Goal: Task Accomplishment & Management: Complete application form

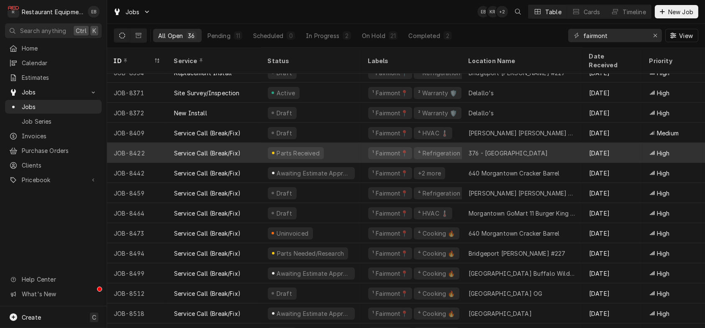
scroll to position [454, 0]
click at [351, 146] on div "Parts Received" at bounding box center [311, 152] width 100 height 20
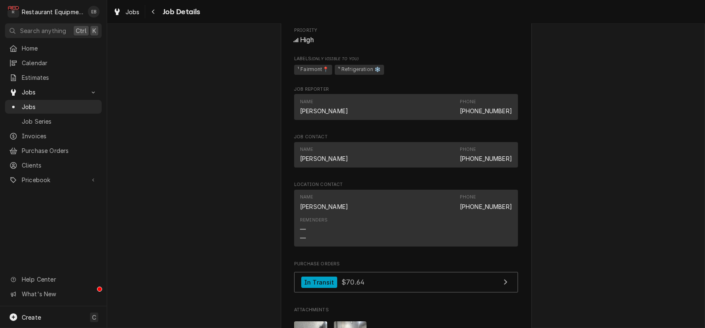
scroll to position [669, 0]
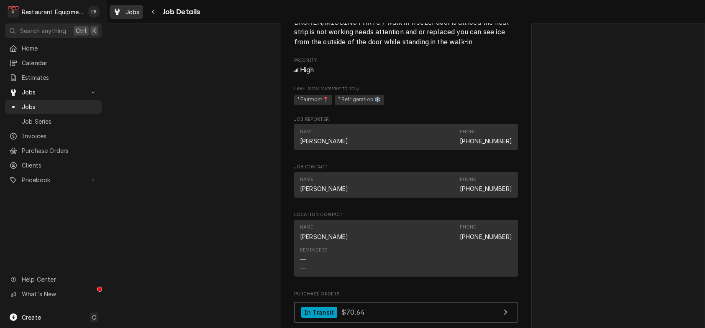
click at [140, 13] on span "Jobs" at bounding box center [133, 12] width 14 height 9
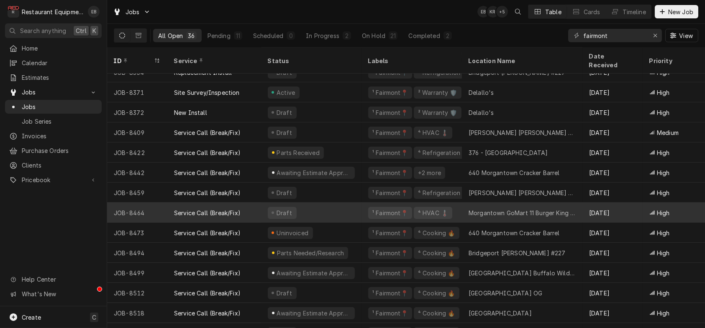
scroll to position [468, 0]
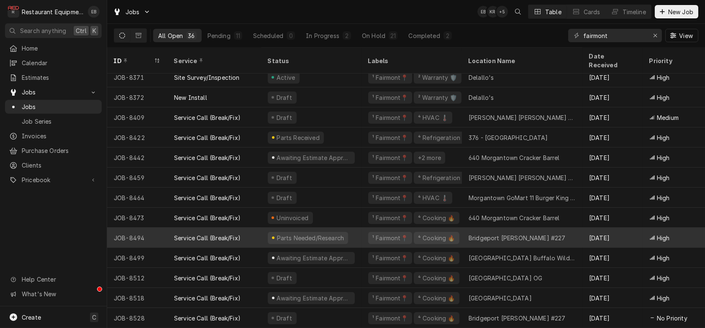
click at [369, 231] on div "¹ Fairmont📍 ⁴ Cooking 🔥" at bounding box center [412, 238] width 100 height 20
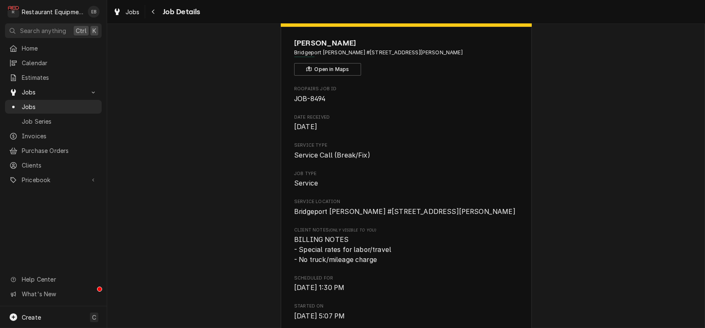
scroll to position [28, 0]
click at [140, 16] on span "Jobs" at bounding box center [133, 12] width 14 height 9
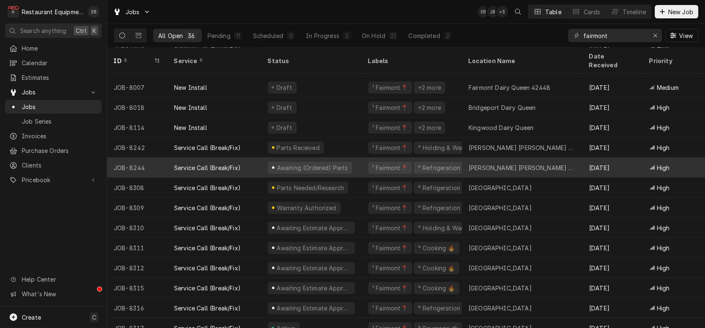
scroll to position [28, 0]
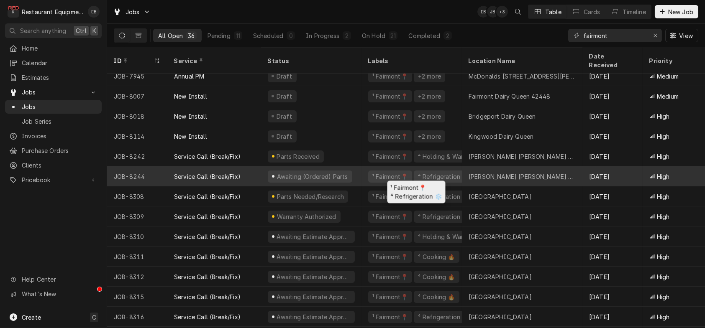
click at [369, 172] on div "¹ Fairmont📍 ⁴ Refrigeration ❄️" at bounding box center [412, 177] width 100 height 20
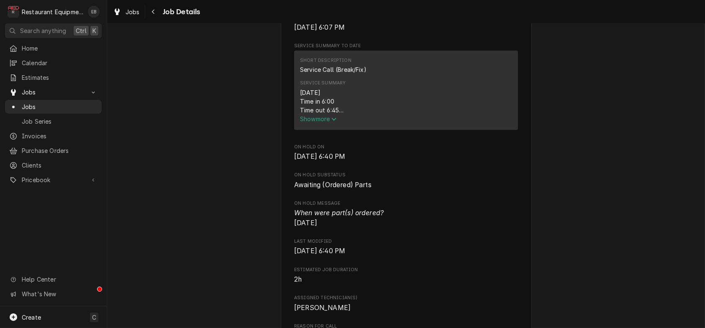
scroll to position [335, 0]
click at [331, 121] on icon "Service Summary" at bounding box center [333, 118] width 5 height 6
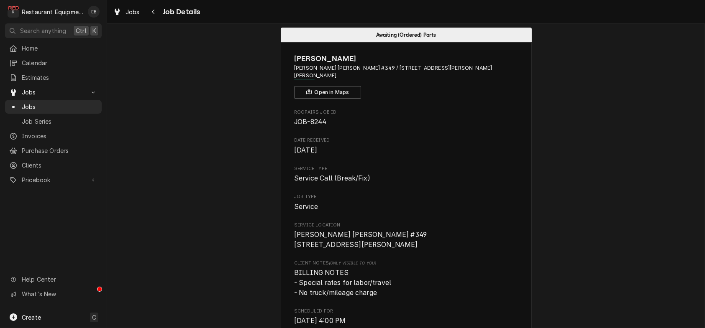
scroll to position [0, 0]
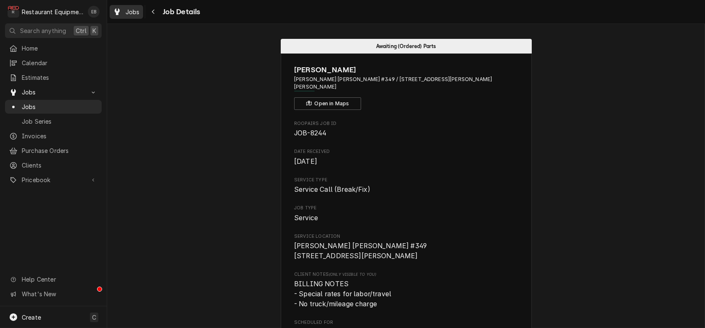
click at [133, 13] on span "Jobs" at bounding box center [133, 12] width 14 height 9
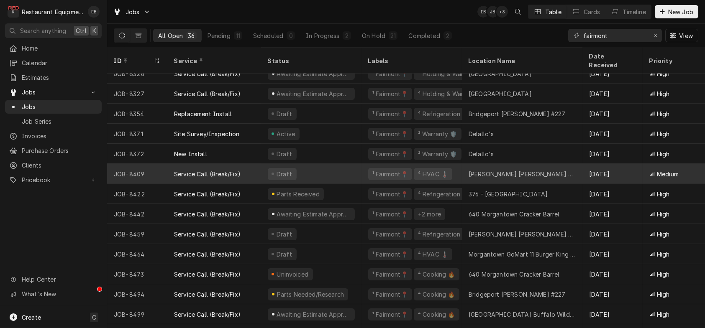
scroll to position [412, 0]
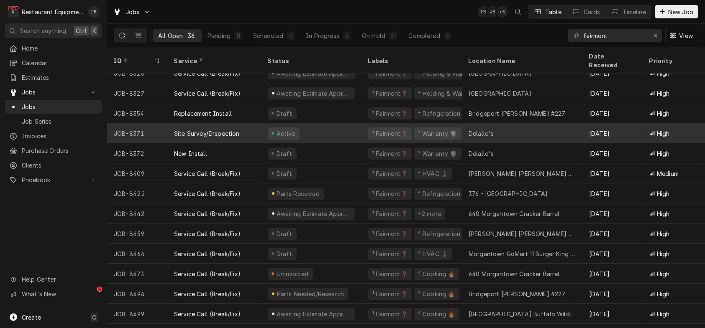
click at [361, 127] on div "Active" at bounding box center [311, 133] width 100 height 20
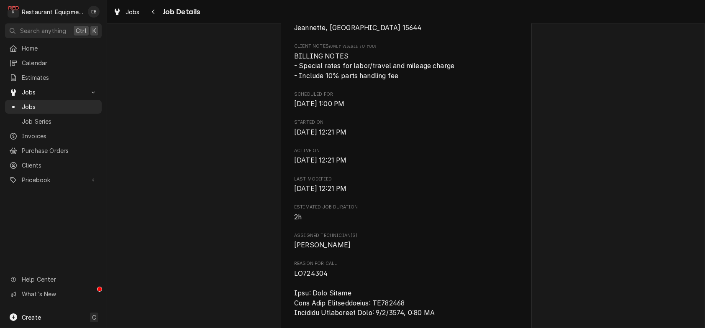
scroll to position [279, 0]
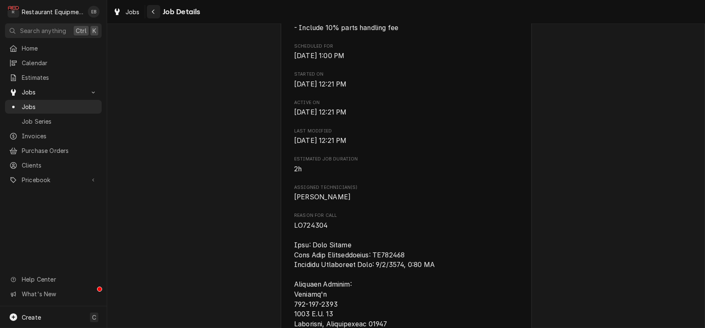
click at [155, 11] on icon "Navigate back" at bounding box center [153, 12] width 4 height 6
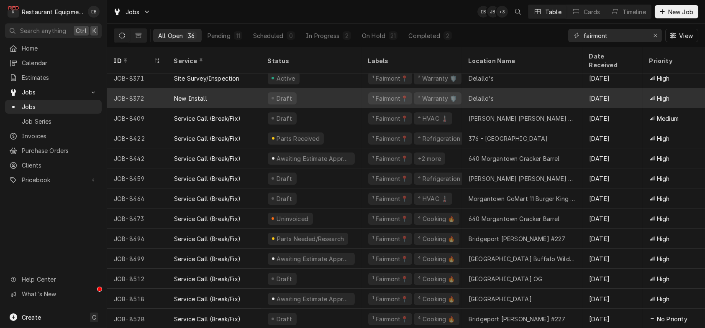
scroll to position [468, 0]
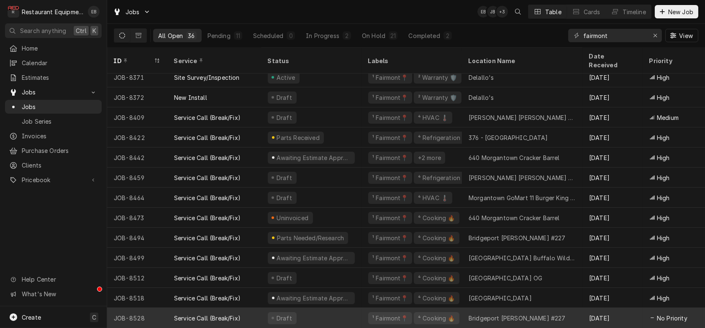
click at [330, 308] on div "Draft" at bounding box center [311, 318] width 100 height 20
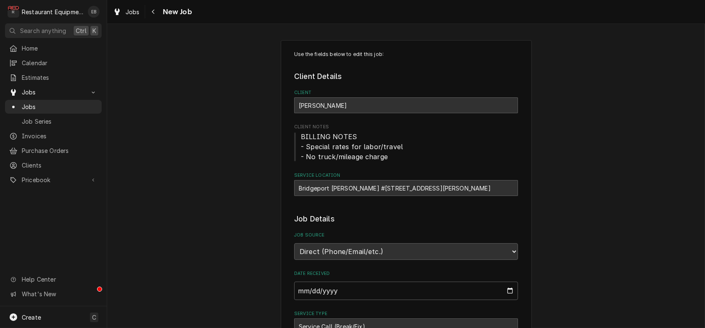
type textarea "x"
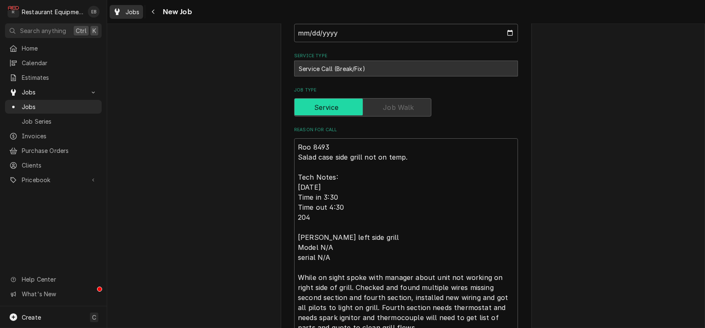
scroll to position [251, 0]
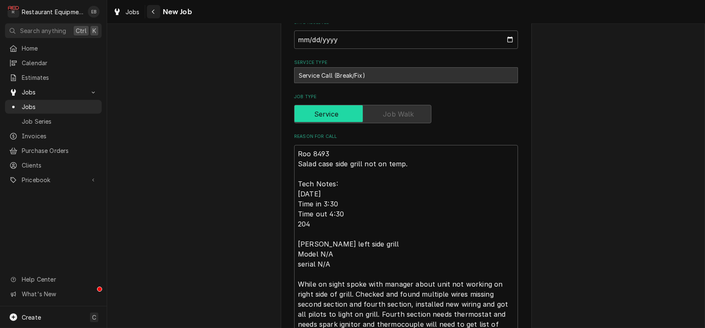
click at [160, 9] on button "Navigate back" at bounding box center [153, 11] width 13 height 13
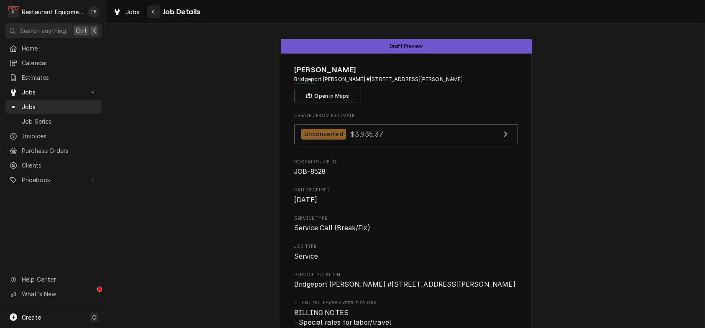
click at [157, 16] on button "Navigate back" at bounding box center [153, 11] width 13 height 13
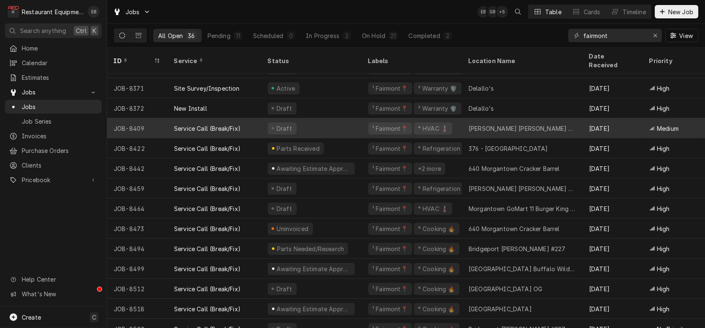
scroll to position [468, 0]
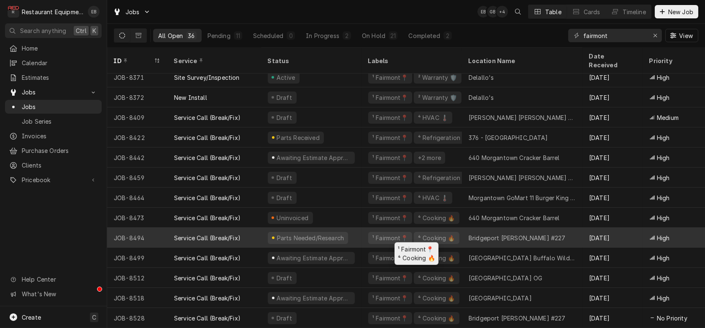
click at [372, 233] on div "¹ Fairmont📍 ⁴ Cooking 🔥" at bounding box center [412, 238] width 100 height 20
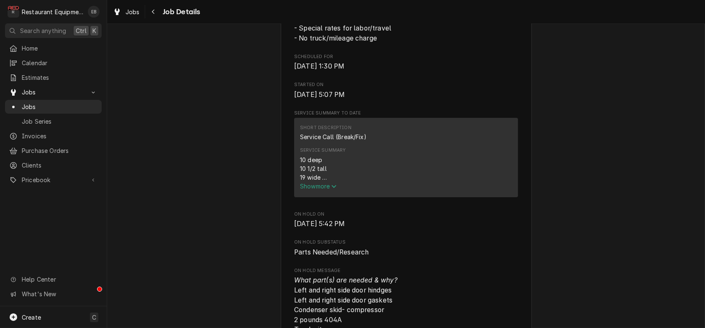
scroll to position [362, 0]
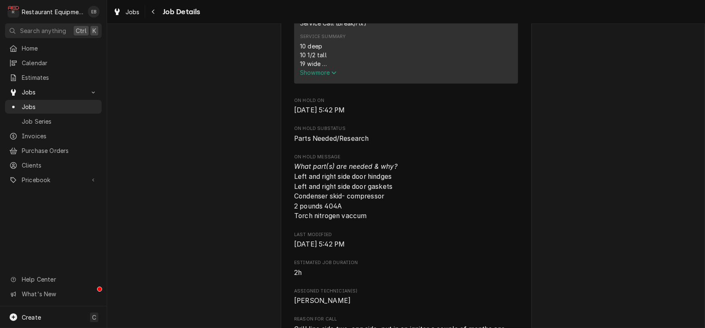
click at [326, 76] on span "Show more" at bounding box center [318, 72] width 37 height 7
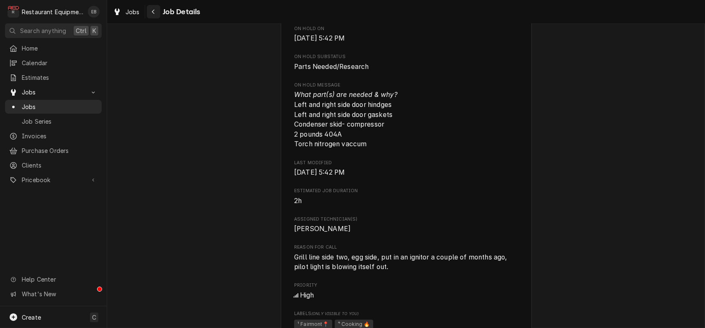
scroll to position [669, 0]
click at [158, 15] on div "Navigate back" at bounding box center [153, 12] width 8 height 8
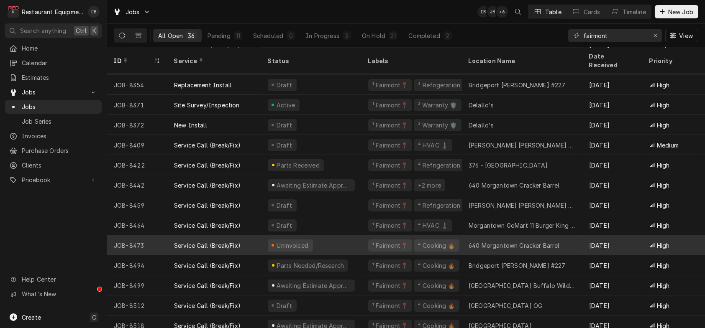
scroll to position [468, 0]
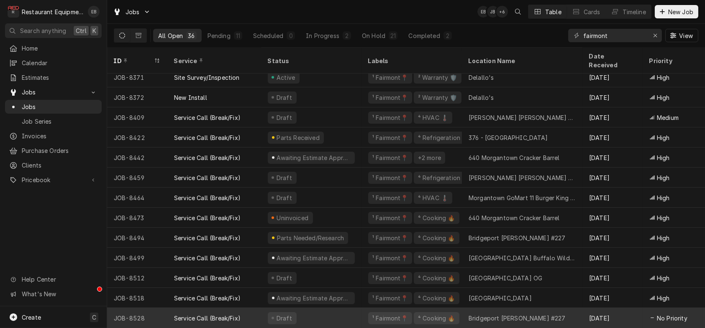
drag, startPoint x: 352, startPoint y: 311, endPoint x: 364, endPoint y: 311, distance: 12.6
click at [352, 310] on div "Draft" at bounding box center [311, 318] width 100 height 20
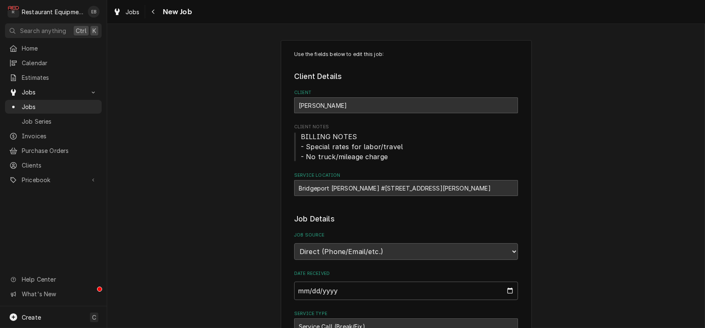
type textarea "x"
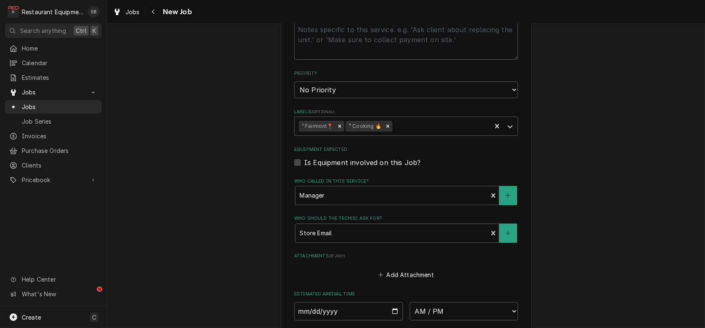
scroll to position [586, 0]
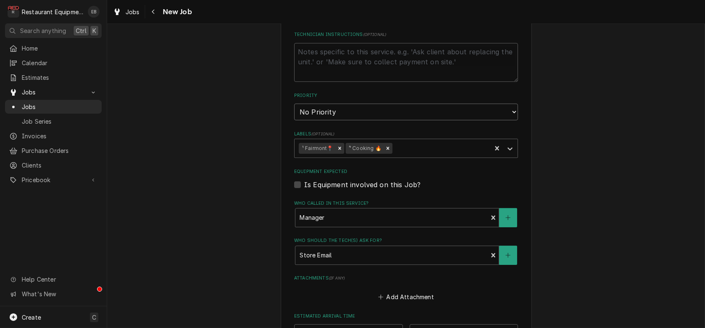
click at [408, 121] on select "No Priority Urgent High Medium Low" at bounding box center [406, 112] width 224 height 17
select select "2"
click at [294, 121] on select "No Priority Urgent High Medium Low" at bounding box center [406, 112] width 224 height 17
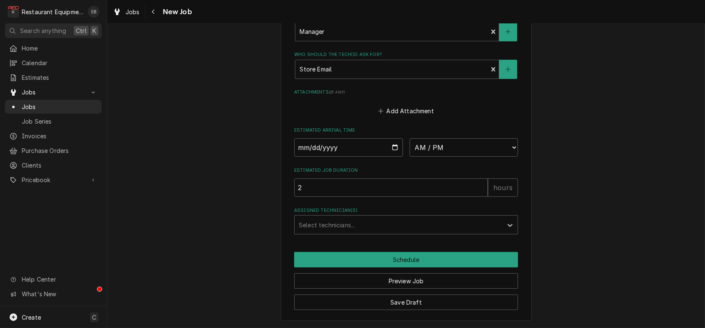
scroll to position [865, 0]
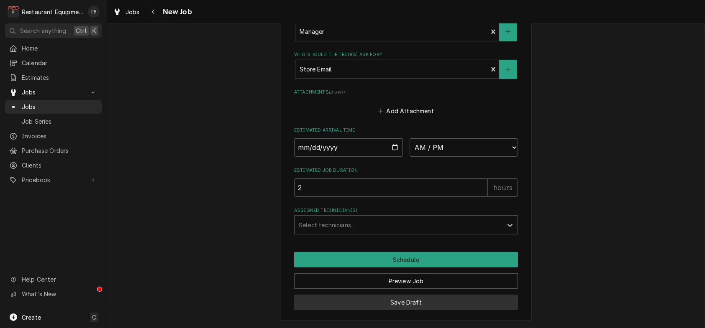
click at [449, 300] on button "Save Draft" at bounding box center [406, 302] width 224 height 15
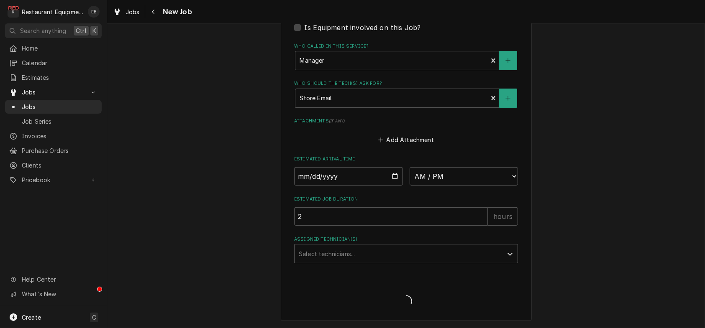
scroll to position [835, 0]
type textarea "x"
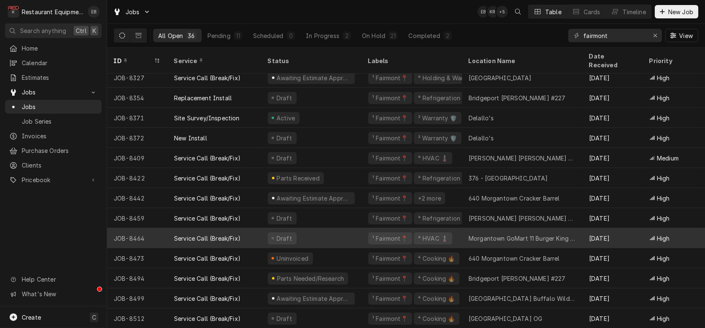
scroll to position [468, 0]
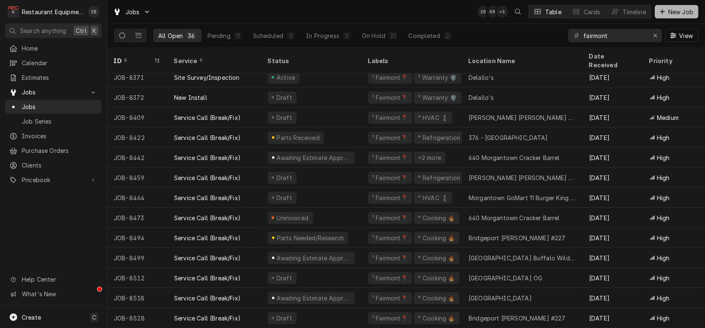
click at [680, 9] on span "New Job" at bounding box center [681, 12] width 28 height 9
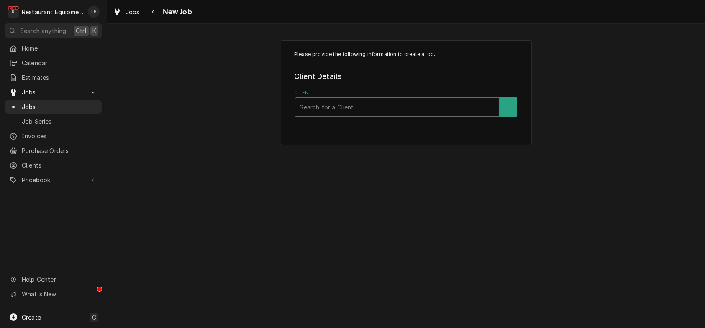
click at [409, 115] on div "Client" at bounding box center [397, 107] width 195 height 15
type input "Fairmont arbys"
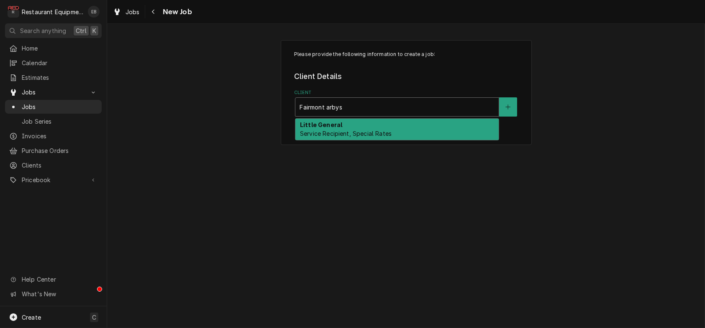
click at [400, 137] on div "Little General Service Recipient, Special Rates" at bounding box center [396, 130] width 203 height 22
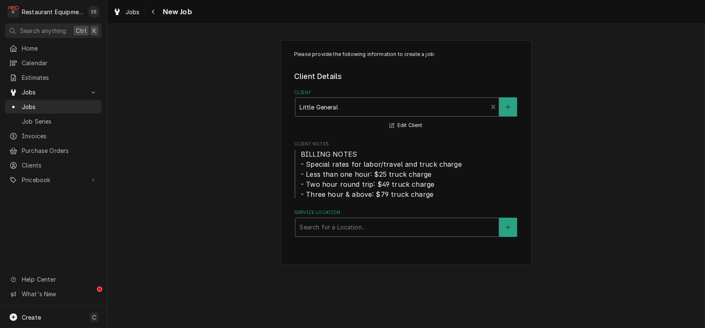
click at [416, 235] on div "Service Location" at bounding box center [397, 227] width 195 height 15
type input "grafton"
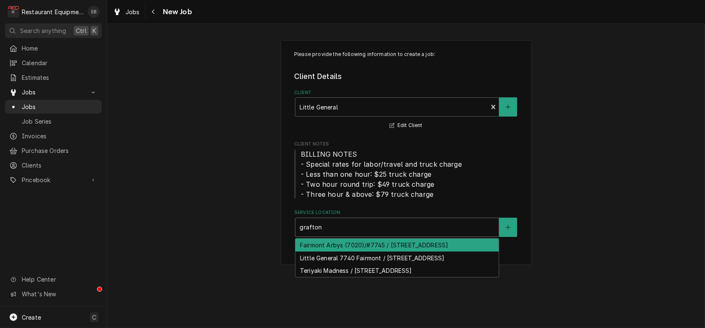
click at [387, 252] on div "Fairmont Arbys (7020)/#7745 / [STREET_ADDRESS]" at bounding box center [396, 245] width 203 height 13
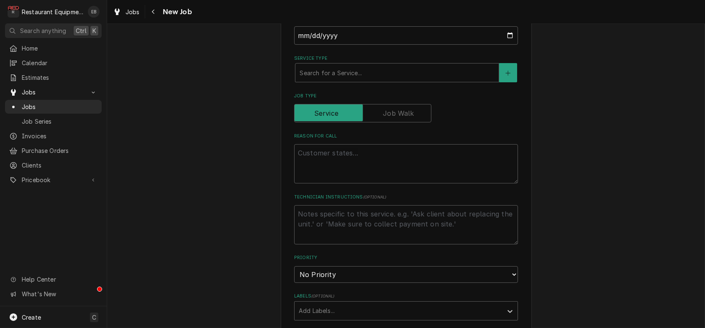
scroll to position [335, 0]
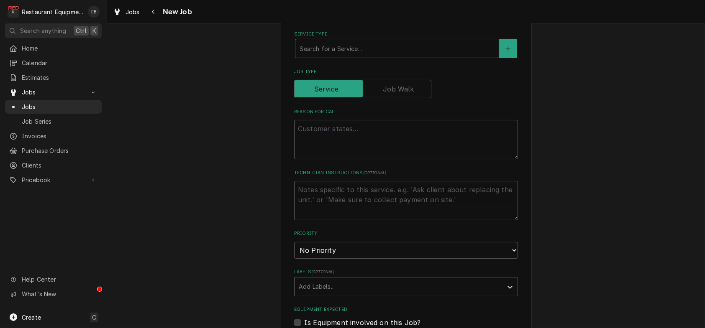
click at [334, 56] on div "Service Type" at bounding box center [397, 48] width 195 height 15
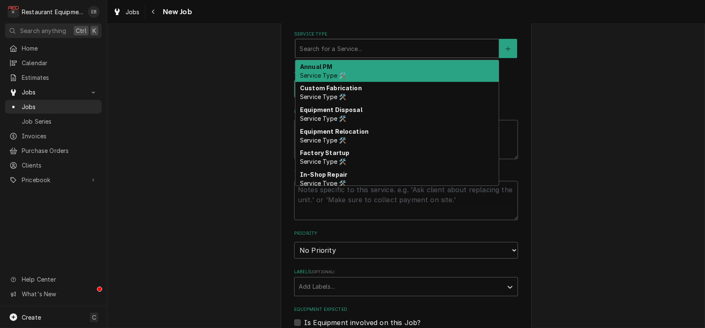
type textarea "x"
type input "b"
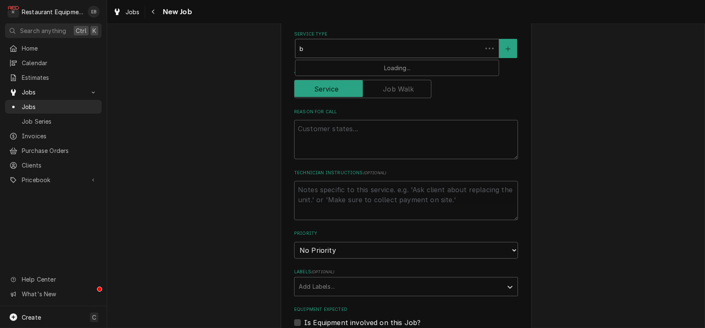
type textarea "x"
type input "br"
type textarea "x"
type input "bre"
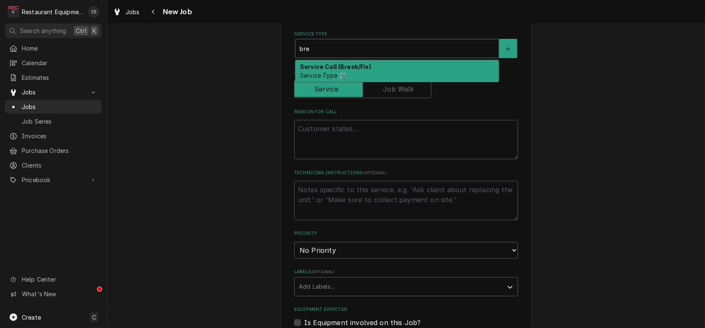
click at [333, 70] on strong "Service Call (Break/Fix)" at bounding box center [335, 66] width 71 height 7
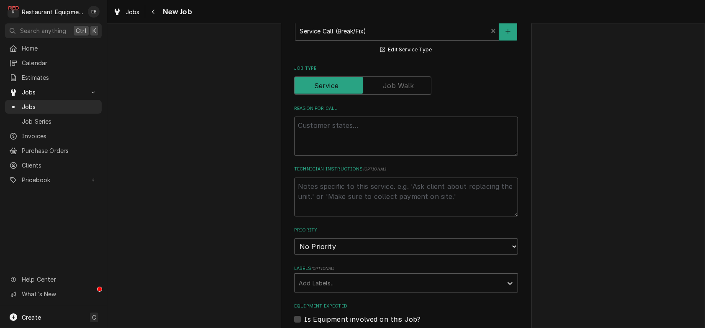
scroll to position [418, 0]
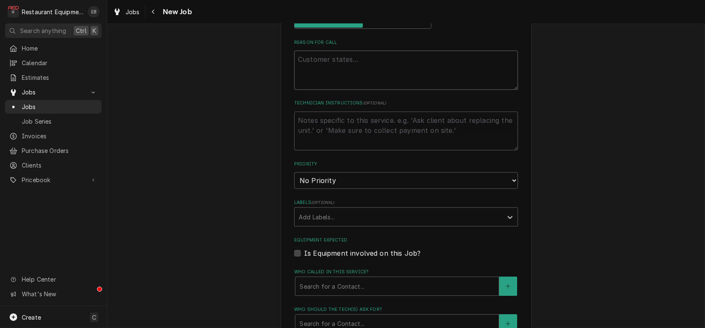
click at [356, 90] on textarea "Reason For Call" at bounding box center [406, 70] width 224 height 39
type textarea "x"
type textarea "W"
type textarea "x"
type textarea "WO"
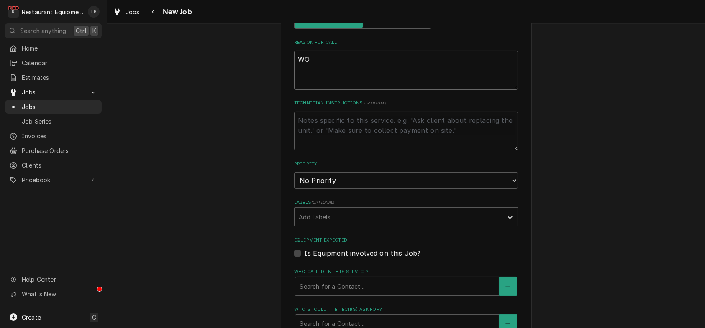
type textarea "x"
type textarea "WO#"
type textarea "x"
type textarea "WO#"
type textarea "x"
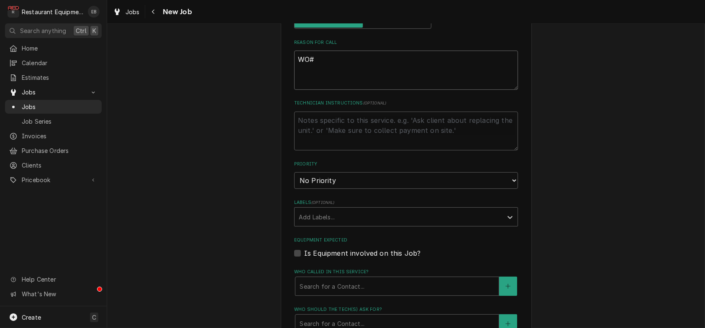
type textarea "WO# 8"
type textarea "x"
type textarea "WO# 87"
type textarea "x"
type textarea "WO# 878"
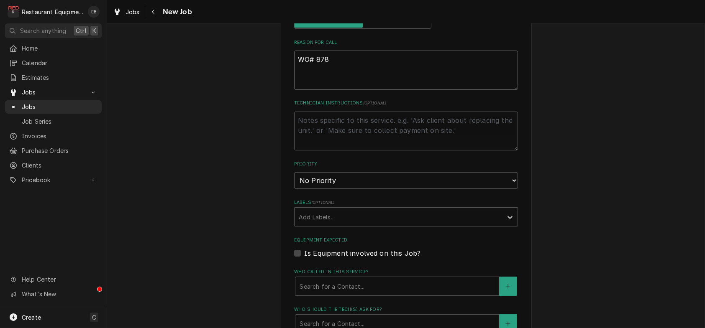
type textarea "x"
type textarea "WO# 8780"
type textarea "x"
type textarea "WO# 87802"
type textarea "x"
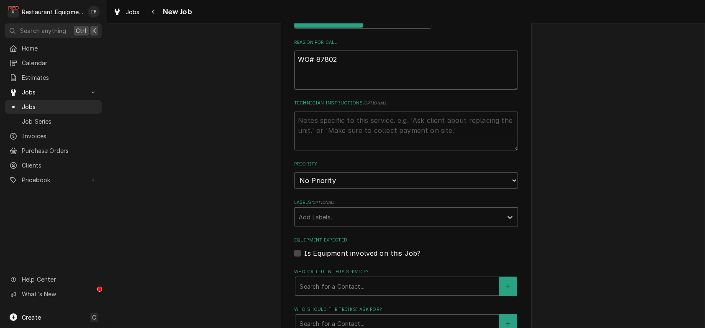
type textarea "WO# 87802"
type textarea "x"
type textarea "WO# 87802 U"
type textarea "x"
type textarea "WO# 87802 Un"
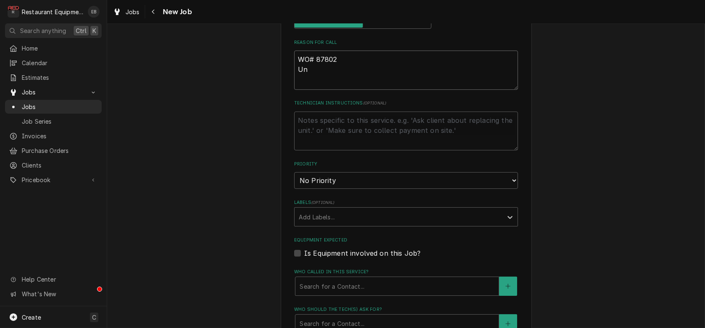
type textarea "x"
type textarea "WO# 87802 Unp"
type textarea "x"
type textarea "WO# 87802 Unpl"
type textarea "x"
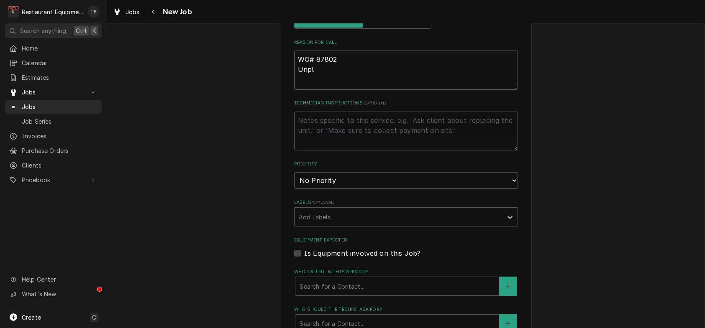
type textarea "WO# 87802 Unplu"
type textarea "x"
type textarea "WO# 87802 Unplug"
type textarea "x"
type textarea "WO# 87802 Unplugg"
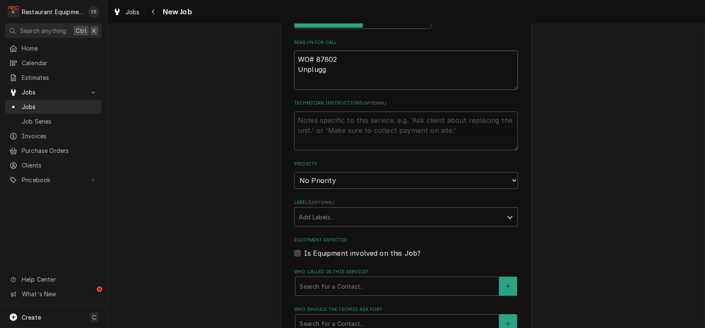
type textarea "x"
type textarea "WO# 87802 Unplugge"
type textarea "x"
type textarea "WO# 87802 Unplugged"
type textarea "x"
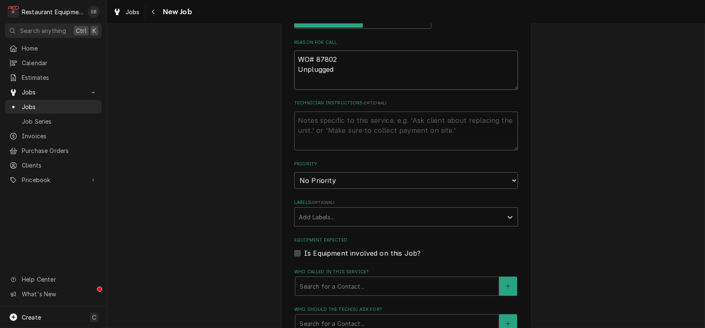
type textarea "WO# 87802 Unplugged"
type textarea "x"
type textarea "WO# 87802 Unplugged i"
type textarea "x"
type textarea "WO# 87802 Unplugged"
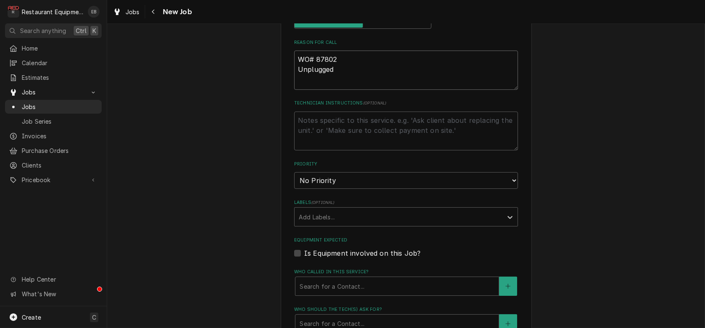
type textarea "x"
type textarea "WO# 87802 Unplugged i"
type textarea "x"
type textarea "WO# 87802 Unplugged it"
type textarea "x"
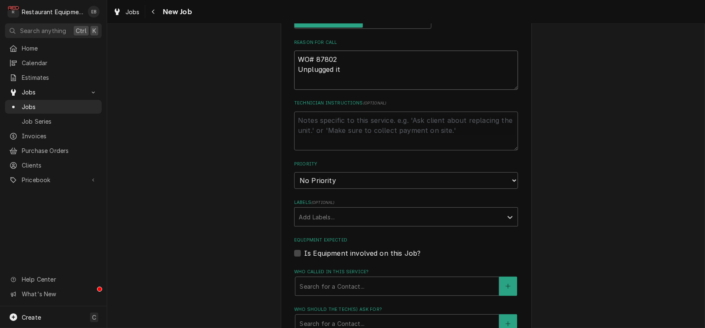
type textarea "WO# 87802 Unplugged it"
type textarea "x"
type textarea "WO# 87802 Unplugged it i"
type textarea "x"
type textarea "WO# 87802 Unplugged it is"
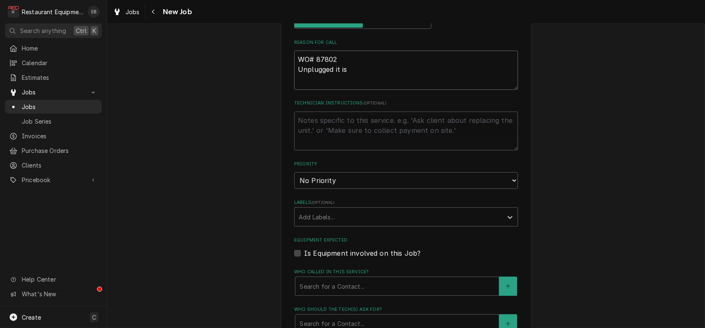
type textarea "x"
type textarea "WO# 87802 Unplugged it is"
type textarea "x"
type textarea "WO# 87802 Unplugged it is m"
type textarea "x"
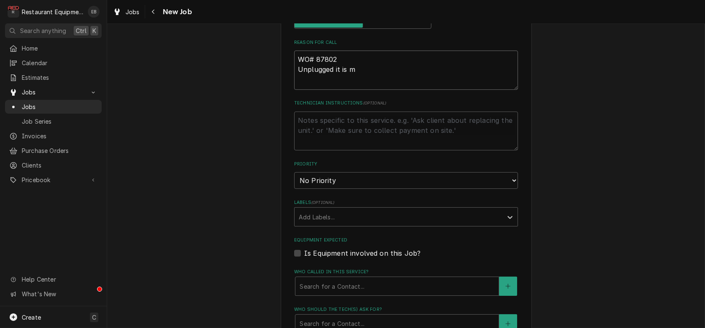
type textarea "WO# 87802 Unplugged it is me"
type textarea "x"
type textarea "WO# 87802 Unplugged it is mel"
type textarea "x"
type textarea "WO# 87802 Unplugged it is melt"
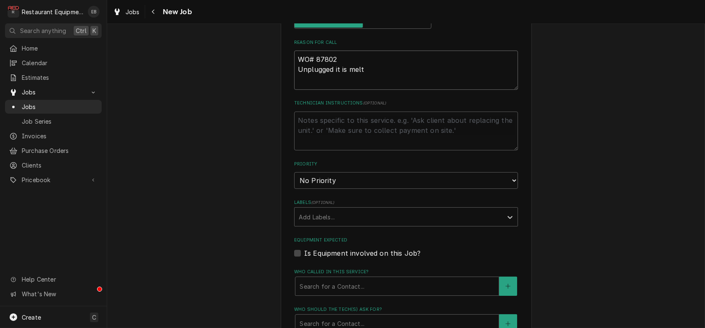
type textarea "x"
type textarea "WO# 87802 Unplugged it is melte"
type textarea "x"
type textarea "WO# 87802 Unplugged it is melted"
type textarea "x"
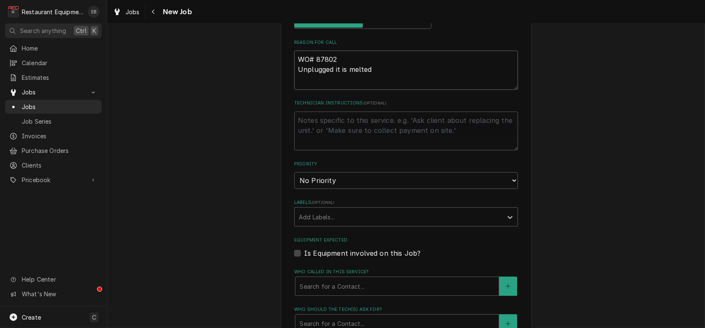
type textarea "WO# 87802 Unplugged it is melted"
type textarea "x"
type textarea "WO# 87802 Unplugged it is melted a"
type textarea "x"
type textarea "WO# 87802 Unplugged it is melted an"
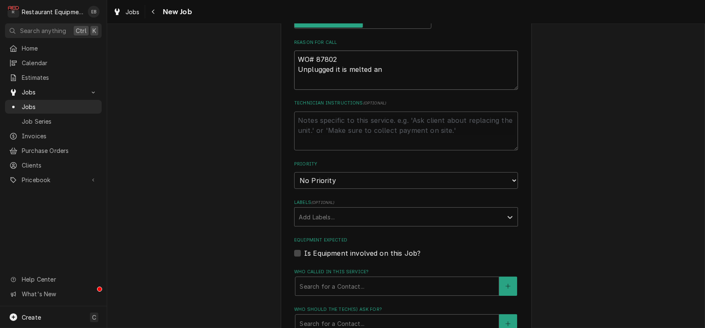
type textarea "x"
type textarea "WO# 87802 Unplugged it is melted and"
type textarea "x"
type textarea "WO# 87802 Unplugged it is melted and"
type textarea "x"
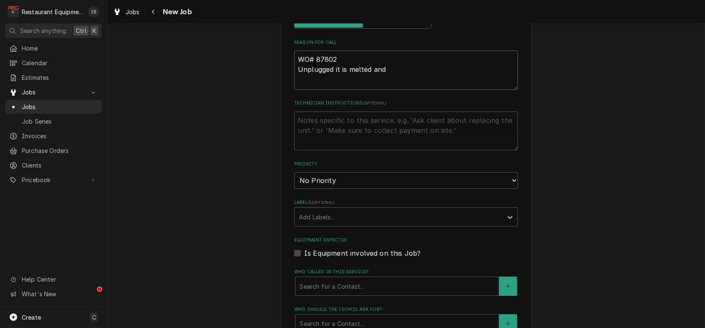
type textarea "WO# 87802 Unplugged it is melted and b"
type textarea "x"
type textarea "WO# 87802 Unplugged it is melted and bl"
type textarea "x"
type textarea "WO# 87802 Unplugged it is melted and bla"
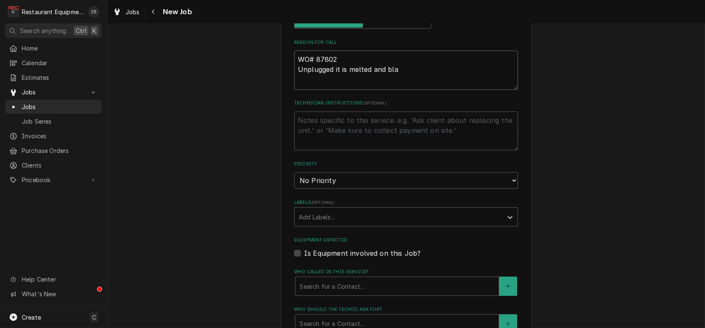
type textarea "x"
type textarea "WO# 87802 Unplugged it is melted and blac"
type textarea "x"
type textarea "WO# 87802 Unplugged it is melted and black"
type textarea "x"
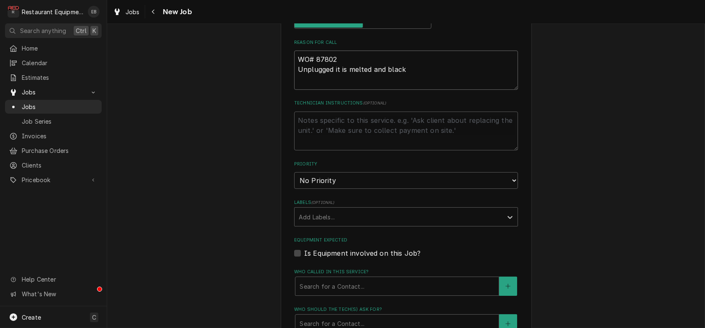
type textarea "WO# 87802 Unplugged it is melted and black"
type textarea "x"
type textarea "WO# 87802 Unplugged it is melted and black"
type textarea "x"
type textarea "WO# 87802 Unplugged it is melted and black,"
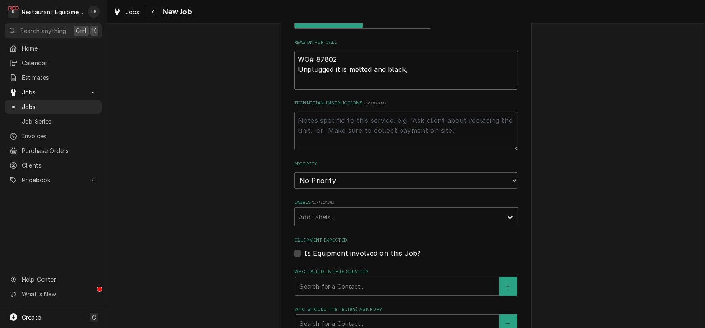
type textarea "x"
type textarea "WO# 87802 Unplugged it is melted and black,"
type textarea "x"
type textarea "WO# 87802 Unplugged it is melted and black, t"
type textarea "x"
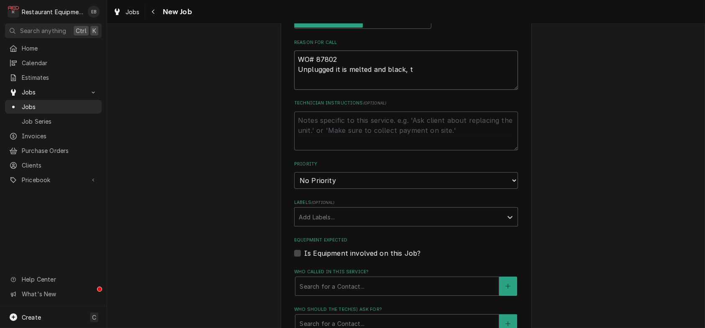
type textarea "WO# 87802 Unplugged it is melted and black, th"
type textarea "x"
type textarea "WO# 87802 Unplugged it is melted and black, the"
type textarea "x"
type textarea "WO# 87802 Unplugged it is melted and black, the"
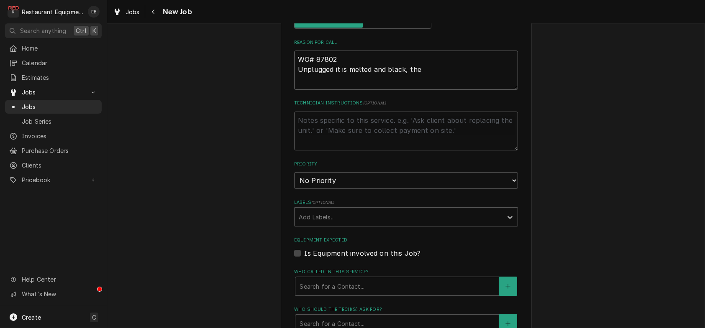
type textarea "x"
type textarea "WO# 87802 Unplugged it is melted and black, the c"
type textarea "x"
type textarea "WO# 87802 Unplugged it is melted and black, the co"
type textarea "x"
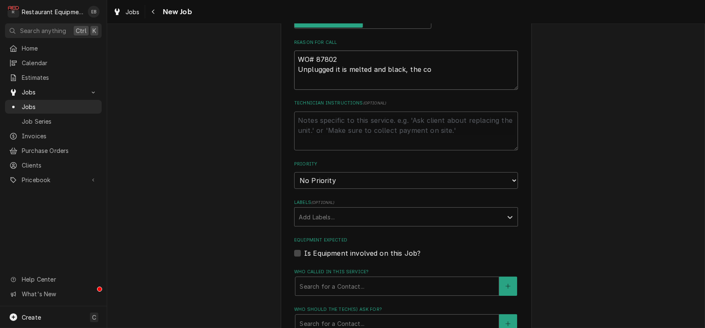
type textarea "WO# 87802 Unplugged it is melted and black, the cor"
type textarea "x"
type textarea "WO# 87802 Unplugged it is melted and black, the cord"
type textarea "x"
type textarea "WO# 87802 Unplugged it is melted and black, the cord"
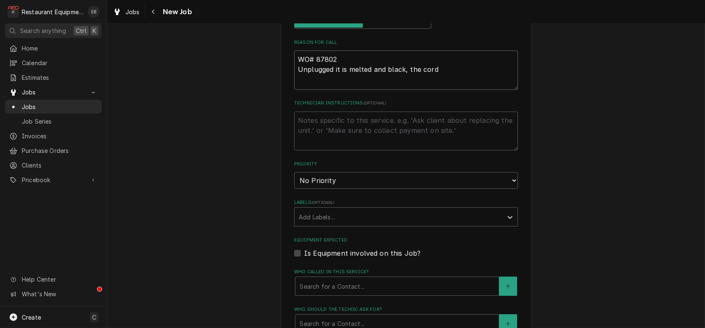
type textarea "x"
type textarea "WO# 87802 Unplugged it is melted and black, the cord i"
type textarea "x"
type textarea "WO# 87802 Unplugged it is melted and black, the cord is"
type textarea "x"
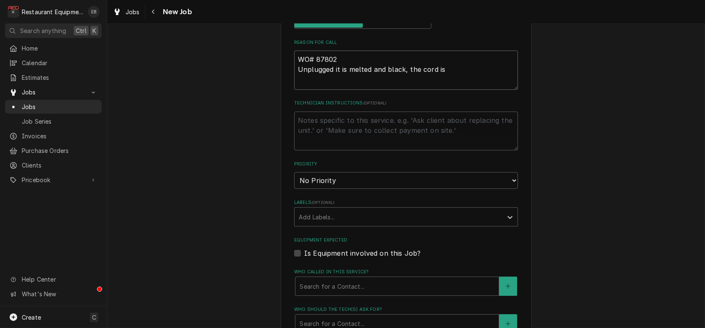
type textarea "WO# 87802 Unplugged it is melted and black, the cord is"
type textarea "x"
type textarea "WO# 87802 Unplugged it is melted and black, the cord is t"
type textarea "x"
type textarea "WO# 87802 Unplugged it is melted and black, the cord is to"
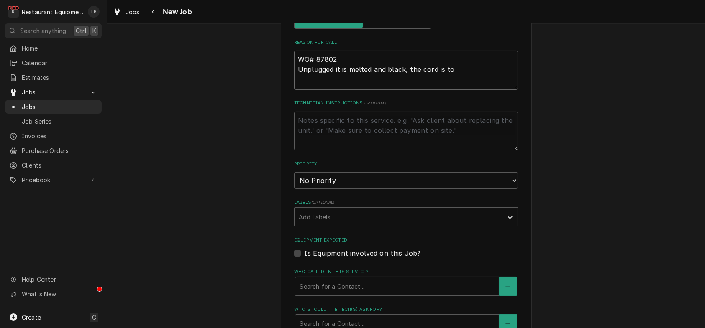
type textarea "x"
type textarea "WO# 87802 Unplugged it is melted and black, the cord is to"
type textarea "x"
type textarea "WO# 87802 Unplugged it is melted and black, the cord is to t"
type textarea "x"
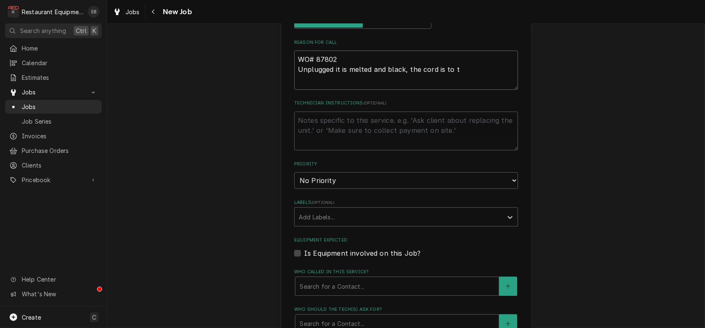
type textarea "WO# 87802 Unplugged it is melted and black, the cord is to th"
type textarea "x"
type textarea "WO# 87802 Unplugged it is melted and black, the cord is to the"
type textarea "x"
type textarea "WO# 87802 Unplugged it is melted and black, the cord is to the"
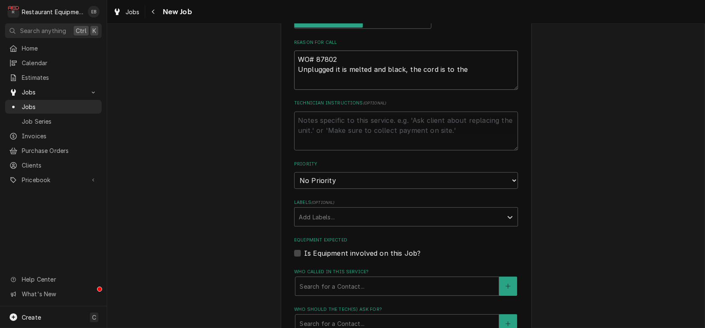
type textarea "x"
type textarea "WO# 87802 Unplugged it is melted and black, the cord is to the t"
type textarea "x"
type textarea "WO# 87802 Unplugged it is melted and black, the cord is to the to"
type textarea "x"
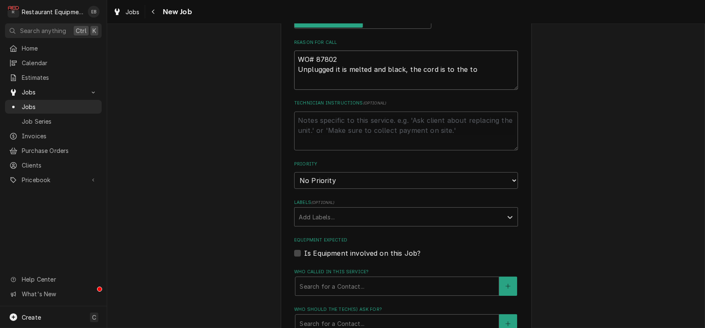
type textarea "WO# 87802 Unplugged it is melted and black, the cord is to the toa"
type textarea "x"
type textarea "WO# 87802 Unplugged it is melted and black, the cord is to the toas"
type textarea "x"
type textarea "WO# 87802 Unplugged it is melted and black, the cord is to the toast"
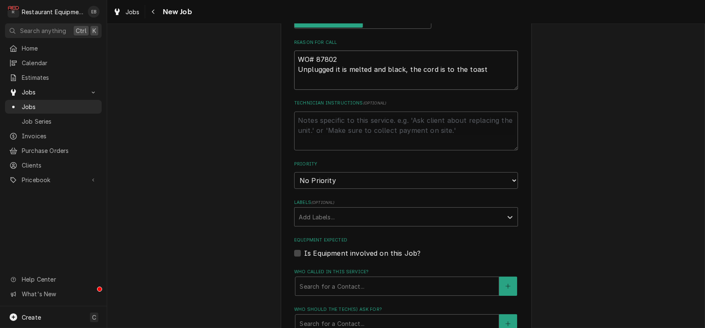
type textarea "x"
type textarea "WO# 87802 Unplugged it is melted and black, the cord is to the toastt"
type textarea "x"
type textarea "WO# 87802 Unplugged it is melted and black, the cord is to the toastte"
type textarea "x"
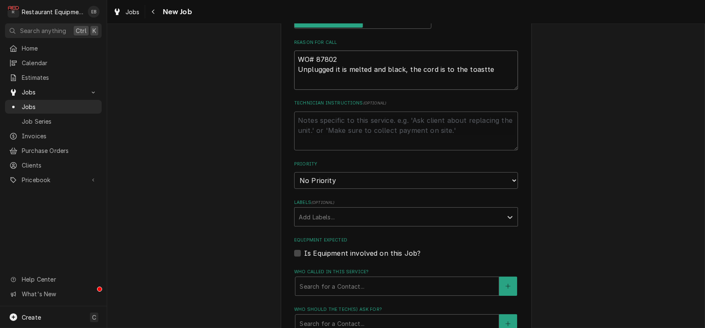
type textarea "WO# 87802 Unplugged it is melted and black, the cord is to the toastter"
type textarea "x"
type textarea "WO# 87802 Unplugged it is melted and black, the cord is to the toastte"
type textarea "x"
type textarea "WO# 87802 Unplugged it is melted and black, the cord is to the toastt"
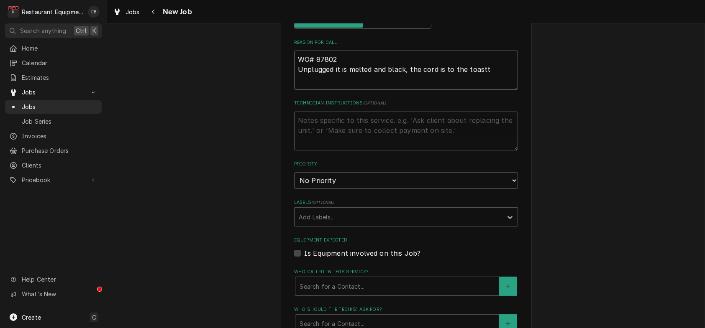
type textarea "x"
type textarea "WO# 87802 Unplugged it is melted and black, the cord is to the toast"
type textarea "x"
type textarea "WO# 87802 Unplugged it is melted and black, the cord is to the toaste"
type textarea "x"
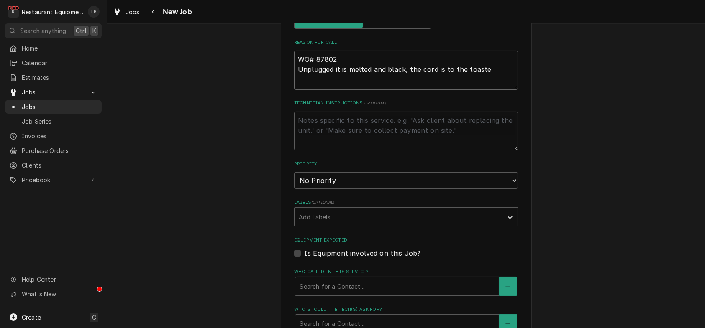
type textarea "WO# 87802 Unplugged it is melted and black, the cord is to the toaster"
type textarea "x"
type textarea "WO# 87802 Unplugged it is melted and black, the cord is to the toaster."
type textarea "x"
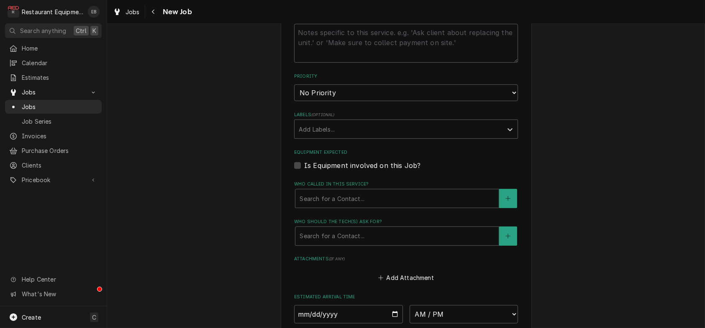
scroll to position [530, 0]
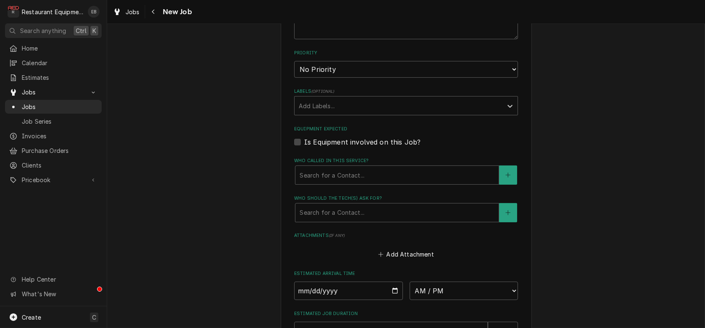
type textarea "WO# 87802 Unplugged it is melted and black, the cord is to the toaster."
click at [403, 78] on select "No Priority Urgent High Medium Low" at bounding box center [406, 69] width 224 height 17
select select "3"
click at [294, 78] on select "No Priority Urgent High Medium Low" at bounding box center [406, 69] width 224 height 17
type textarea "x"
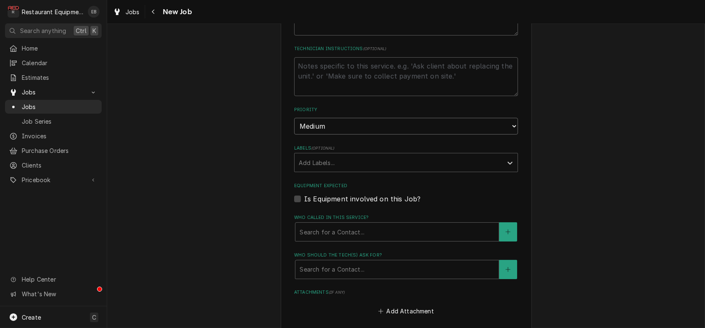
scroll to position [474, 0]
click at [332, 133] on select "No Priority Urgent High Medium Low" at bounding box center [406, 125] width 224 height 17
select select "2"
click at [294, 133] on select "No Priority Urgent High Medium Low" at bounding box center [406, 125] width 224 height 17
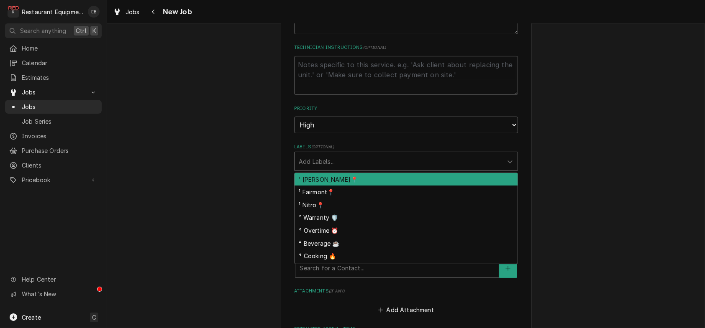
click at [320, 169] on div "Labels" at bounding box center [399, 161] width 200 height 15
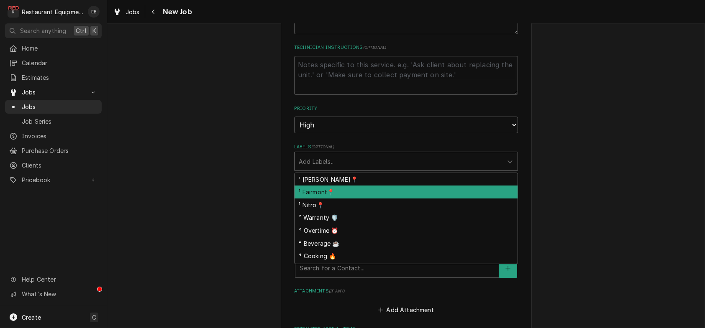
click at [323, 199] on div "¹ Fairmont📍" at bounding box center [406, 192] width 223 height 13
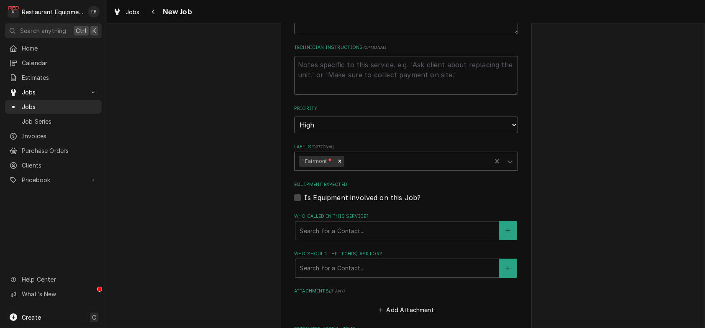
click at [368, 169] on div "Labels" at bounding box center [416, 161] width 141 height 15
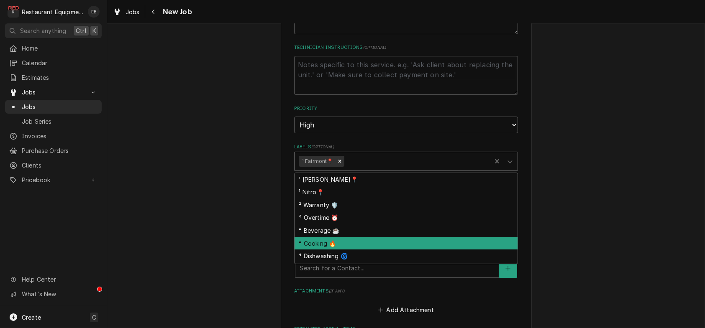
click at [327, 250] on div "⁴ Cooking 🔥" at bounding box center [406, 243] width 223 height 13
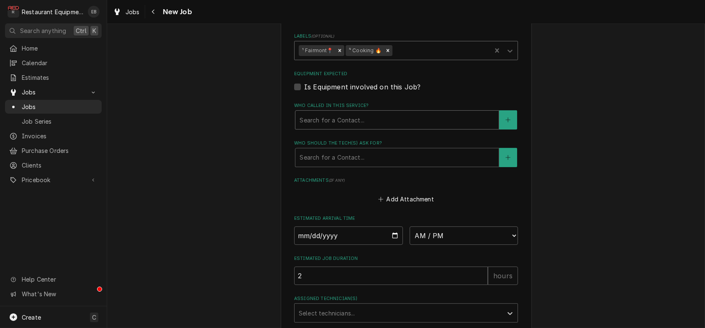
scroll to position [586, 0]
click at [379, 127] on div "Who called in this service?" at bounding box center [397, 119] width 195 height 15
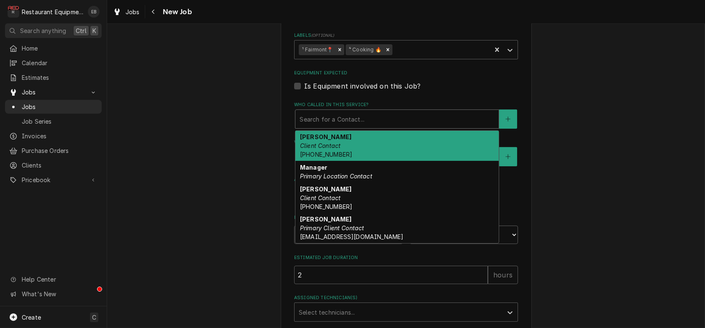
drag, startPoint x: 329, startPoint y: 222, endPoint x: 327, endPoint y: 227, distance: 5.4
click at [329, 149] on em "Client Contact" at bounding box center [320, 145] width 41 height 7
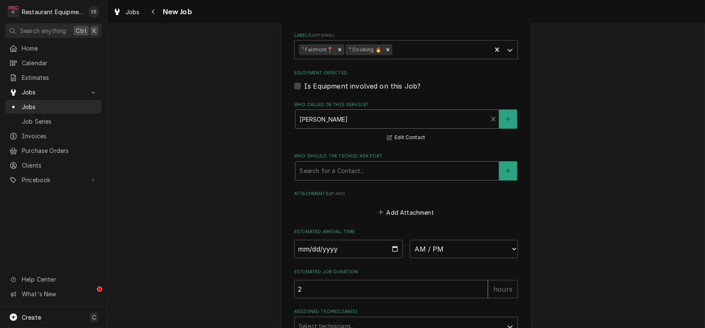
click at [323, 179] on div "Who should the tech(s) ask for?" at bounding box center [397, 171] width 195 height 15
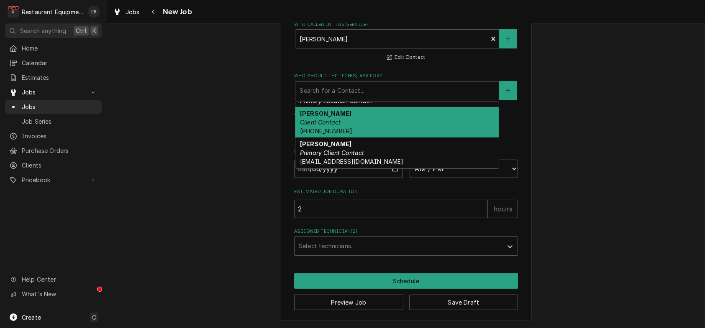
scroll to position [0, 0]
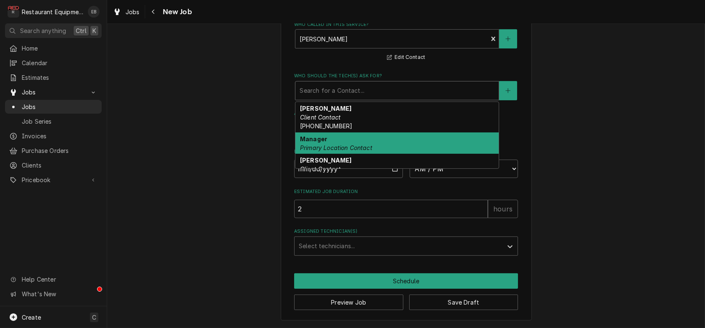
drag, startPoint x: 327, startPoint y: 162, endPoint x: 323, endPoint y: 167, distance: 7.2
click at [325, 154] on div "Manager Primary Location Contact" at bounding box center [396, 144] width 203 height 22
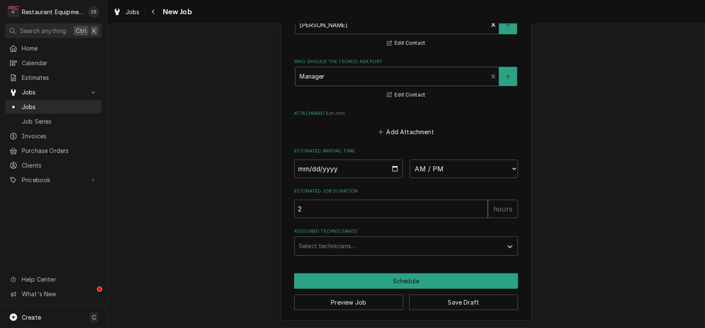
scroll to position [784, 0]
click at [397, 160] on input "Date" at bounding box center [348, 169] width 109 height 18
type textarea "x"
type input "2025-08-18"
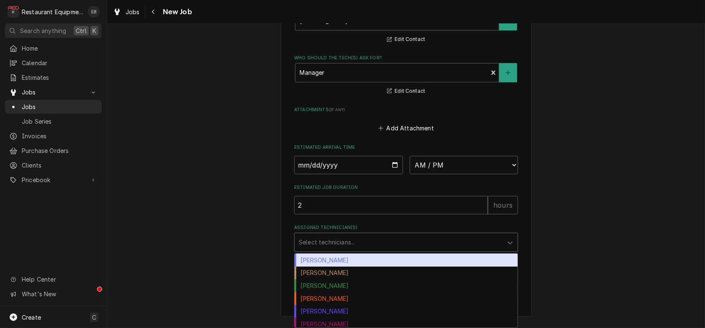
click at [395, 244] on div "Assigned Technician(s)" at bounding box center [399, 242] width 200 height 15
click at [387, 262] on div "Bryan Sanders" at bounding box center [406, 260] width 223 height 13
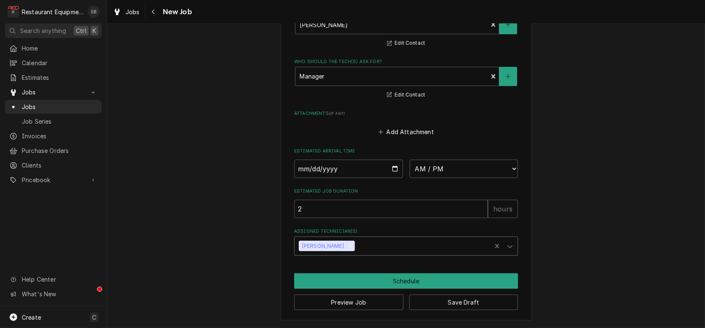
type textarea "x"
click at [487, 160] on select "AM / PM 6:00 AM 6:15 AM 6:30 AM 6:45 AM 7:00 AM 7:15 AM 7:30 AM 7:45 AM 8:00 AM…" at bounding box center [464, 169] width 109 height 18
select select "09:30:00"
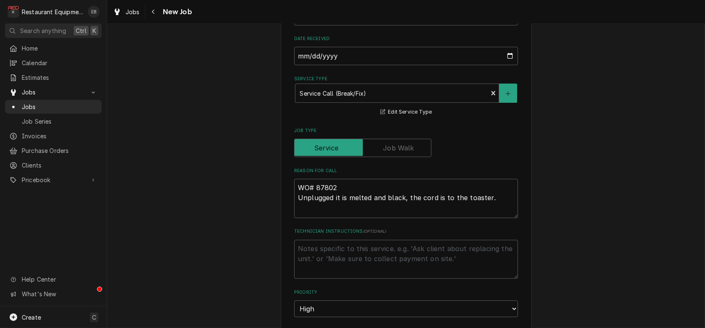
scroll to position [281, 0]
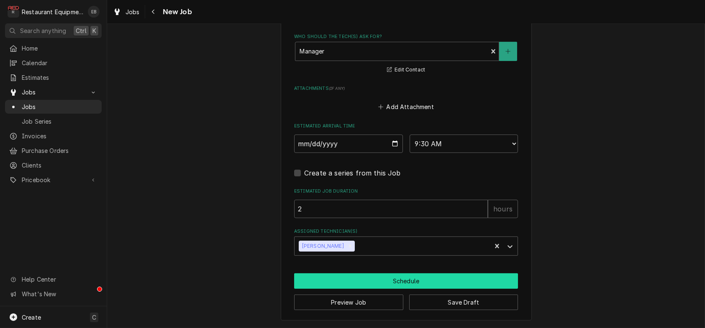
click at [410, 274] on button "Schedule" at bounding box center [406, 281] width 224 height 15
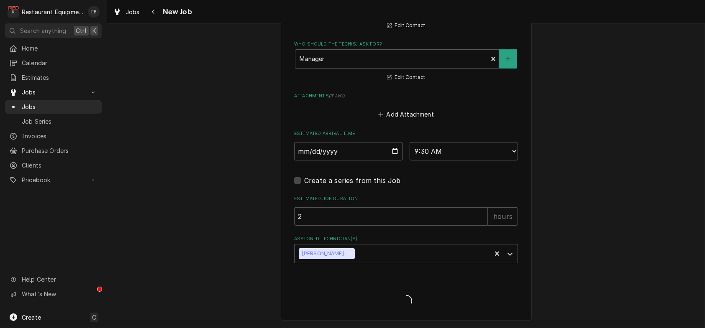
scroll to position [803, 0]
type textarea "x"
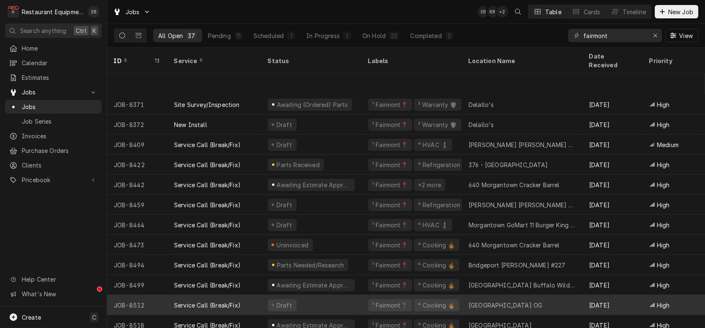
scroll to position [488, 0]
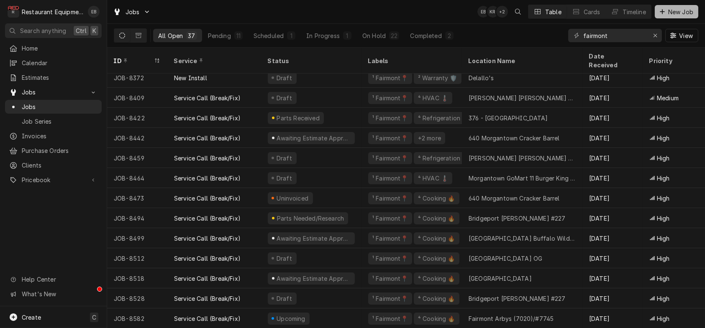
click at [675, 11] on span "New Job" at bounding box center [681, 12] width 28 height 9
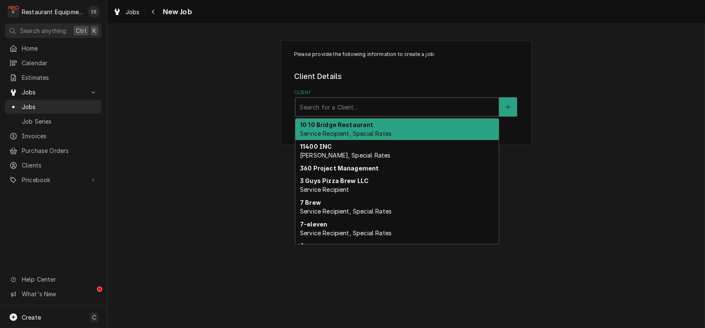
click at [360, 113] on div "Client" at bounding box center [397, 107] width 195 height 15
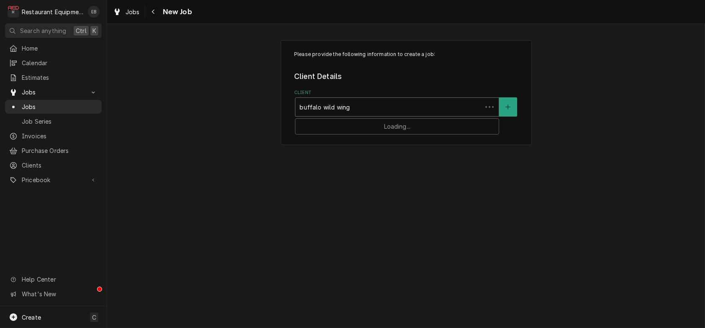
type input "buffalo wild wings"
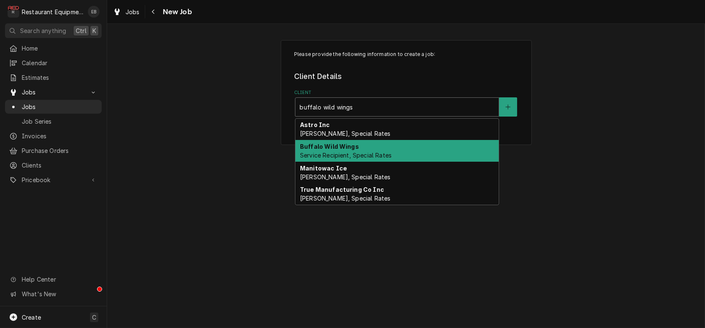
click at [358, 159] on span "Service Recipient, Special Rates" at bounding box center [346, 155] width 92 height 7
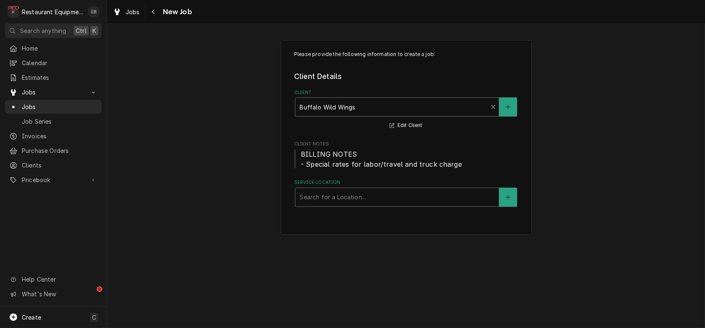
click at [387, 205] on div "Service Location" at bounding box center [397, 197] width 195 height 15
type input "uni"
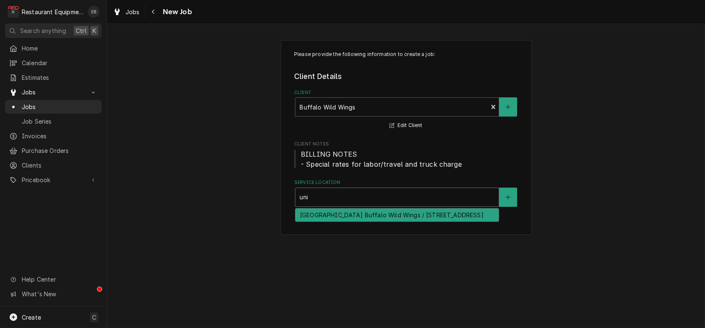
click at [380, 222] on div "University Town Center Buffalo Wild Wings / 8735 University Town Centre Dr, Gra…" at bounding box center [396, 215] width 203 height 13
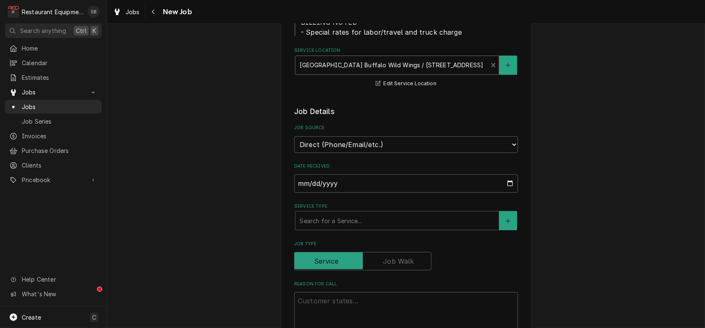
scroll to position [139, 0]
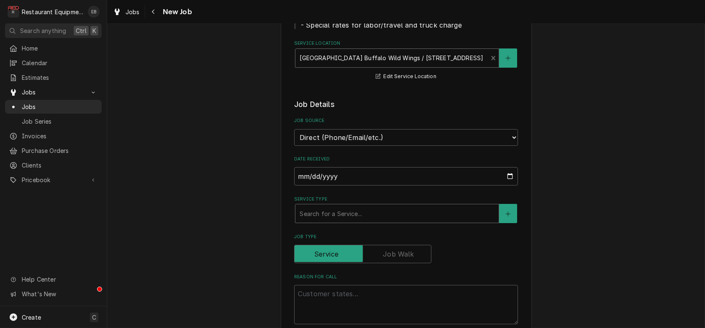
click at [380, 221] on div "Service Type" at bounding box center [397, 213] width 195 height 15
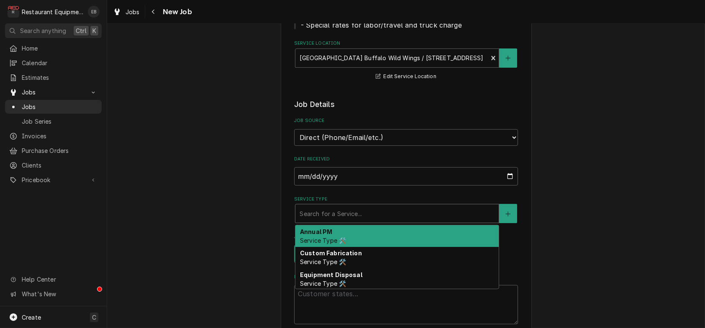
type textarea "x"
type input "b"
type textarea "x"
type input "br"
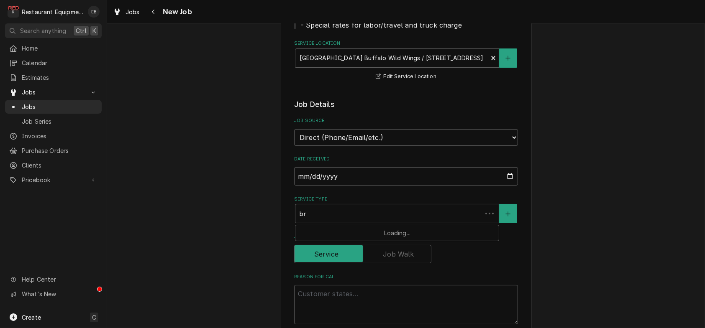
type textarea "x"
type input "bre"
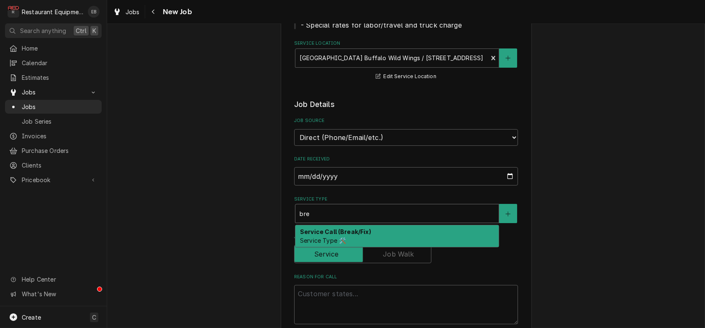
click at [364, 247] on div "Service Call (Break/Fix) Service Type 🛠️" at bounding box center [396, 237] width 203 height 22
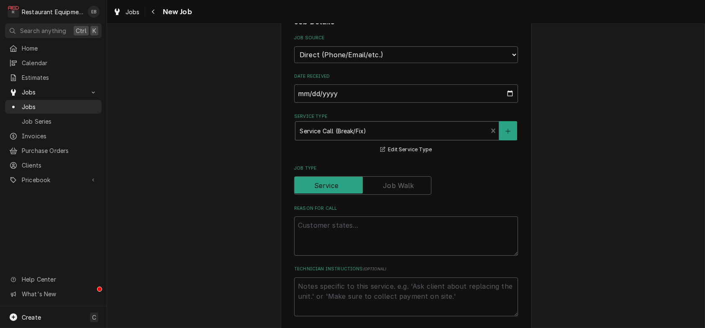
scroll to position [251, 0]
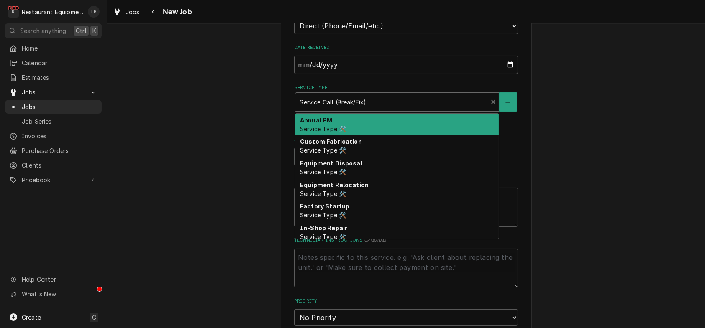
click at [409, 110] on div "Service Type" at bounding box center [392, 102] width 184 height 15
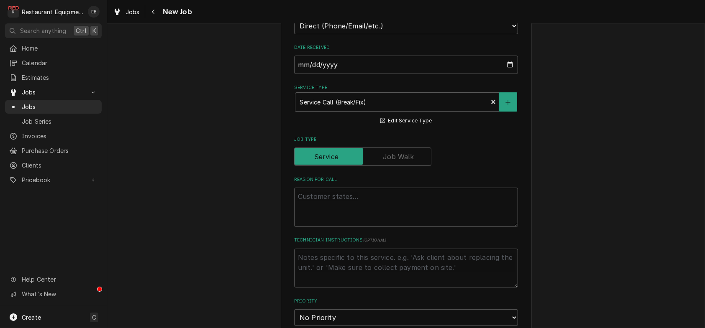
click at [570, 197] on div "Please provide the following information to create a job: Client Details Client…" at bounding box center [406, 279] width 598 height 995
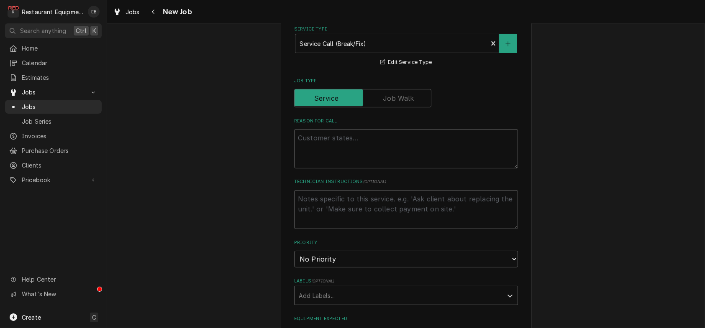
scroll to position [390, 0]
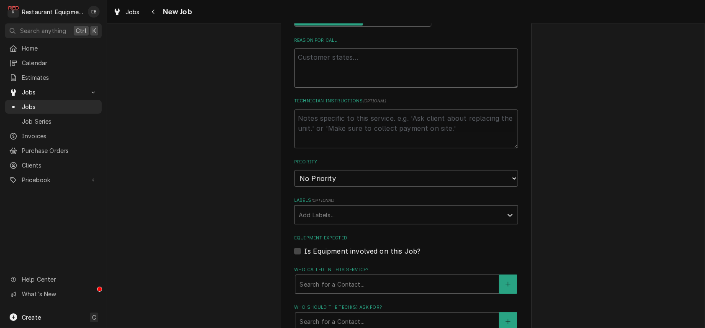
click at [328, 88] on textarea "Reason For Call" at bounding box center [406, 68] width 224 height 39
type textarea "x"
type textarea "A"
type textarea "x"
type textarea "Ap"
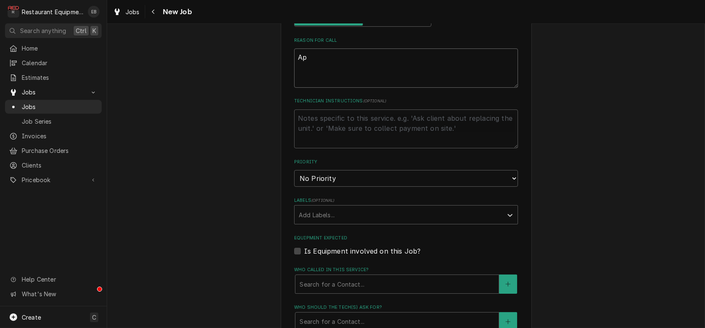
type textarea "x"
type textarea "App"
type textarea "x"
type textarea "App"
type textarea "x"
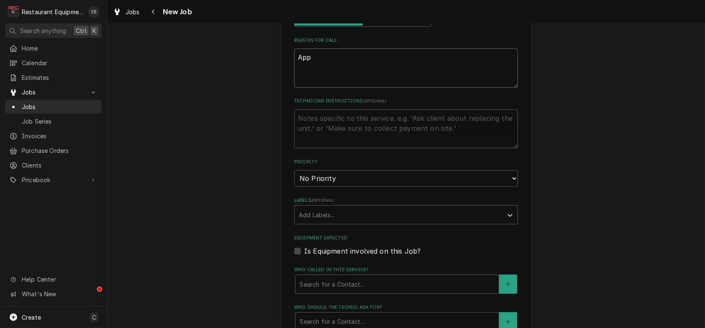
type textarea "App F"
type textarea "x"
type textarea "App"
type textarea "x"
type textarea "App f"
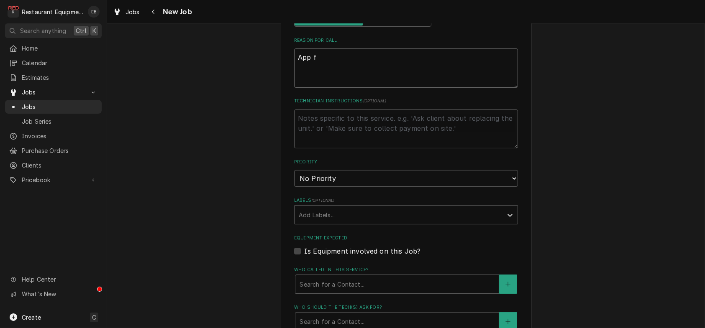
type textarea "x"
type textarea "App fr"
type textarea "x"
type textarea "App fre"
type textarea "x"
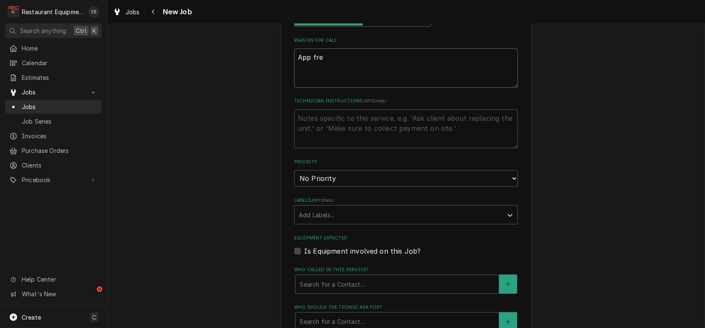
type textarea "App free"
type textarea "x"
type textarea "App freez"
type textarea "x"
type textarea "App freeze"
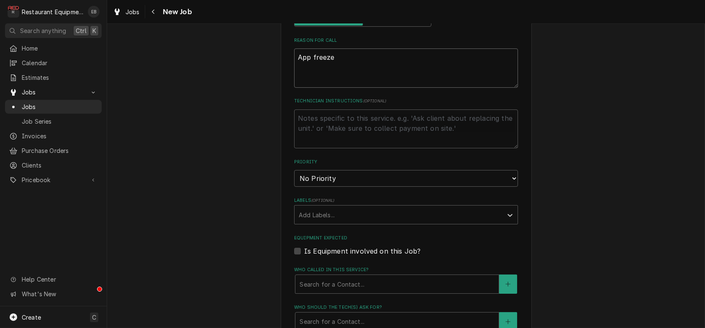
type textarea "x"
type textarea "App freezer"
type textarea "x"
type textarea "App freezer"
type textarea "x"
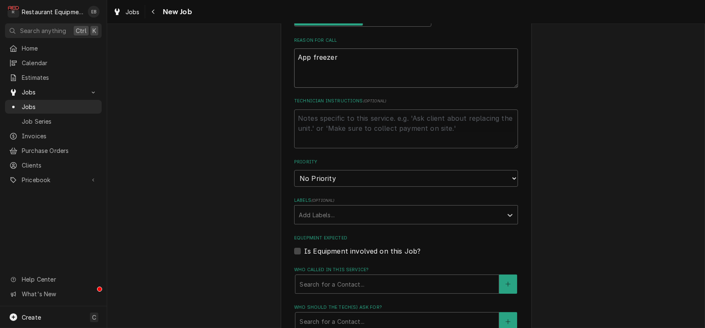
type textarea "App freezer h"
type textarea "x"
type textarea "App freezer ha"
type textarea "x"
type textarea "App freezer had"
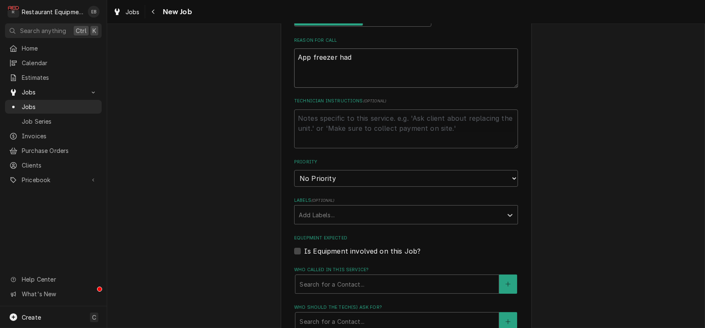
type textarea "x"
type textarea "App freezer had"
type textarea "x"
type textarea "App freezer had t"
type textarea "x"
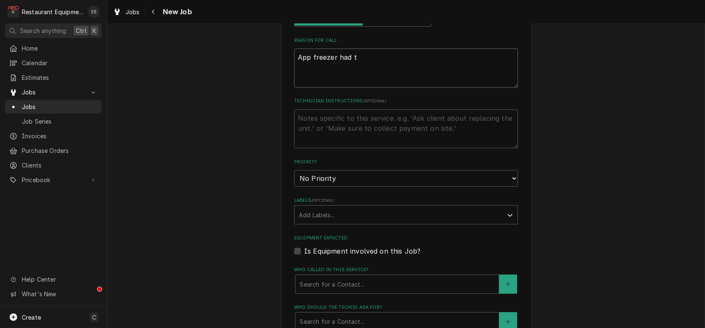
type textarea "App freezer had th"
type textarea "x"
type textarea "App freezer had the"
type textarea "x"
type textarea "App freezer had the"
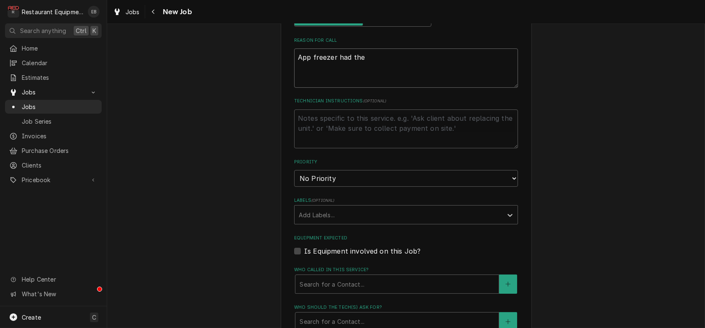
type textarea "x"
type textarea "App freezer had the p"
type textarea "x"
type textarea "App freezer had the po"
type textarea "x"
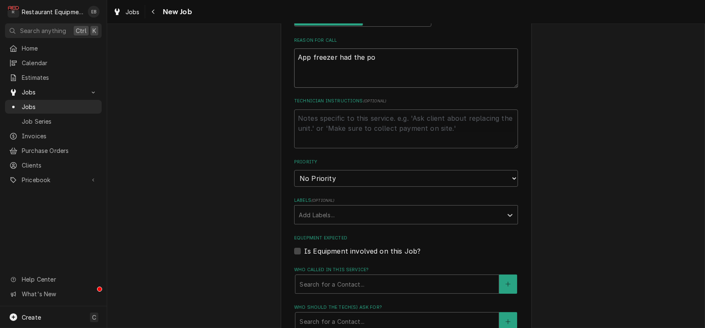
type textarea "App freezer had the pow"
type textarea "x"
type textarea "App freezer had the powe"
type textarea "x"
type textarea "App freezer had the power"
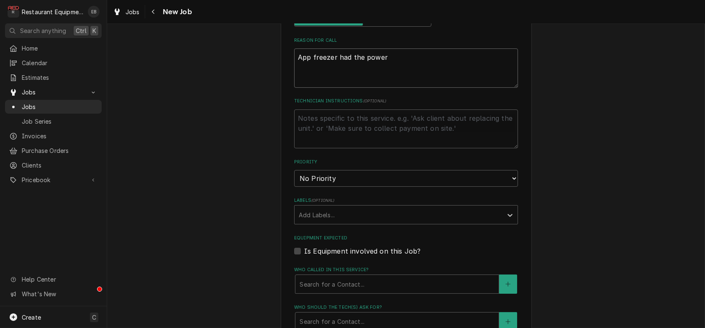
type textarea "x"
type textarea "App freezer had the power"
type textarea "x"
type textarea "App freezer had the power c"
type textarea "x"
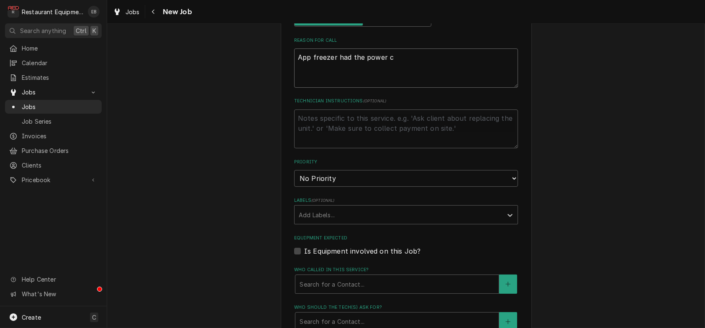
type textarea "App freezer had the power co"
type textarea "x"
type textarea "App freezer had the power cor"
type textarea "x"
type textarea "App freezer had the power cord"
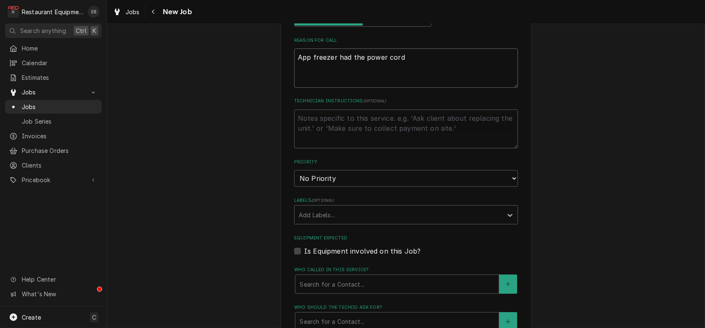
type textarea "x"
type textarea "App freezer had the power cord"
type textarea "x"
type textarea "App freezer had the power cord s"
type textarea "x"
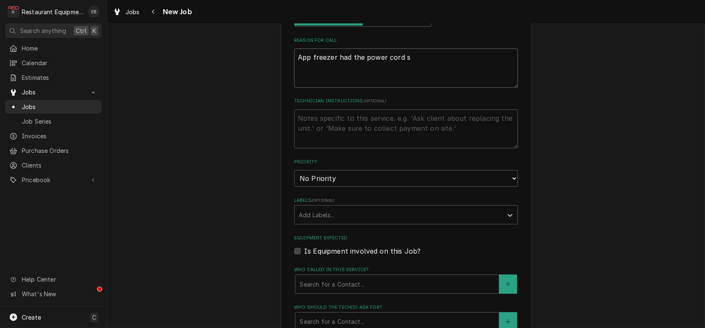
type textarea "App freezer had the power cord se"
type textarea "x"
type textarea "App freezer had the power cord sev"
type textarea "x"
type textarea "App freezer had the power cord seve"
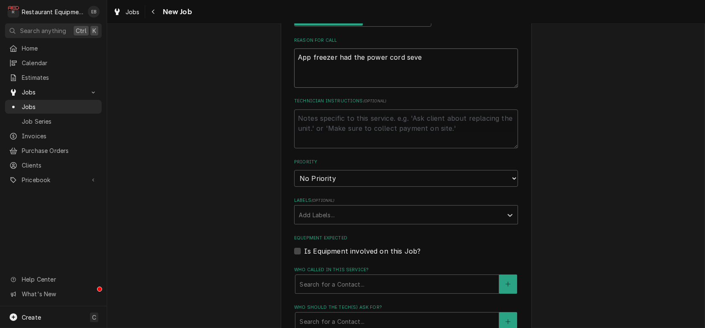
type textarea "x"
type textarea "App freezer had the power cord sever"
type textarea "x"
type textarea "App freezer had the power cord severe"
type textarea "x"
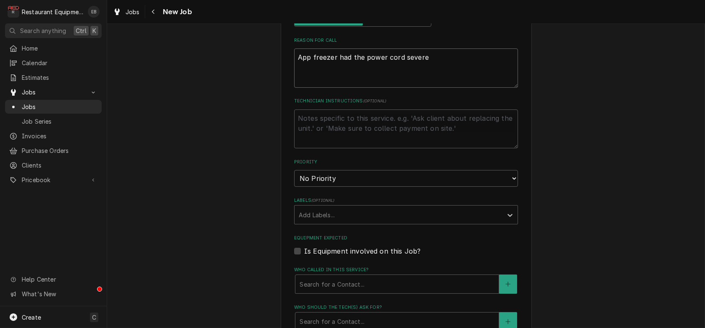
type textarea "App freezer had the power cord severed"
type textarea "x"
type textarea "App freezer had the power cord severed."
type textarea "x"
type textarea "App freezer had the power cord severed"
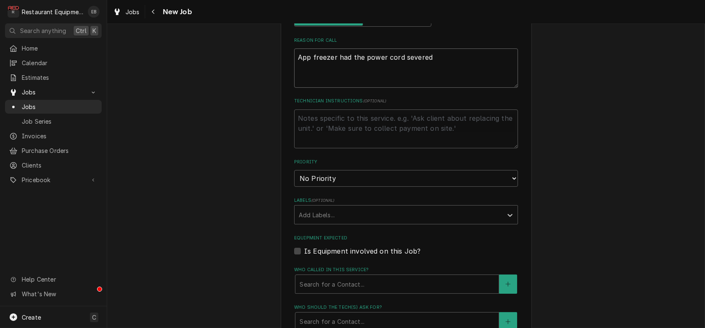
type textarea "x"
type textarea "App freezer had the power cord severed"
type textarea "x"
type textarea "App freezer had the power cord severed a"
type textarea "x"
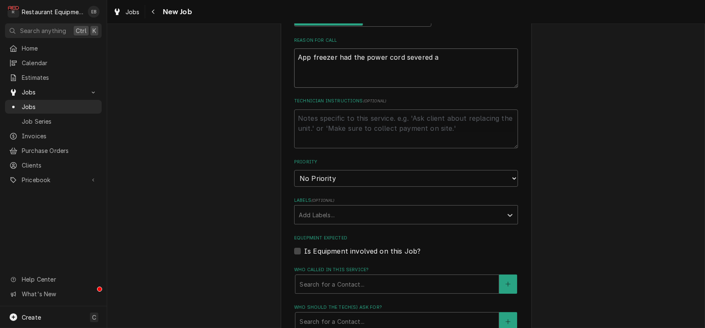
type textarea "App freezer had the power cord severed an"
type textarea "x"
type textarea "App freezer had the power cord severed and"
type textarea "x"
type textarea "App freezer had the power cord severed and"
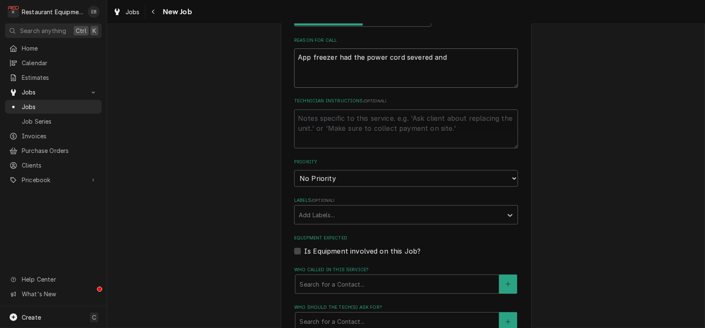
type textarea "x"
type textarea "App freezer had the power cord severed and n"
type textarea "x"
type textarea "App freezer had the power cord severed and ne"
type textarea "x"
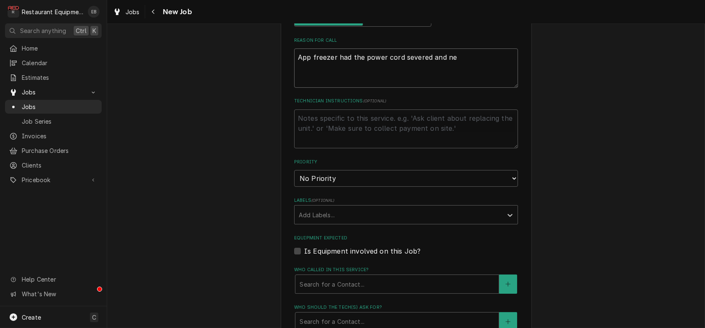
type textarea "App freezer had the power cord severed and nee"
type textarea "x"
type textarea "App freezer had the power cord severed and need"
type textarea "x"
type textarea "App freezer had the power cord severed and needs"
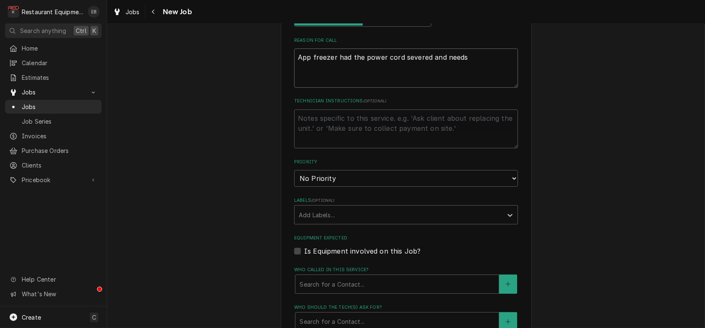
type textarea "x"
type textarea "App freezer had the power cord severed and needs"
type textarea "x"
type textarea "App freezer had the power cord severed and needs"
type textarea "x"
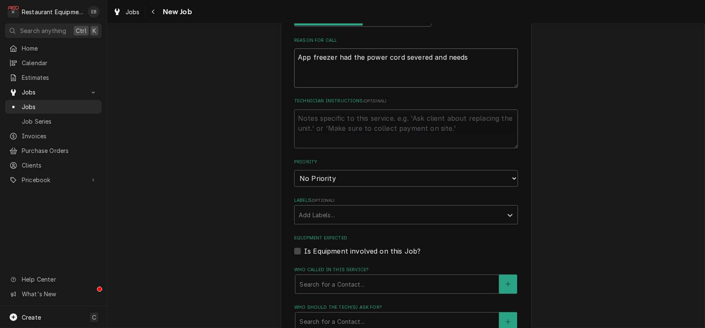
type textarea "App freezer had the power cord severed and need"
type textarea "x"
type textarea "App freezer had the power cord severed and nee"
type textarea "x"
type textarea "App freezer had the power cord severed and ne"
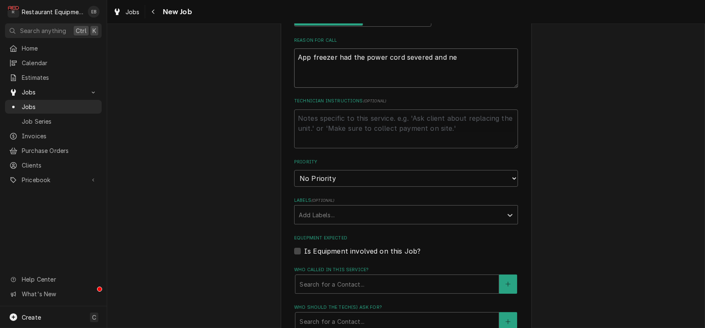
type textarea "x"
type textarea "App freezer had the power cord severed and n"
type textarea "x"
type textarea "App freezer had the power cord severed and"
type textarea "x"
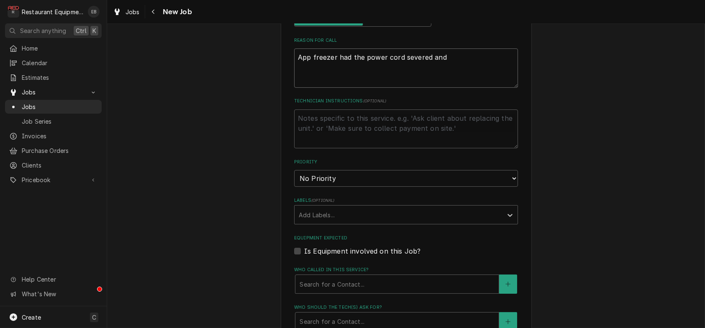
type textarea "App freezer had the power cord severed and"
type textarea "x"
type textarea "App freezer had the power cord severed an"
type textarea "x"
type textarea "App freezer had the power cord severed a"
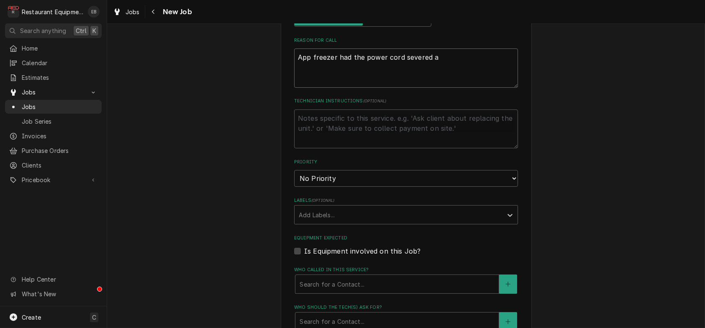
type textarea "x"
type textarea "App freezer had the power cord severed"
type textarea "x"
type textarea "App freezer had the power cord severed"
type textarea "x"
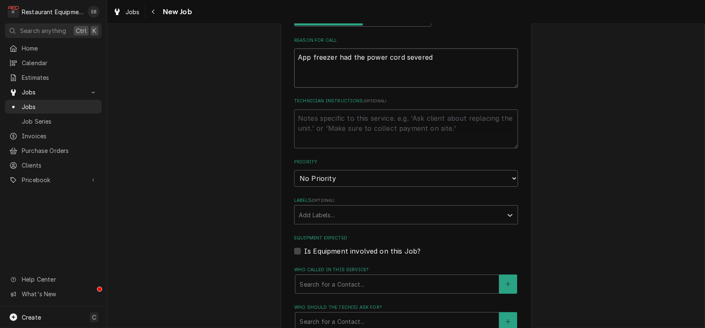
type textarea "App freezer had the power cord severed."
type textarea "x"
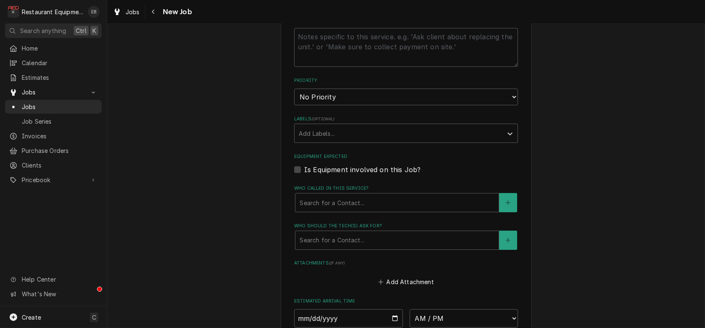
scroll to position [474, 0]
type textarea "App freezer had the power cord severed."
click at [403, 103] on select "No Priority Urgent High Medium Low" at bounding box center [406, 95] width 224 height 17
select select "2"
click at [294, 103] on select "No Priority Urgent High Medium Low" at bounding box center [406, 95] width 224 height 17
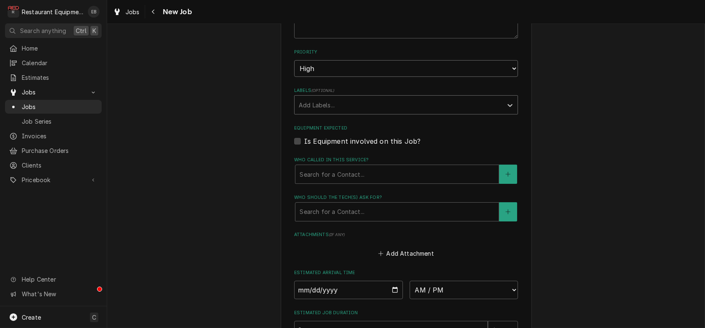
scroll to position [502, 0]
click at [369, 111] on div "Labels" at bounding box center [399, 103] width 200 height 15
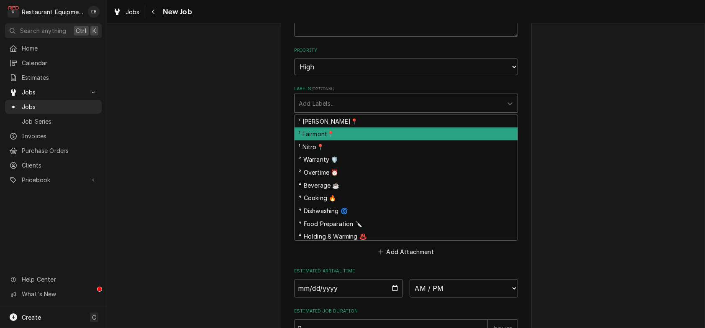
click at [336, 141] on div "¹ Fairmont📍" at bounding box center [406, 134] width 223 height 13
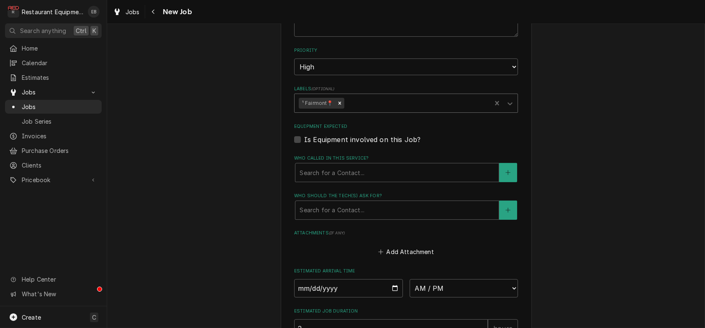
click at [359, 111] on div "Labels" at bounding box center [416, 103] width 141 height 15
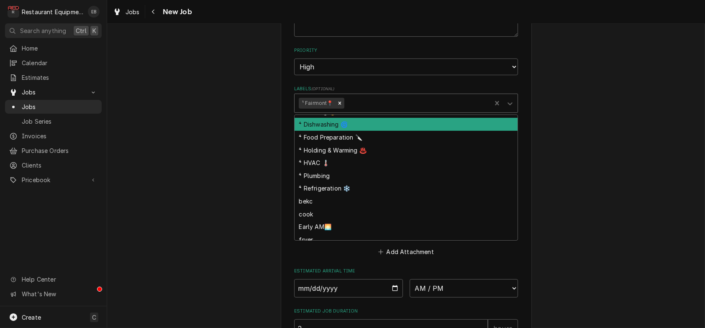
scroll to position [111, 0]
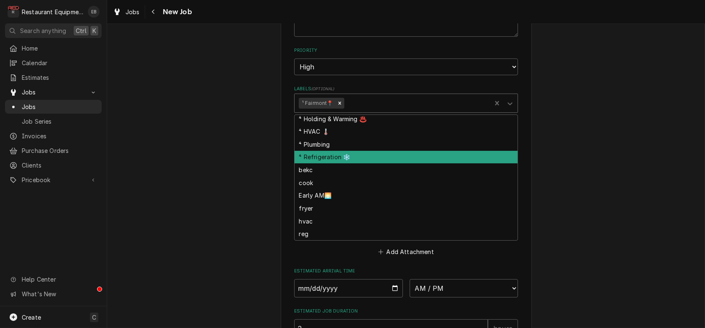
click at [342, 164] on div "⁴ Refrigeration ❄️" at bounding box center [406, 157] width 223 height 13
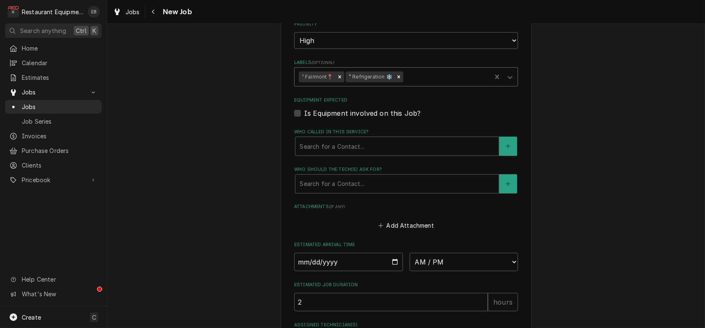
scroll to position [530, 0]
drag, startPoint x: 462, startPoint y: 121, endPoint x: 457, endPoint y: 126, distance: 6.5
click at [460, 65] on label "Labels ( optional )" at bounding box center [406, 61] width 224 height 7
click at [450, 83] on div "Labels" at bounding box center [446, 75] width 82 height 15
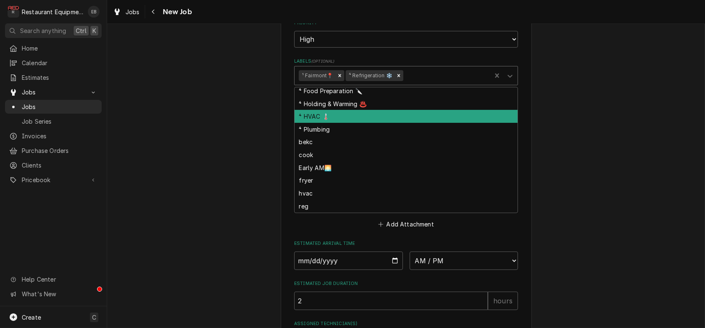
scroll to position [107, 0]
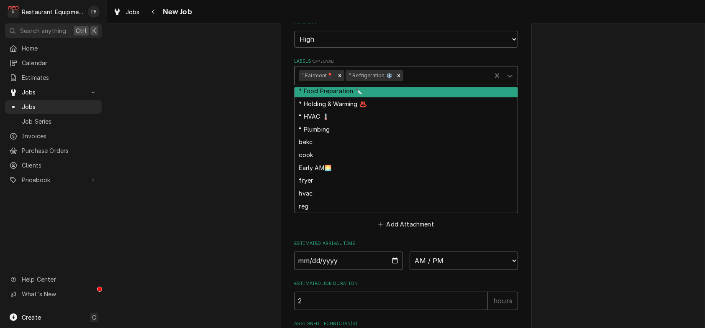
click at [532, 117] on div "Please provide the following information to create a job: Client Details Client…" at bounding box center [406, 0] width 251 height 980
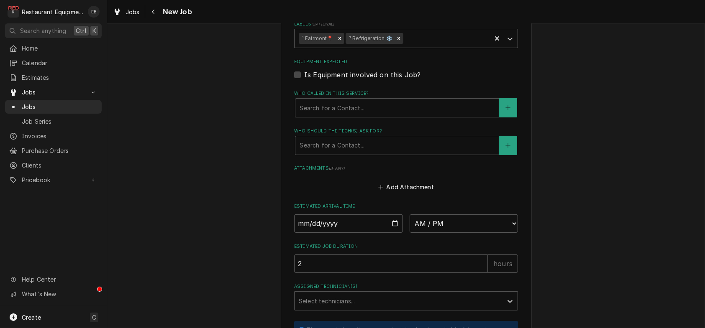
scroll to position [586, 0]
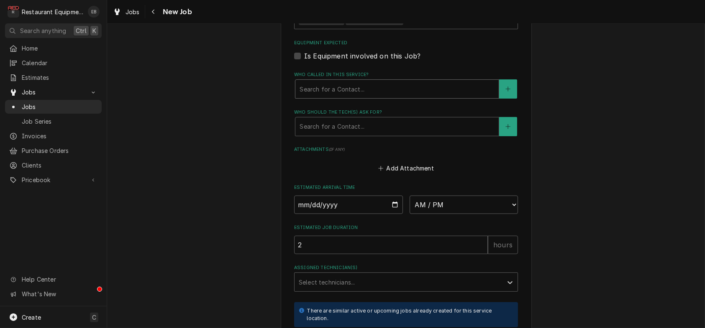
click at [383, 97] on div "Who called in this service?" at bounding box center [397, 89] width 195 height 15
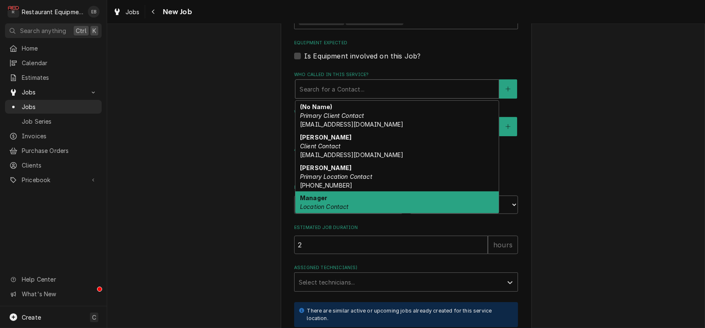
click at [355, 213] on div "Manager Location Contact" at bounding box center [396, 203] width 203 height 22
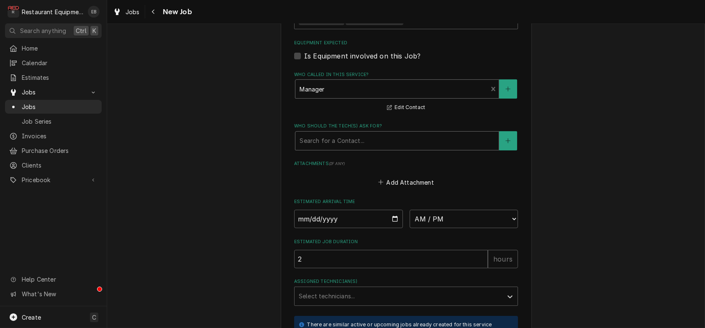
click at [364, 149] on div "Who should the tech(s) ask for?" at bounding box center [397, 140] width 195 height 15
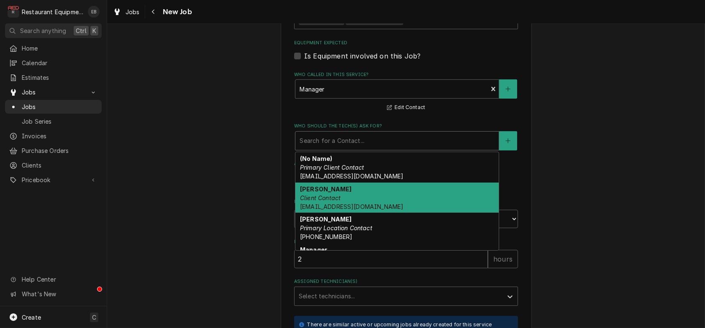
scroll to position [22, 0]
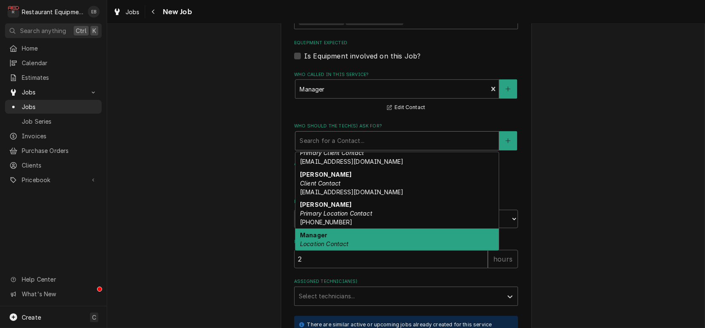
click at [337, 251] on div "Manager Location Contact" at bounding box center [396, 240] width 203 height 22
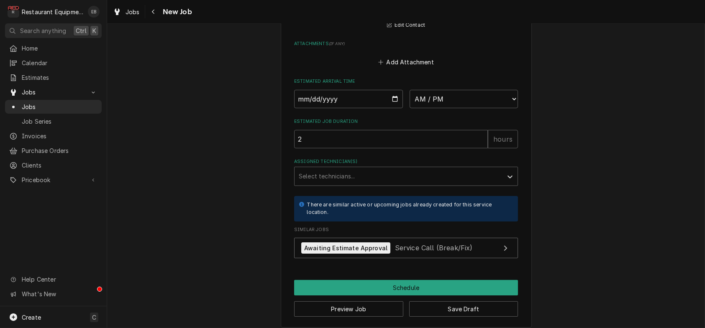
scroll to position [725, 0]
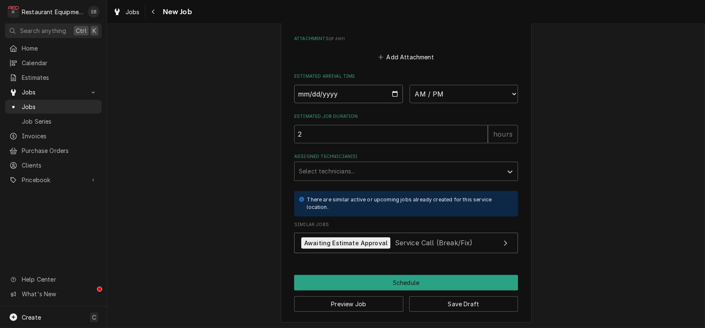
click at [397, 103] on input "Date" at bounding box center [348, 94] width 109 height 18
type textarea "x"
type input "2025-08-18"
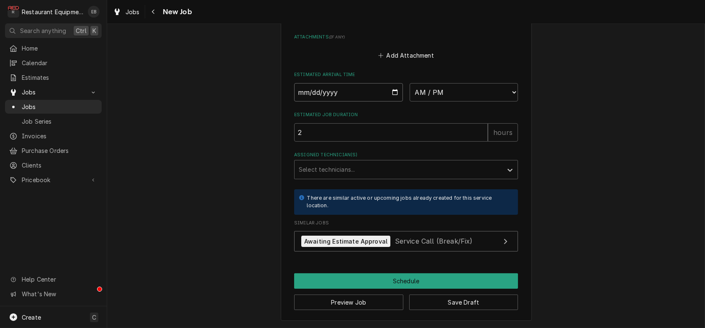
scroll to position [839, 0]
click at [482, 300] on button "Save Draft" at bounding box center [463, 302] width 109 height 15
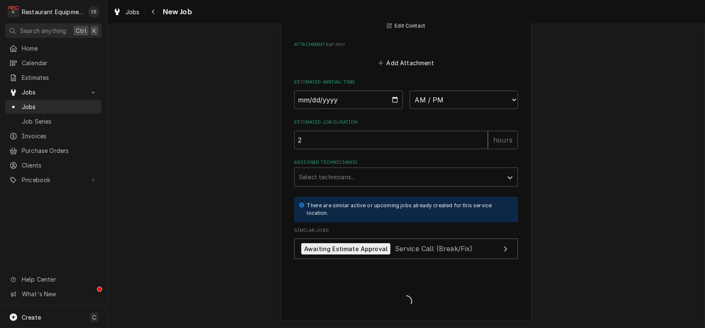
scroll to position [831, 0]
type textarea "x"
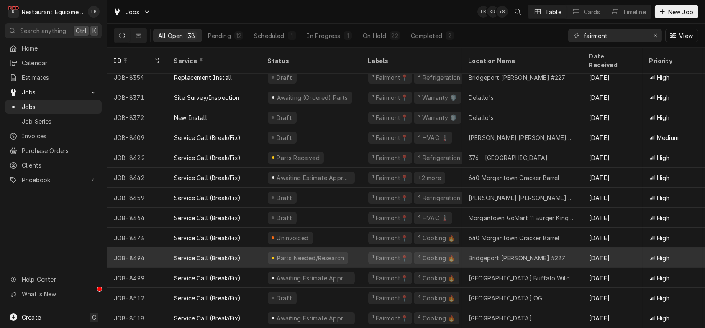
scroll to position [508, 0]
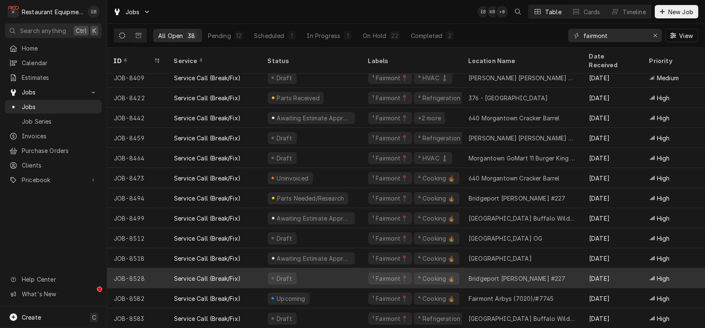
click at [359, 272] on div "Draft" at bounding box center [311, 279] width 100 height 20
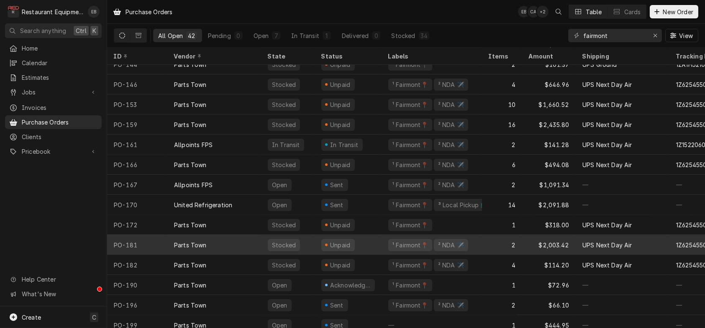
scroll to position [588, 0]
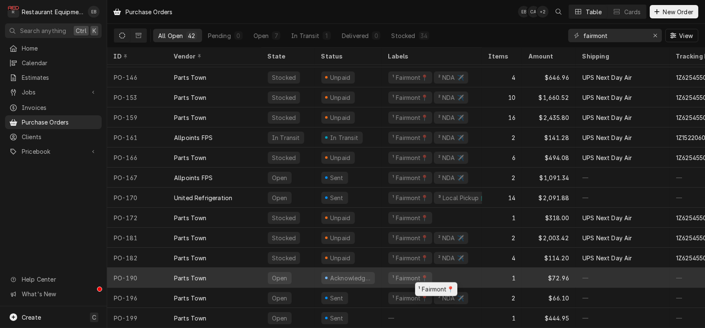
click at [393, 273] on div "¹ Fairmont📍" at bounding box center [432, 278] width 100 height 20
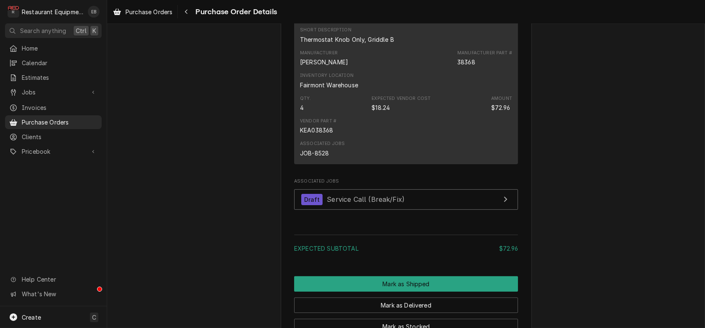
scroll to position [474, 0]
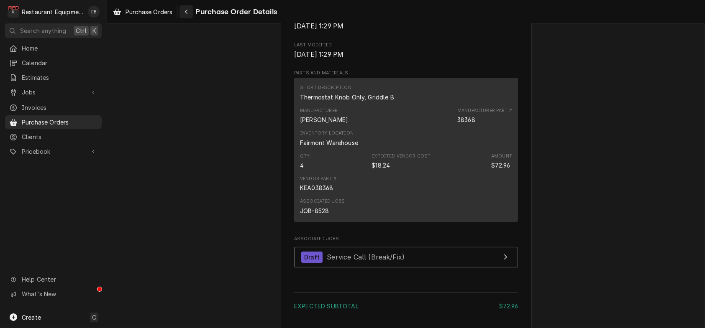
click at [188, 14] on icon "Navigate back" at bounding box center [187, 12] width 4 height 6
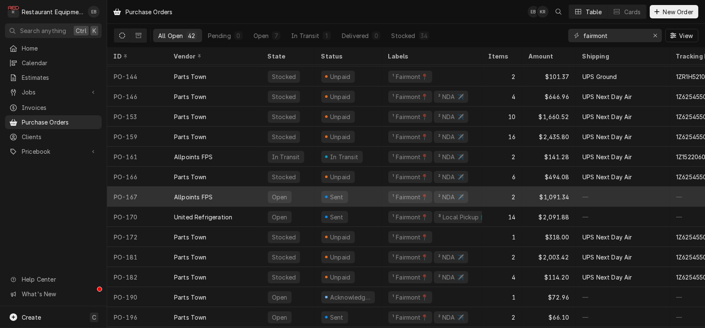
scroll to position [588, 0]
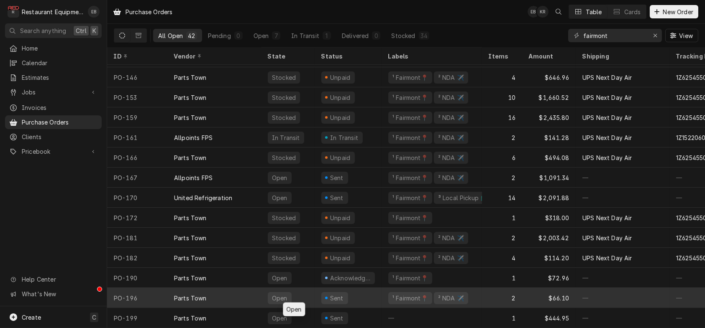
click at [315, 293] on div "Open" at bounding box center [288, 298] width 54 height 20
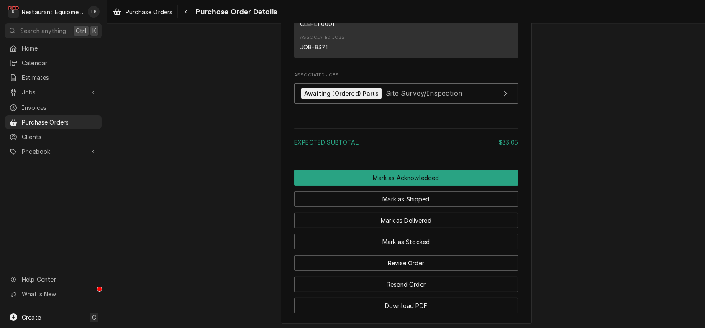
scroll to position [543, 0]
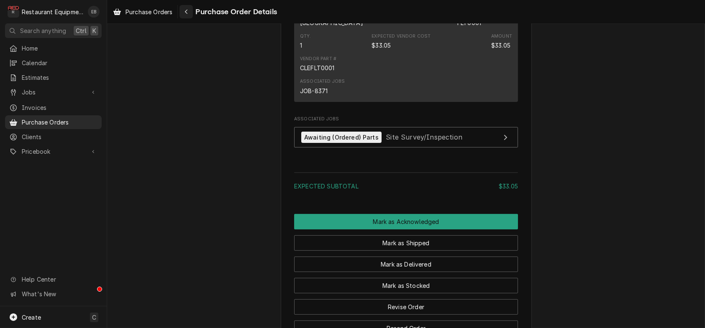
click at [190, 12] on div "Navigate back" at bounding box center [186, 12] width 8 height 8
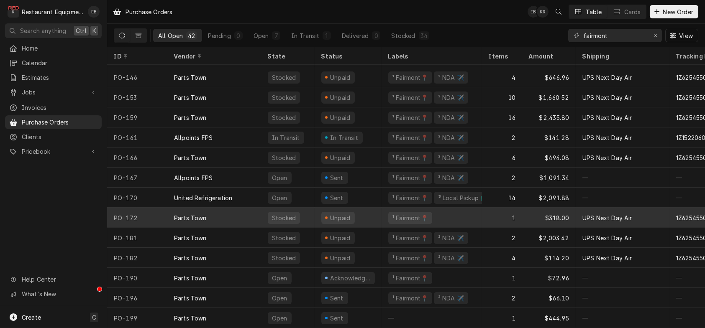
scroll to position [588, 0]
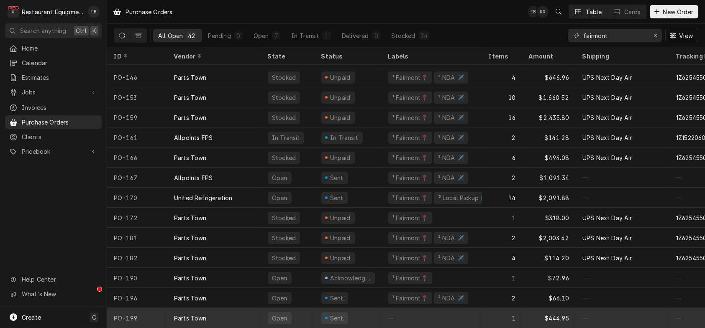
click at [368, 311] on div "Sent" at bounding box center [348, 318] width 67 height 20
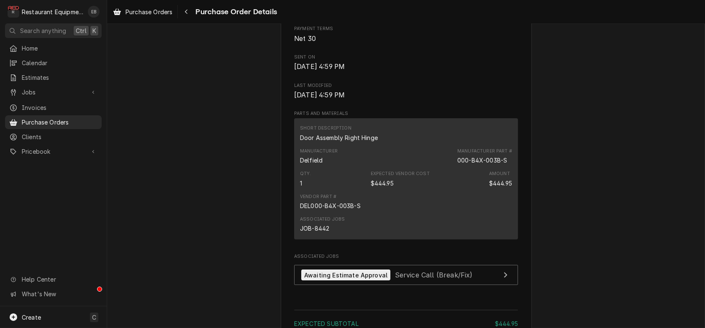
scroll to position [307, 0]
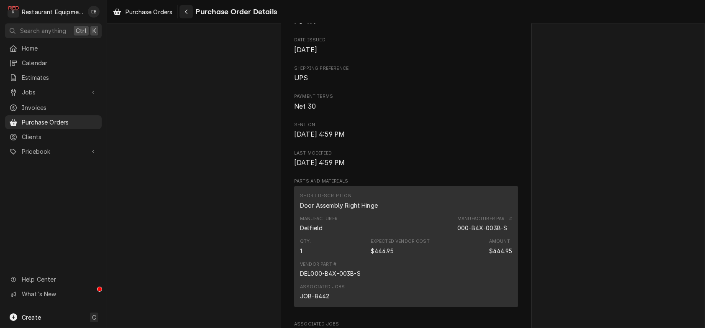
click at [188, 13] on icon "Navigate back" at bounding box center [187, 12] width 4 height 6
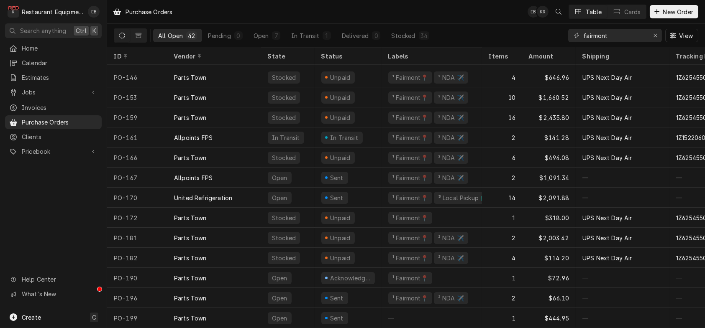
scroll to position [588, 0]
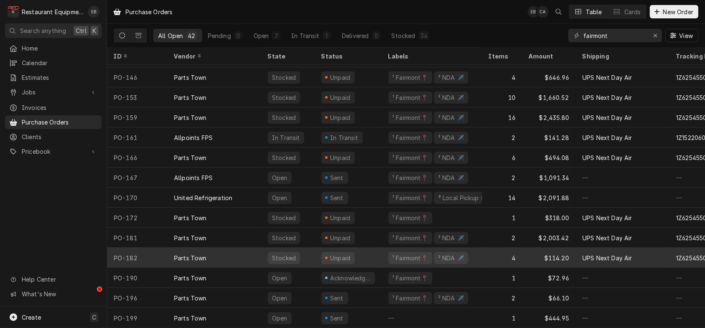
click at [382, 248] on div "Unpaid" at bounding box center [348, 258] width 67 height 20
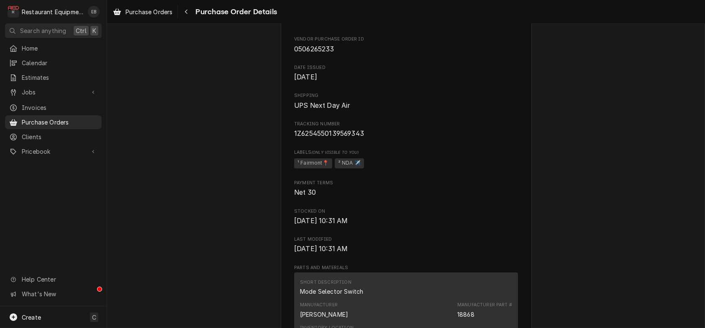
scroll to position [307, 0]
click at [190, 15] on div "Navigate back" at bounding box center [186, 12] width 8 height 8
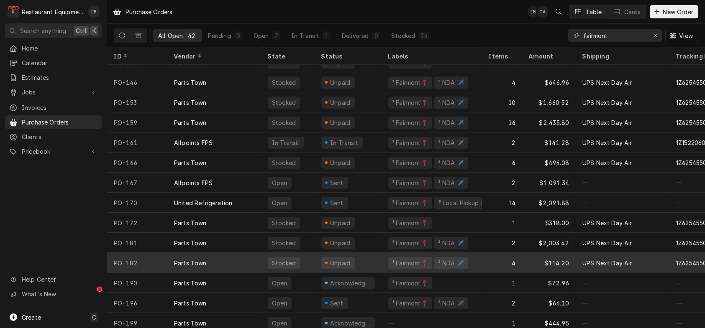
scroll to position [588, 0]
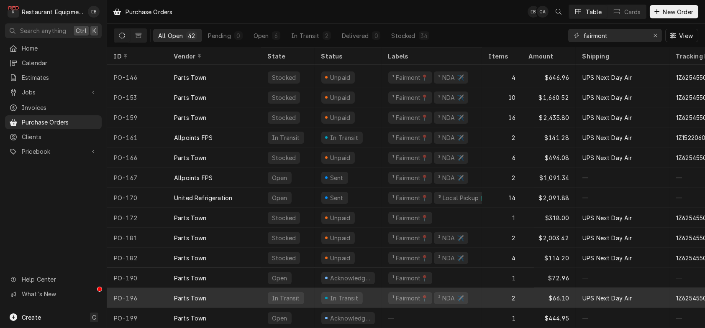
click at [382, 295] on div "In Transit" at bounding box center [348, 298] width 67 height 20
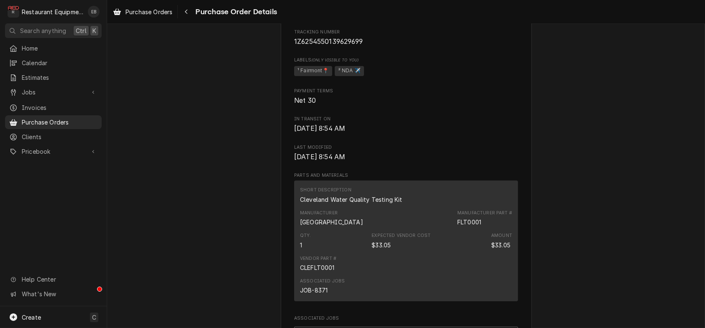
scroll to position [335, 0]
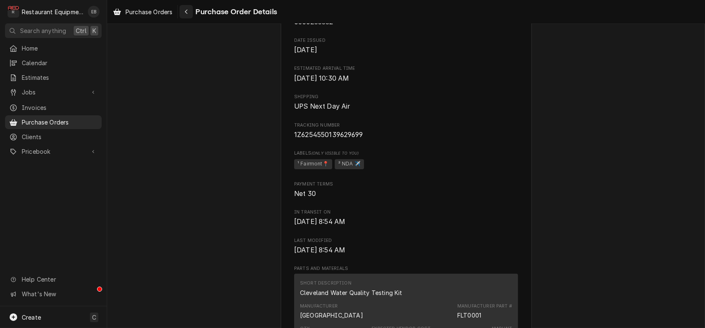
click at [190, 12] on div "Navigate back" at bounding box center [186, 12] width 8 height 8
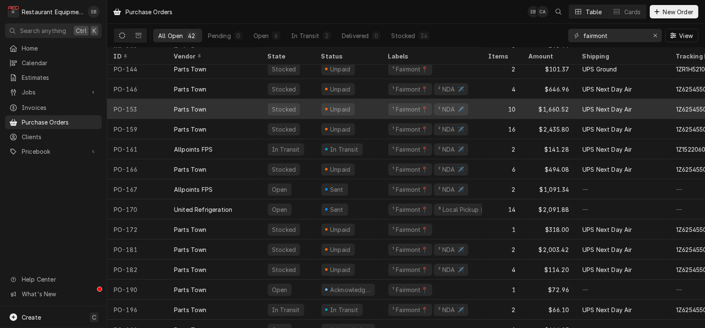
scroll to position [588, 0]
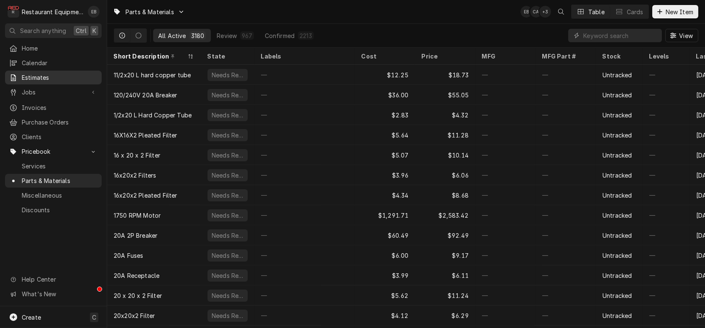
click at [56, 79] on span "Estimates" at bounding box center [60, 77] width 76 height 9
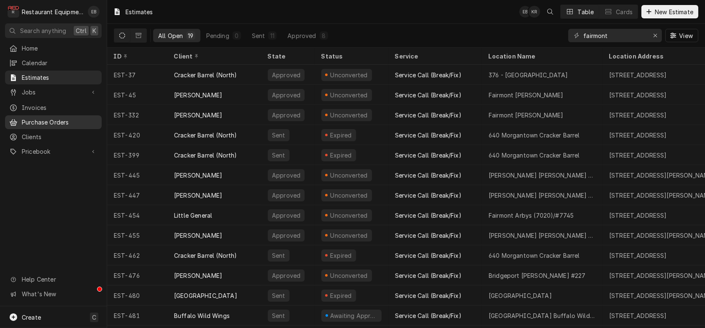
click at [66, 125] on span "Purchase Orders" at bounding box center [60, 122] width 76 height 9
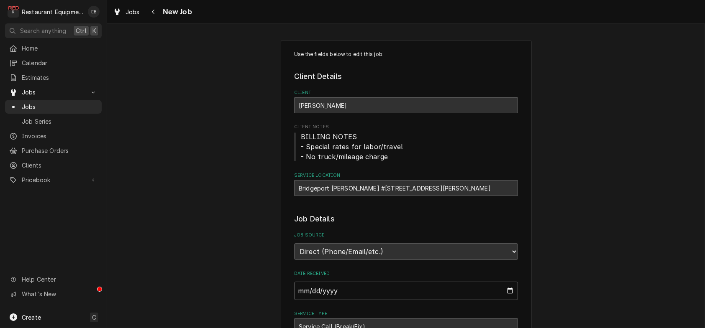
type textarea "x"
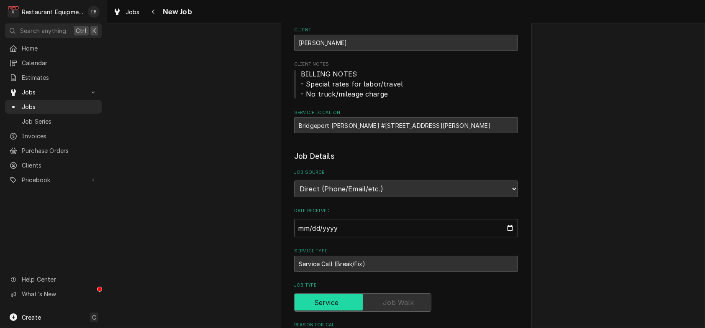
scroll to position [56, 0]
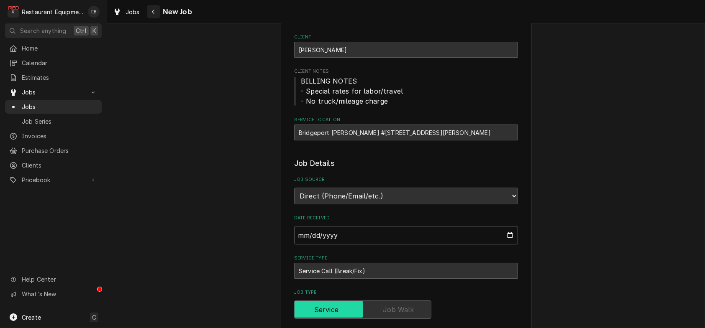
click at [155, 10] on icon "Navigate back" at bounding box center [153, 12] width 4 height 6
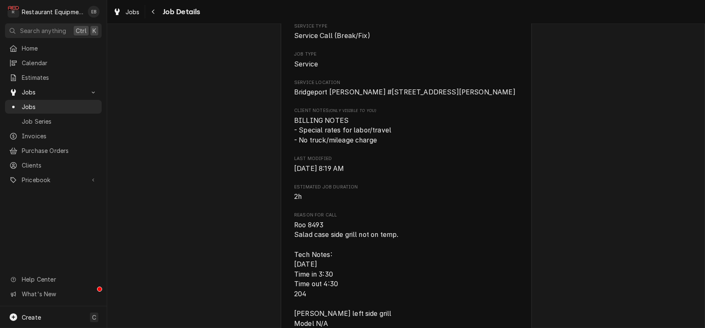
scroll to position [195, 0]
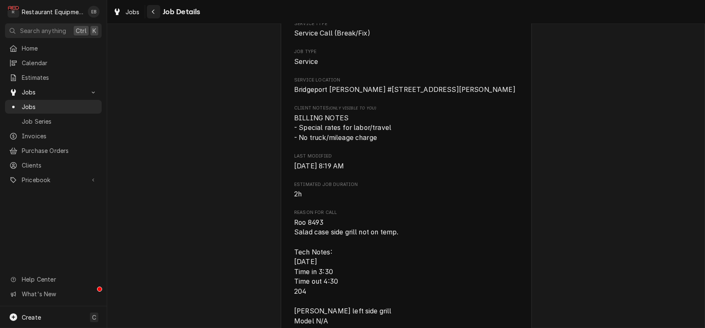
click at [158, 16] on div "Navigate back" at bounding box center [153, 12] width 8 height 8
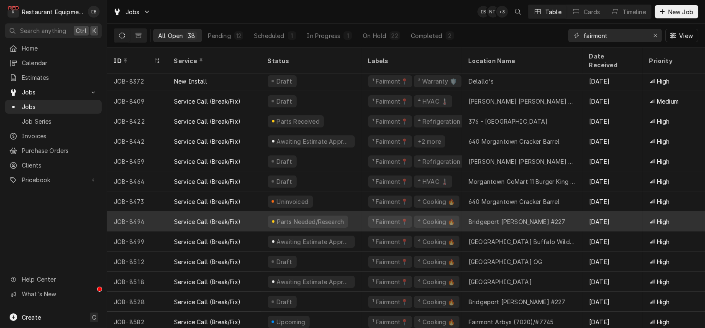
scroll to position [508, 0]
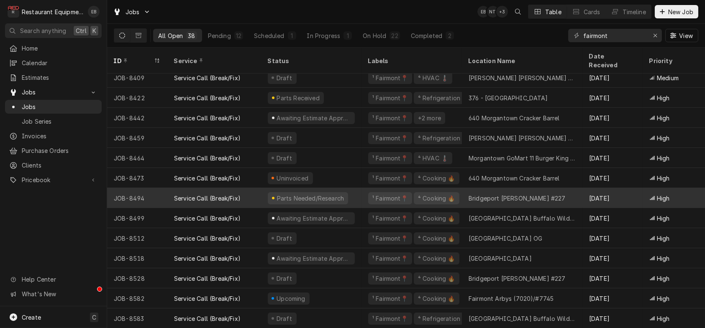
click at [362, 194] on div "Parts Needed/Research" at bounding box center [311, 198] width 100 height 20
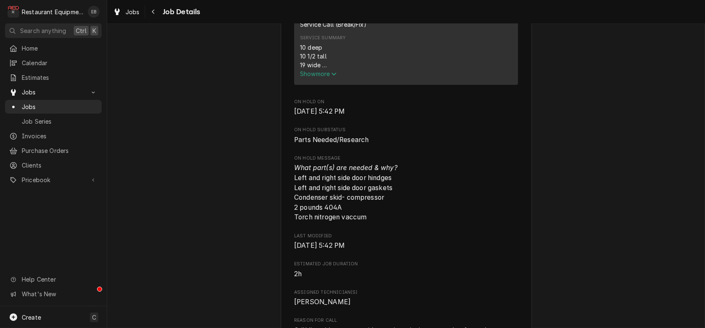
scroll to position [362, 0]
click at [319, 76] on span "Show more" at bounding box center [318, 72] width 37 height 7
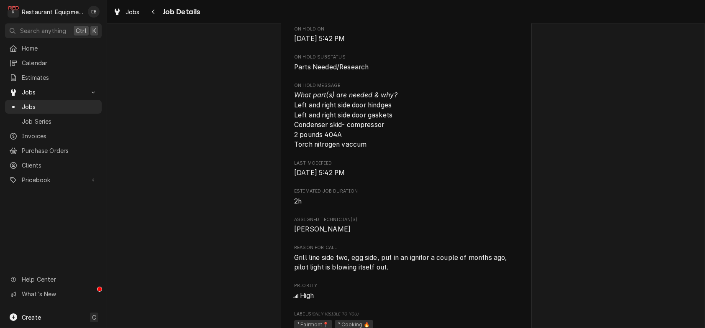
scroll to position [669, 0]
click at [140, 10] on span "Jobs" at bounding box center [133, 12] width 14 height 9
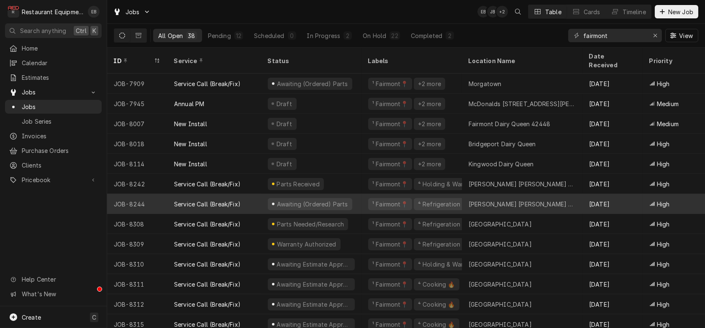
click at [500, 200] on div "Elkins Bob Evans #349" at bounding box center [522, 204] width 107 height 9
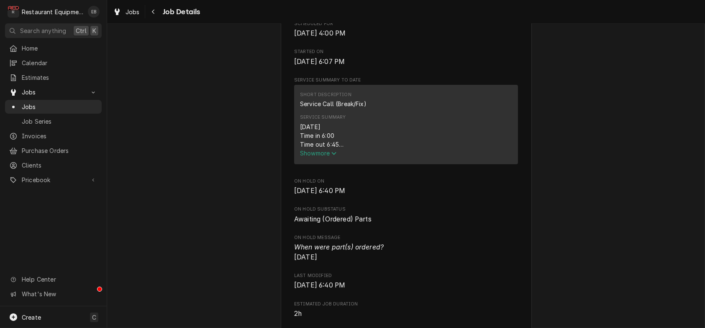
scroll to position [335, 0]
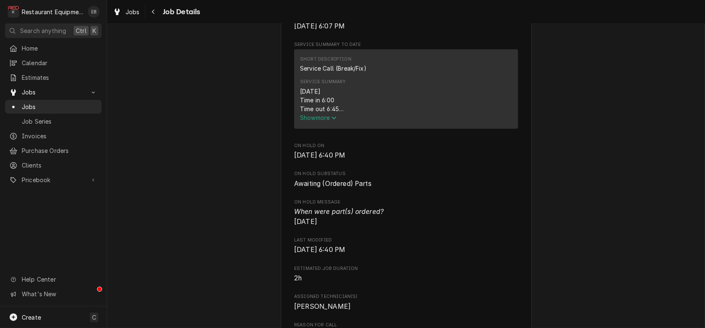
click at [322, 121] on span "Show more" at bounding box center [318, 117] width 37 height 7
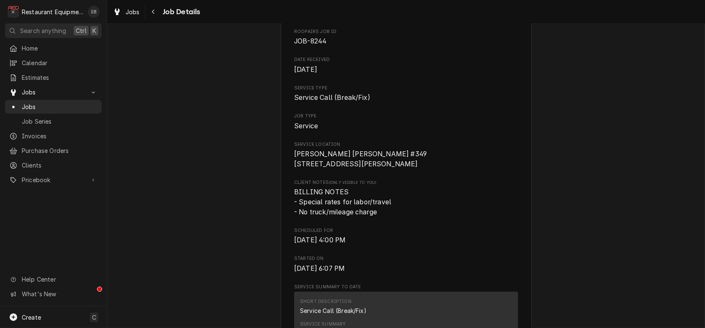
scroll to position [0, 0]
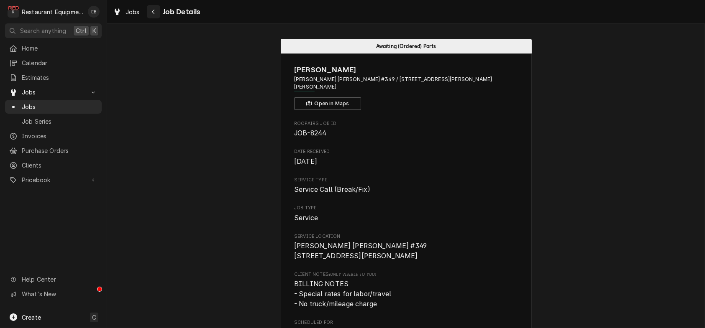
click at [160, 16] on button "Navigate back" at bounding box center [153, 11] width 13 height 13
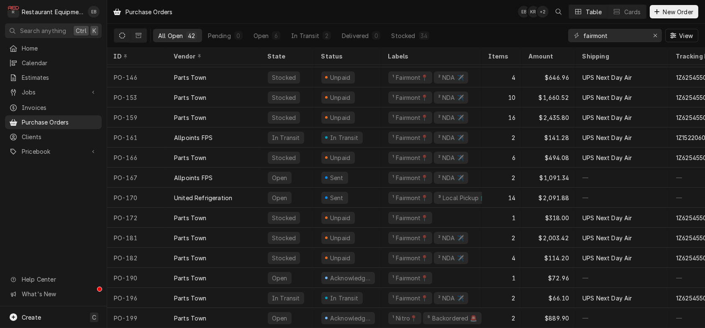
scroll to position [588, 0]
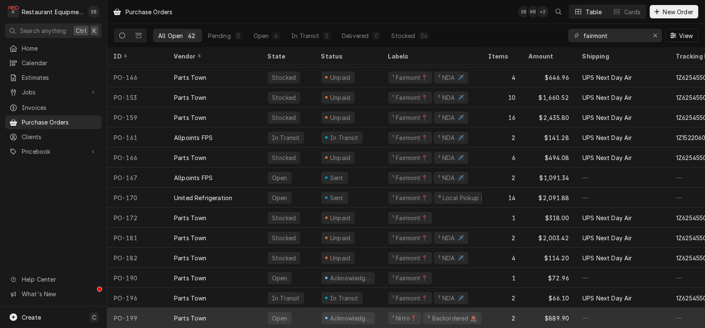
click at [382, 310] on div "Acknowledged" at bounding box center [348, 318] width 67 height 20
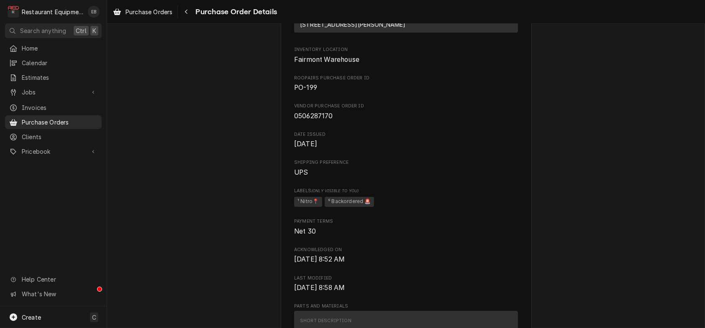
scroll to position [167, 0]
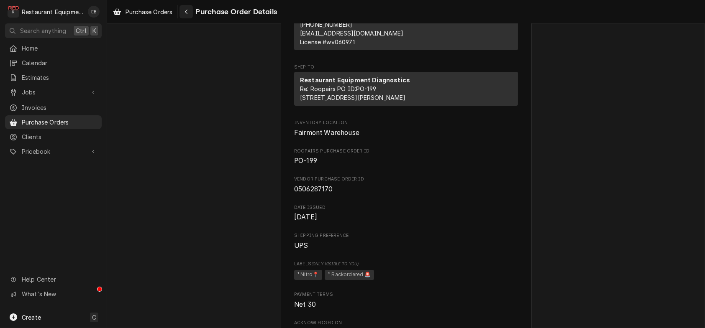
click at [190, 12] on div "Navigate back" at bounding box center [186, 12] width 8 height 8
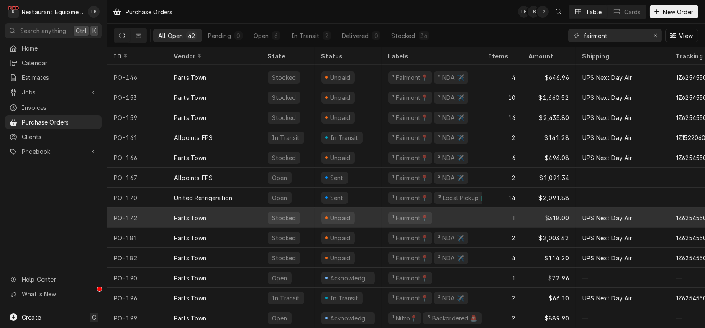
scroll to position [588, 0]
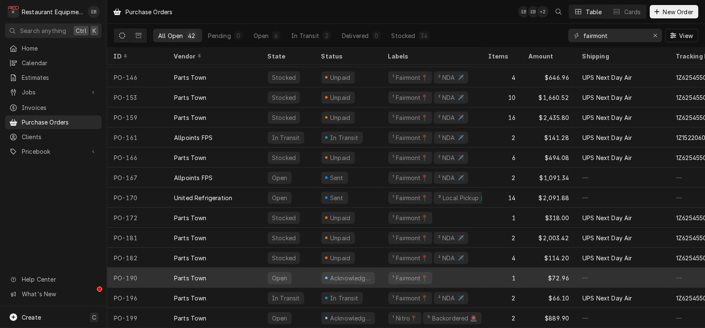
click at [239, 273] on div "Parts Town" at bounding box center [214, 278] width 94 height 20
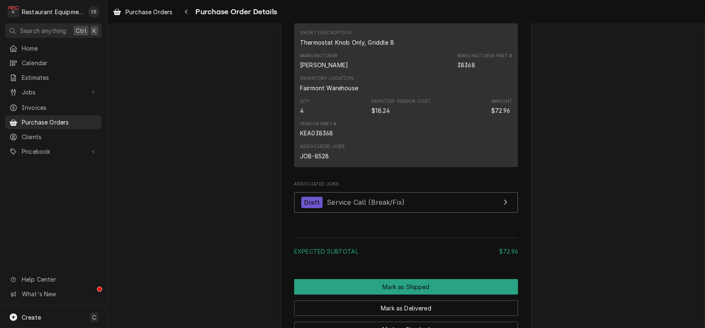
scroll to position [530, 0]
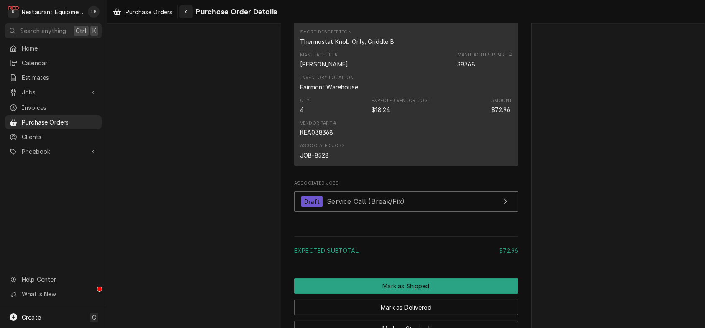
click at [188, 12] on icon "Navigate back" at bounding box center [187, 12] width 4 height 6
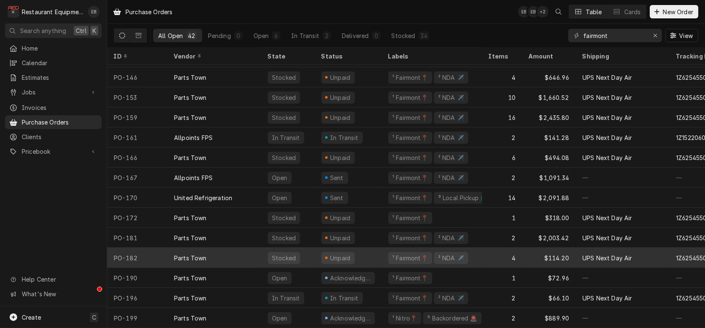
scroll to position [588, 0]
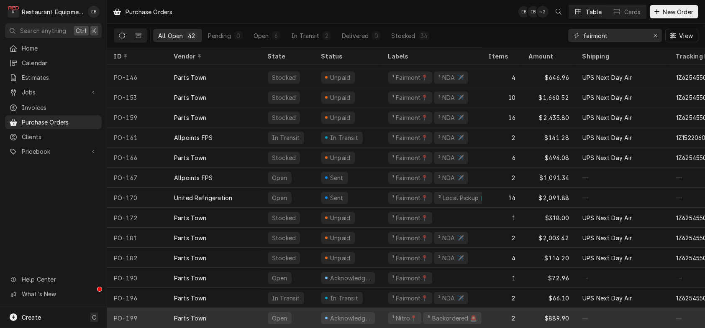
click at [388, 317] on div "¹ Nitro📍 ⁵ Backordered 🚨" at bounding box center [432, 318] width 100 height 20
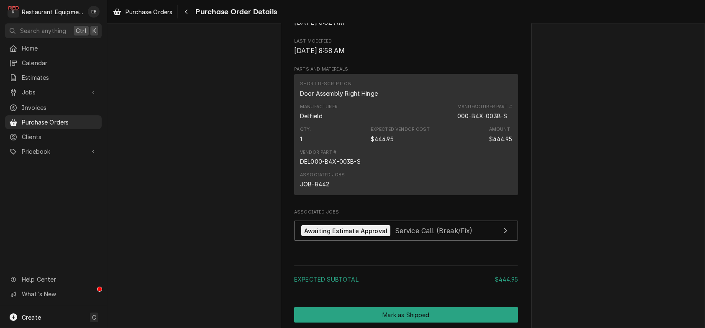
scroll to position [474, 0]
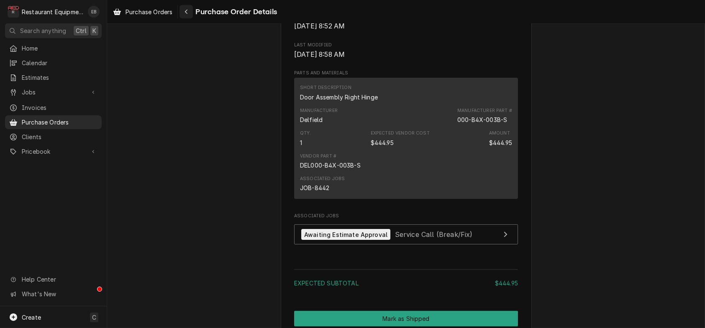
click at [193, 10] on button "Navigate back" at bounding box center [186, 11] width 13 height 13
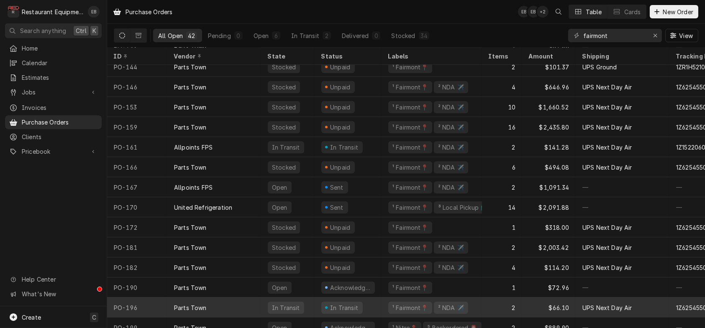
scroll to position [588, 0]
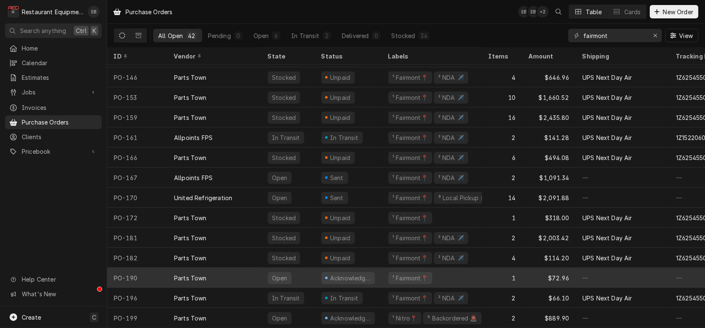
click at [240, 275] on div "Parts Town" at bounding box center [214, 278] width 94 height 20
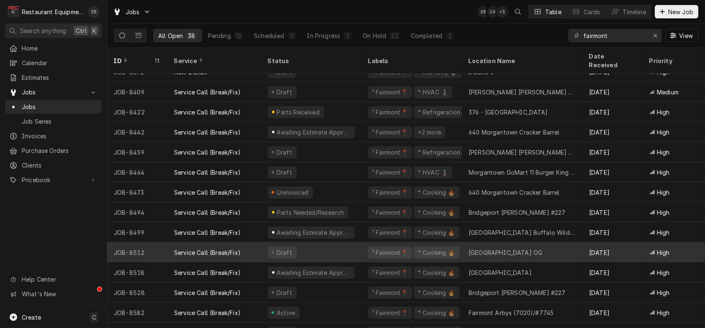
scroll to position [508, 0]
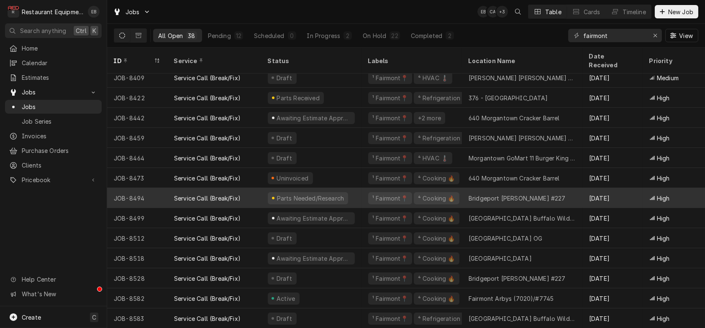
click at [362, 190] on div "Parts Needed/Research" at bounding box center [311, 198] width 100 height 20
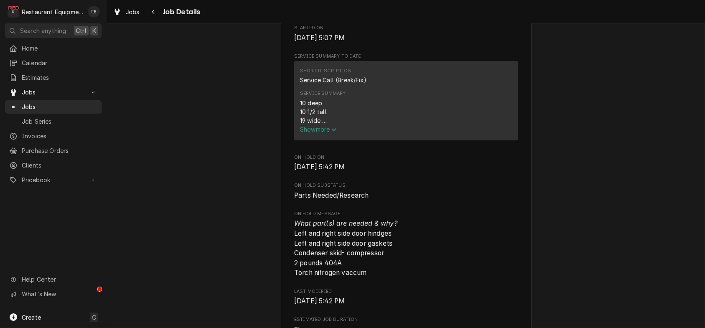
scroll to position [307, 0]
click at [323, 133] on button "Show more" at bounding box center [406, 128] width 212 height 9
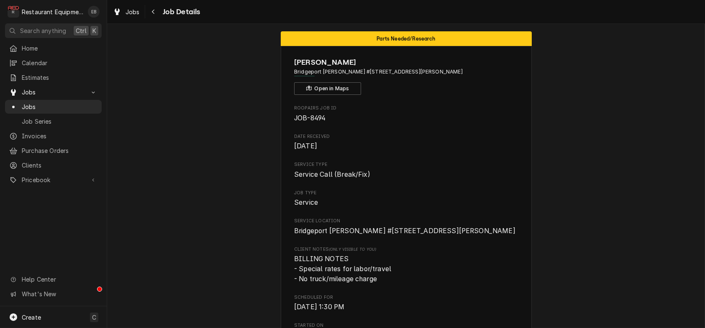
scroll to position [0, 0]
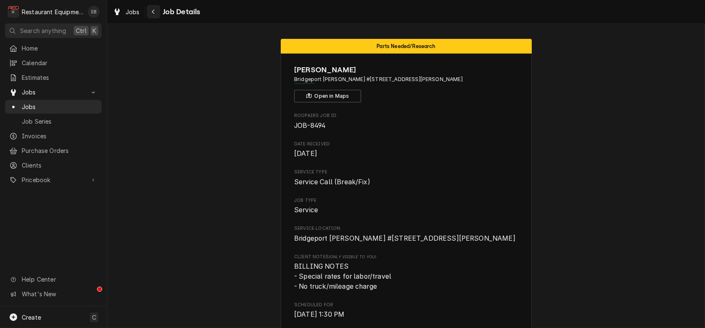
click at [160, 13] on button "Navigate back" at bounding box center [153, 11] width 13 height 13
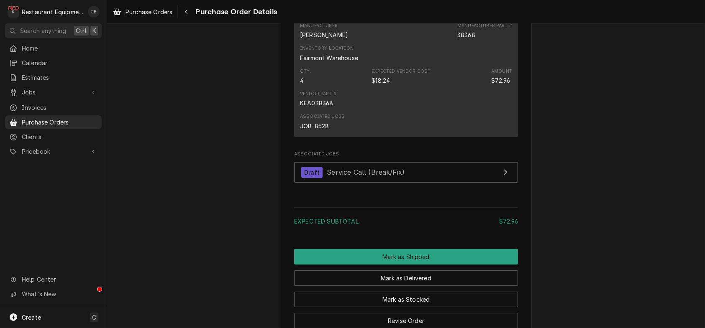
scroll to position [558, 0]
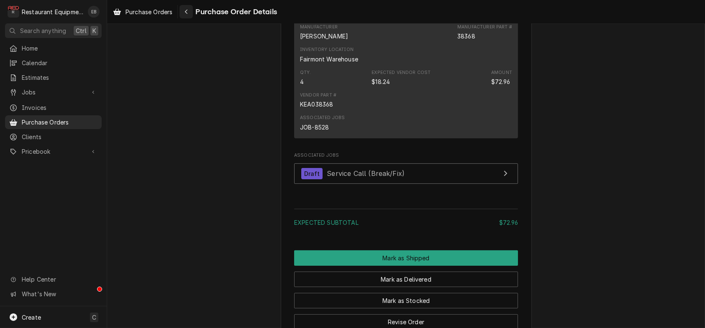
click at [188, 13] on icon "Navigate back" at bounding box center [187, 12] width 4 height 6
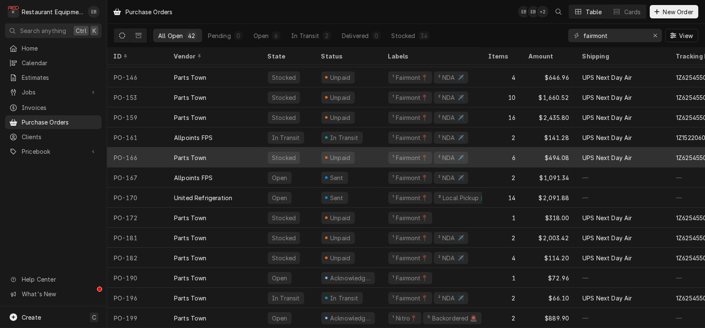
scroll to position [588, 0]
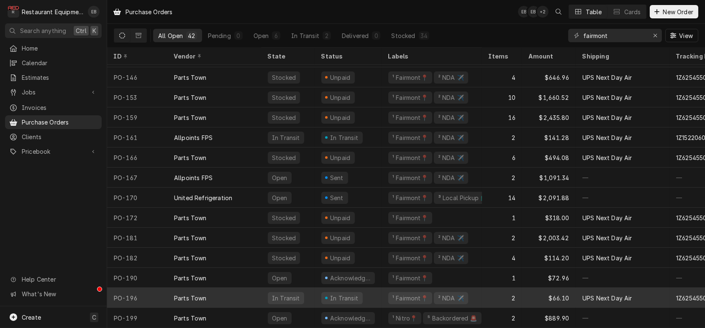
click at [382, 290] on div "In Transit" at bounding box center [348, 298] width 67 height 20
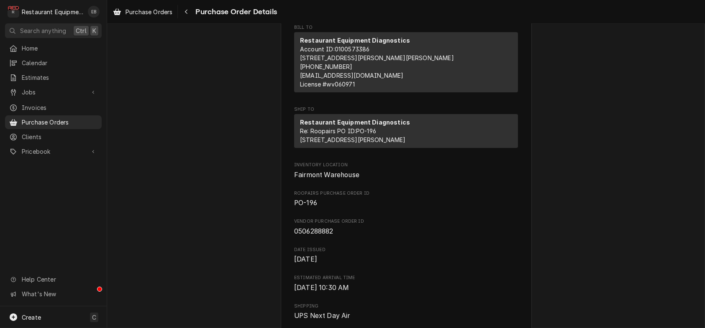
scroll to position [84, 0]
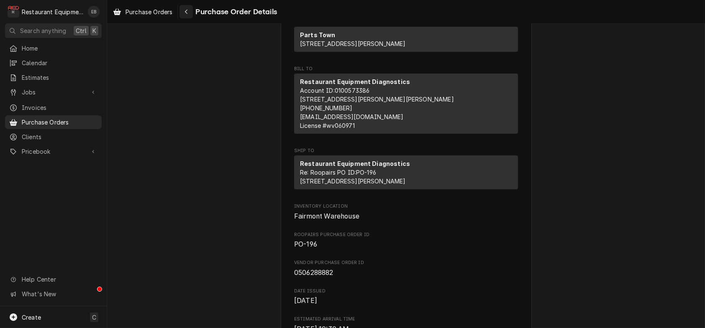
click at [193, 17] on button "Navigate back" at bounding box center [186, 11] width 13 height 13
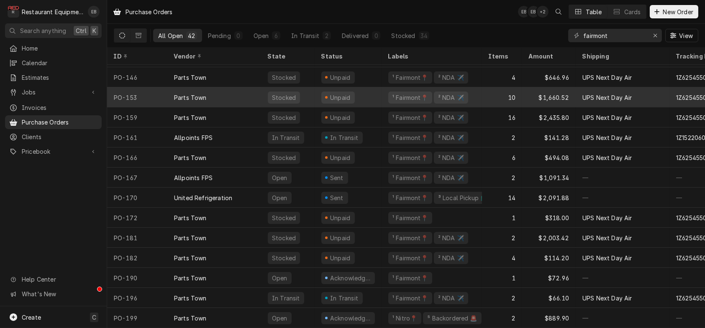
scroll to position [588, 0]
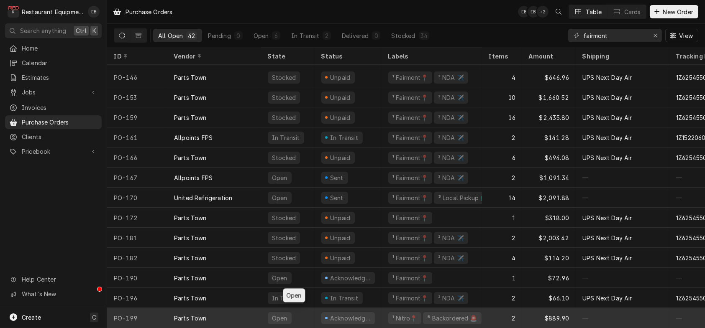
click at [315, 314] on div "Open" at bounding box center [288, 318] width 54 height 20
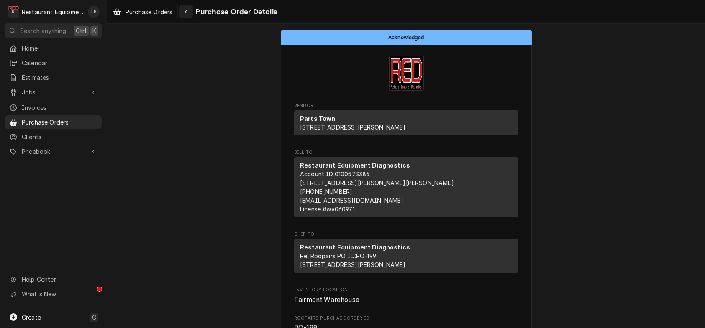
click at [190, 8] on div "Navigate back" at bounding box center [186, 12] width 8 height 8
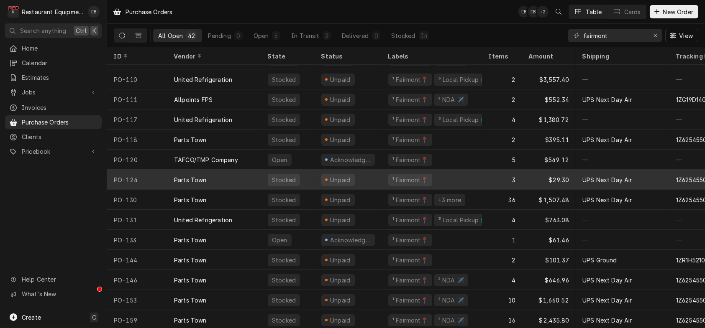
scroll to position [387, 0]
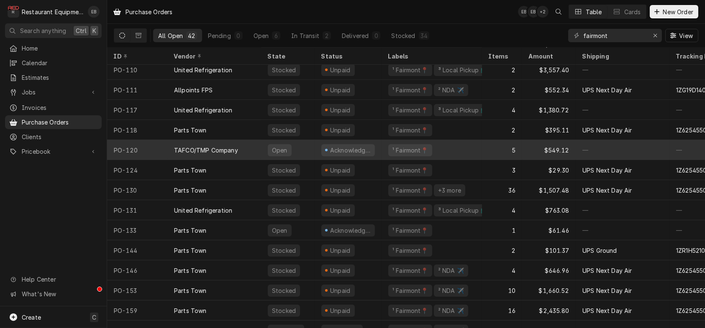
click at [382, 152] on div "Acknowledged" at bounding box center [348, 150] width 67 height 20
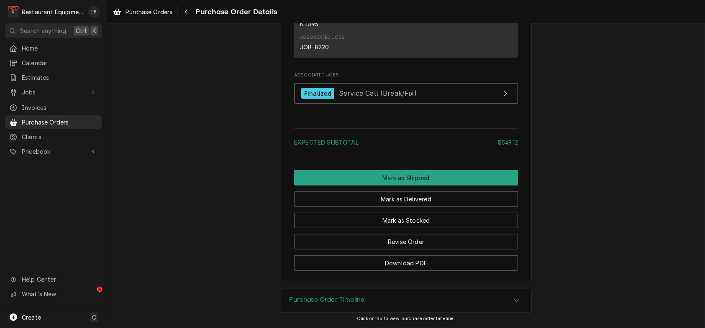
scroll to position [1227, 0]
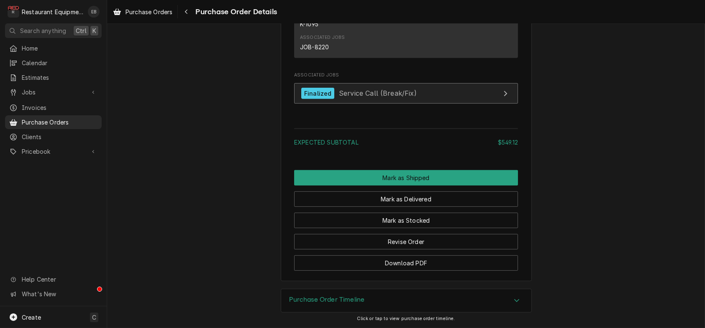
click at [395, 104] on link "Finalized Service Call (Break/Fix)" at bounding box center [406, 93] width 224 height 21
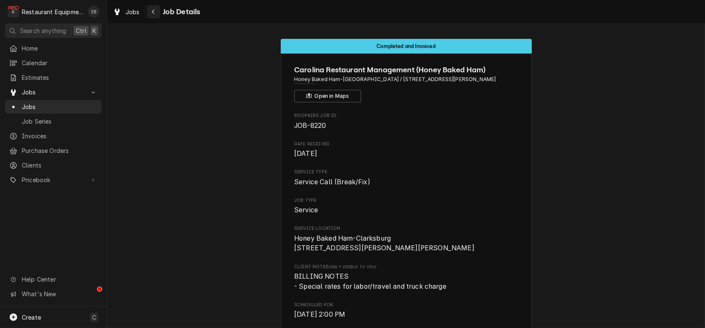
click at [160, 12] on button "Navigate back" at bounding box center [153, 11] width 13 height 13
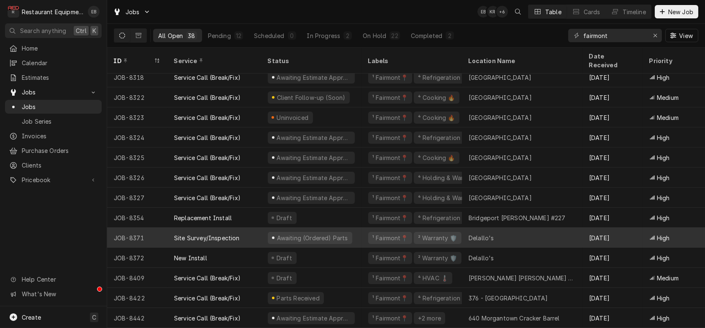
scroll to position [367, 0]
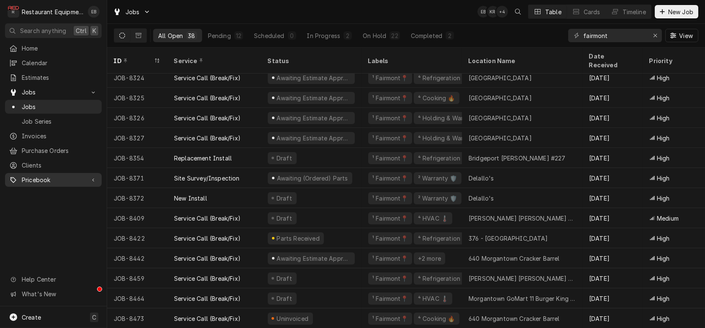
drag, startPoint x: 39, startPoint y: 182, endPoint x: 36, endPoint y: 187, distance: 6.2
click at [38, 184] on span "Pricebook" at bounding box center [53, 180] width 63 height 9
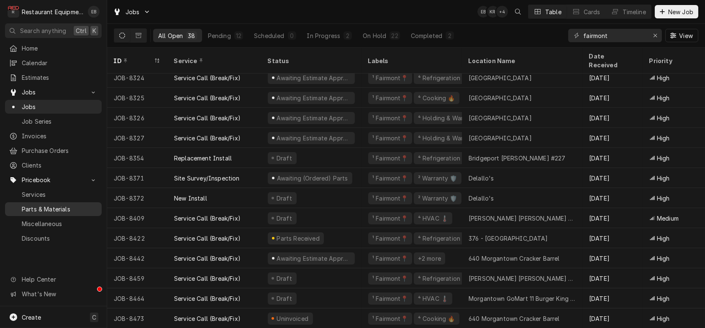
click at [42, 214] on span "Parts & Materials" at bounding box center [60, 209] width 76 height 9
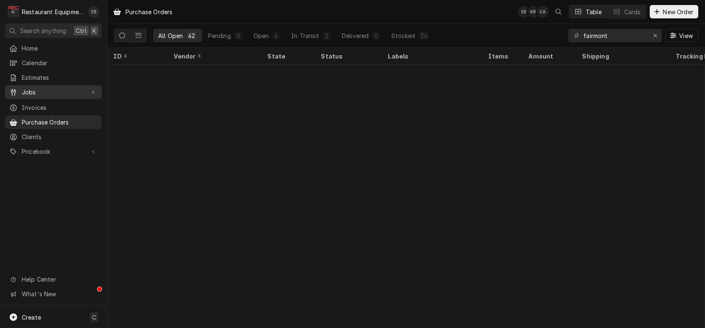
scroll to position [588, 0]
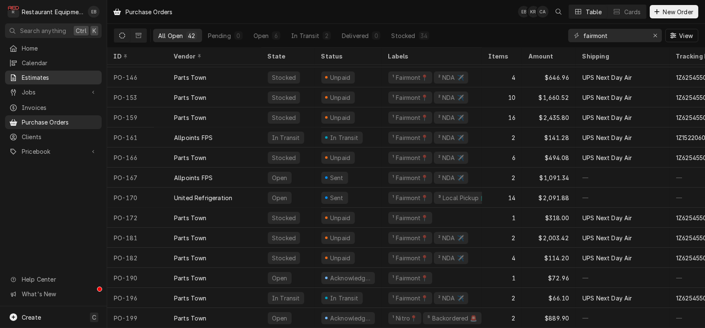
click at [49, 78] on span "Estimates" at bounding box center [60, 77] width 76 height 9
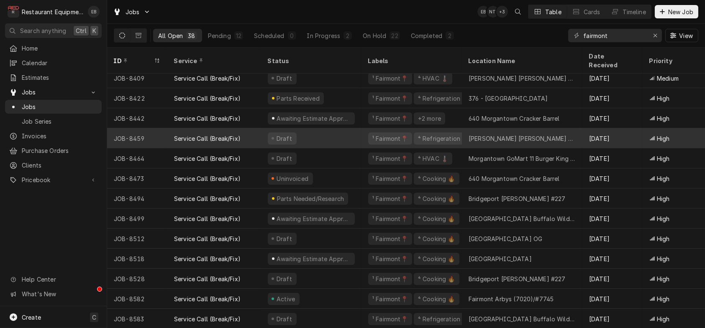
scroll to position [508, 0]
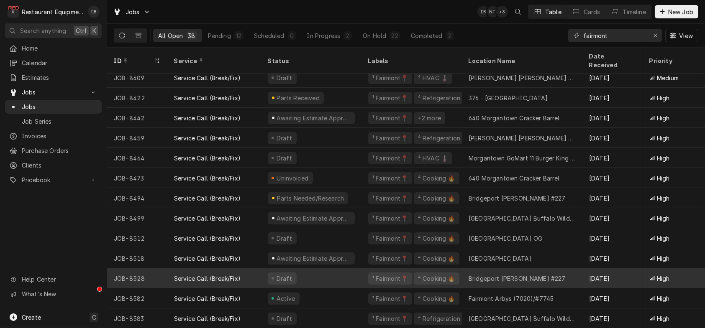
click at [362, 272] on div "Draft" at bounding box center [311, 279] width 100 height 20
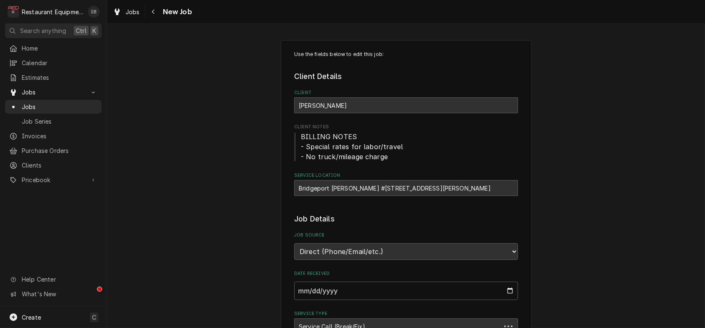
type textarea "x"
click at [155, 9] on icon "Navigate back" at bounding box center [153, 12] width 4 height 6
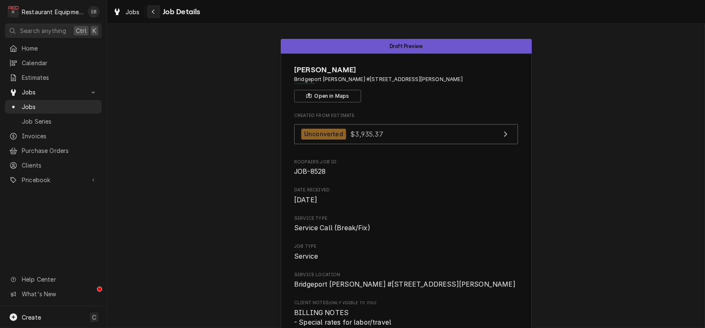
click at [160, 17] on button "Navigate back" at bounding box center [153, 11] width 13 height 13
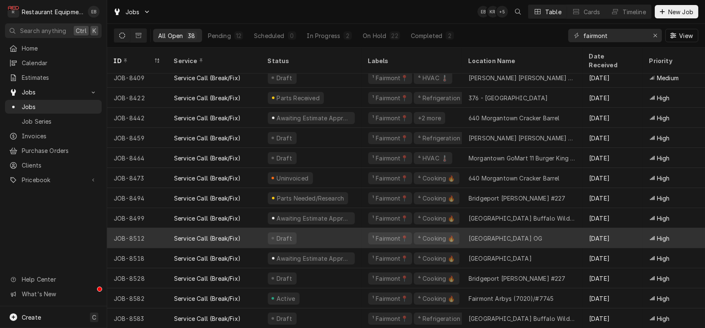
scroll to position [508, 0]
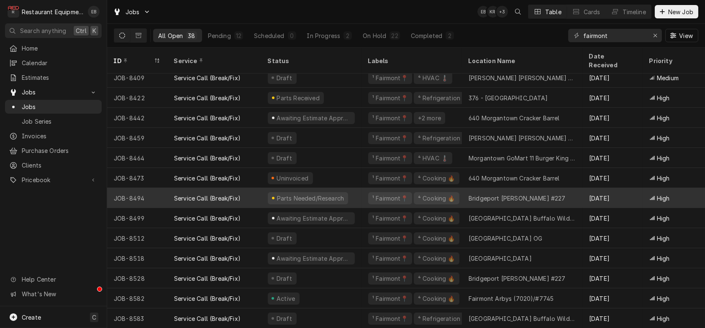
click at [373, 194] on div "¹ Fairmont📍 ⁴ Cooking 🔥" at bounding box center [412, 198] width 100 height 20
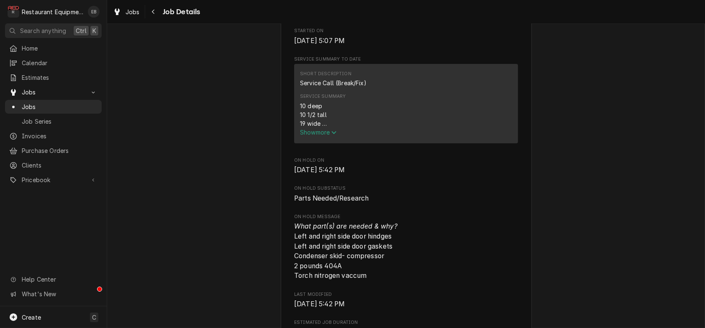
scroll to position [279, 0]
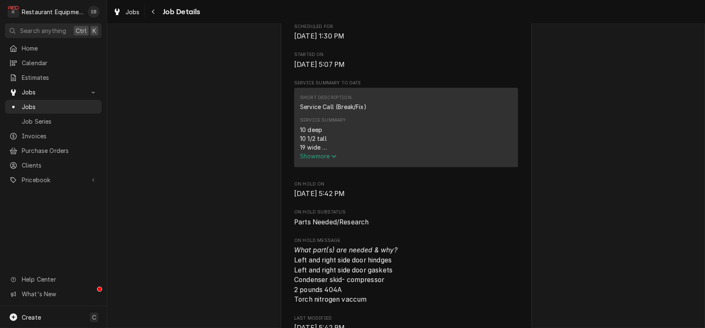
click at [321, 160] on span "Show more" at bounding box center [318, 156] width 37 height 7
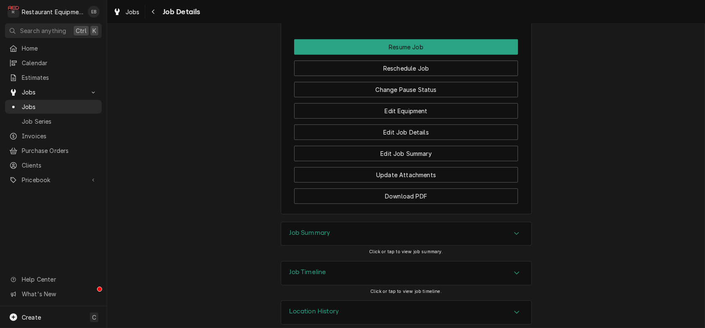
scroll to position [0, 140]
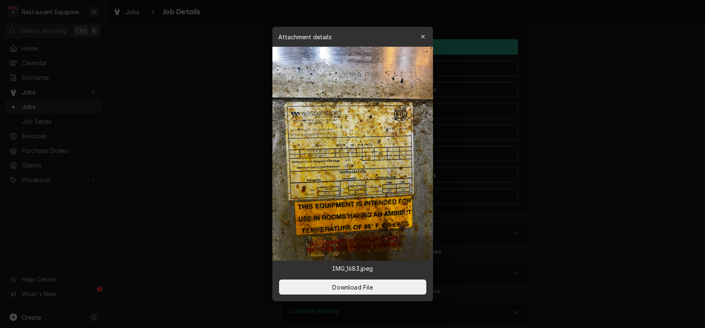
click at [425, 35] on icon "button" at bounding box center [423, 37] width 4 height 4
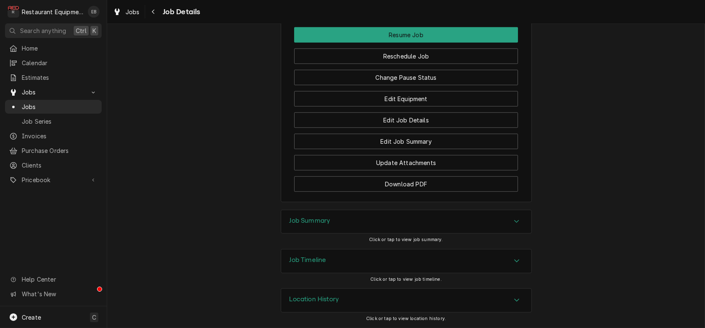
scroll to position [1423, 0]
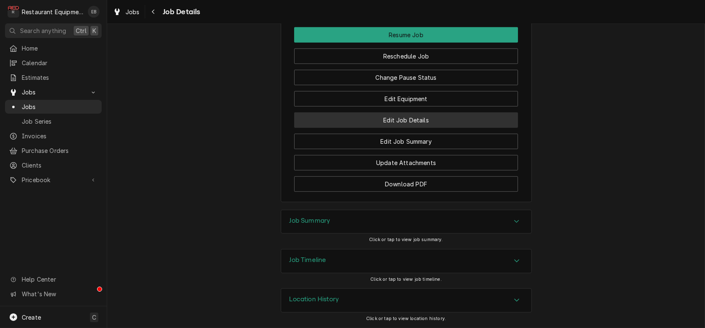
click at [427, 128] on button "Edit Job Details" at bounding box center [406, 120] width 224 height 15
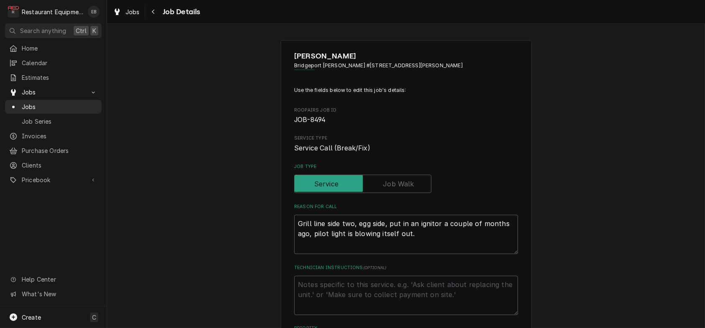
type textarea "x"
click at [160, 5] on button "Navigate back" at bounding box center [153, 11] width 13 height 13
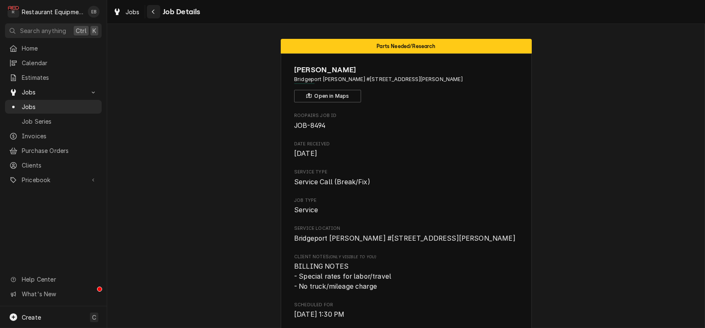
click at [155, 9] on icon "Navigate back" at bounding box center [153, 12] width 4 height 6
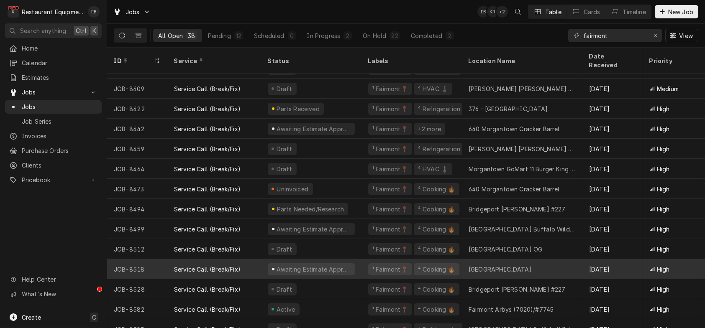
scroll to position [508, 0]
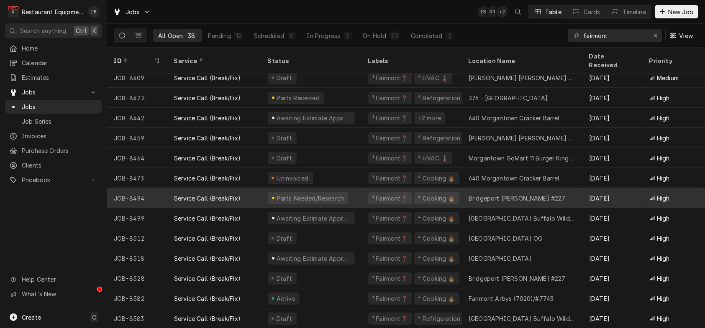
click at [261, 192] on div "Service Call (Break/Fix)" at bounding box center [214, 198] width 94 height 20
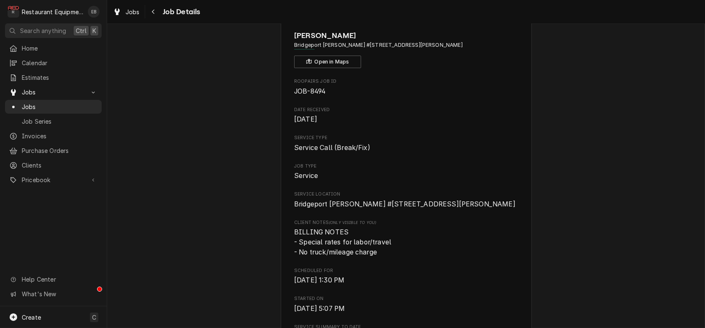
scroll to position [32, 0]
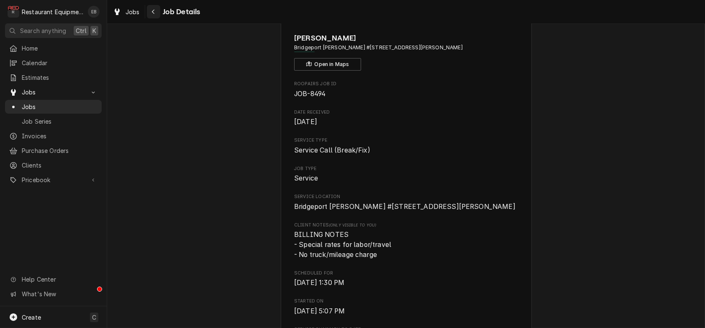
click at [160, 17] on button "Navigate back" at bounding box center [153, 11] width 13 height 13
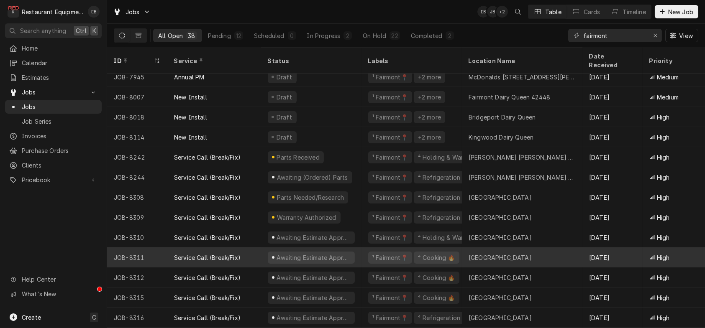
scroll to position [24, 0]
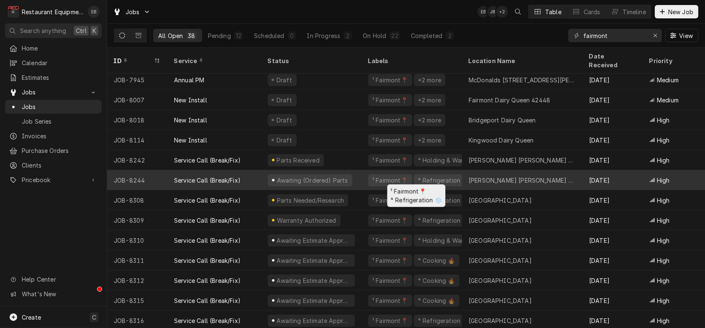
click at [369, 174] on div "¹ Fairmont📍 ⁴ Refrigeration ❄️" at bounding box center [412, 180] width 100 height 20
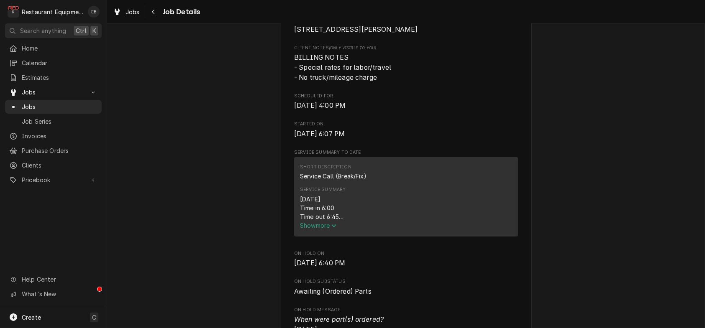
scroll to position [279, 0]
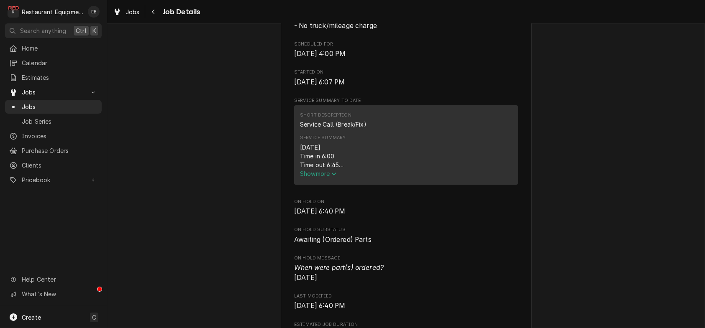
click at [324, 177] on span "Show more" at bounding box center [318, 173] width 37 height 7
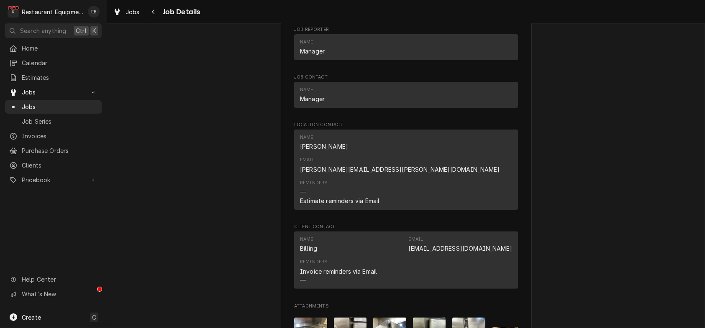
scroll to position [837, 0]
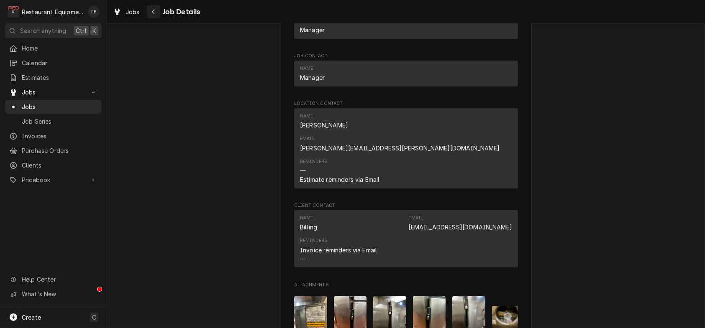
click at [158, 14] on div "Navigate back" at bounding box center [153, 12] width 8 height 8
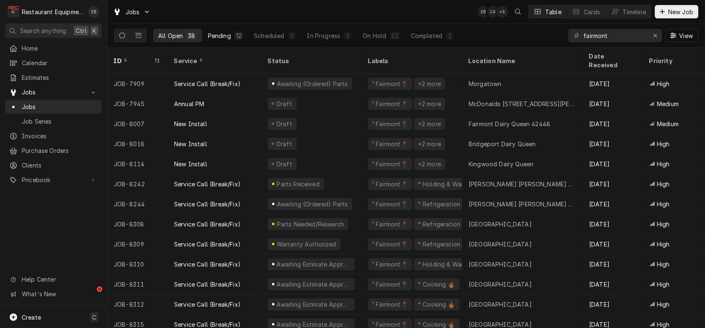
click at [231, 38] on div "Pending" at bounding box center [219, 35] width 23 height 9
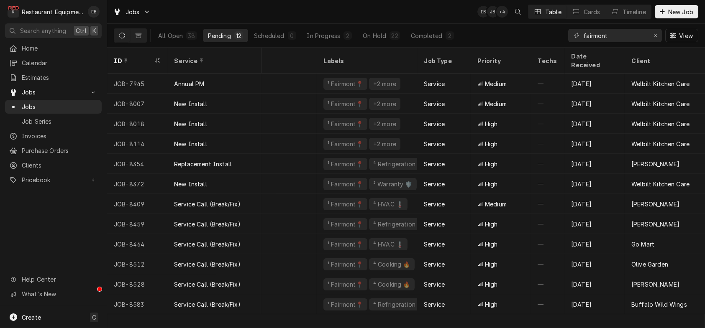
scroll to position [0, 8]
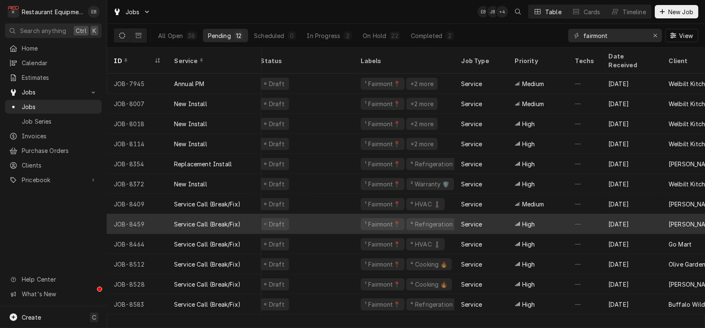
click at [351, 218] on div "Draft" at bounding box center [304, 224] width 100 height 20
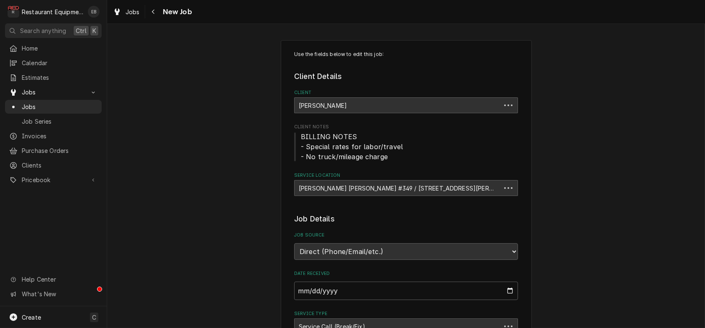
type textarea "x"
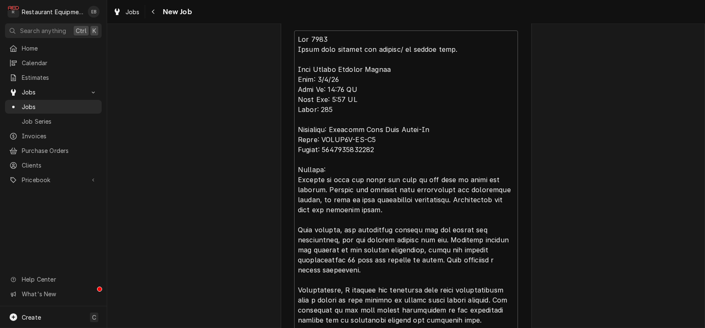
scroll to position [251, 0]
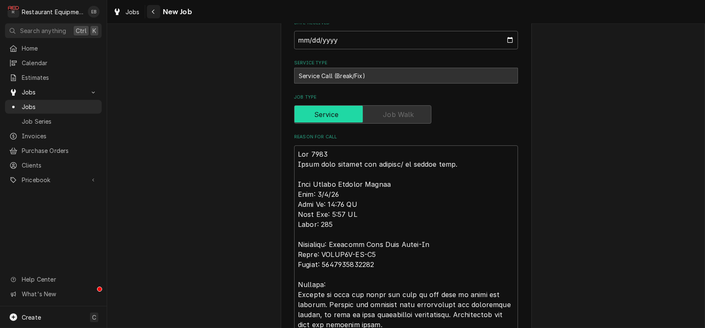
click at [158, 10] on div "Navigate back" at bounding box center [153, 12] width 8 height 8
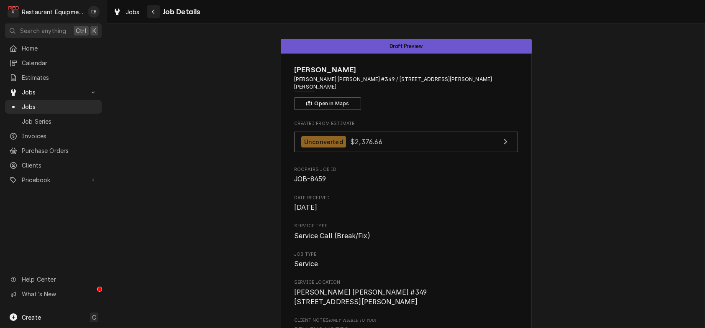
click at [158, 14] on div "Navigate back" at bounding box center [153, 12] width 8 height 8
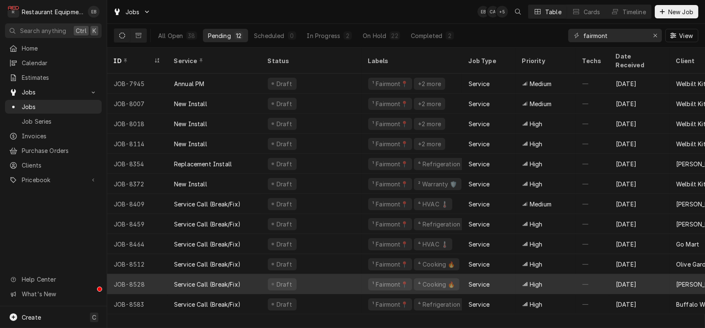
click at [339, 277] on div "Draft" at bounding box center [311, 284] width 100 height 20
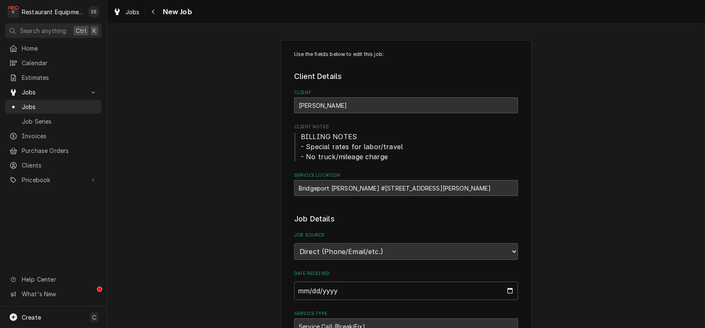
type textarea "x"
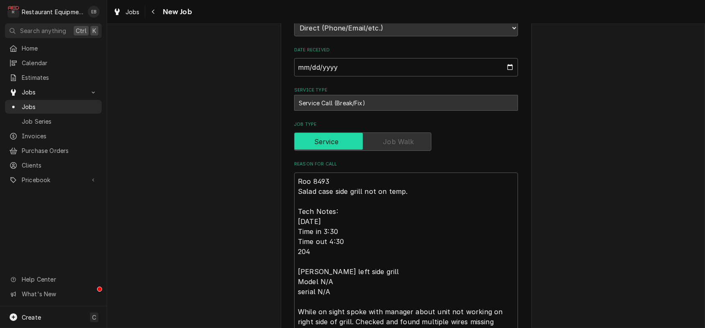
scroll to position [195, 0]
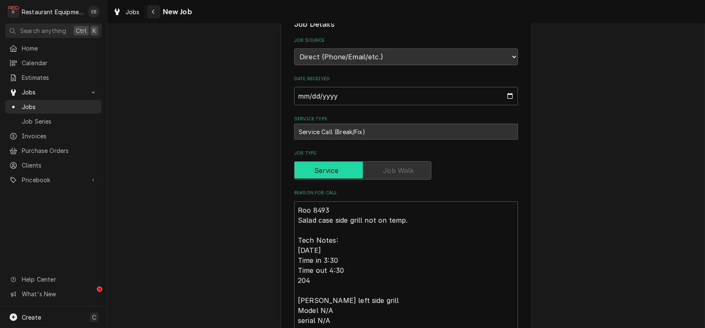
click at [155, 12] on icon "Navigate back" at bounding box center [153, 12] width 4 height 6
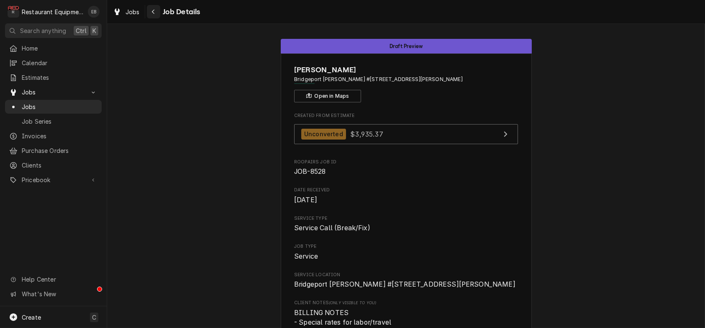
click at [158, 16] on div "Navigate back" at bounding box center [153, 12] width 8 height 8
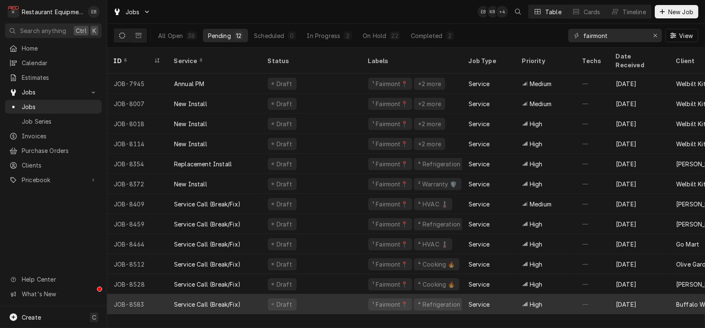
click at [332, 297] on div "Draft" at bounding box center [311, 305] width 100 height 20
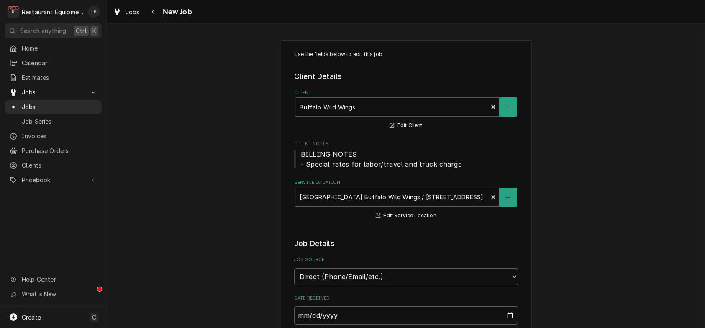
type textarea "x"
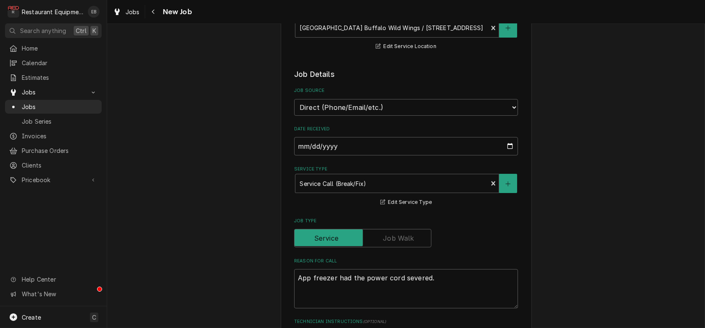
scroll to position [167, 0]
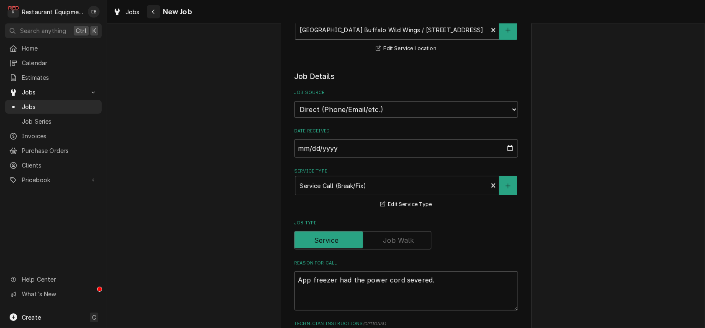
click at [160, 18] on button "Navigate back" at bounding box center [153, 11] width 13 height 13
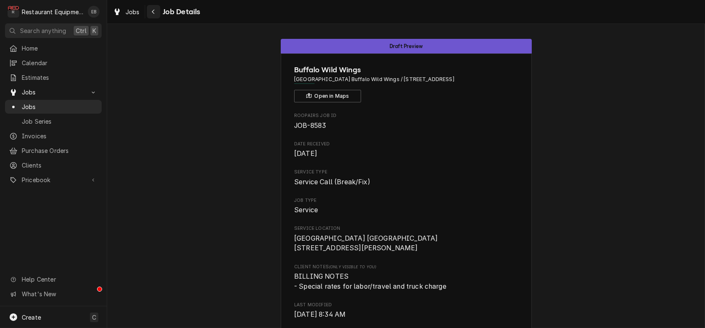
click at [155, 9] on icon "Navigate back" at bounding box center [153, 12] width 4 height 6
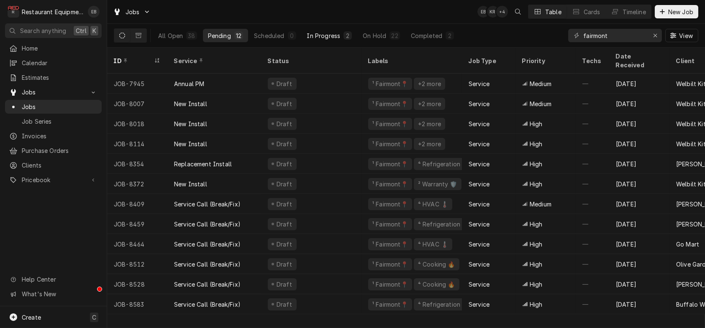
click at [331, 42] on button "In Progress 2" at bounding box center [329, 35] width 55 height 13
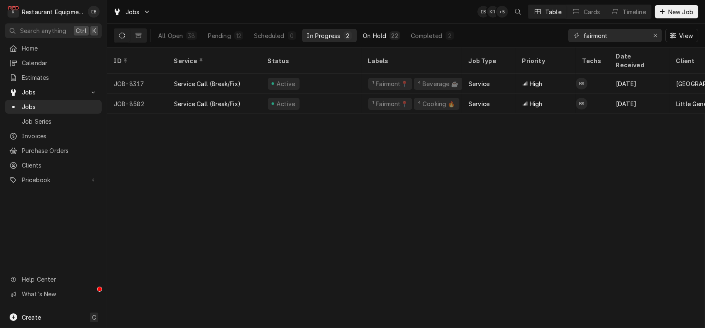
click at [386, 34] on div "On Hold" at bounding box center [374, 35] width 23 height 9
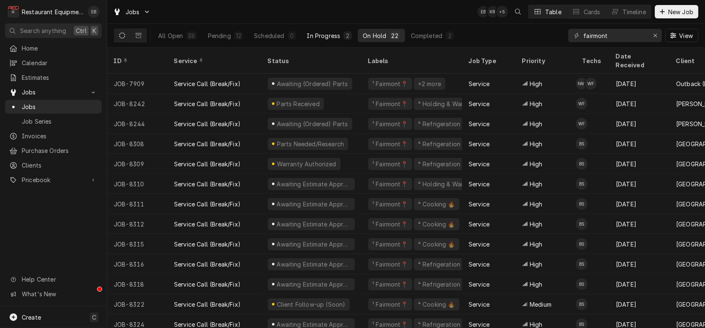
click at [347, 42] on button "In Progress 2" at bounding box center [329, 35] width 55 height 13
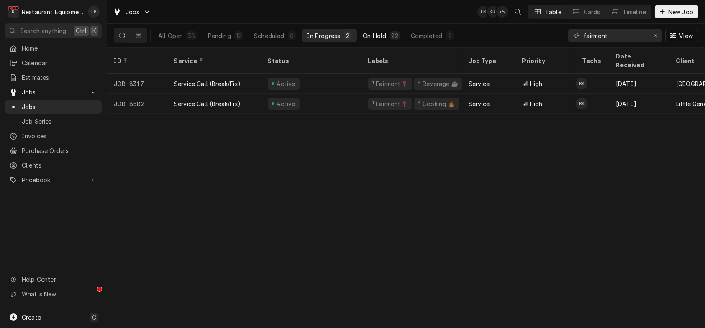
click at [386, 40] on div "On Hold" at bounding box center [374, 35] width 23 height 9
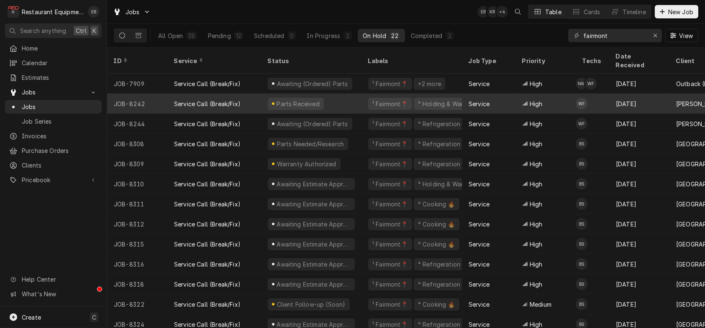
click at [362, 101] on div "Parts Received" at bounding box center [311, 104] width 100 height 20
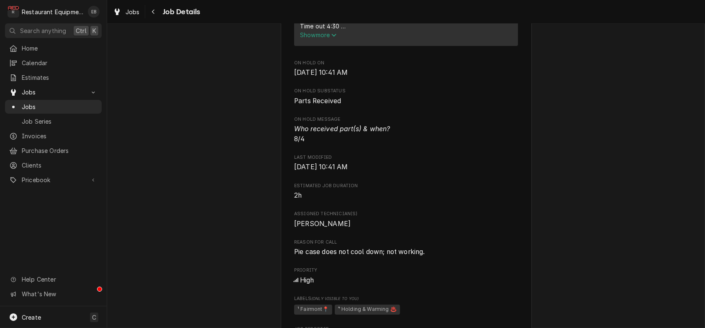
scroll to position [418, 0]
click at [326, 38] on span "Show more" at bounding box center [318, 34] width 37 height 7
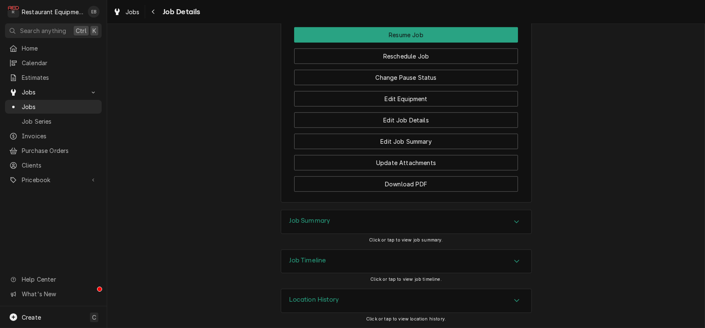
scroll to position [1402, 0]
click at [520, 219] on icon "Accordion Header" at bounding box center [517, 222] width 6 height 7
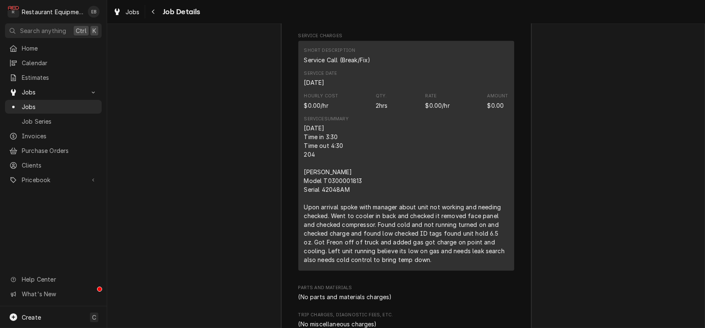
scroll to position [1486, 0]
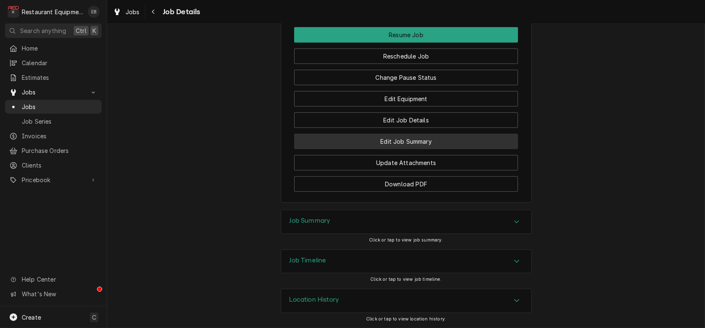
scroll to position [1402, 0]
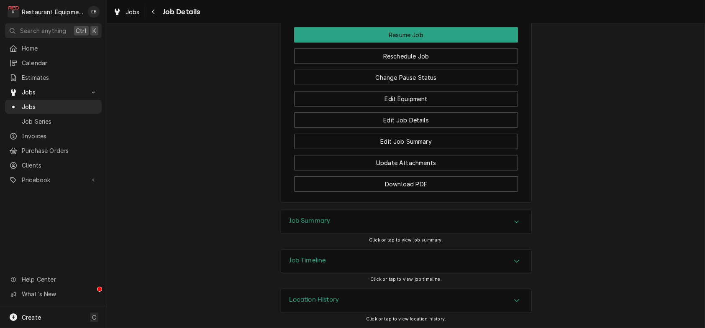
click at [520, 297] on icon "Accordion Header" at bounding box center [517, 300] width 6 height 7
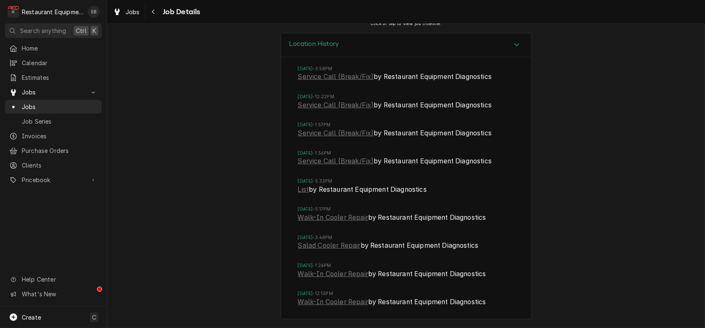
scroll to position [1693, 0]
click at [520, 48] on icon "Accordion Header" at bounding box center [517, 44] width 6 height 7
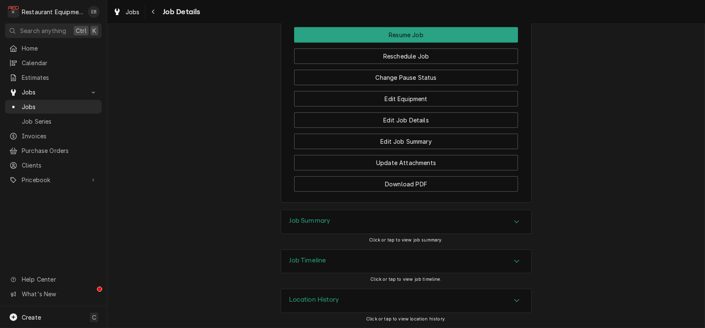
click at [517, 257] on div "Accordion Header" at bounding box center [516, 262] width 13 height 10
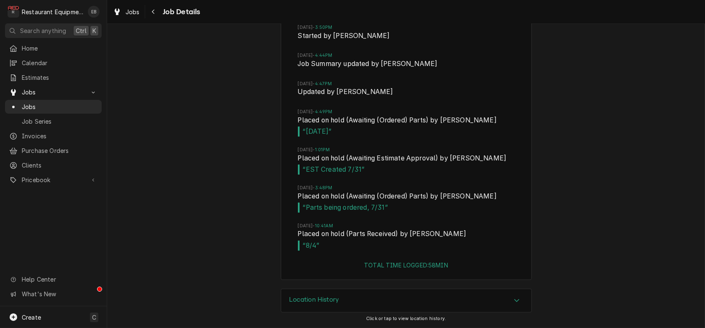
scroll to position [1755, 0]
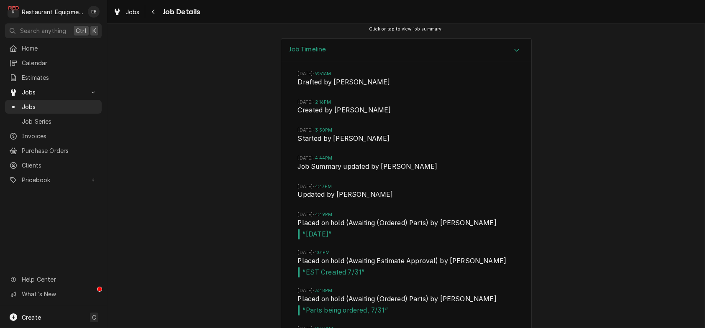
click at [520, 54] on icon "Accordion Header" at bounding box center [517, 50] width 6 height 7
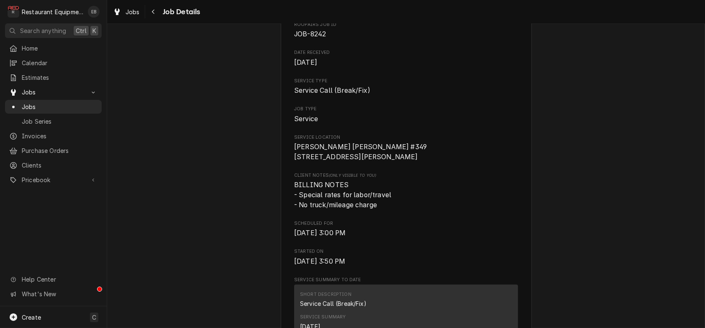
scroll to position [91, 0]
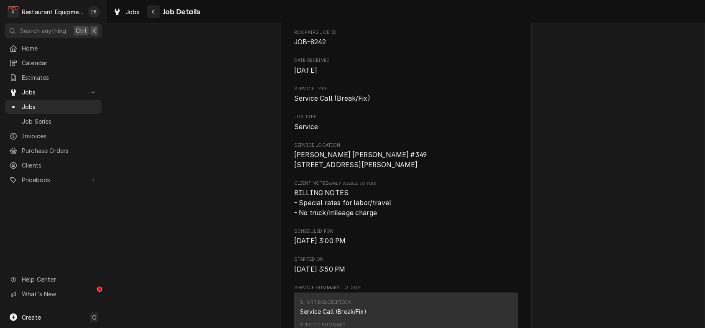
click at [155, 15] on icon "Navigate back" at bounding box center [153, 12] width 4 height 6
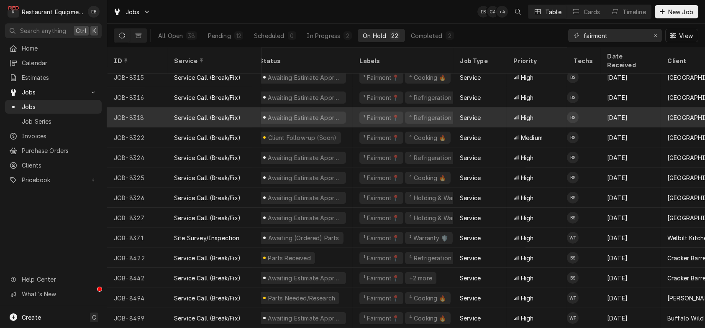
scroll to position [187, 9]
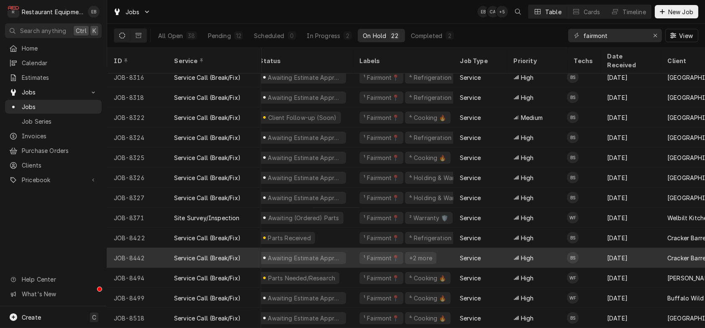
click at [491, 251] on div "Service" at bounding box center [480, 258] width 54 height 20
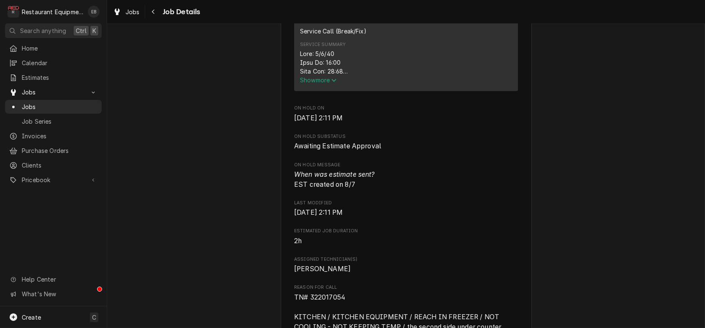
scroll to position [362, 0]
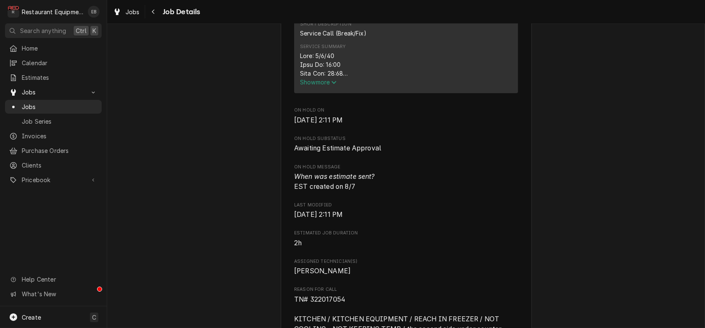
click at [317, 86] on span "Show more" at bounding box center [318, 82] width 37 height 7
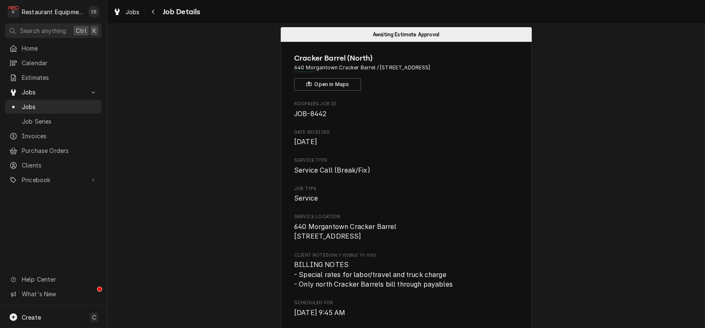
scroll to position [0, 0]
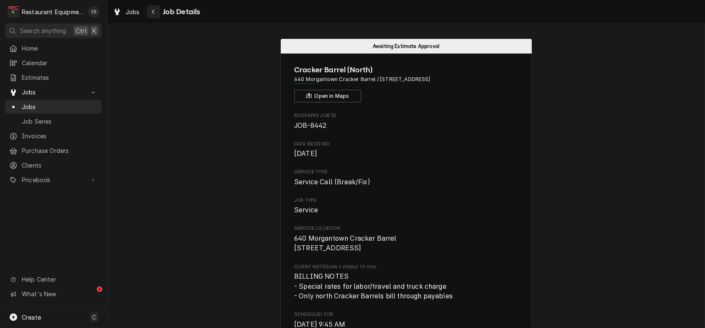
click at [158, 16] on div "Navigate back" at bounding box center [153, 12] width 8 height 8
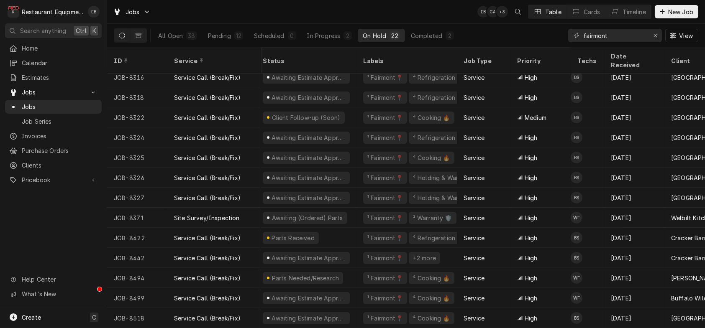
scroll to position [187, 0]
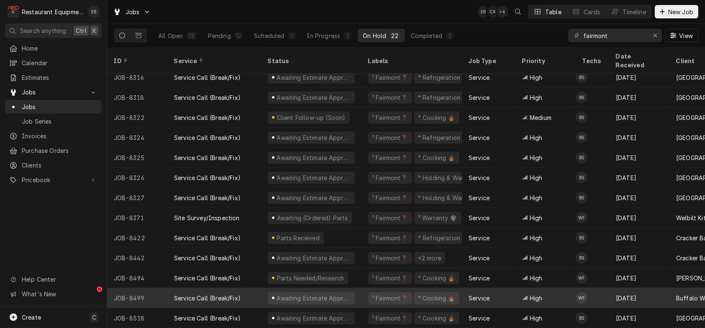
click at [261, 292] on div "Service Call (Break/Fix)" at bounding box center [214, 298] width 94 height 20
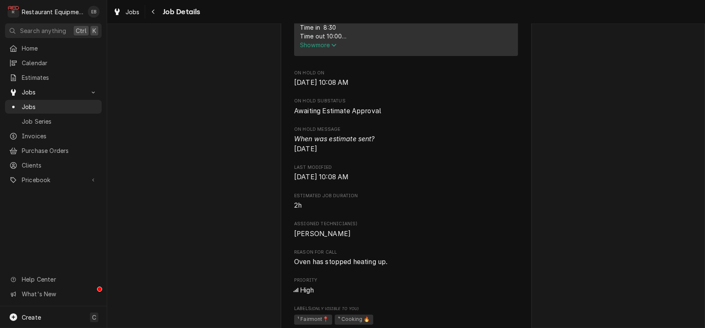
scroll to position [390, 0]
click at [324, 48] on span "Show more" at bounding box center [318, 44] width 37 height 7
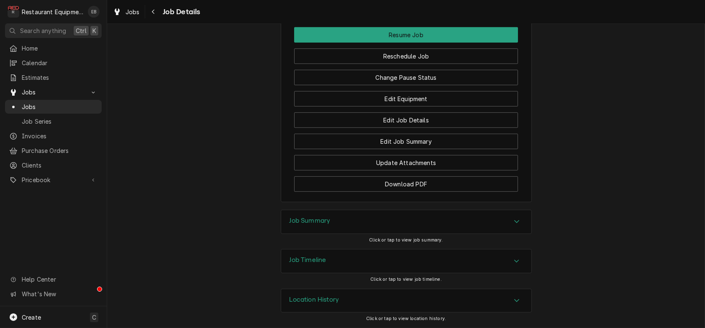
scroll to position [1286, 0]
click at [457, 210] on div "Job Summary" at bounding box center [406, 221] width 250 height 23
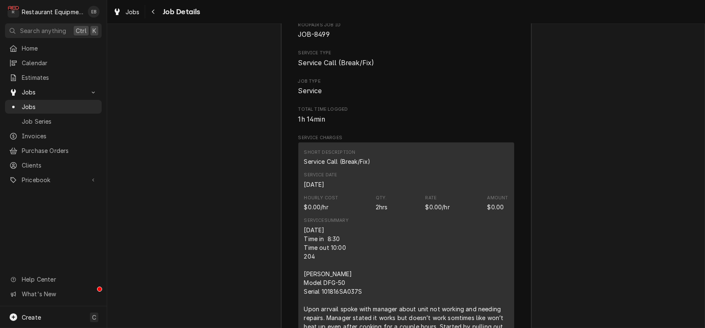
click at [475, 13] on div "Job Summary" at bounding box center [406, 1] width 250 height 24
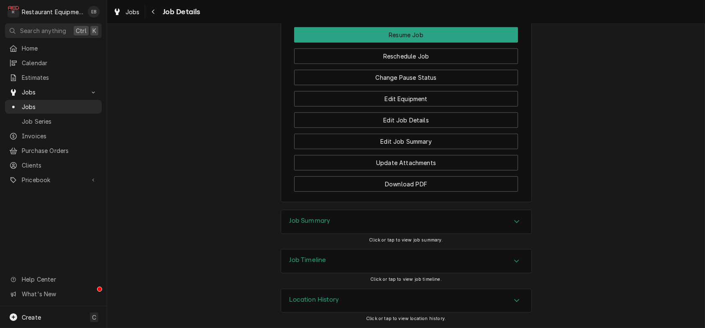
click at [484, 263] on div "Job Timeline" at bounding box center [406, 261] width 250 height 23
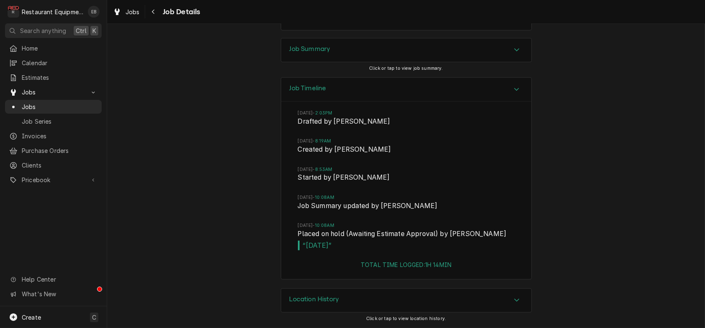
scroll to position [1478, 0]
click at [520, 86] on icon "Accordion Header" at bounding box center [517, 89] width 6 height 7
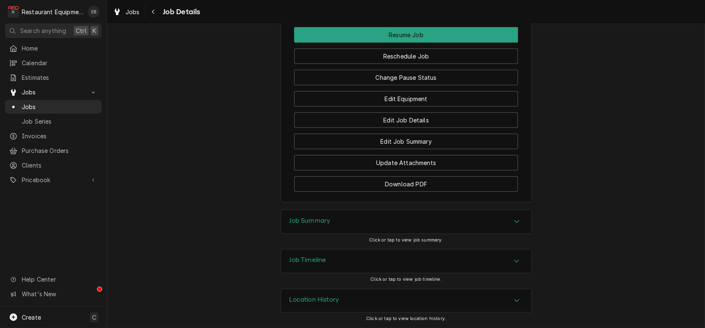
scroll to position [1091, 0]
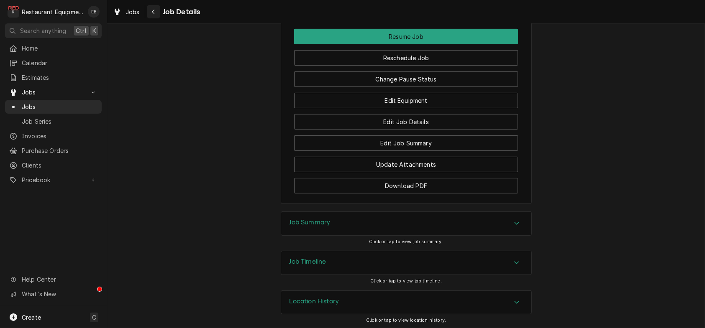
click at [158, 14] on div "Navigate back" at bounding box center [153, 12] width 8 height 8
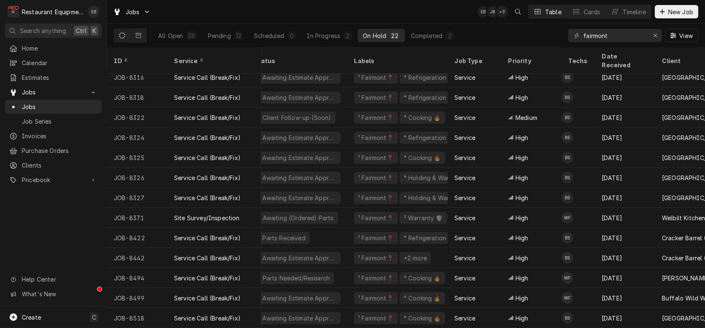
scroll to position [187, 0]
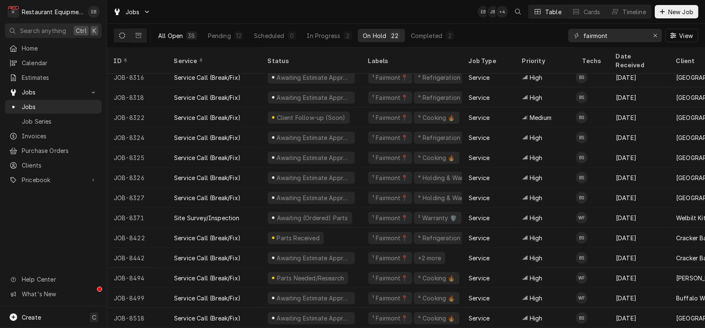
click at [194, 35] on button "All Open 38" at bounding box center [177, 35] width 49 height 13
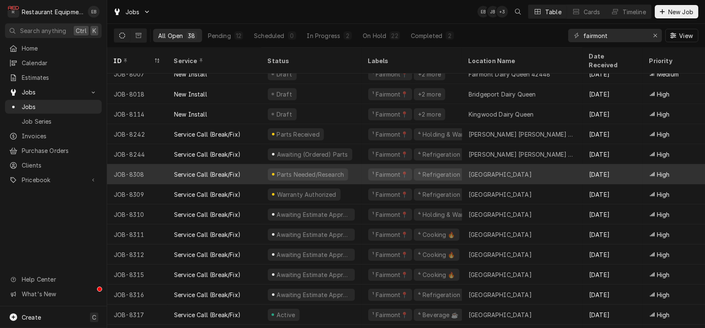
scroll to position [66, 0]
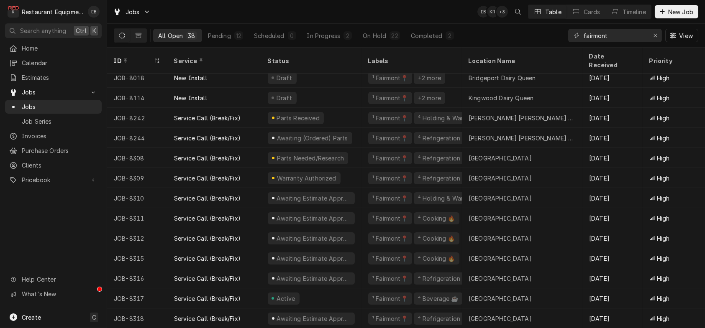
click at [195, 35] on div "38" at bounding box center [191, 35] width 7 height 9
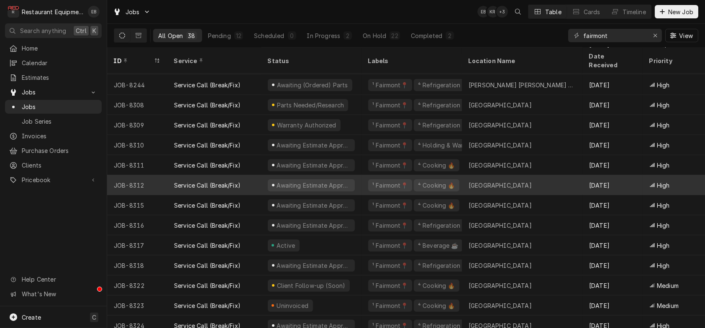
scroll to position [126, 0]
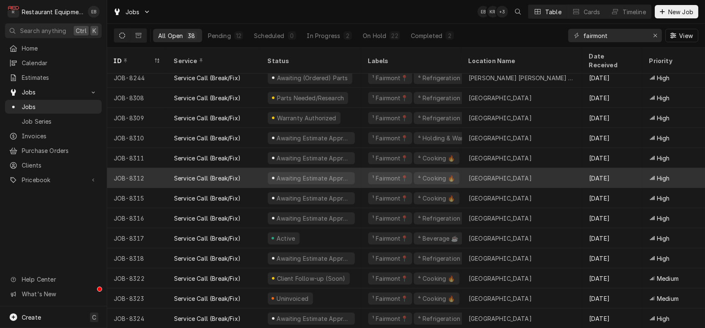
click at [257, 170] on div "Service Call (Break/Fix)" at bounding box center [214, 178] width 94 height 20
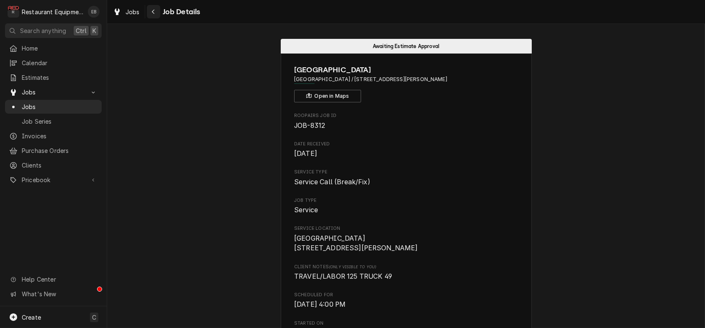
click at [160, 17] on button "Navigate back" at bounding box center [153, 11] width 13 height 13
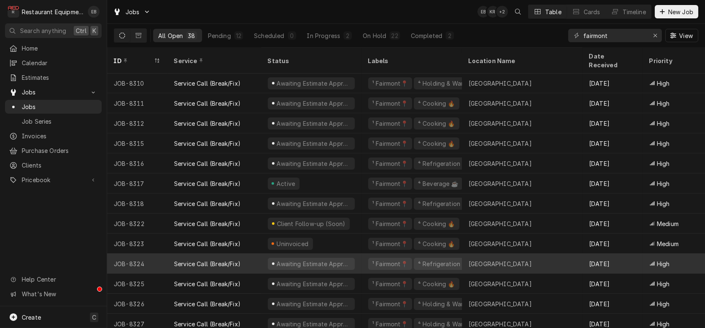
scroll to position [173, 0]
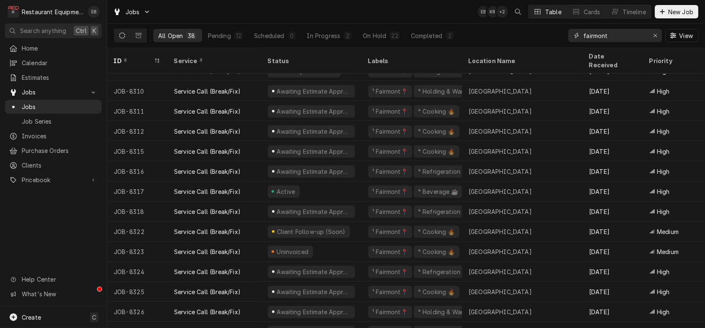
click at [620, 39] on input "fairmont" at bounding box center [614, 35] width 63 height 13
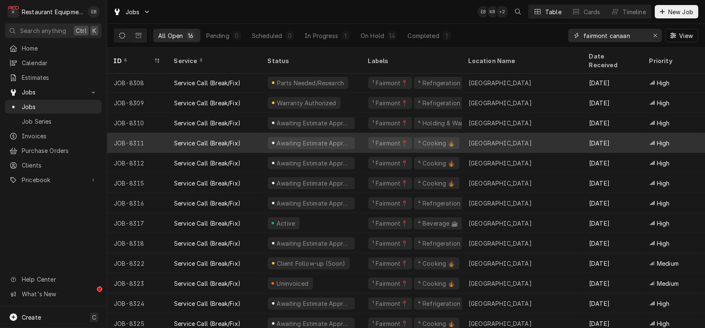
scroll to position [0, 0]
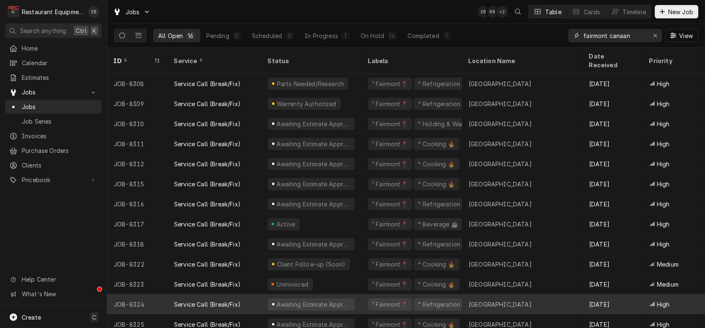
type input "fairmont canaan"
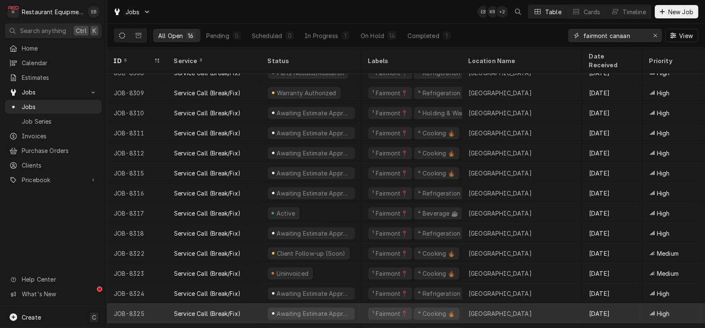
scroll to position [10, 0]
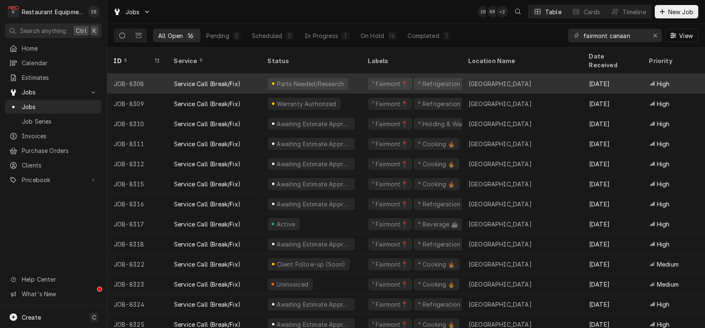
click at [269, 81] on div "Parts Needed/Research" at bounding box center [311, 84] width 100 height 20
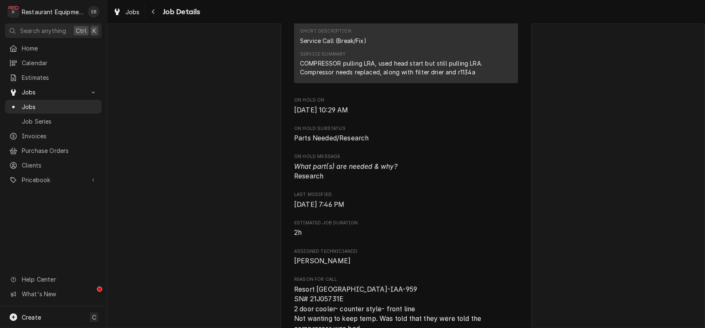
scroll to position [335, 0]
click at [160, 14] on button "Navigate back" at bounding box center [153, 11] width 13 height 13
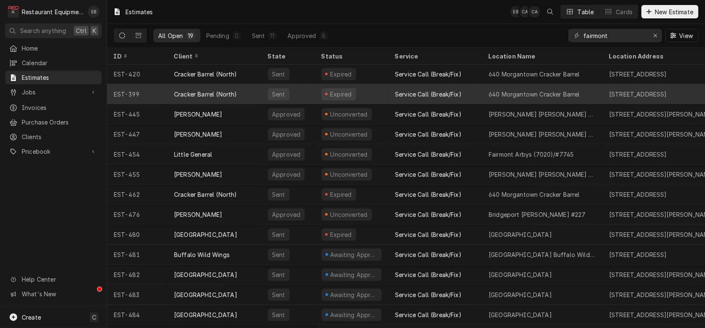
scroll to position [84, 0]
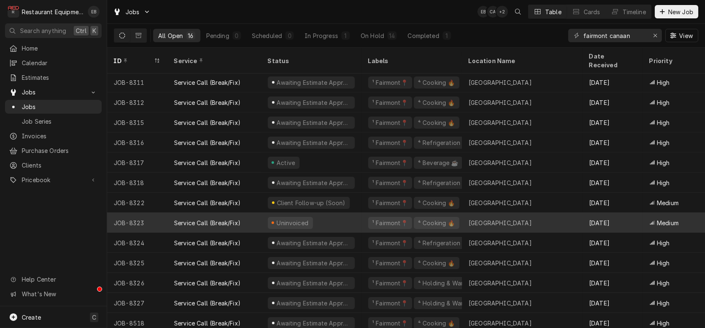
scroll to position [66, 0]
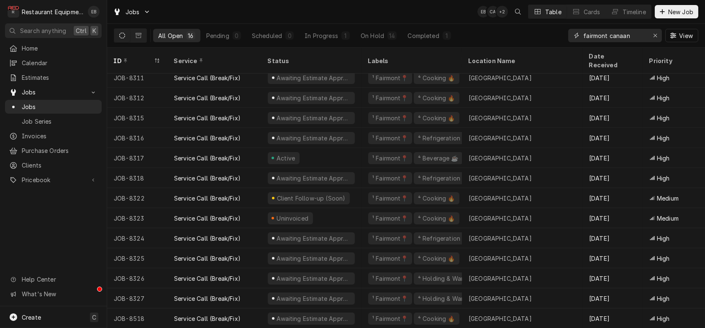
drag, startPoint x: 628, startPoint y: 38, endPoint x: 603, endPoint y: 45, distance: 25.5
click at [603, 42] on div "fairmont canaan" at bounding box center [615, 35] width 94 height 13
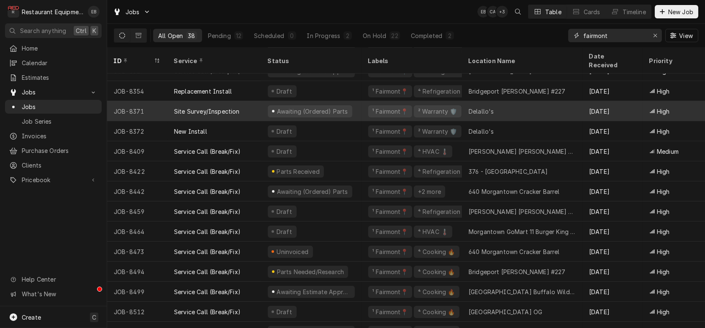
scroll to position [436, 0]
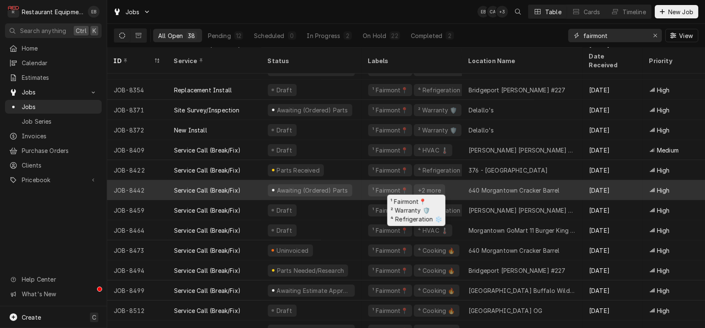
type input "fairmont"
click at [369, 185] on div "¹ Fairmont📍 +2 more" at bounding box center [412, 190] width 100 height 20
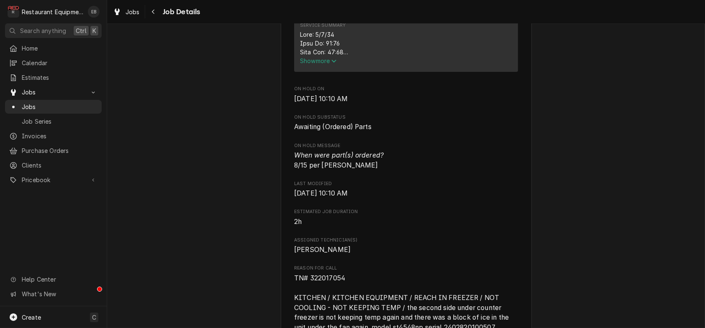
scroll to position [390, 0]
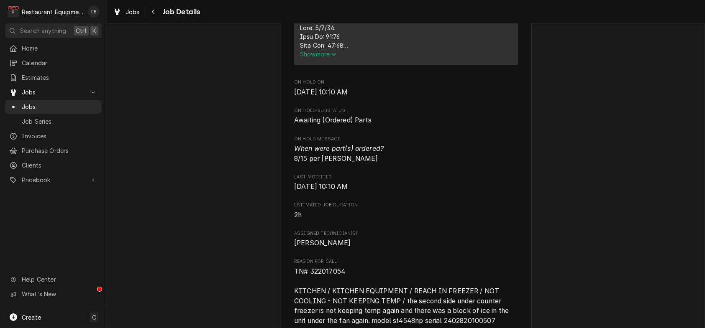
click at [323, 58] on span "Show more" at bounding box center [318, 54] width 37 height 7
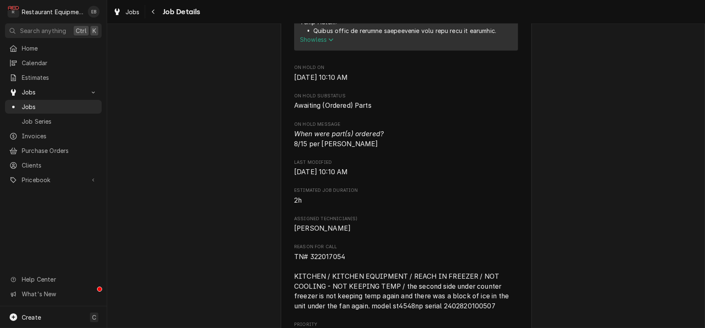
scroll to position [725, 0]
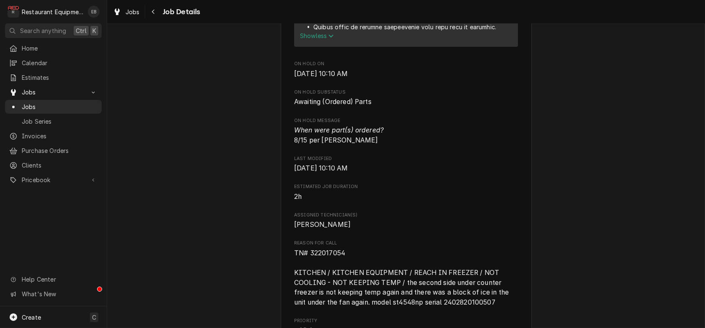
click at [319, 39] on span "Show less" at bounding box center [317, 35] width 34 height 7
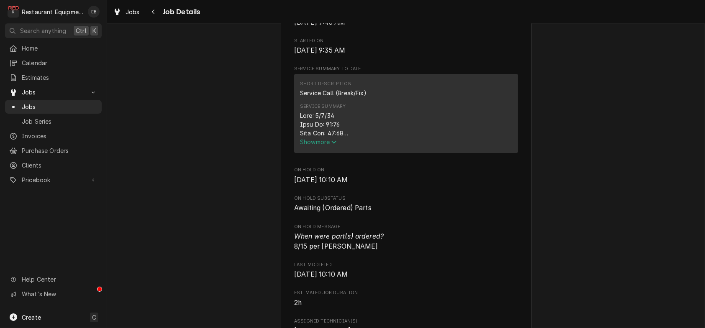
click at [328, 146] on span "Show more" at bounding box center [318, 141] width 37 height 7
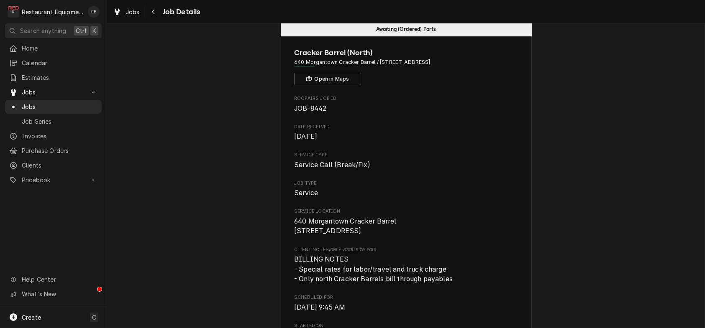
scroll to position [0, 0]
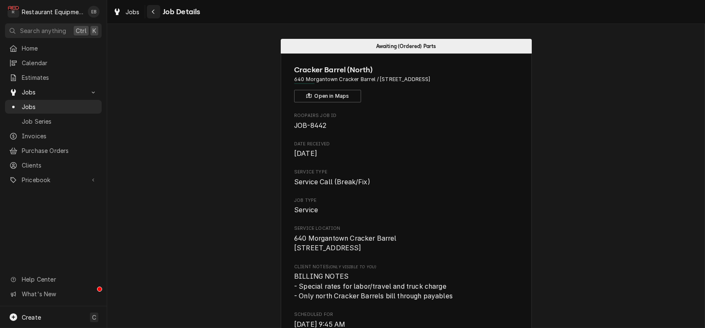
click at [155, 15] on icon "Navigate back" at bounding box center [153, 12] width 4 height 6
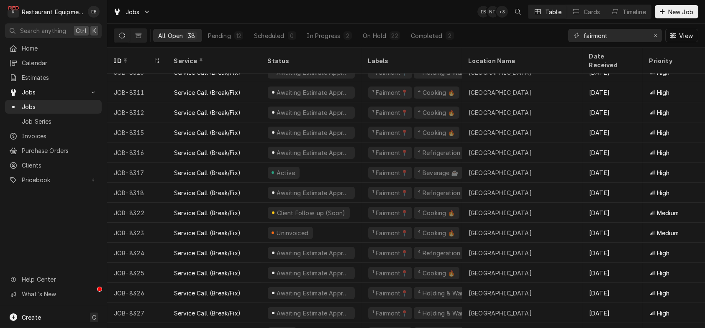
scroll to position [191, 0]
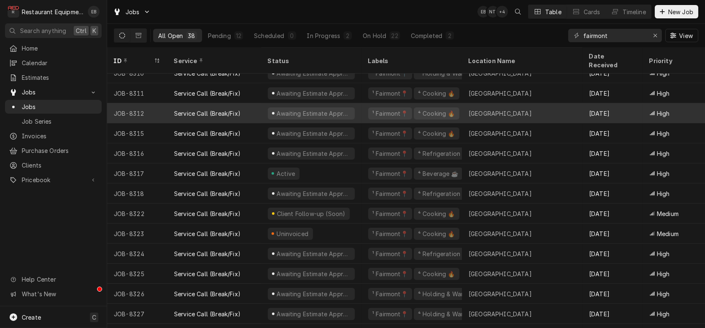
click at [167, 111] on div "JOB-8312" at bounding box center [137, 113] width 60 height 20
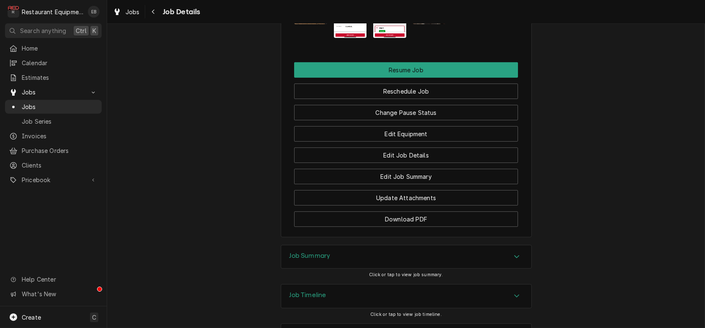
scroll to position [976, 0]
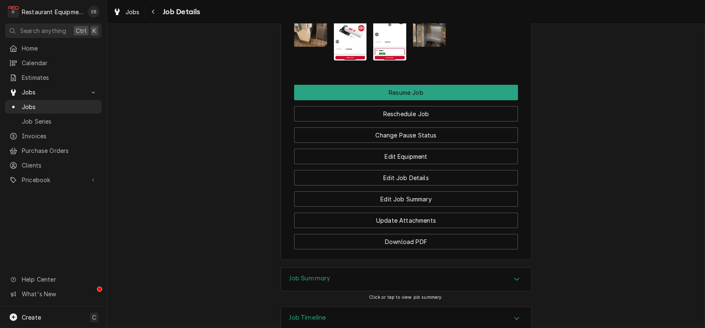
click at [355, 61] on img "Attachments" at bounding box center [350, 25] width 33 height 72
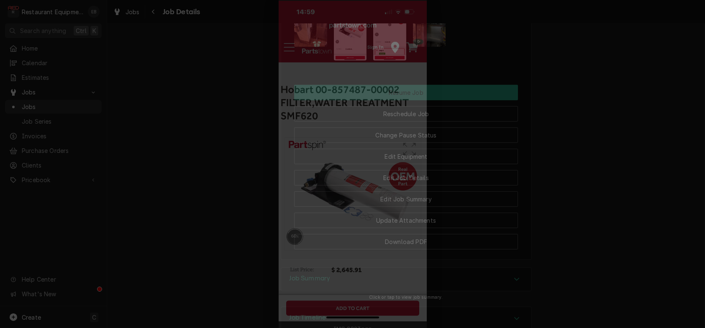
click at [516, 185] on div at bounding box center [352, 164] width 705 height 328
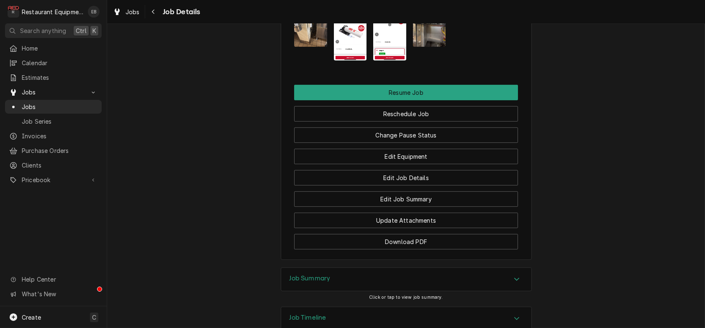
click at [387, 61] on img "Attachments" at bounding box center [389, 25] width 33 height 72
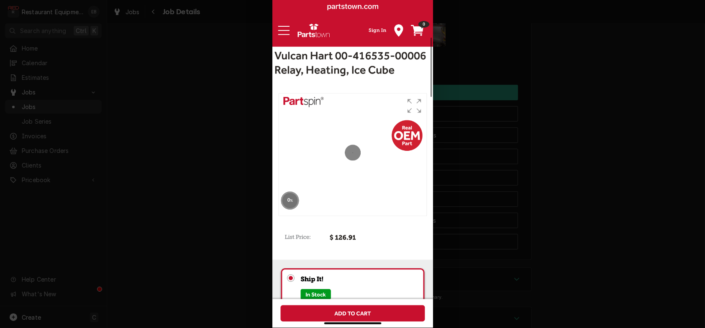
click at [454, 159] on div at bounding box center [352, 164] width 705 height 328
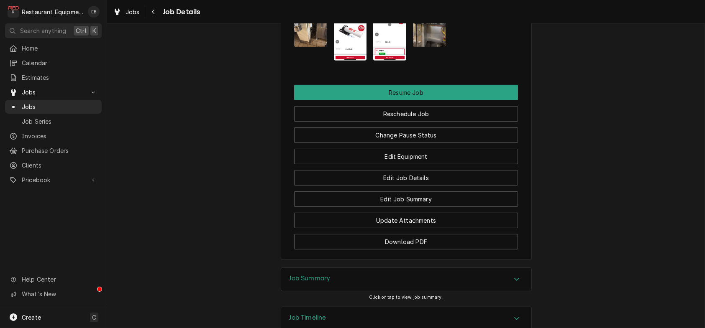
click at [338, 61] on img "Attachments" at bounding box center [350, 25] width 33 height 72
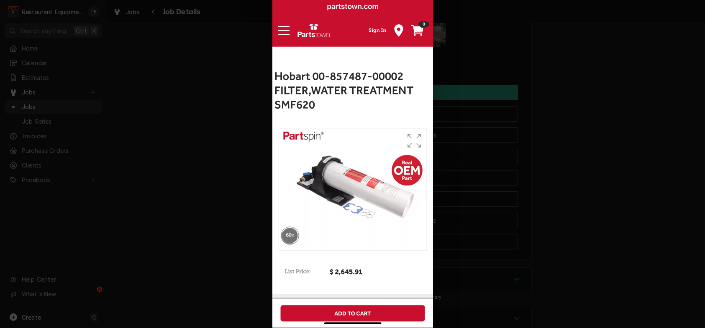
click at [605, 126] on div at bounding box center [352, 164] width 705 height 328
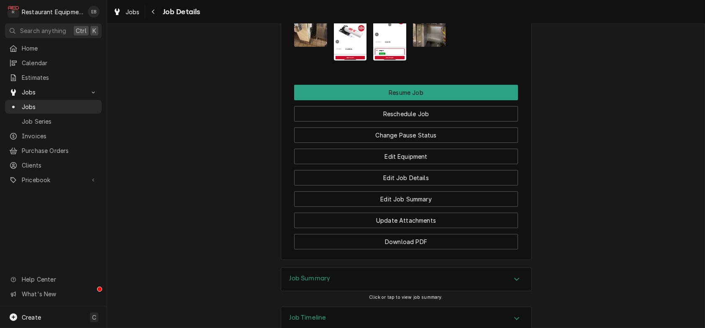
click at [154, 12] on icon "Navigate back" at bounding box center [153, 12] width 3 height 5
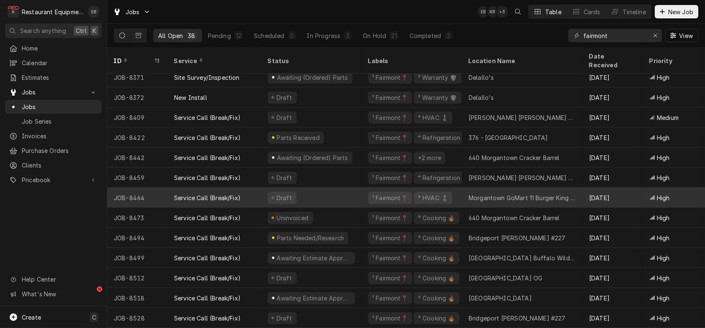
scroll to position [508, 0]
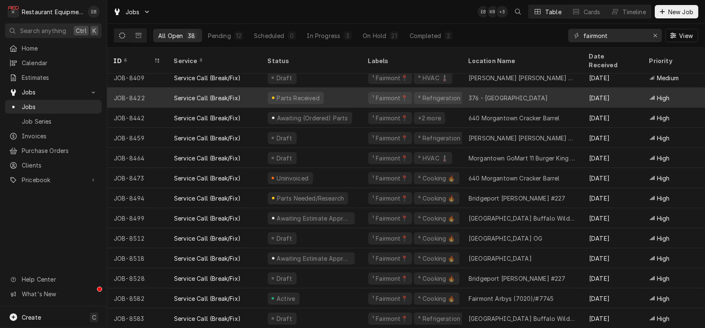
click at [349, 92] on div "Parts Received" at bounding box center [311, 98] width 100 height 20
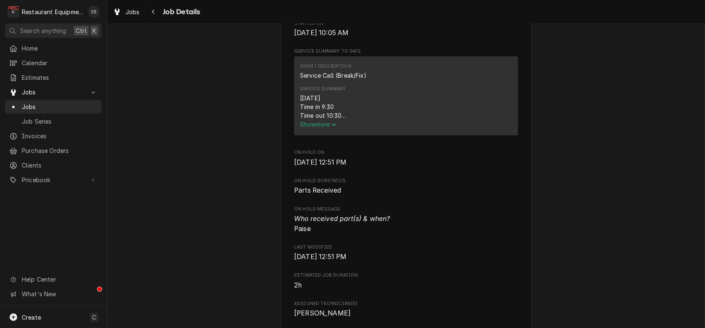
scroll to position [335, 0]
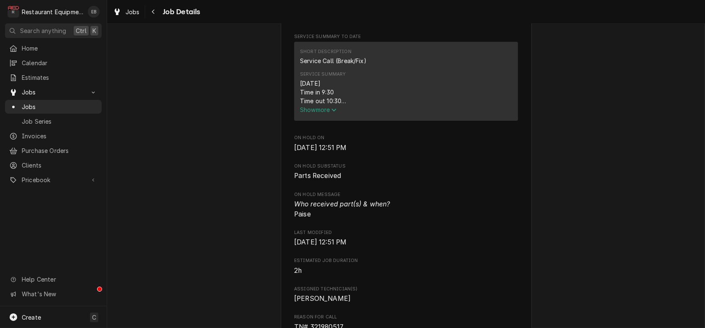
click at [314, 113] on span "Show more" at bounding box center [318, 109] width 37 height 7
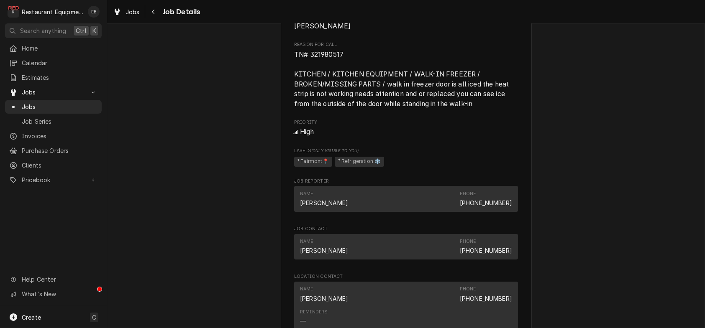
scroll to position [697, 0]
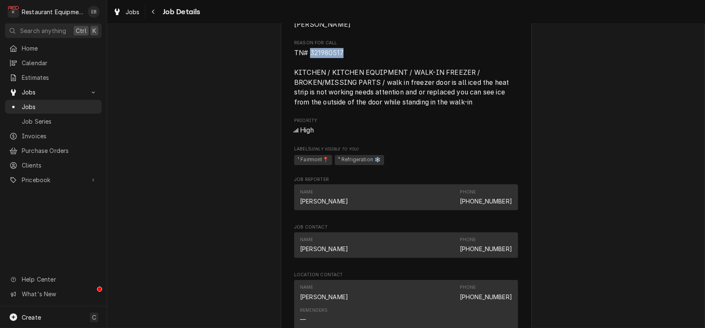
drag, startPoint x: 305, startPoint y: 159, endPoint x: 338, endPoint y: 156, distance: 32.7
click at [338, 106] on span "TN# 321980517 KITCHEN / KITCHEN EQUIPMENT / WALK-IN FREEZER / BROKEN/MISSING PA…" at bounding box center [402, 77] width 216 height 57
copy span "321980517"
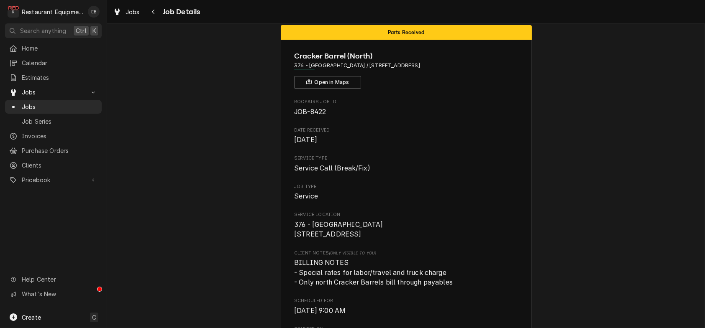
scroll to position [0, 0]
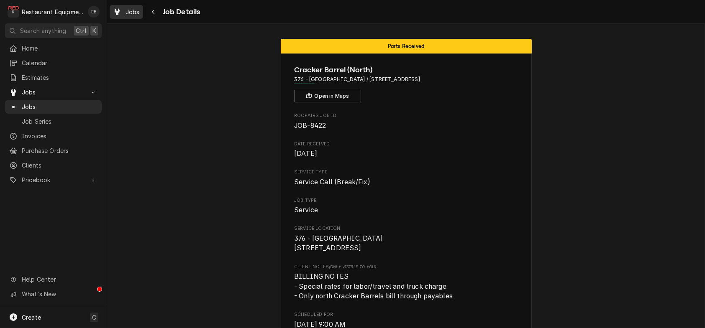
click at [141, 11] on div "Jobs" at bounding box center [126, 12] width 30 height 10
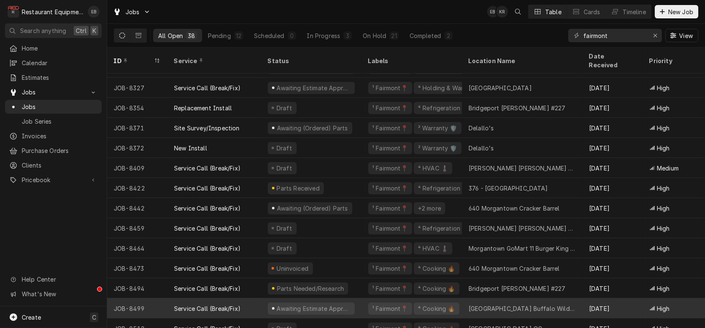
scroll to position [428, 0]
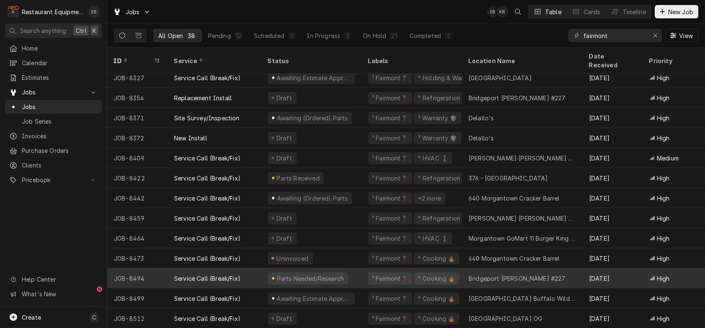
click at [192, 274] on div "Service Call (Break/Fix)" at bounding box center [207, 278] width 67 height 9
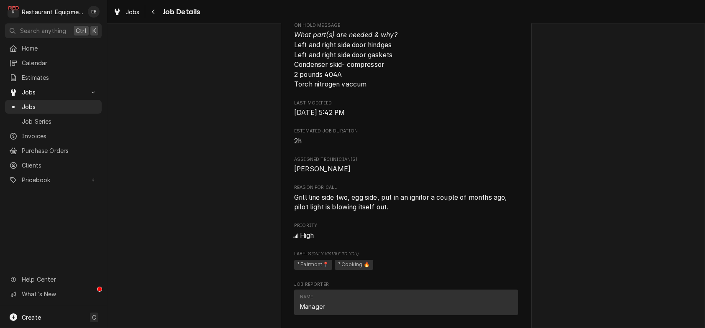
scroll to position [586, 0]
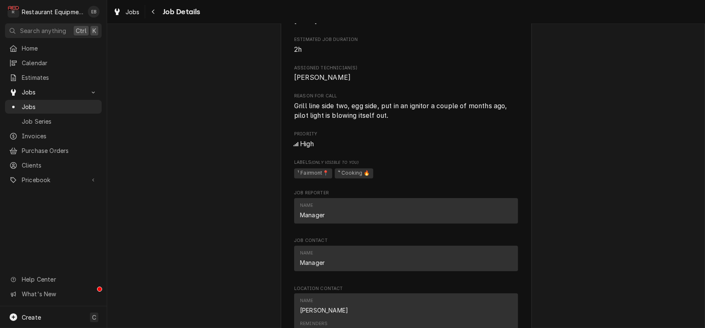
click at [294, 120] on span "Grill line side two, egg side, put in an ignitor a couple of months ago, pilot …" at bounding box center [401, 111] width 215 height 18
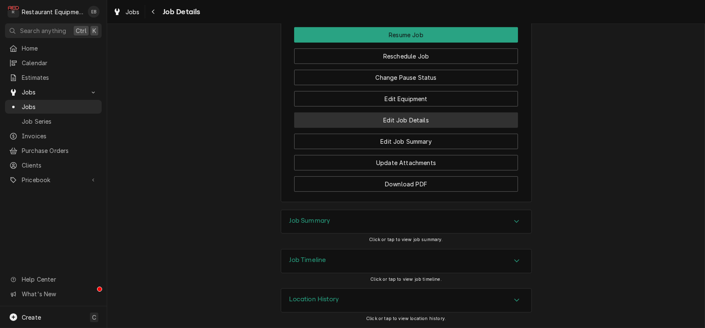
scroll to position [1144, 0]
click at [421, 128] on button "Edit Job Details" at bounding box center [406, 120] width 224 height 15
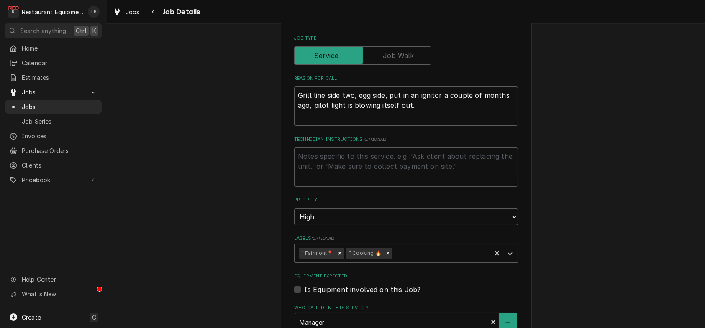
scroll to position [139, 0]
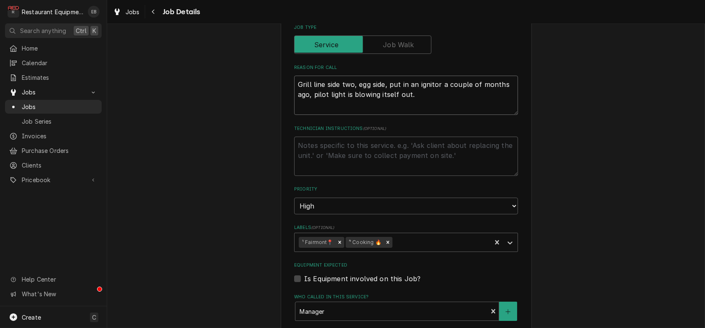
drag, startPoint x: 417, startPoint y: 121, endPoint x: 286, endPoint y: 107, distance: 131.7
click at [286, 107] on div "[PERSON_NAME] Bridgeport [PERSON_NAME] #[STREET_ADDRESS][PERSON_NAME] Use the f…" at bounding box center [406, 255] width 251 height 709
type textarea "x"
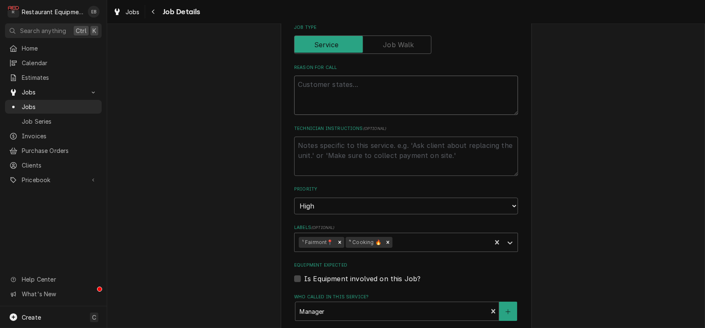
type textarea "x"
type textarea "W"
type textarea "x"
type textarea "Wa"
type textarea "x"
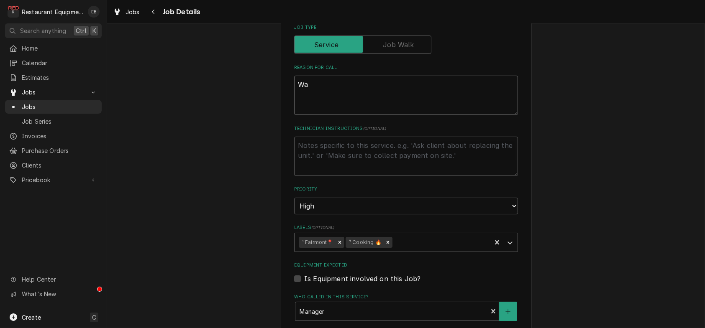
type textarea "Was"
type textarea "x"
type textarea "[PERSON_NAME]"
type textarea "x"
type textarea "Wasse"
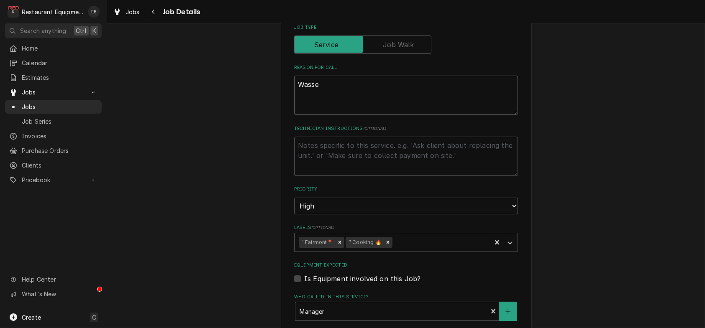
type textarea "x"
type textarea "Wasser"
type textarea "x"
type textarea "Wassers"
type textarea "x"
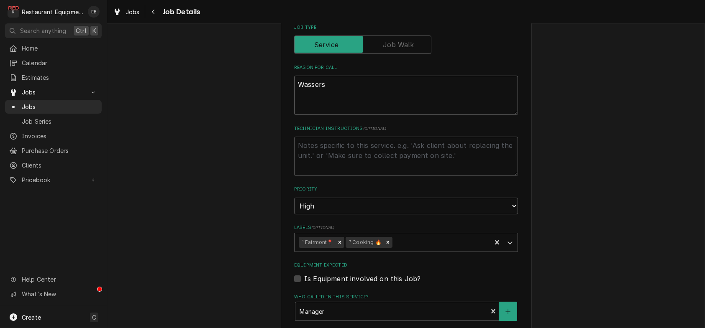
type textarea "Wasserst"
type textarea "x"
type textarea "Wasserstr"
type textarea "x"
type textarea "Wasserstro"
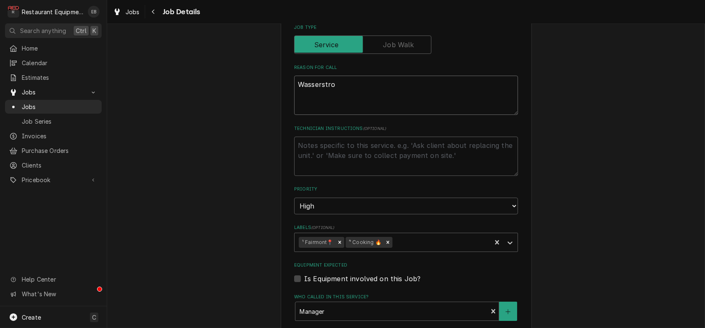
type textarea "x"
type textarea "Wasserstrom"
type textarea "x"
type textarea "Wasserstrom"
type textarea "x"
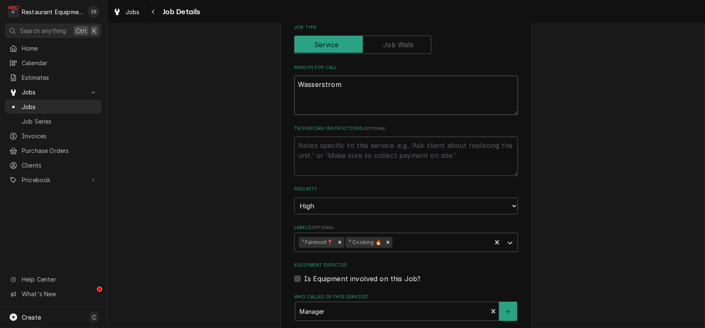
type textarea "Wasserstrom R"
type textarea "x"
type textarea "Wasserstrom RI"
type textarea "x"
type textarea "Wasserstrom RIC"
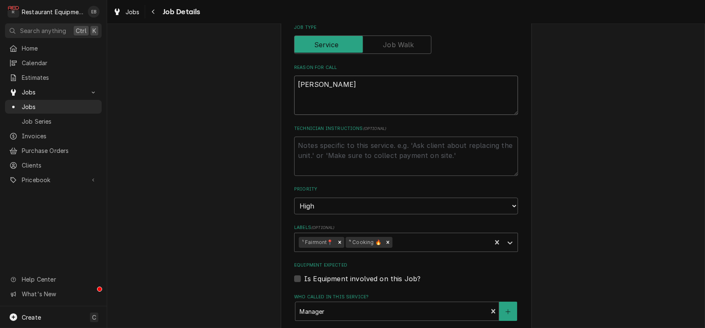
type textarea "x"
type textarea "Wasserstrom RIC,"
type textarea "x"
type textarea "Wasserstrom RIC,"
type textarea "x"
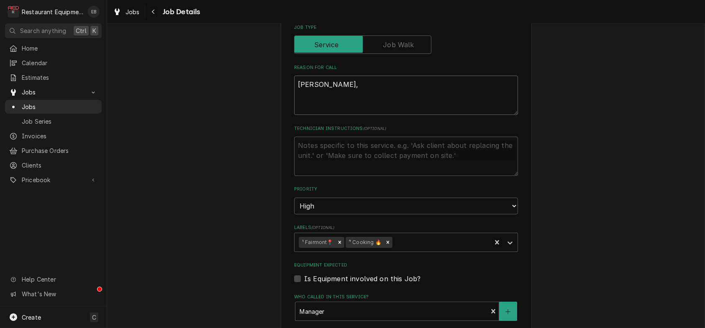
type textarea "Wasserstrom RIC,"
type textarea "x"
type textarea "Wasserstrom RIC"
type textarea "x"
type textarea "Wasserstrom RIC."
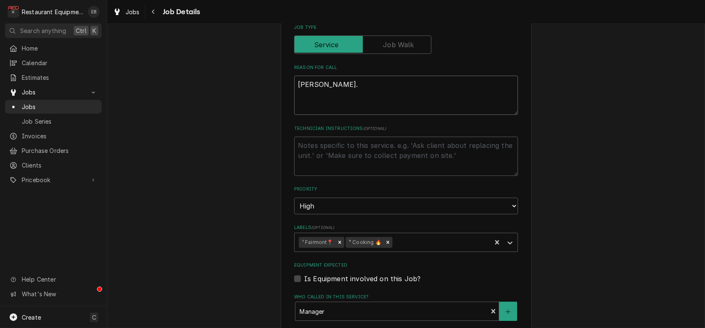
type textarea "x"
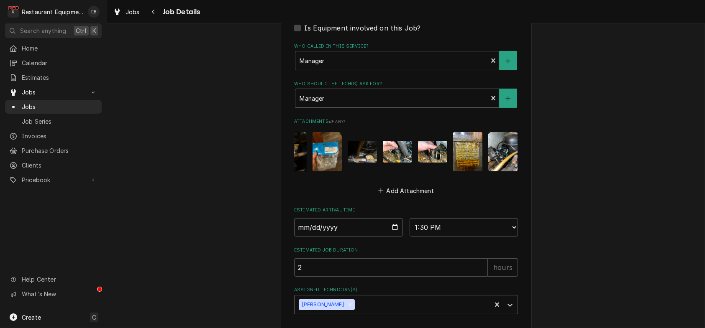
scroll to position [0, 98]
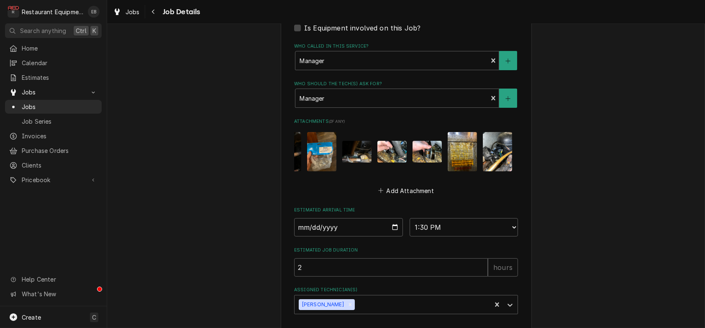
type textarea "Wasserstrom RIC."
click at [467, 171] on img "Attachments" at bounding box center [462, 151] width 29 height 39
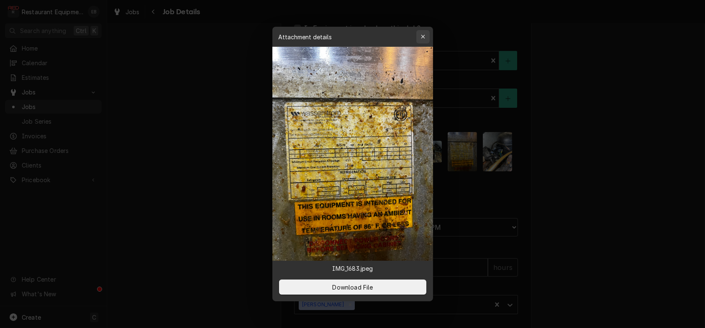
click at [425, 34] on icon "button" at bounding box center [423, 37] width 5 height 6
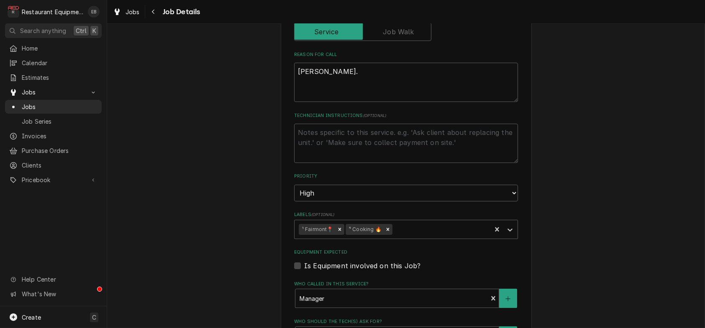
scroll to position [146, 0]
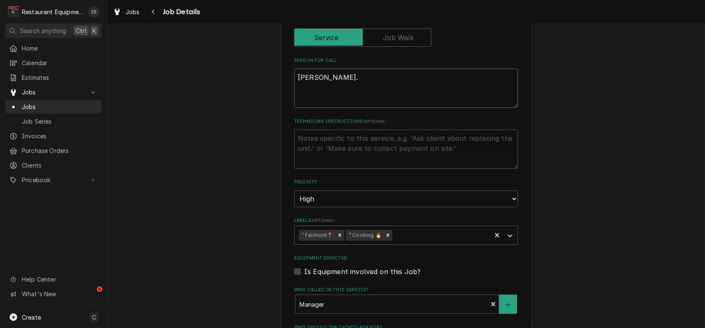
click at [352, 103] on textarea "Wasserstrom RIC." at bounding box center [406, 88] width 224 height 39
type textarea "x"
type textarea "Wasserstrom RIC ."
type textarea "x"
type textarea "Wasserstrom RIC n."
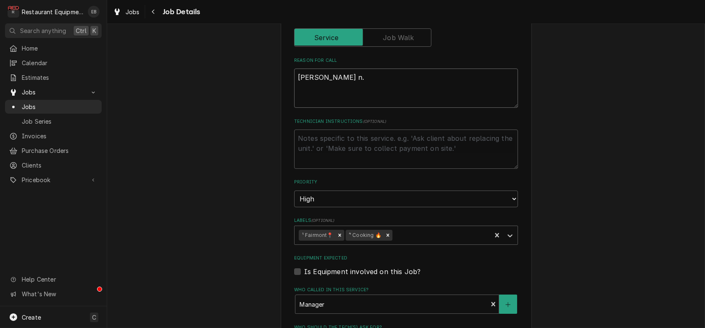
type textarea "x"
type textarea "Wasserstrom RIC no."
type textarea "x"
type textarea "Wasserstrom RIC not."
type textarea "x"
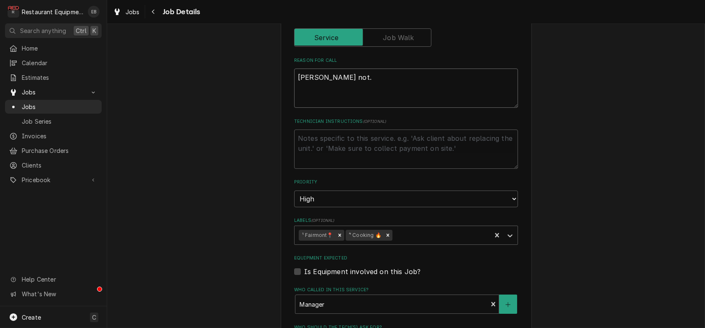
type textarea "Wasserstrom RIC not ."
type textarea "x"
type textarea "Wasserstrom RIC not t."
type textarea "x"
type textarea "Wasserstrom RIC not te."
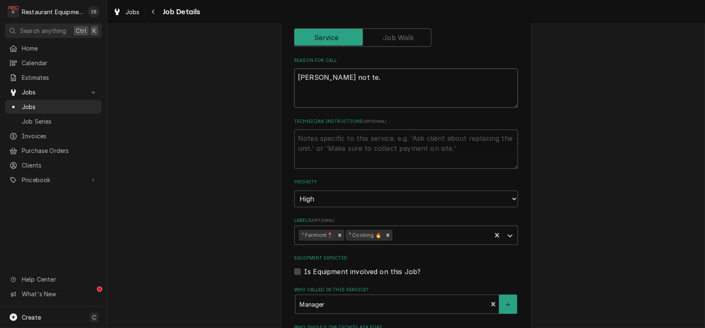
type textarea "x"
type textarea "Wasserstrom RIC not tem."
type textarea "x"
type textarea "Wasserstrom RIC not temp."
type textarea "x"
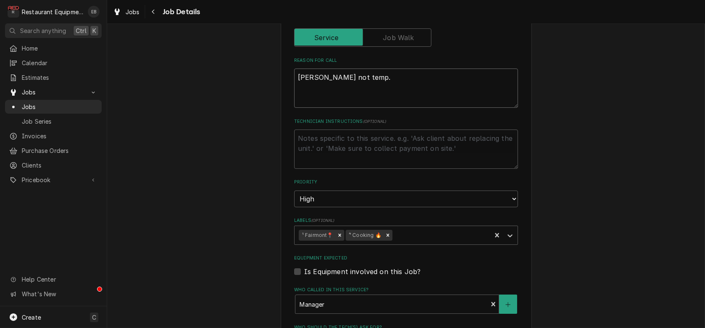
type textarea "Wasserstrom RIC not tempi."
type textarea "x"
type textarea "Wasserstrom RIC not tempin."
type textarea "x"
type textarea "Wasserstrom RIC not temping."
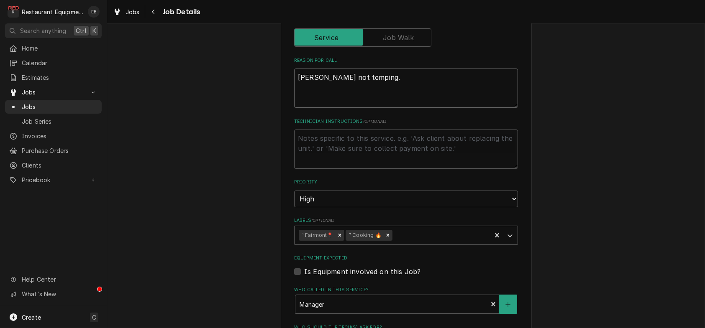
type textarea "x"
type textarea "Wasserstrom RIC not temping."
click at [454, 125] on label "Technician Instructions ( optional )" at bounding box center [406, 121] width 224 height 7
click at [454, 144] on textarea "Technician Instructions ( optional )" at bounding box center [406, 149] width 224 height 39
click at [560, 152] on div "Bob Evans Bridgeport Bob Evans #227 / 1607 Johnson Ave, Bridgeport, WV 26330 Us…" at bounding box center [406, 247] width 598 height 723
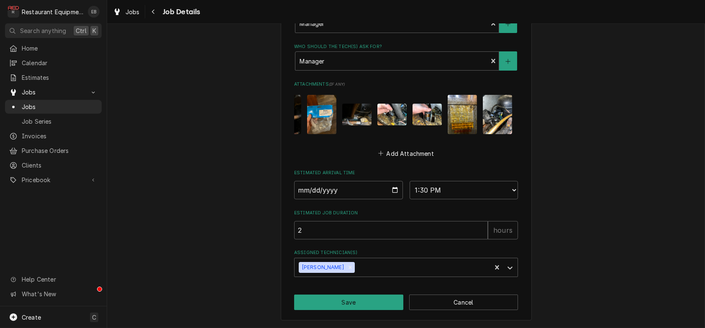
scroll to position [509, 0]
click at [378, 299] on button "Save" at bounding box center [348, 302] width 109 height 15
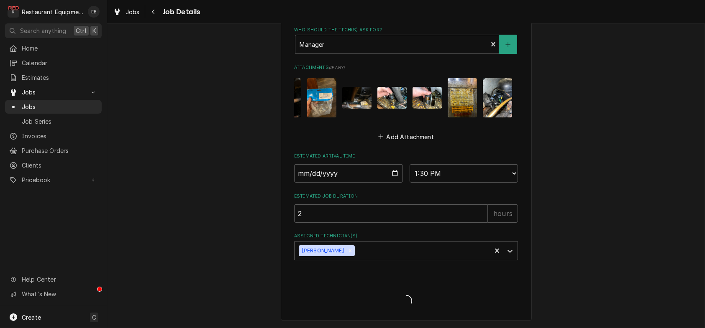
type textarea "x"
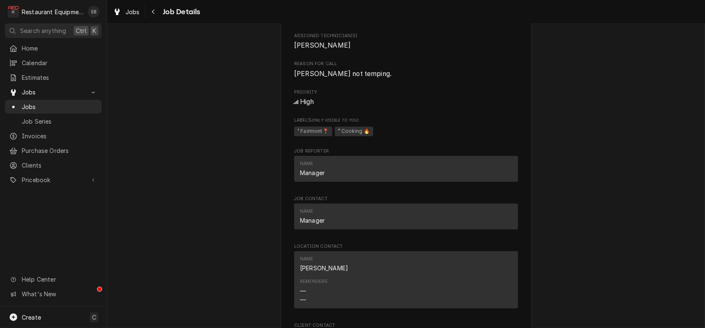
scroll to position [613, 0]
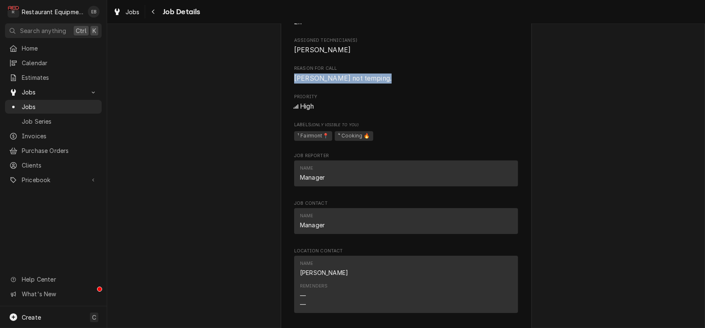
drag, startPoint x: 289, startPoint y: 187, endPoint x: 385, endPoint y: 192, distance: 96.3
click at [385, 82] on span "Wasserstrom RIC not temping." at bounding box center [342, 78] width 97 height 8
click at [403, 84] on span "Wasserstrom RIC not temping." at bounding box center [406, 79] width 224 height 10
drag, startPoint x: 389, startPoint y: 189, endPoint x: 290, endPoint y: 192, distance: 99.6
click at [294, 82] on span "[PERSON_NAME] not temping." at bounding box center [342, 78] width 97 height 8
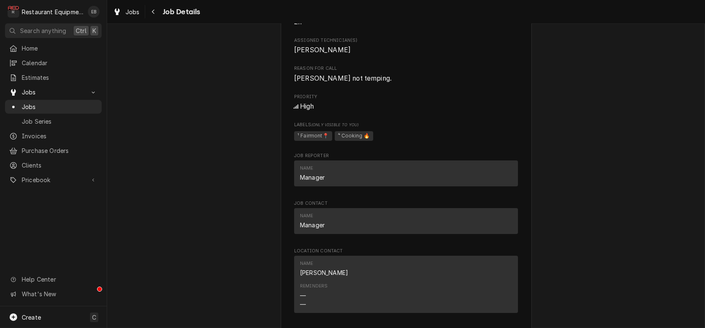
copy span "[PERSON_NAME] not temping."
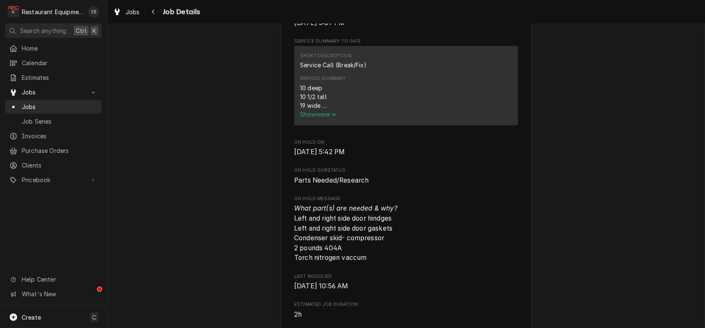
scroll to position [307, 0]
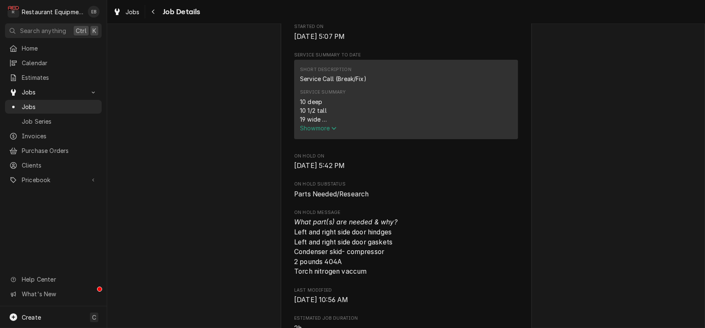
click at [324, 132] on span "Show more" at bounding box center [318, 128] width 37 height 7
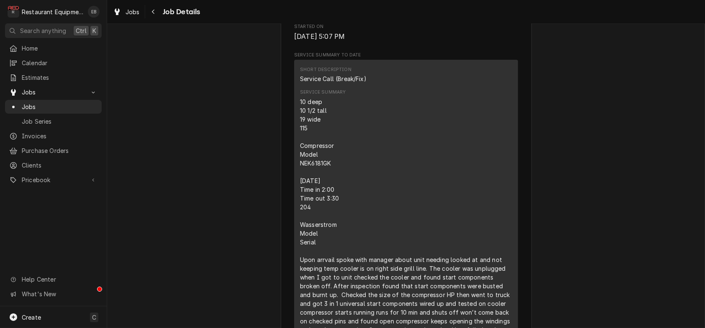
drag, startPoint x: 334, startPoint y: 193, endPoint x: 300, endPoint y: 185, distance: 35.4
click at [333, 212] on div "10 deep 10 1/2 tall 19 wide 115 Compressor Model NEK6181GK 8/12/25 Time in 2:00…" at bounding box center [406, 229] width 212 height 264
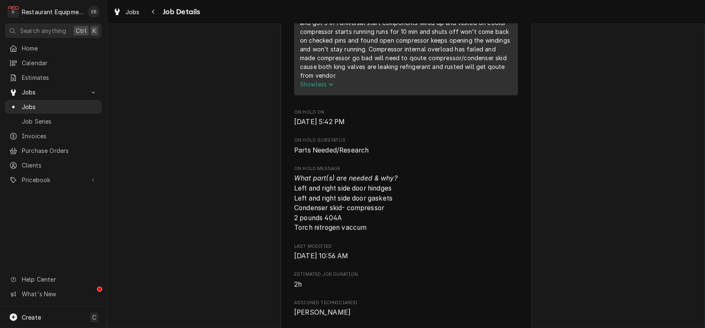
scroll to position [475, 0]
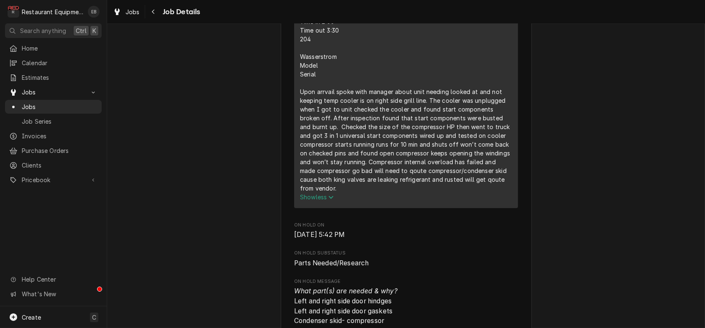
drag, startPoint x: 294, startPoint y: 179, endPoint x: 358, endPoint y: 280, distance: 120.2
click at [358, 193] on div "10 deep 10 1/2 tall 19 wide 115 Compressor Model NEK6181GK 8/12/25 Time in 2:00…" at bounding box center [406, 61] width 212 height 264
copy div "10 deep 10 1/2 tall 19 wide 115 Compressor Model NEK6181GK 8/12/25 Time in 2:00…"
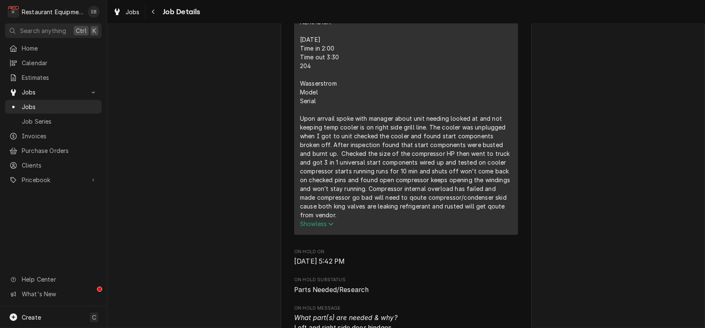
scroll to position [447, 0]
click at [593, 146] on div "Parts Needed/Research Bob Evans Bridgeport Bob Evans #227 / 1607 Johnson Ave, B…" at bounding box center [406, 331] width 598 height 1490
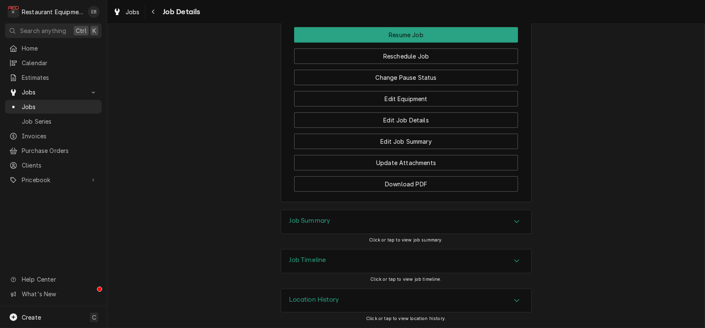
scroll to position [1367, 0]
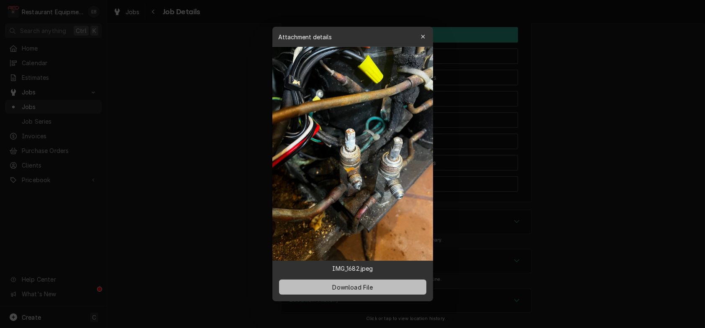
click at [354, 292] on span "Download File" at bounding box center [353, 287] width 44 height 9
click at [425, 35] on icon "button" at bounding box center [423, 37] width 4 height 4
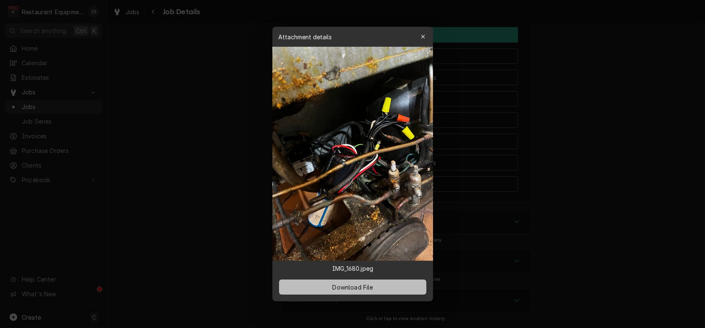
click at [359, 290] on span "Download File" at bounding box center [353, 287] width 44 height 9
click at [427, 33] on div "button" at bounding box center [423, 37] width 8 height 8
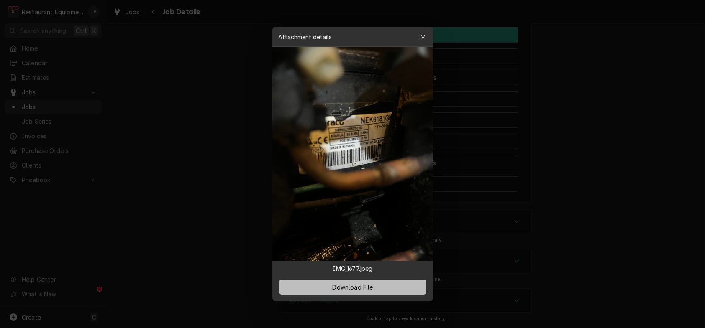
click at [364, 292] on span "Download File" at bounding box center [353, 287] width 44 height 9
click at [425, 34] on icon "button" at bounding box center [423, 37] width 5 height 6
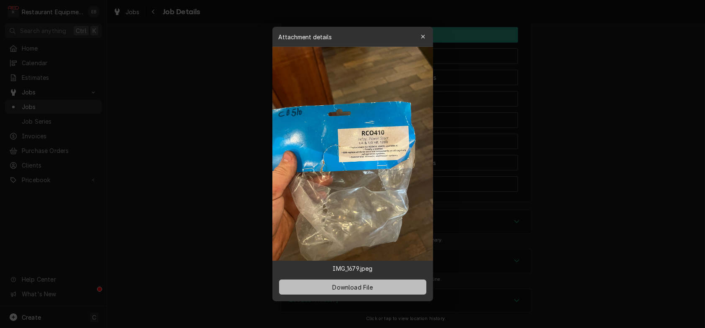
click at [383, 293] on button "Download File" at bounding box center [352, 287] width 147 height 15
click at [425, 34] on icon "button" at bounding box center [423, 37] width 5 height 6
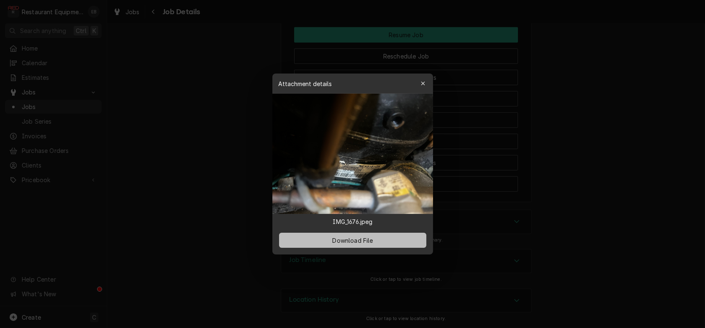
click at [392, 245] on button "Download File" at bounding box center [352, 240] width 147 height 15
click at [427, 79] on div "button" at bounding box center [423, 83] width 8 height 8
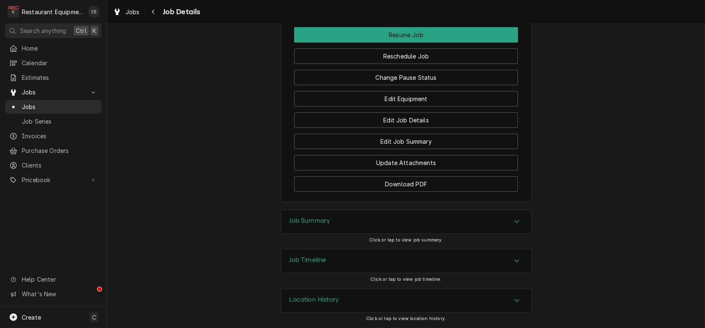
scroll to position [0, 140]
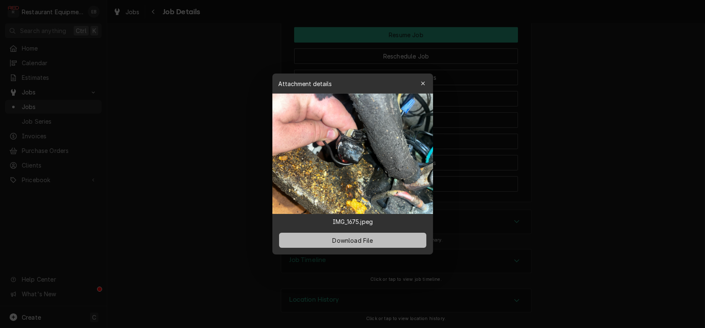
drag, startPoint x: 382, startPoint y: 239, endPoint x: 393, endPoint y: 192, distance: 48.8
click at [382, 239] on button "Download File" at bounding box center [352, 240] width 147 height 15
click at [427, 79] on div "button" at bounding box center [423, 83] width 8 height 8
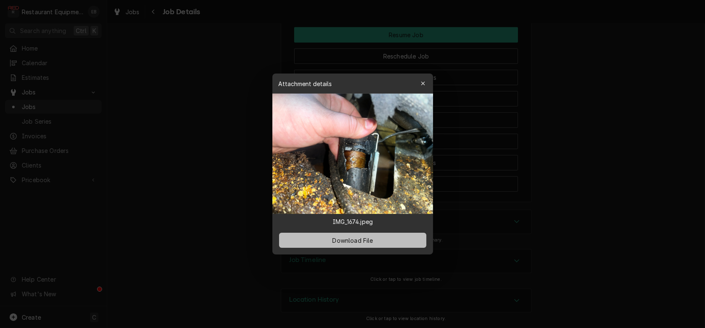
click at [371, 244] on span "Download File" at bounding box center [353, 240] width 44 height 9
click at [425, 82] on icon "button" at bounding box center [423, 84] width 4 height 4
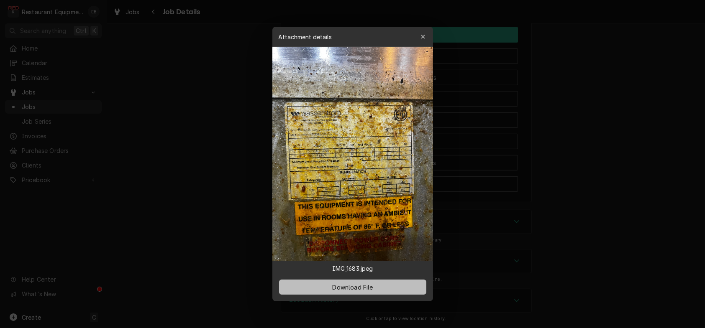
click at [377, 293] on button "Download File" at bounding box center [352, 287] width 147 height 15
click at [425, 34] on icon "button" at bounding box center [423, 37] width 5 height 6
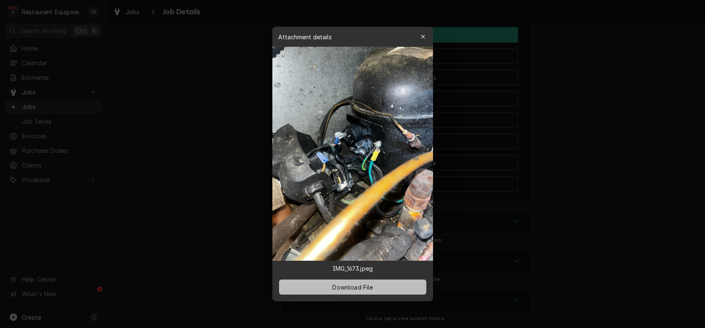
click at [387, 295] on button "Download File" at bounding box center [352, 287] width 147 height 15
click at [425, 35] on icon "button" at bounding box center [423, 37] width 4 height 4
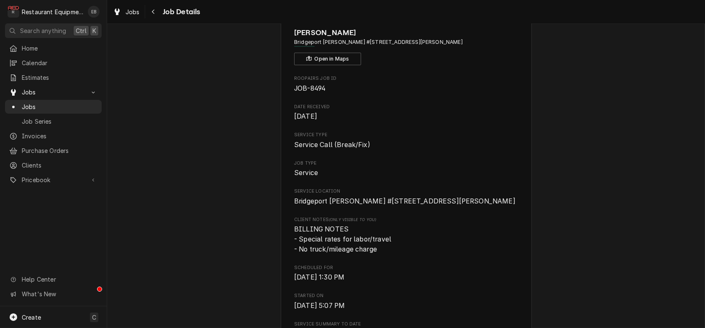
scroll to position [0, 0]
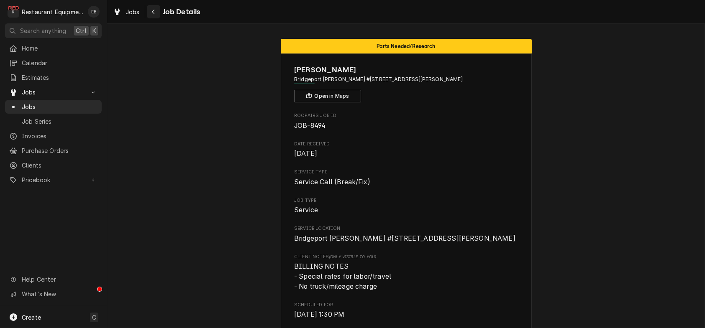
click at [158, 13] on div "Navigate back" at bounding box center [153, 12] width 8 height 8
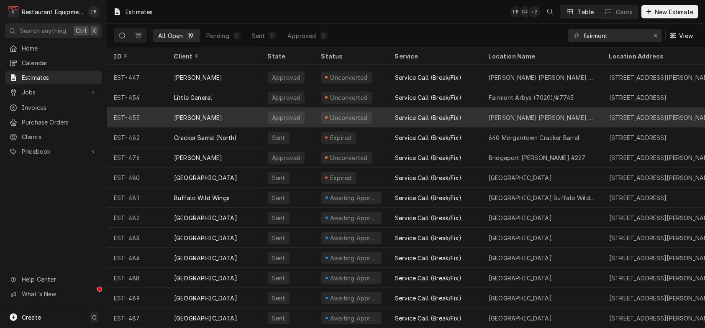
scroll to position [126, 0]
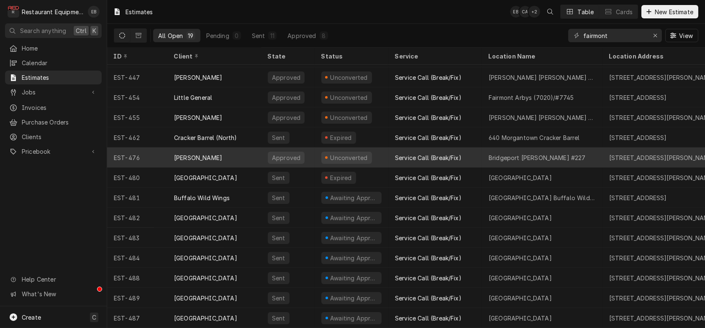
click at [482, 149] on div "Service Call (Break/Fix)" at bounding box center [435, 158] width 94 height 20
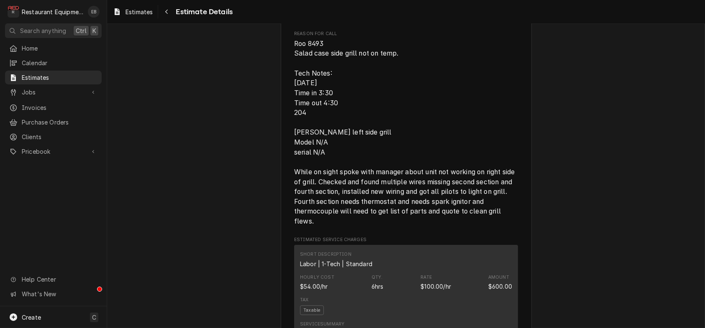
scroll to position [641, 0]
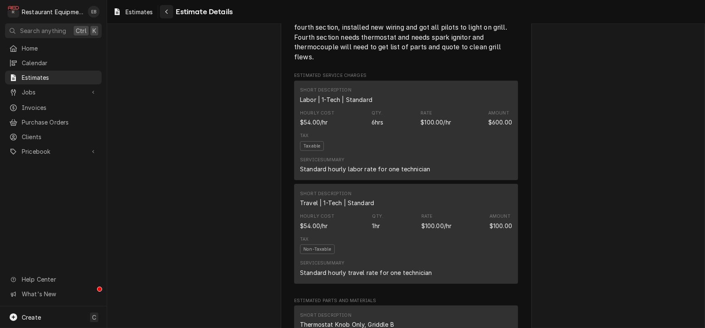
click at [169, 15] on icon "Navigate back" at bounding box center [167, 12] width 4 height 6
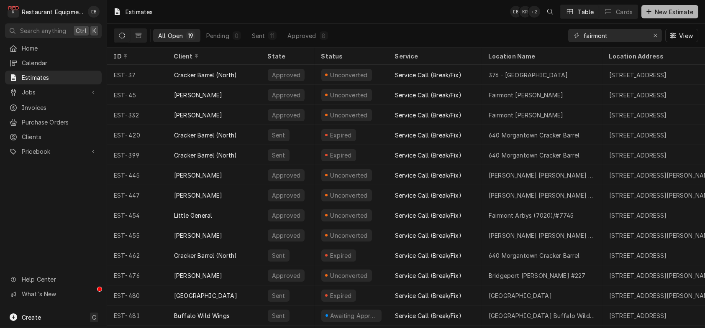
click at [657, 11] on span "New Estimate" at bounding box center [674, 12] width 42 height 9
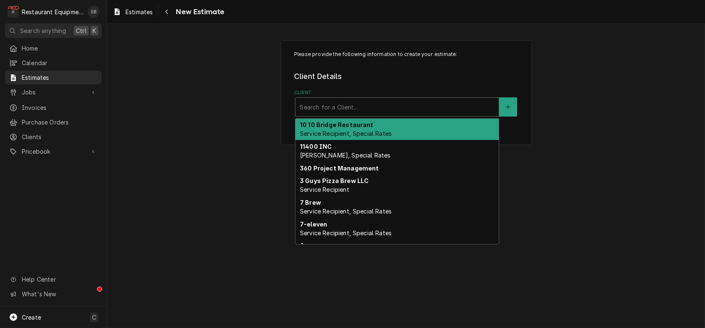
click at [372, 115] on div "Client" at bounding box center [397, 107] width 195 height 15
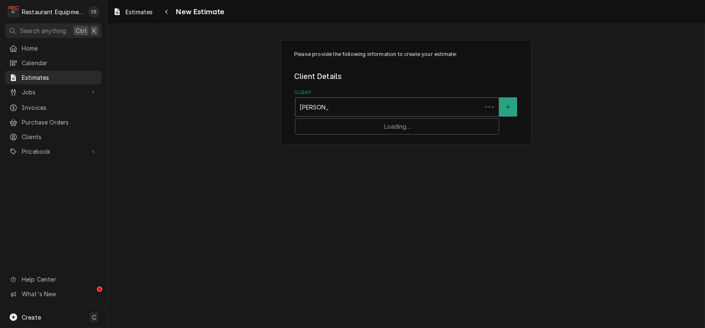
type input "[PERSON_NAME]"
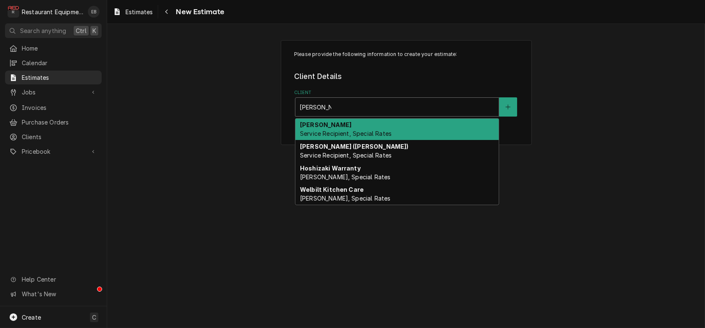
click at [392, 137] on span "Service Recipient, Special Rates" at bounding box center [346, 133] width 92 height 7
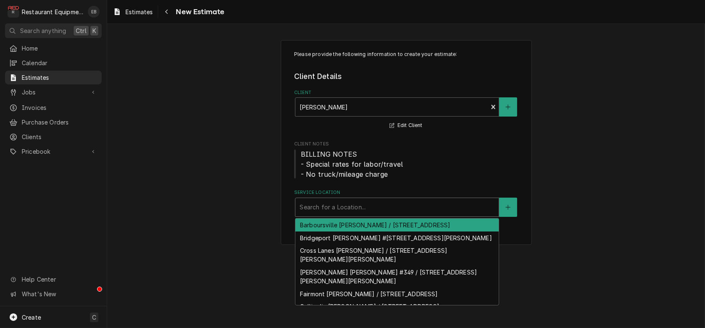
click at [363, 215] on div "Service Location" at bounding box center [397, 207] width 195 height 15
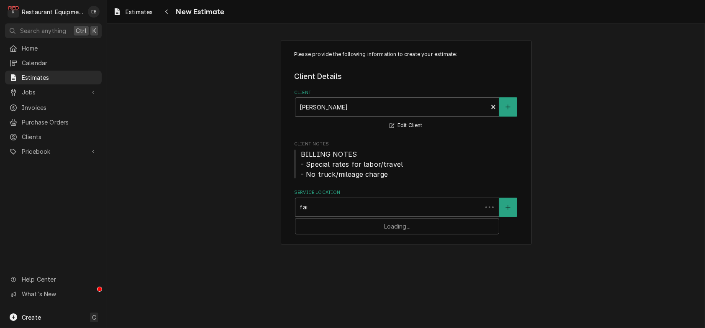
type input "fair"
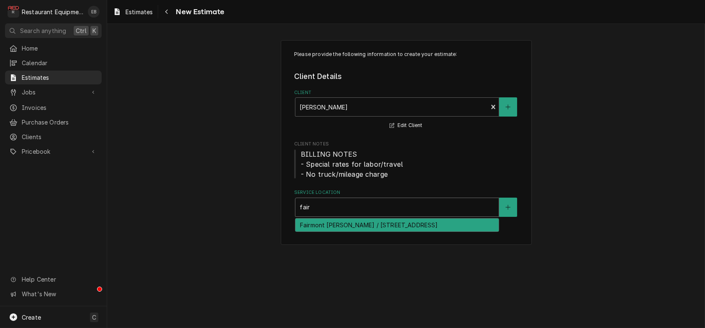
click at [336, 232] on div "Fairmont [PERSON_NAME] / [STREET_ADDRESS]" at bounding box center [396, 225] width 203 height 13
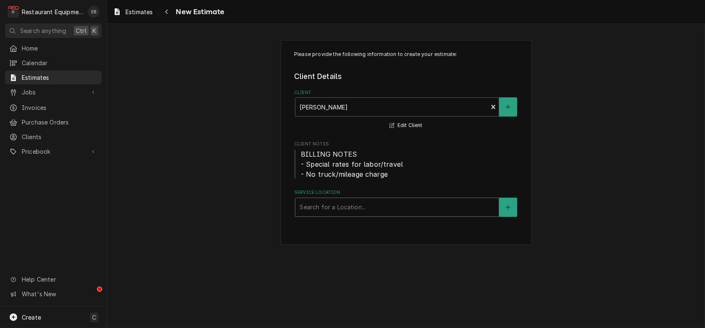
click at [427, 215] on div "Service Location" at bounding box center [397, 207] width 195 height 15
type input "bridge"
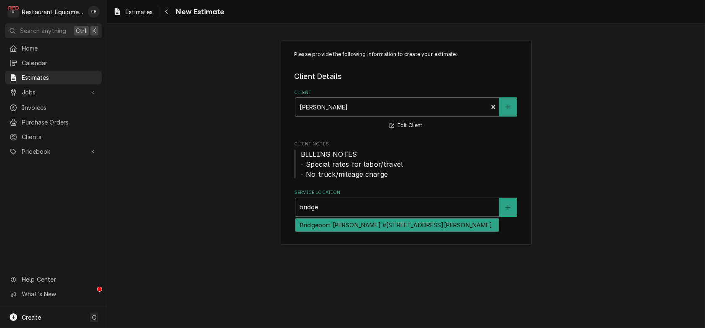
click at [359, 232] on div "Bridgeport Bob Evans #227 / 1607 Johnson Ave, Bridgeport, WV 26330" at bounding box center [396, 225] width 203 height 13
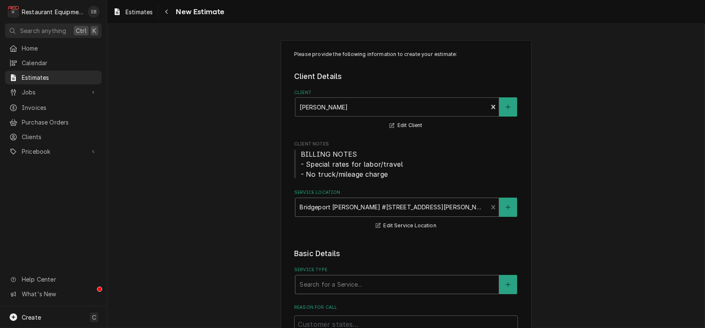
click at [347, 292] on div "Service Type" at bounding box center [397, 284] width 195 height 15
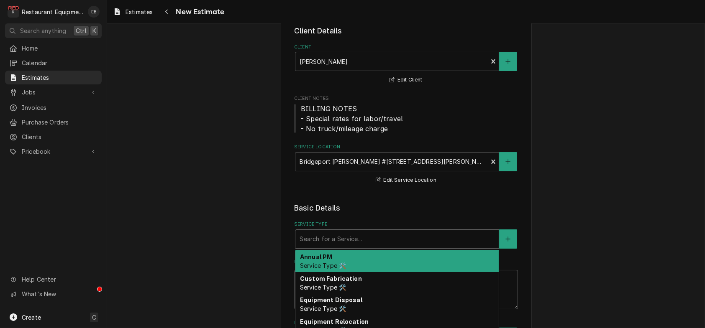
scroll to position [111, 0]
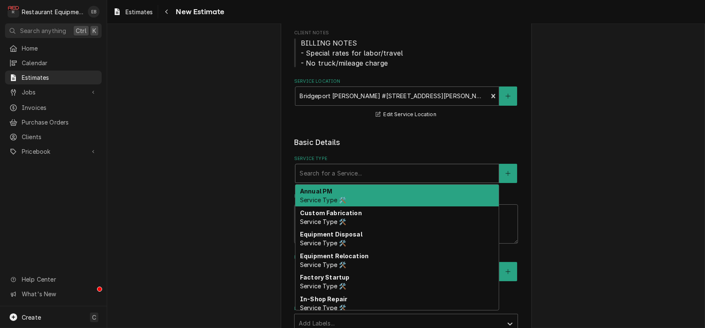
type textarea "x"
type input "b"
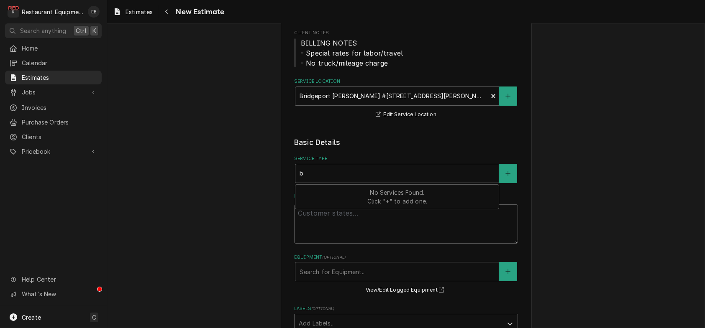
type textarea "x"
type input "br"
type textarea "x"
type input "bre"
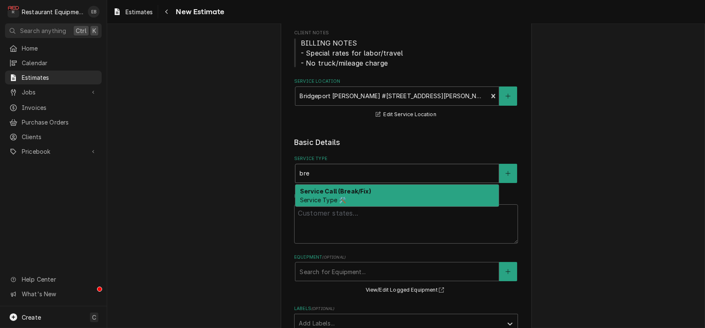
click at [359, 207] on div "Service Call (Break/Fix) Service Type 🛠️" at bounding box center [396, 196] width 203 height 22
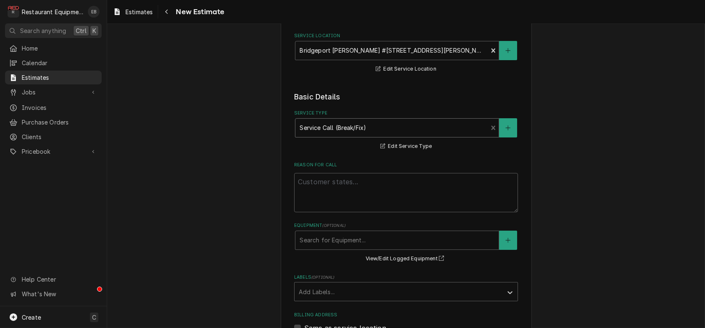
scroll to position [167, 0]
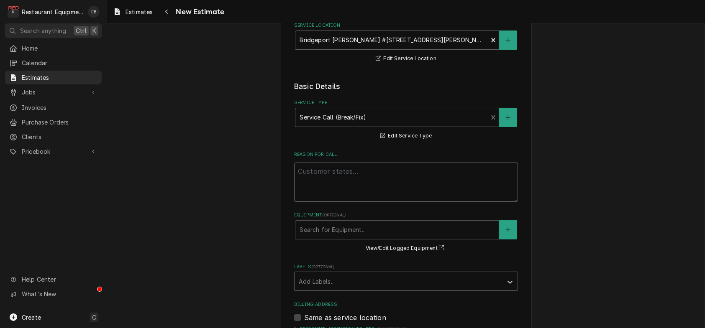
click at [348, 202] on textarea "Reason For Call" at bounding box center [406, 182] width 224 height 39
paste textarea "Wasserstrom RIC not temping."
type textarea "x"
type textarea "Wasserstrom RIC not temping."
type textarea "x"
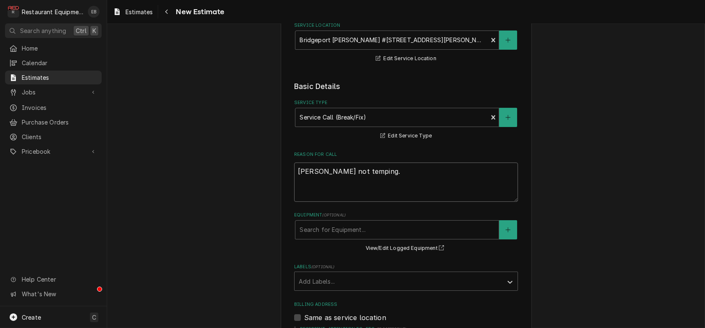
type textarea "Wasserstrom RIC not temping. ]"
type textarea "x"
type textarea "Wasserstrom RIC not temping. ]"
type textarea "x"
type textarea "Wasserstrom RIC not temping. ]"
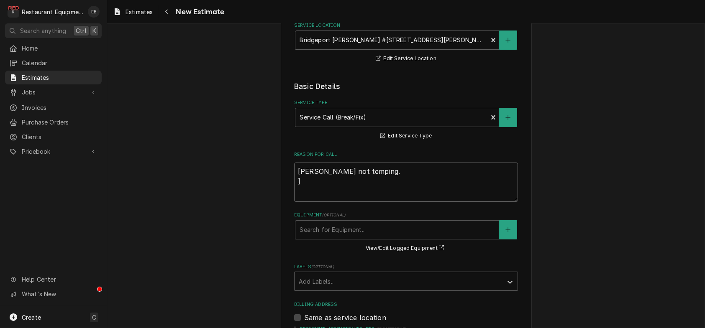
type textarea "x"
type textarea "Wasserstrom RIC not temping."
type textarea "x"
type textarea "Wasserstrom RIC not temping."
type textarea "x"
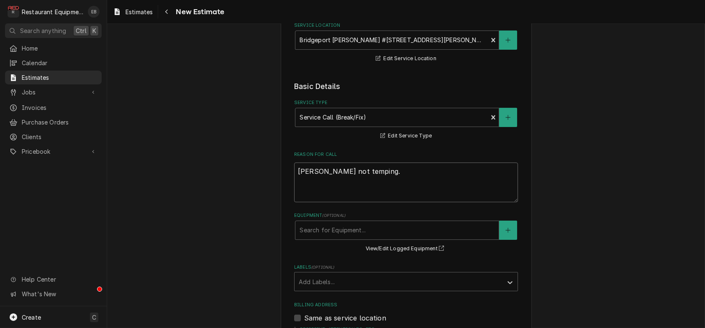
type textarea "Wasserstrom RIC not temping. T"
type textarea "x"
type textarea "Wasserstrom RIC not temping. Te"
type textarea "x"
type textarea "Wasserstrom RIC not temping. Tec"
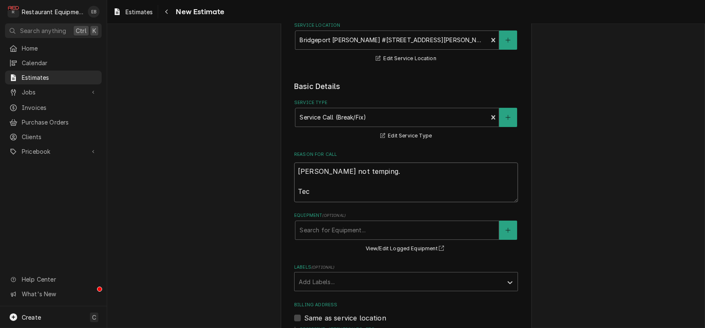
type textarea "x"
type textarea "Wasserstrom RIC not temping. Tech"
type textarea "x"
type textarea "Wasserstrom RIC not temping. Tech"
type textarea "x"
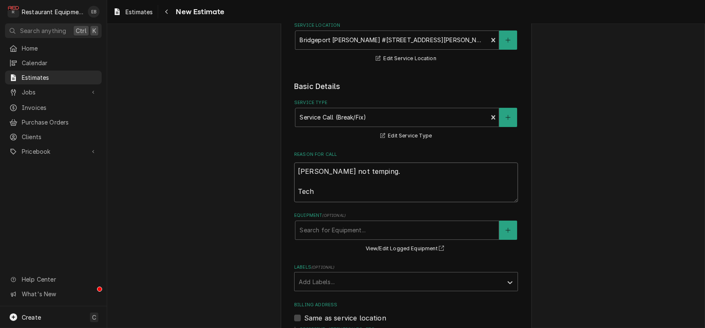
type textarea "Wasserstrom RIC not temping. Tech N"
type textarea "x"
type textarea "Wasserstrom RIC not temping. Tech No"
type textarea "x"
type textarea "Wasserstrom RIC not temping. Tech Not"
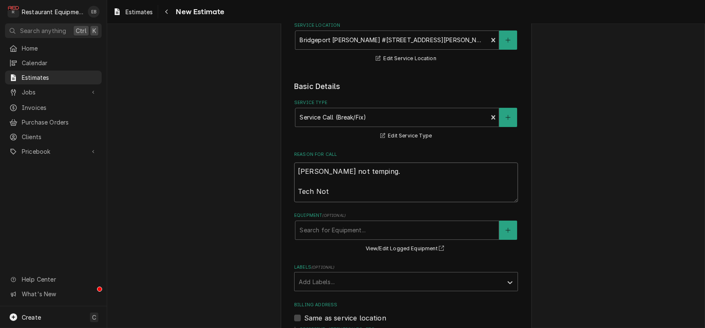
type textarea "x"
type textarea "Wasserstrom RIC not temping. Tech Note"
type textarea "x"
type textarea "Wasserstrom RIC not temping. Tech Notes"
type textarea "x"
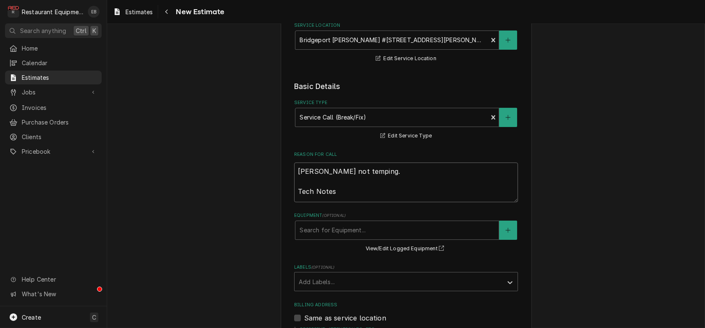
type textarea "Wasserstrom RIC not temping. Tech NotesL"
type textarea "x"
type textarea "Wasserstrom RIC not temping. Tech Notes"
type textarea "x"
type textarea "Wasserstrom RIC not temping. Tech Notes:"
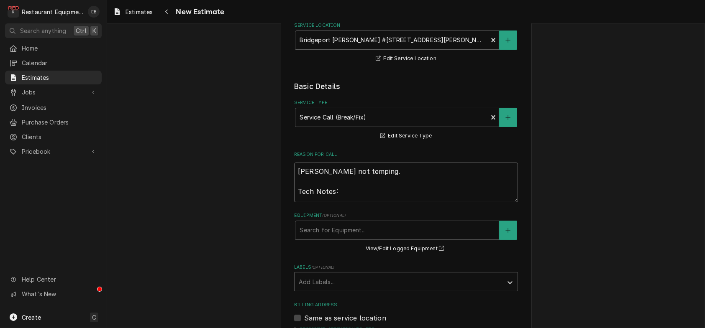
type textarea "x"
type textarea "Wasserstrom RIC not temping. Tech Notes:"
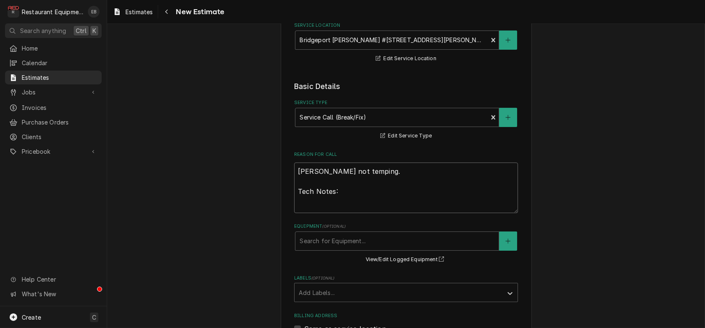
type textarea "x"
type textarea "Wasserstrom RIC not temping. Tech Notes:"
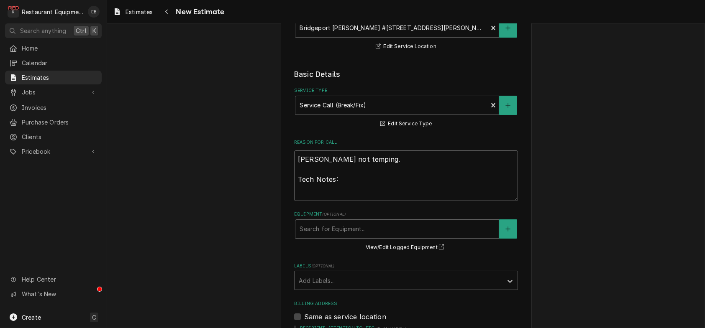
scroll to position [223, 0]
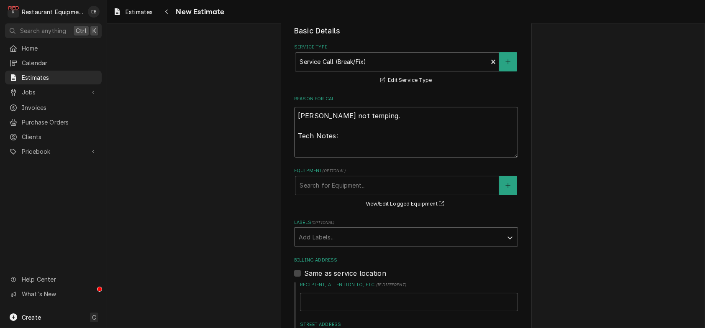
paste textarea "10 deep 10 1/2 tall 19 wide 115 Compressor Model NEK6181GK 8/12/25 Time in 2:00…"
type textarea "x"
type textarea "Wasserstrom RIC not temping. Tech Notes: 10 deep 10 1/2 tall 19 wide 115 Compre…"
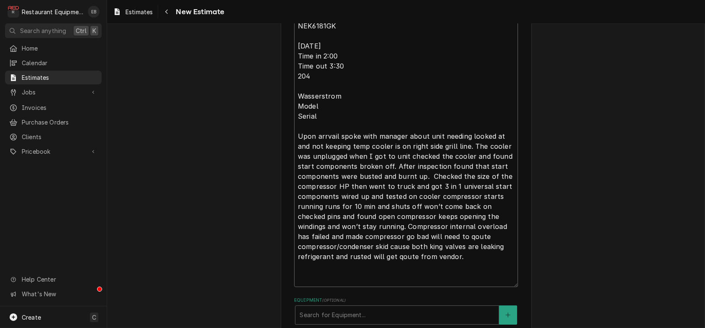
scroll to position [431, 0]
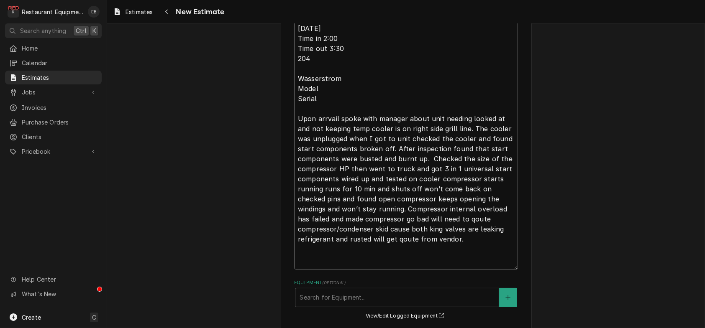
type textarea "x"
type textarea "Wasserstrom RIC not temping. Tech Notes: 10 deep 10 1/2 tall 19 wide 115 Compre…"
type textarea "x"
type textarea "Wasserstrom RIC not temping. Tech Notes: 10 deep 10 1/2 tall 19 wide 115 Compre…"
type textarea "x"
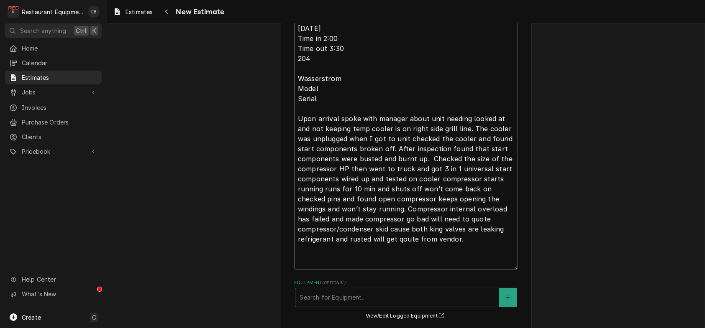
type textarea "Wasserstrom RIC not temping. Tech Notes: 10 deep 10 1/2 tall 19 wide 115 Compre…"
type textarea "x"
type textarea "Wasserstrom RIC not temping. Tech Notes: 10 deep 10 1/2 tall 19 wide 115 Compre…"
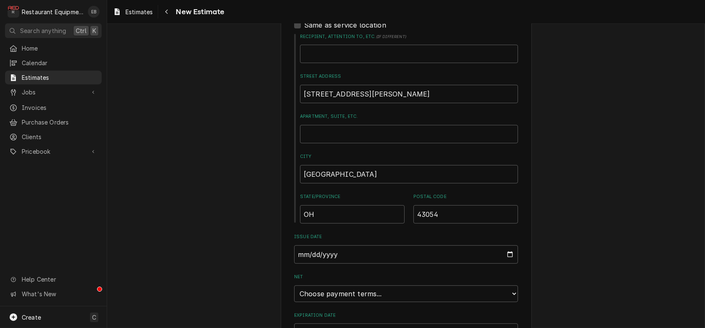
scroll to position [738, 0]
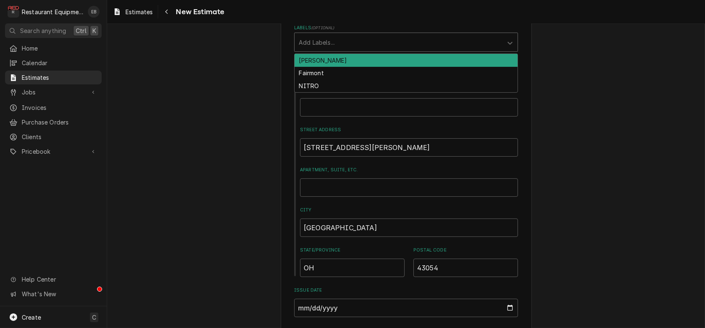
click at [336, 50] on div "Labels" at bounding box center [399, 42] width 200 height 15
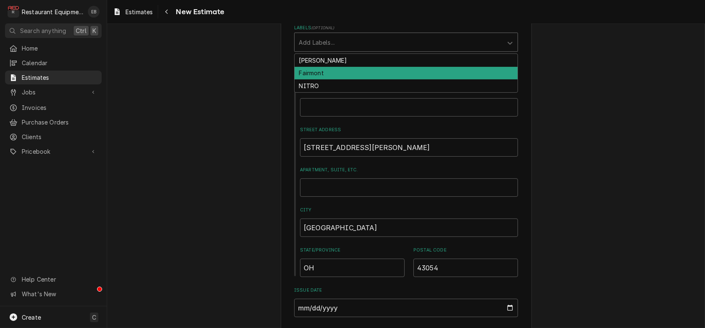
click at [339, 80] on div "Fairmont" at bounding box center [406, 73] width 223 height 13
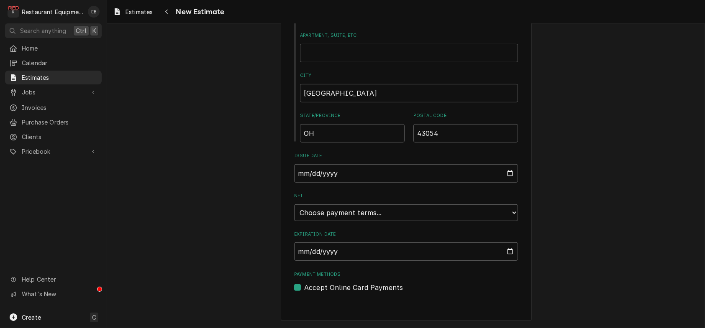
scroll to position [968, 0]
click at [394, 248] on input "Expiration Date" at bounding box center [406, 252] width 224 height 18
click at [518, 245] on input "Expiration Date" at bounding box center [406, 252] width 224 height 18
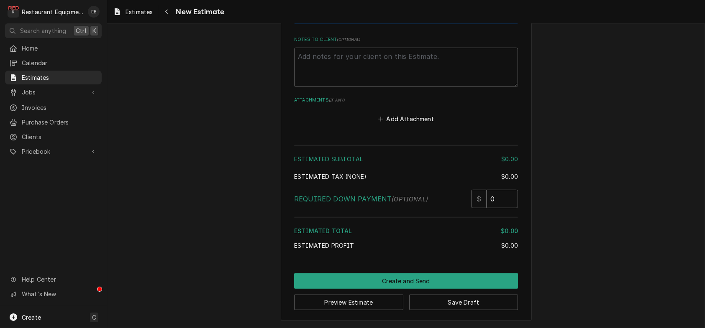
scroll to position [1512, 0]
click at [412, 113] on button "Add Attachment" at bounding box center [406, 119] width 59 height 12
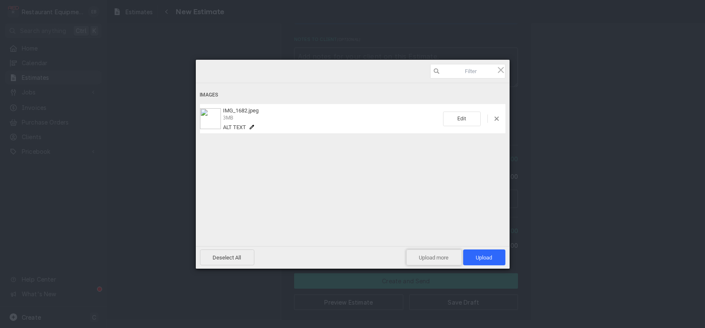
click at [435, 259] on span "Upload more" at bounding box center [434, 258] width 56 height 16
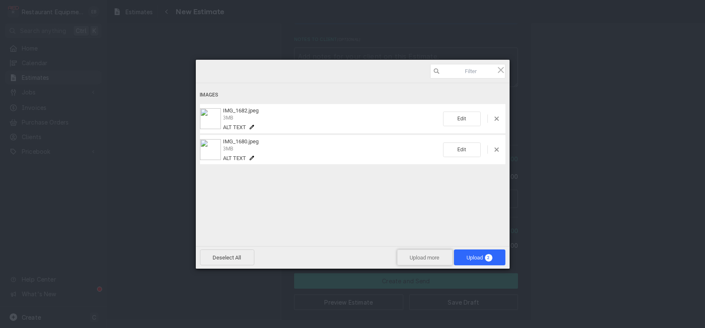
click at [431, 254] on span "Upload more" at bounding box center [425, 258] width 56 height 16
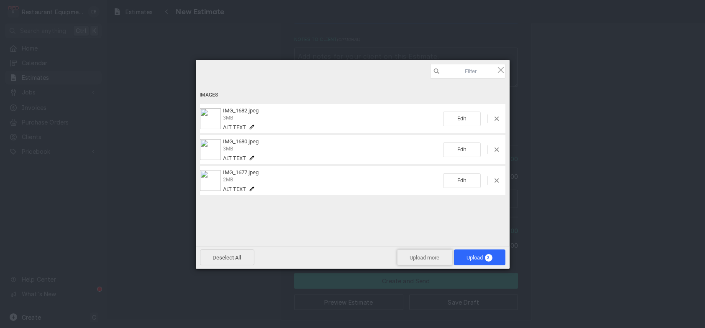
click at [418, 251] on span "Upload more" at bounding box center [425, 258] width 56 height 16
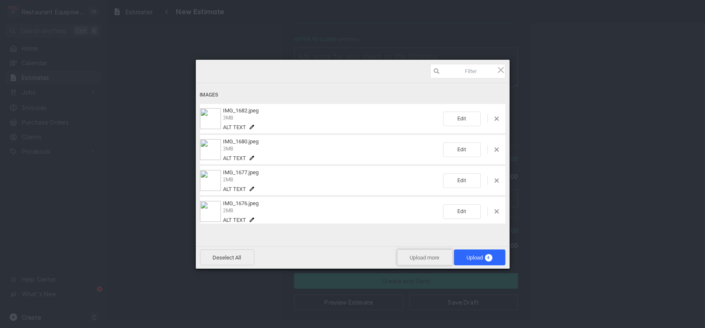
click at [415, 261] on span "Upload more" at bounding box center [425, 258] width 56 height 16
click at [418, 254] on span "Upload more" at bounding box center [425, 258] width 56 height 16
click at [418, 253] on span "Upload more" at bounding box center [425, 258] width 56 height 16
click at [418, 251] on span "Upload more" at bounding box center [425, 258] width 56 height 16
click at [484, 259] on span "Upload 8" at bounding box center [480, 258] width 26 height 6
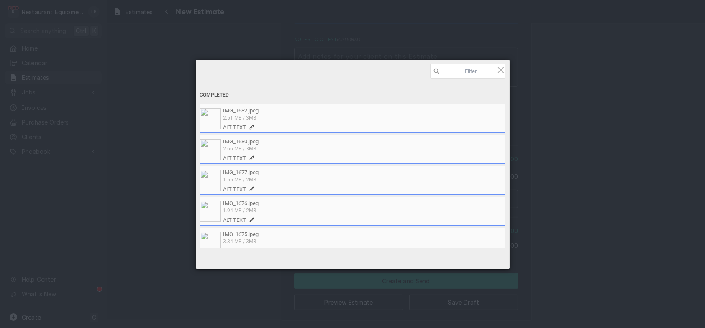
type textarea "x"
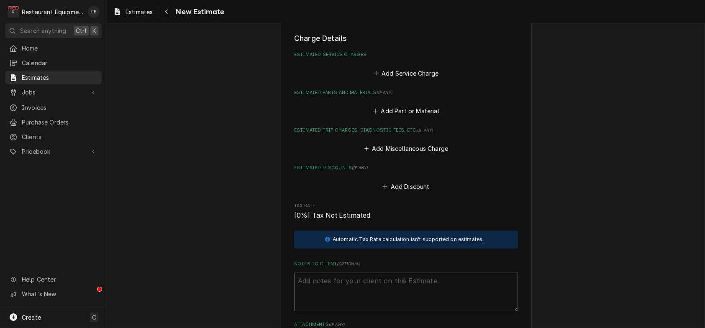
scroll to position [1104, 0]
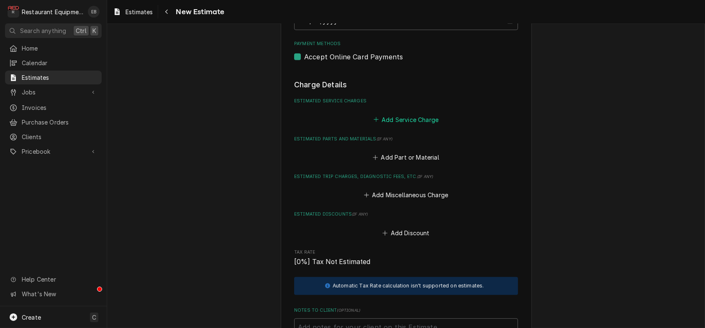
click at [400, 126] on button "Add Service Charge" at bounding box center [406, 120] width 68 height 12
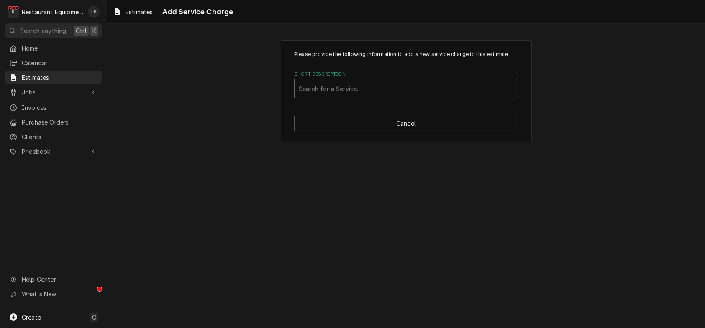
click at [439, 96] on div "Short Description" at bounding box center [406, 88] width 215 height 15
type input "labor"
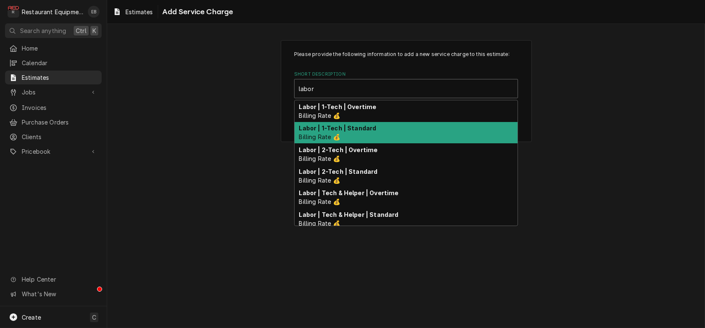
click at [400, 144] on div "Labor | 1-Tech | Standard Billing Rate 💰" at bounding box center [406, 133] width 223 height 22
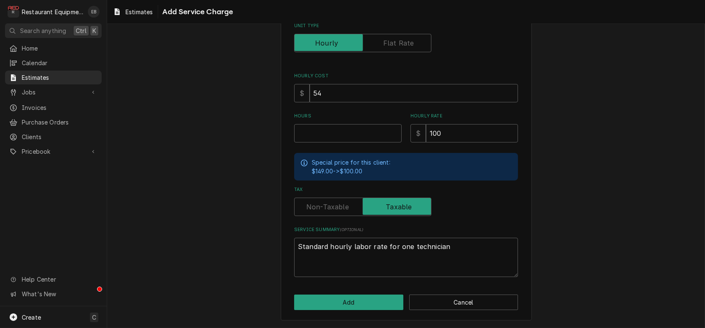
scroll to position [139, 0]
click at [356, 133] on input "Hours" at bounding box center [348, 133] width 108 height 18
type textarea "x"
type input "5"
type textarea "x"
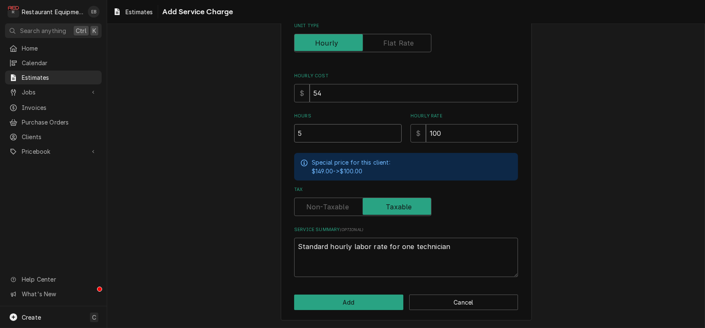
type input "5.5"
type textarea "x"
type input "5.5"
click at [355, 307] on button "Add" at bounding box center [348, 302] width 109 height 15
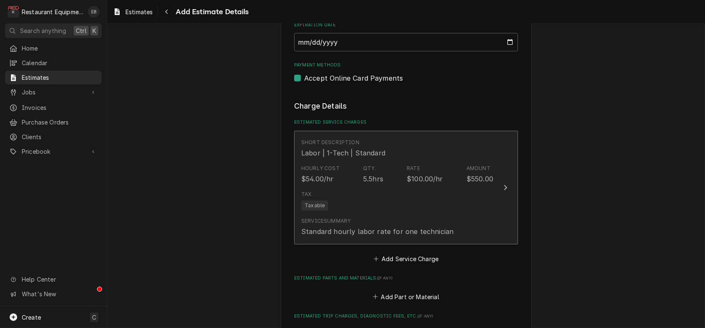
type textarea "x"
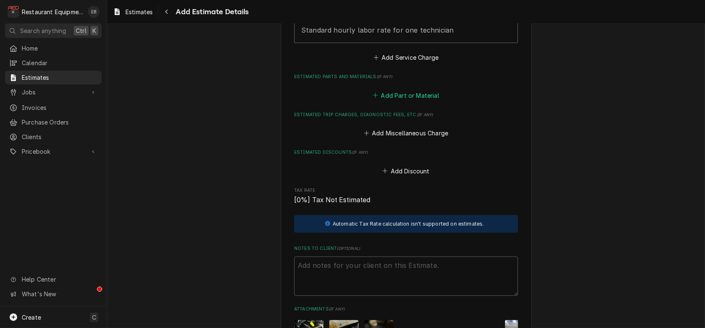
scroll to position [1288, 0]
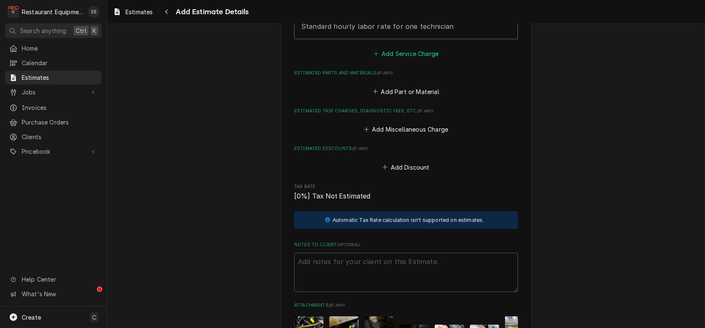
click at [405, 60] on button "Add Service Charge" at bounding box center [406, 54] width 68 height 12
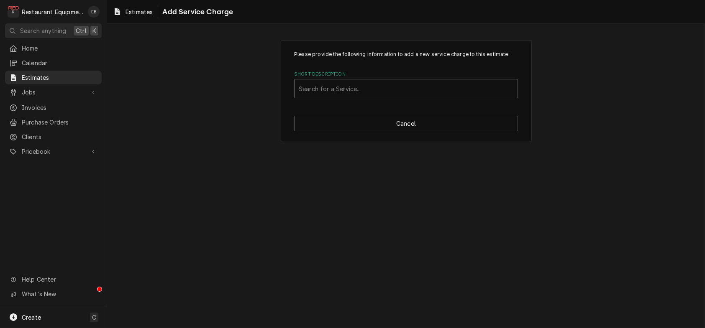
click at [338, 96] on div "Short Description" at bounding box center [406, 88] width 215 height 15
type input "travel"
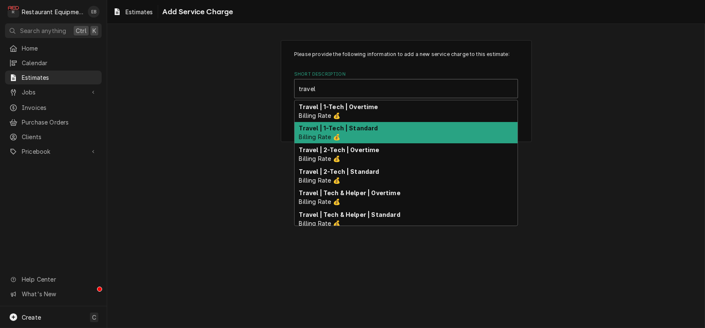
click at [353, 144] on div "Travel | 1-Tech | Standard Billing Rate 💰" at bounding box center [406, 133] width 223 height 22
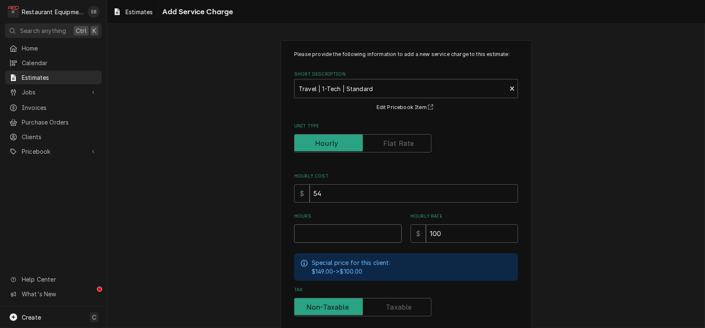
click at [354, 243] on input "Hours" at bounding box center [348, 234] width 108 height 18
type textarea "x"
type input "2"
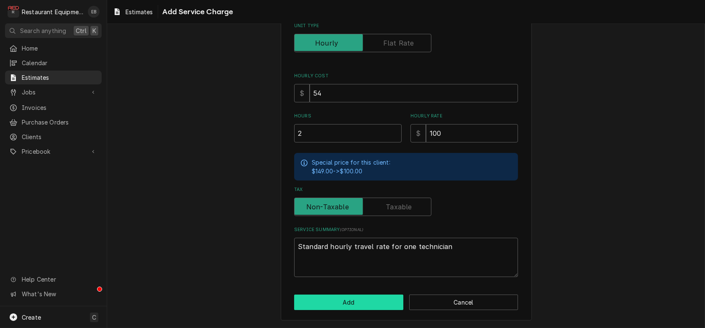
click at [364, 295] on button "Add" at bounding box center [348, 302] width 109 height 15
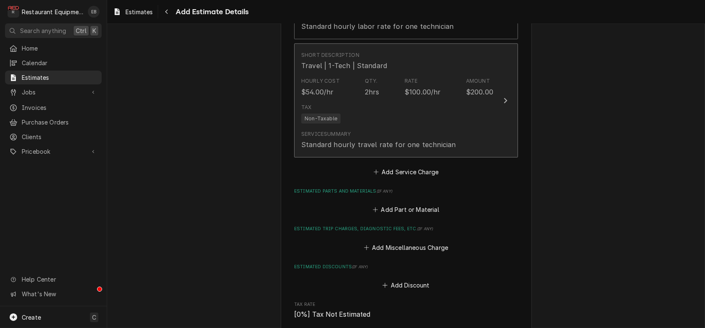
type textarea "x"
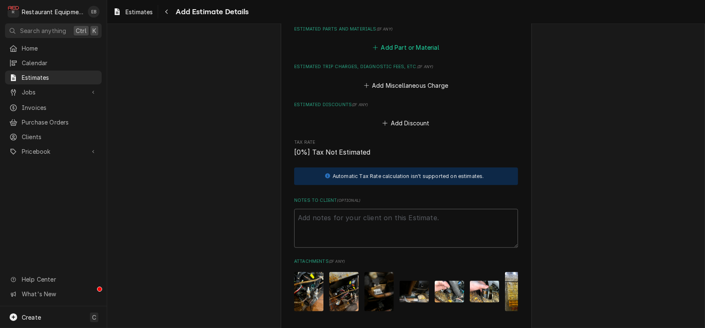
scroll to position [1472, 0]
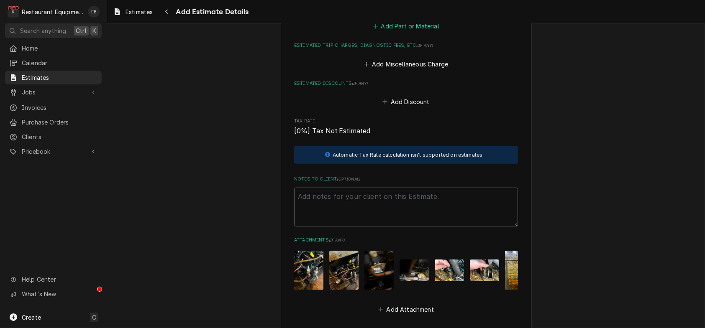
click at [421, 32] on button "Add Part or Material" at bounding box center [406, 27] width 69 height 12
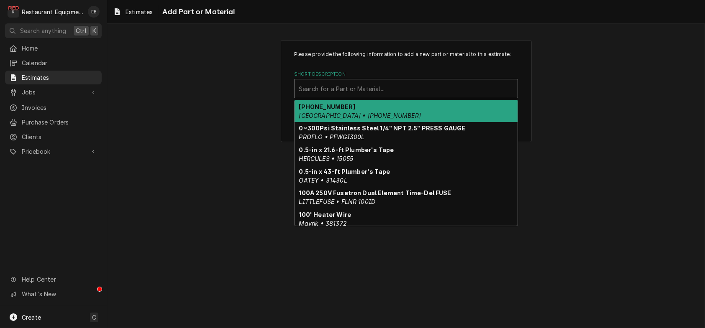
click at [374, 96] on div "Short Description" at bounding box center [406, 88] width 215 height 15
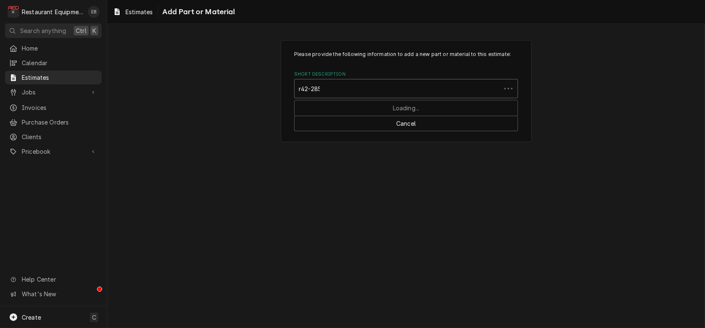
type input "r42-2855"
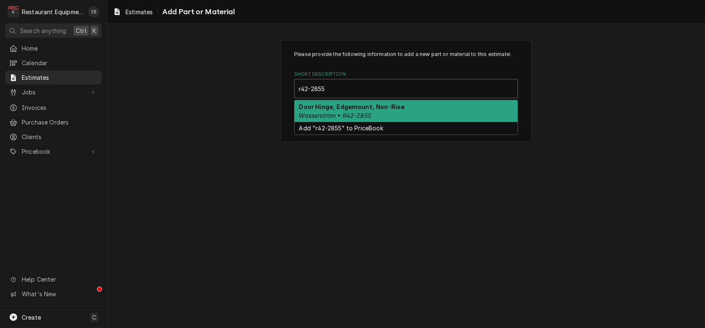
click at [314, 110] on strong "Door Hinge, Edgemount, Non-Rise" at bounding box center [352, 106] width 106 height 7
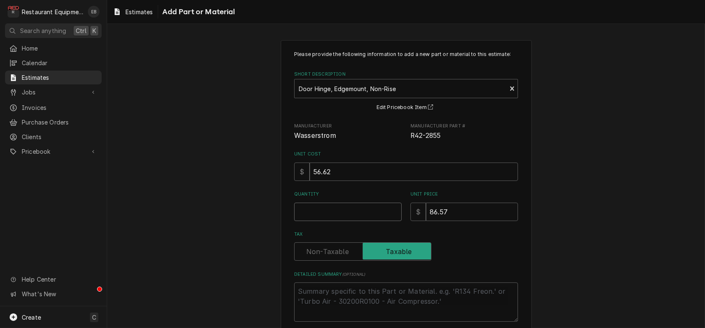
click at [330, 221] on input "Quantity" at bounding box center [348, 212] width 108 height 18
type textarea "x"
type input "4"
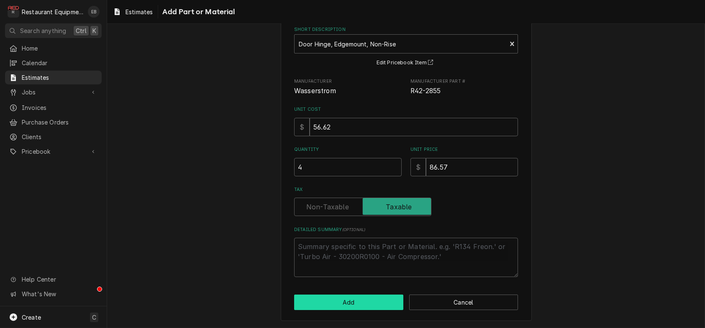
click at [367, 305] on button "Add" at bounding box center [348, 302] width 109 height 15
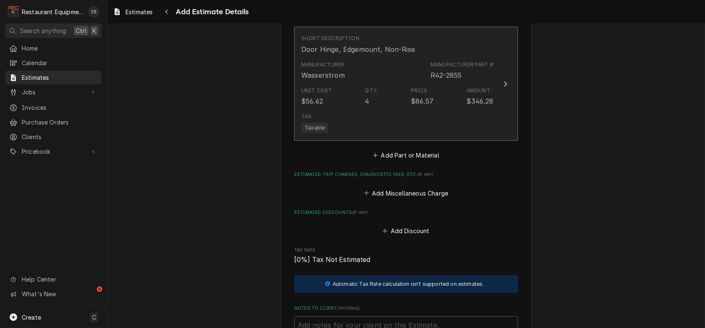
type textarea "x"
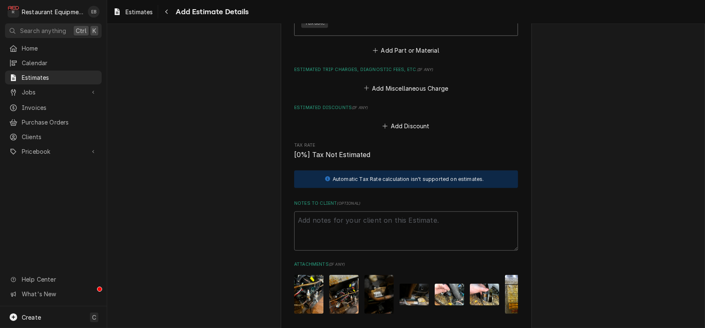
scroll to position [1572, 0]
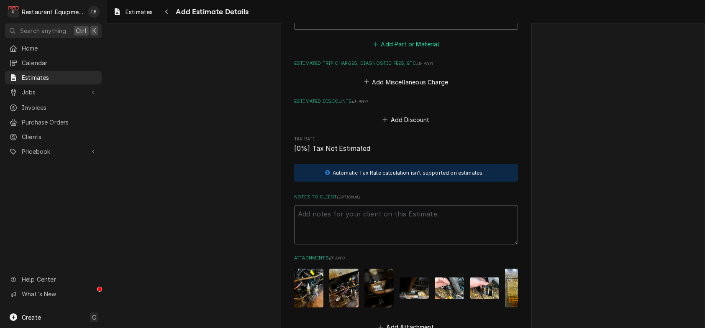
click at [406, 50] on button "Add Part or Material" at bounding box center [406, 44] width 69 height 12
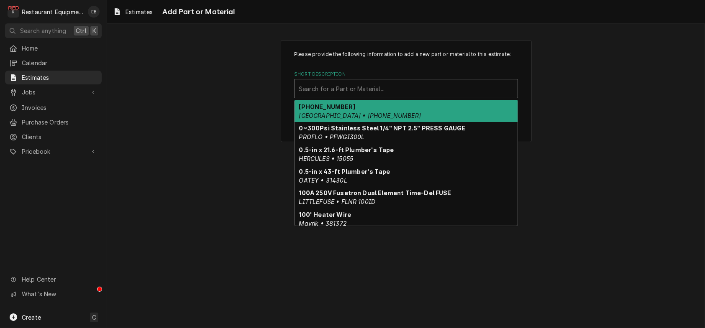
click at [377, 96] on div "Short Description" at bounding box center [406, 88] width 215 height 15
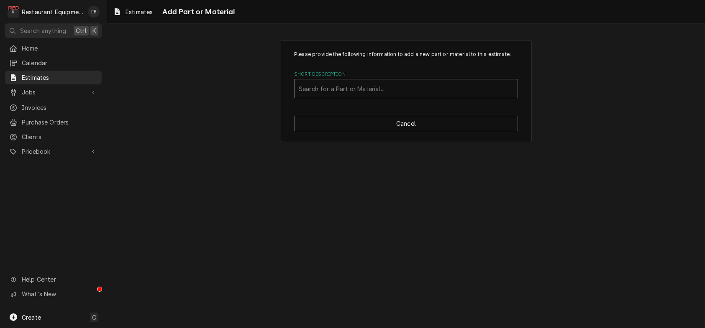
click at [369, 96] on div "Short Description" at bounding box center [406, 88] width 215 height 15
type input "2GKT"
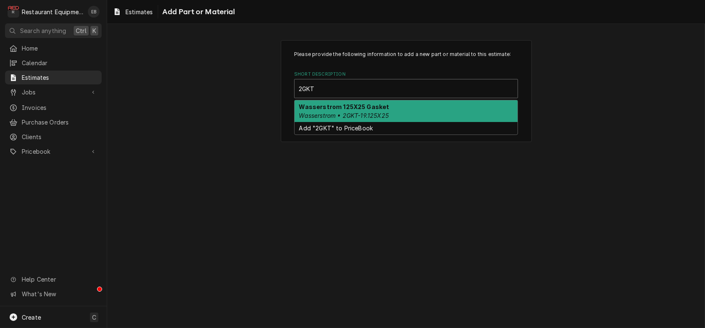
click at [377, 110] on strong "Wasserstrom 125X25 Gasket" at bounding box center [344, 106] width 90 height 7
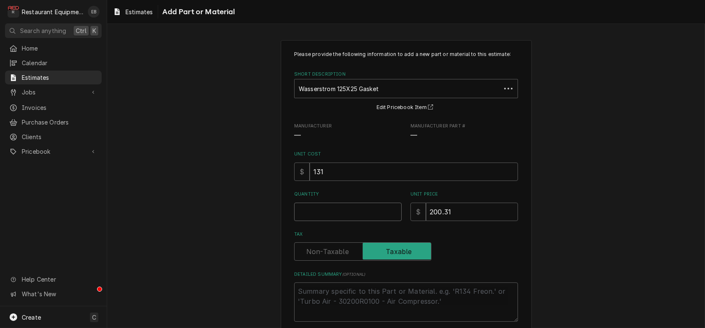
click at [333, 221] on input "Quantity" at bounding box center [348, 212] width 108 height 18
type textarea "x"
type input "2"
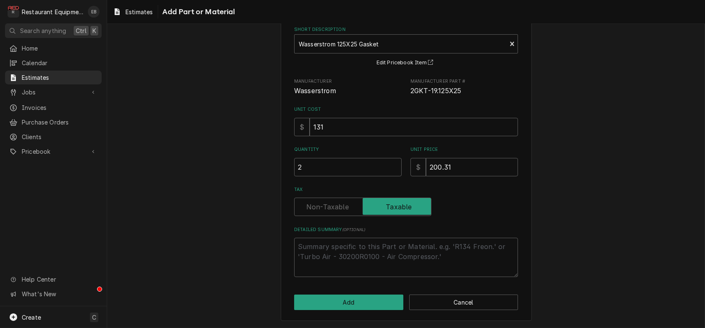
scroll to position [91, 0]
click at [379, 296] on button "Add" at bounding box center [348, 302] width 109 height 15
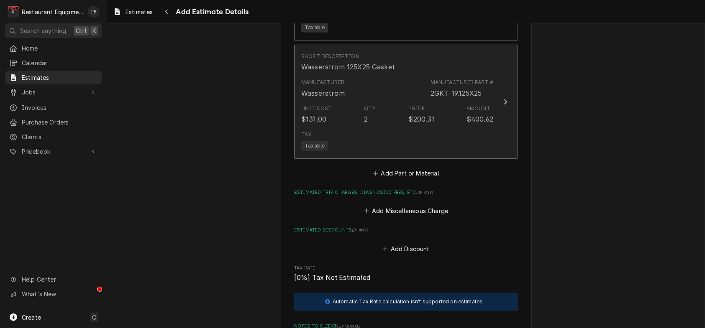
type textarea "x"
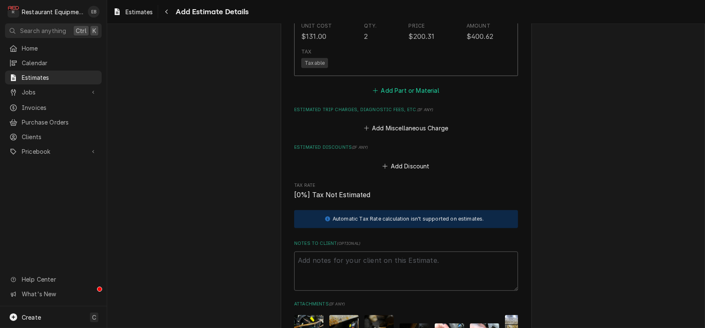
scroll to position [1645, 0]
click at [426, 95] on button "Add Part or Material" at bounding box center [406, 90] width 69 height 12
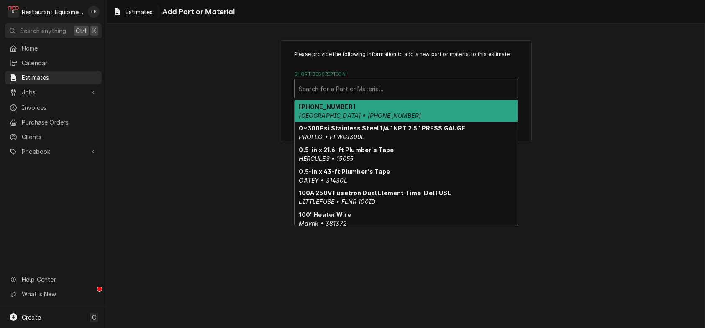
click at [393, 96] on div "Short Description" at bounding box center [406, 88] width 215 height 15
type input "M"
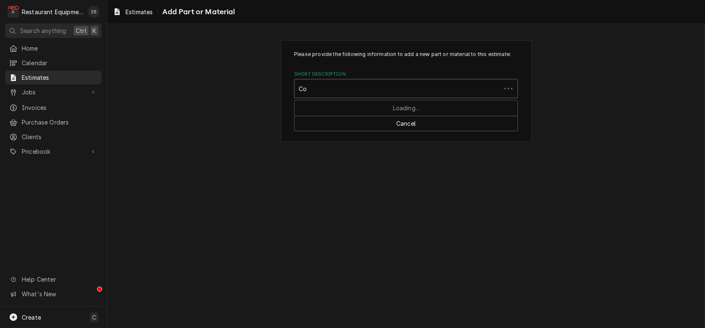
type input "C"
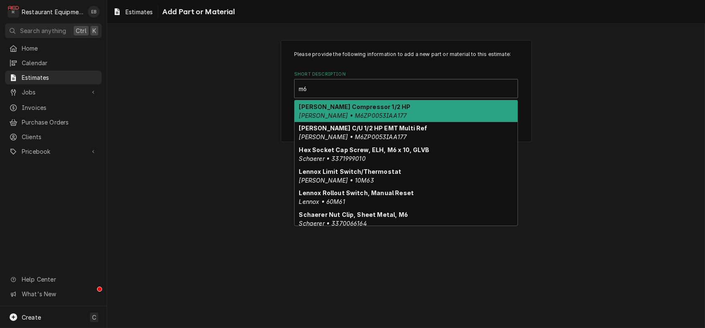
type input "m"
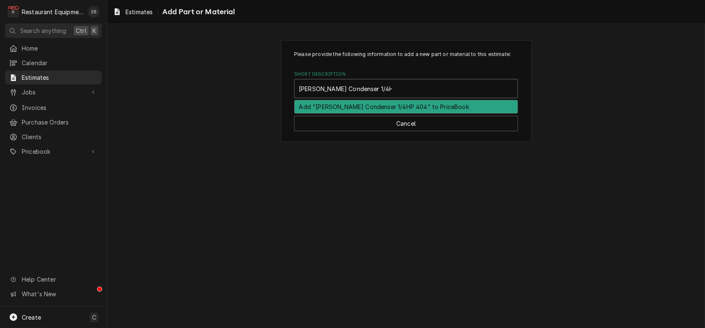
type input "Copeland Condenser 1/4HP 404A"
click at [466, 113] on div "Add "Copeland Condenser 1/4HP 404A" to PriceBook" at bounding box center [406, 106] width 223 height 13
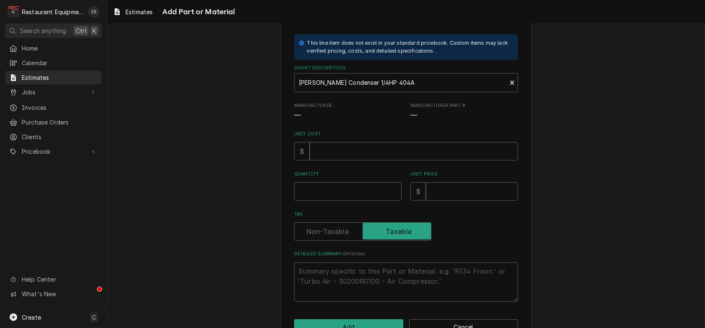
scroll to position [56, 0]
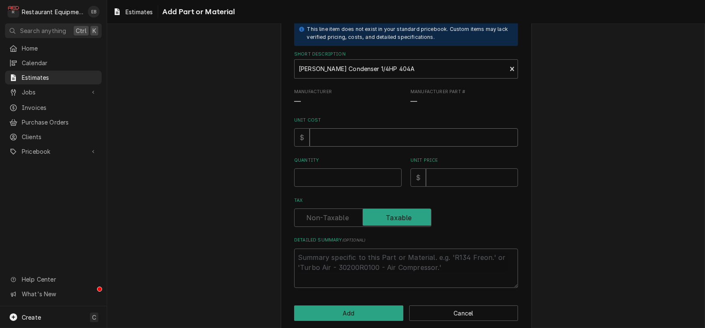
click at [347, 147] on input "Unit Cost" at bounding box center [414, 137] width 208 height 18
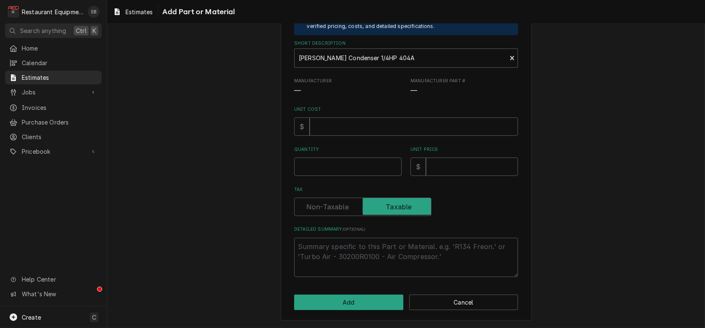
scroll to position [84, 0]
click at [362, 136] on input "Unit Cost" at bounding box center [414, 127] width 208 height 18
type textarea "x"
type input "8"
type textarea "x"
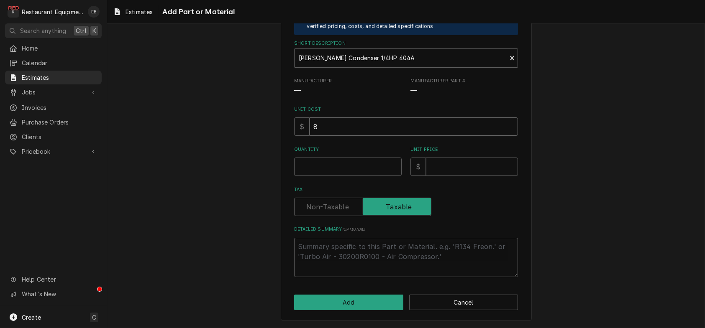
type input "86"
type textarea "x"
type input "865"
type textarea "x"
type input "865.9"
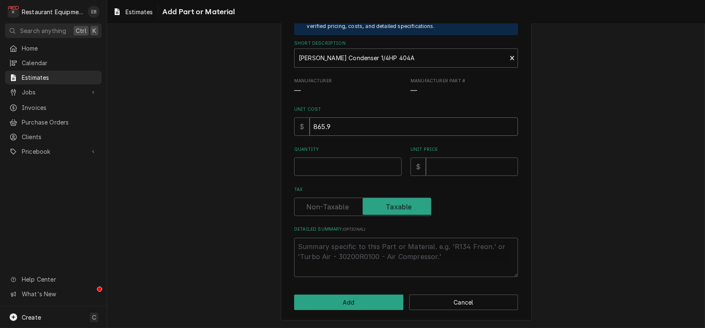
type textarea "x"
type input "865.93"
type textarea "x"
type input "865.93"
click at [365, 176] on input "Quantity" at bounding box center [348, 167] width 108 height 18
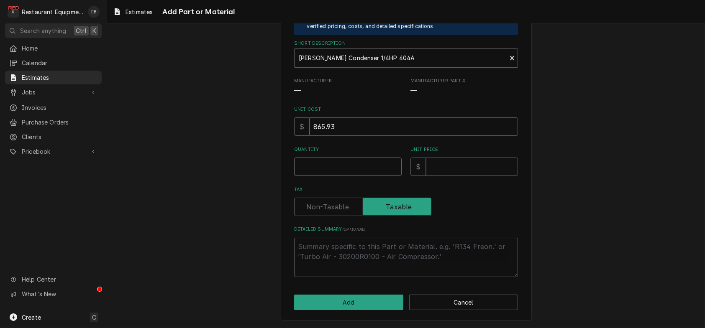
type textarea "x"
type input "1"
click at [447, 176] on input "Unit Price" at bounding box center [472, 167] width 92 height 18
type textarea "x"
type input "1"
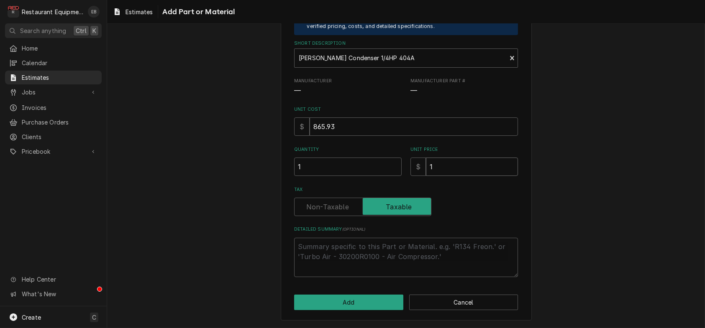
type textarea "x"
type input "17"
type textarea "x"
type input "171"
type textarea "x"
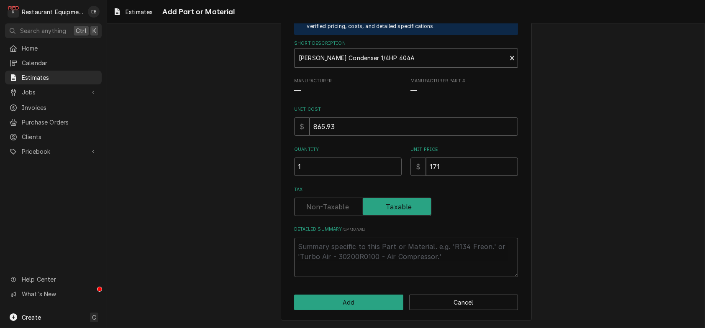
type input "17"
type textarea "x"
type input "173"
type textarea "x"
type input "1731"
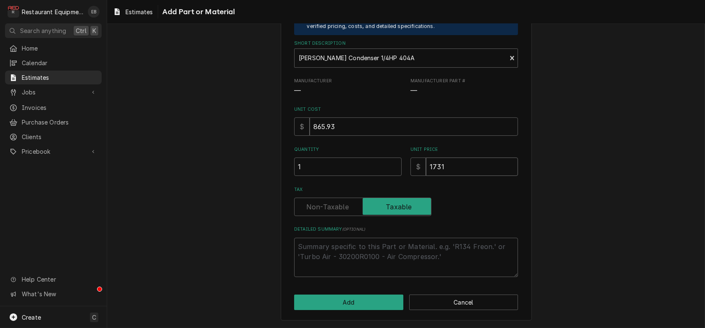
type textarea "x"
type input "1731.8"
type textarea "x"
type input "1731.86"
type textarea "x"
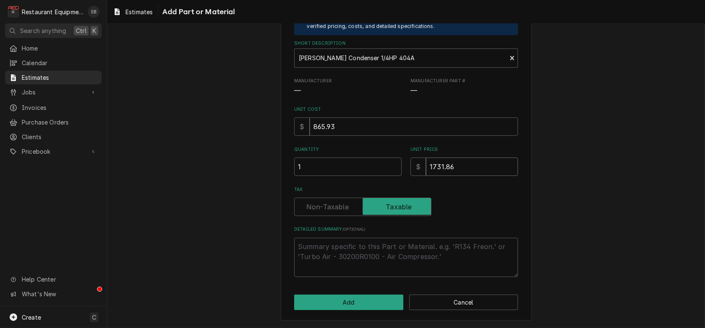
type input "1731.86"
click at [370, 297] on button "Add" at bounding box center [348, 302] width 109 height 15
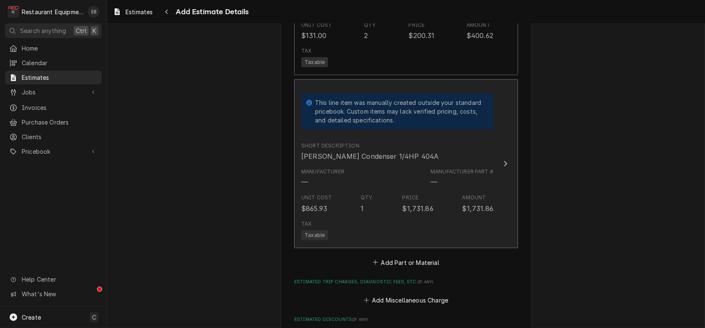
type textarea "x"
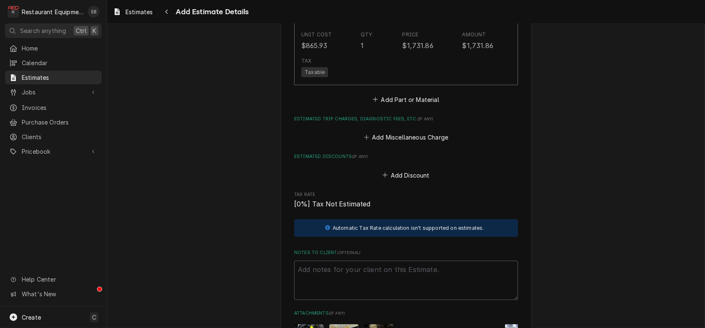
scroll to position [1885, 0]
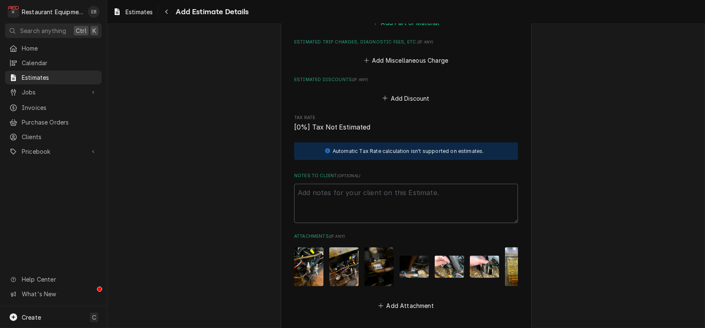
click at [428, 28] on button "Add Part or Material" at bounding box center [406, 23] width 69 height 12
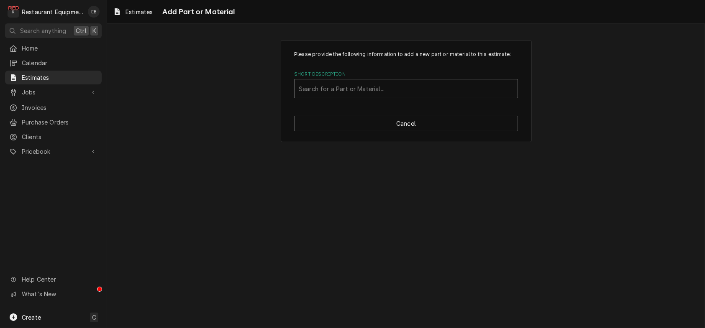
click at [368, 96] on div "Short Description" at bounding box center [406, 88] width 215 height 15
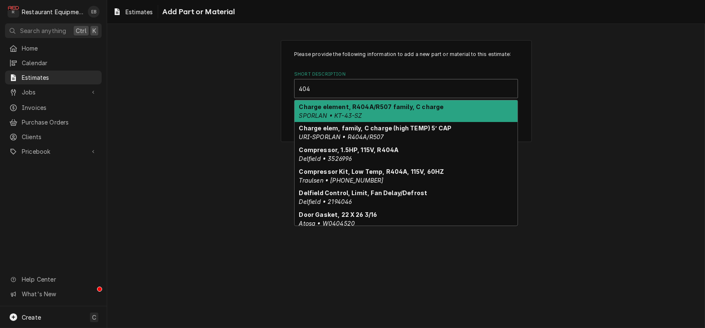
type input "404A"
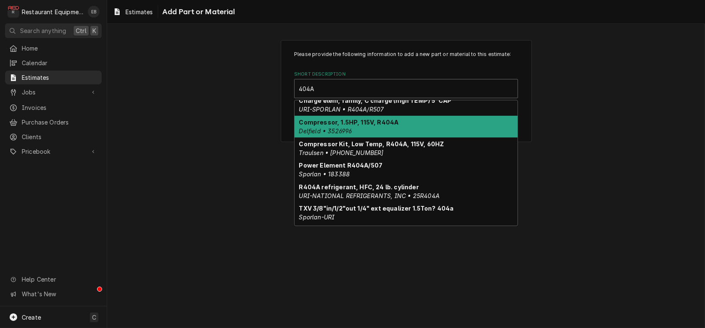
scroll to position [50, 0]
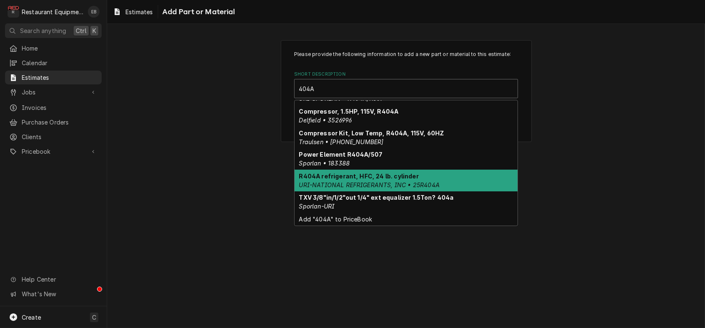
click at [377, 180] on strong "R404A refrigerant, HFC, 24 lb. cylinder" at bounding box center [359, 176] width 120 height 7
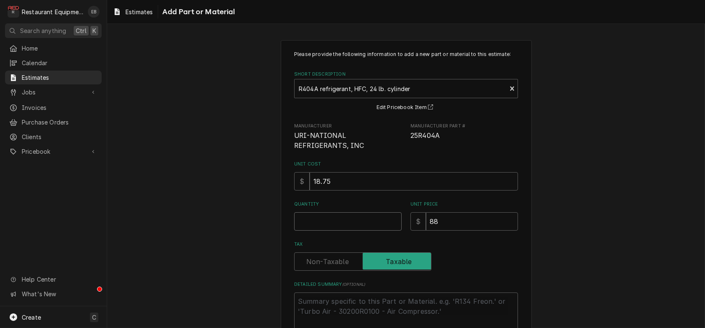
click at [354, 231] on input "Quantity" at bounding box center [348, 222] width 108 height 18
type textarea "x"
type input "2"
type textarea "x"
type input "2"
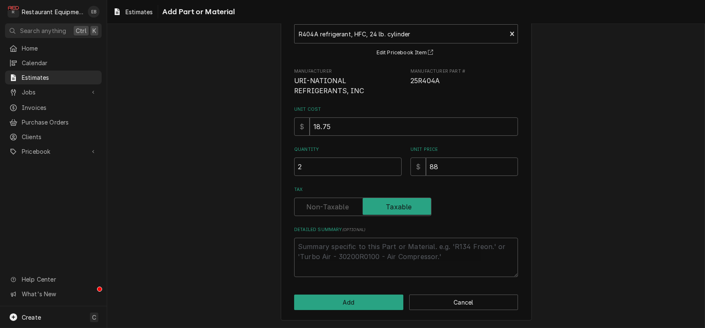
scroll to position [101, 0]
click at [372, 299] on button "Add" at bounding box center [348, 302] width 109 height 15
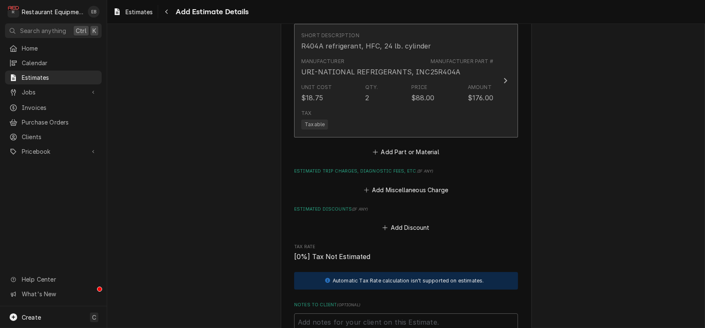
type textarea "x"
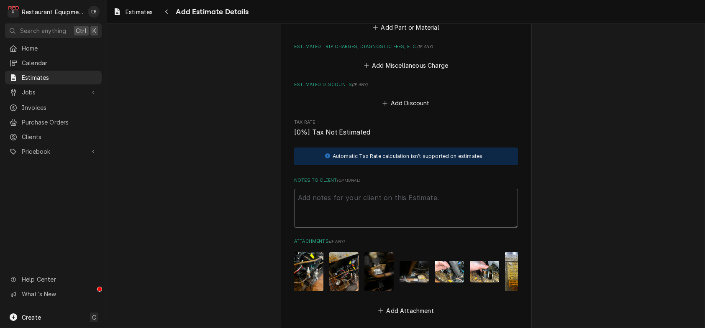
scroll to position [2013, 0]
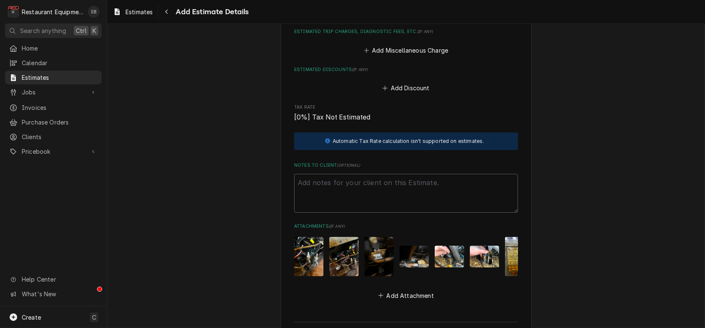
click at [426, 18] on button "Add Part or Material" at bounding box center [406, 13] width 69 height 12
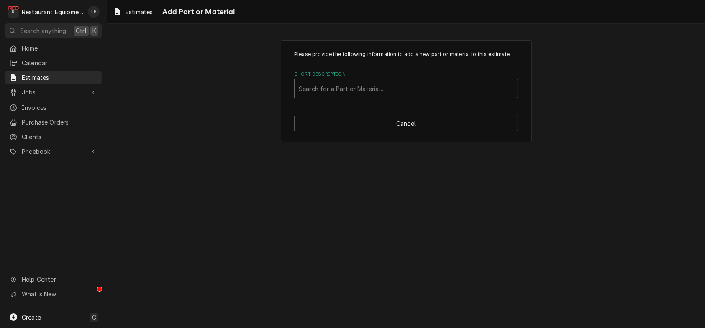
click at [397, 96] on div "Short Description" at bounding box center [406, 88] width 215 height 15
type input "torches"
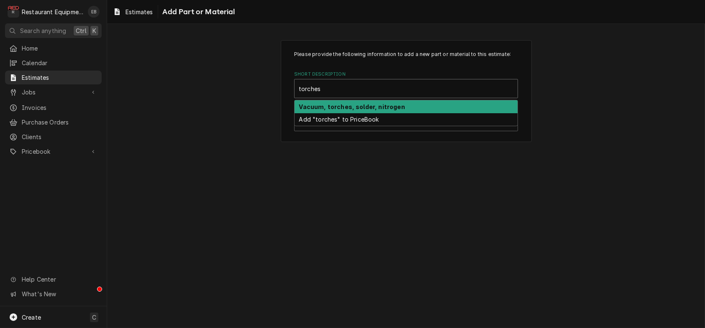
click at [380, 110] on strong "Vacuum, torches, solder, nitrogen" at bounding box center [352, 106] width 106 height 7
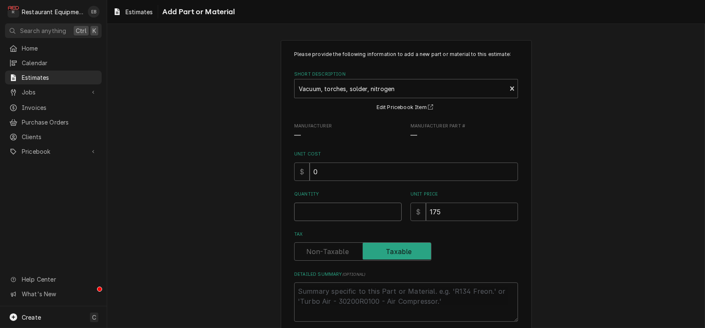
click at [328, 221] on input "Quantity" at bounding box center [348, 212] width 108 height 18
type textarea "x"
type input "1"
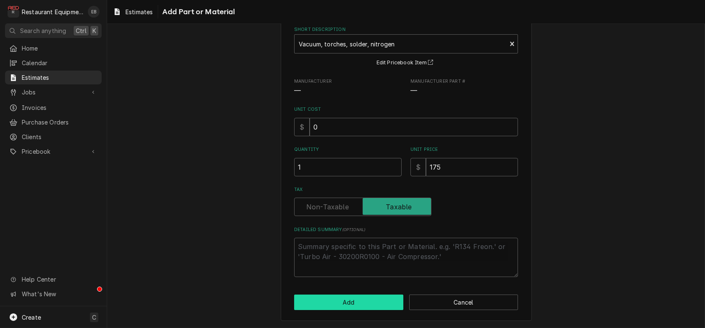
click at [372, 302] on button "Add" at bounding box center [348, 302] width 109 height 15
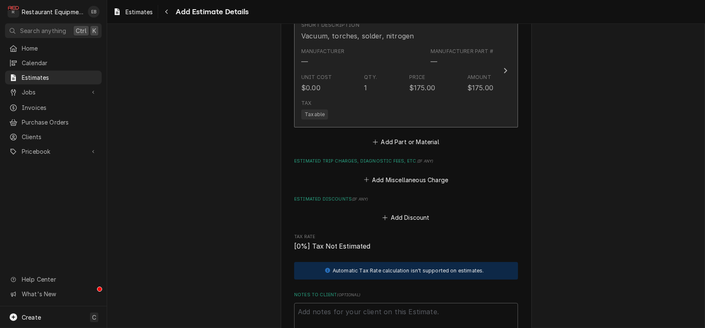
type textarea "x"
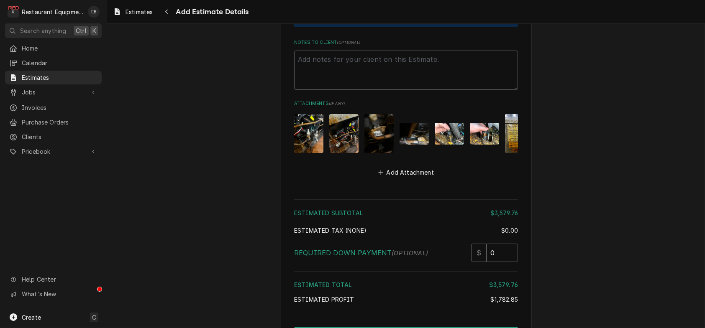
scroll to position [2253, 0]
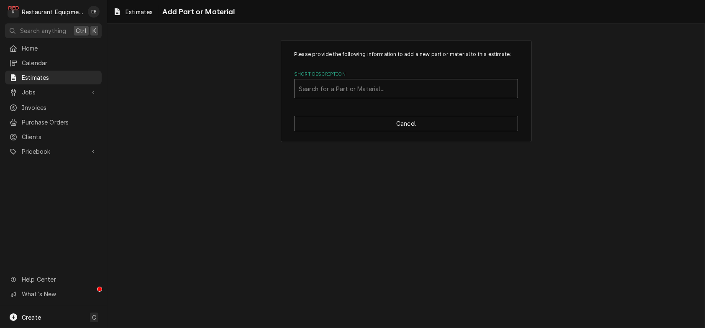
click at [395, 96] on div "Short Description" at bounding box center [406, 88] width 215 height 15
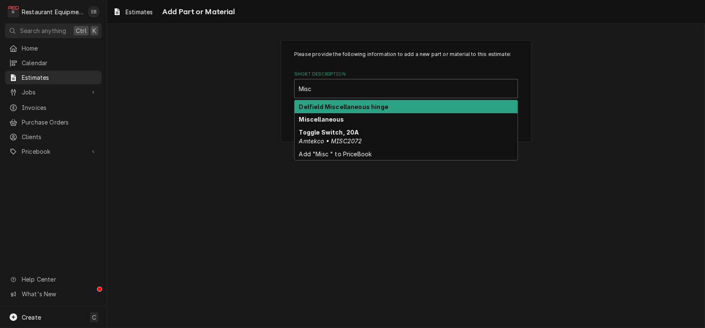
type input "Misc"
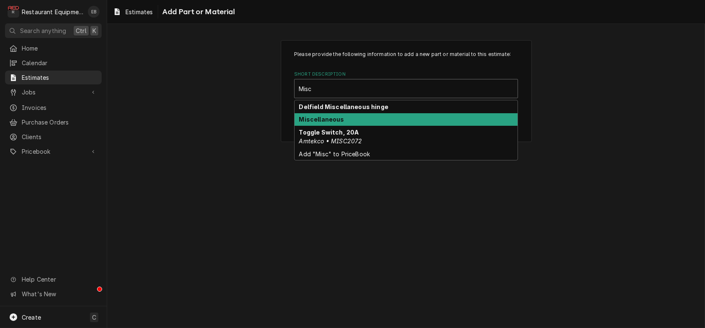
click at [353, 126] on div "Miscellaneous" at bounding box center [406, 119] width 223 height 13
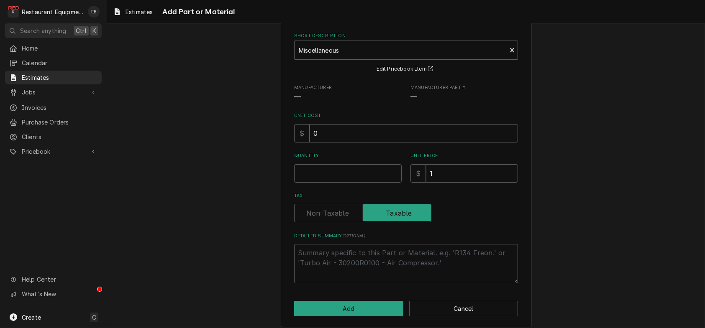
scroll to position [56, 0]
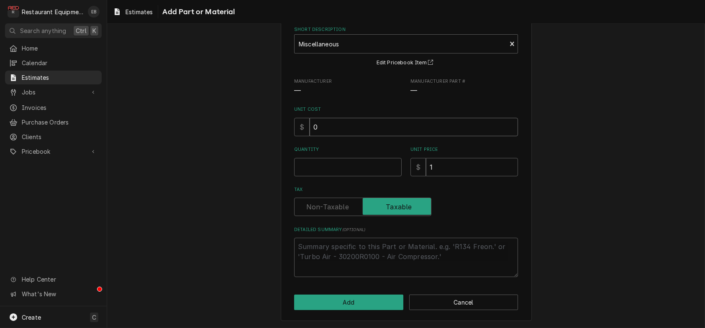
click at [319, 136] on input "0" at bounding box center [414, 127] width 208 height 18
type textarea "x"
type input "1"
type textarea "x"
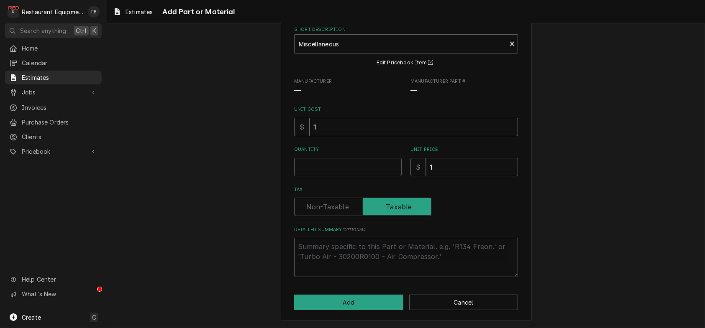
type input "13"
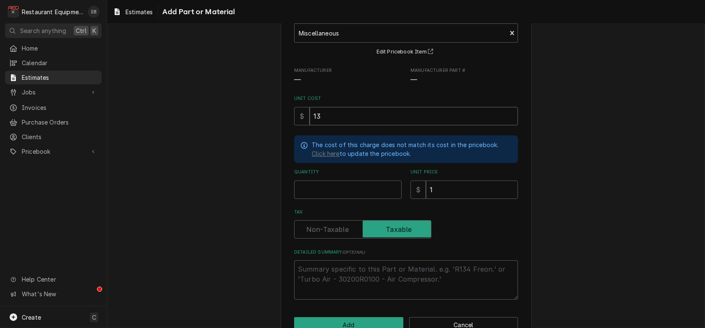
type textarea "x"
type input "13.8"
type textarea "x"
type input "13.82"
type textarea "x"
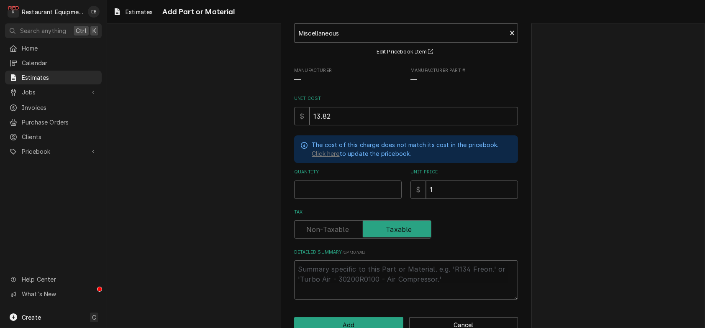
type input "13.82"
click at [366, 199] on input "Quantity" at bounding box center [348, 190] width 108 height 18
type textarea "x"
type input "1"
click at [449, 199] on input "1" at bounding box center [472, 190] width 92 height 18
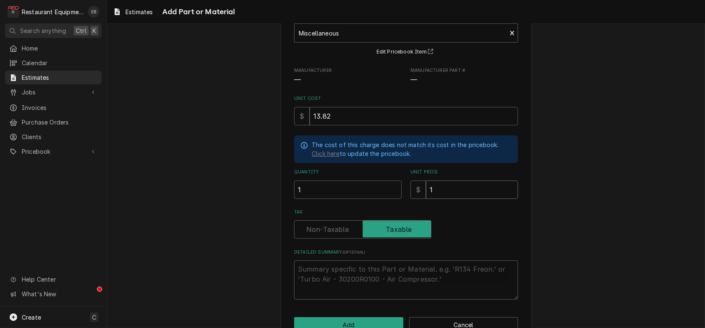
type textarea "x"
type input "2"
type textarea "x"
type input "21"
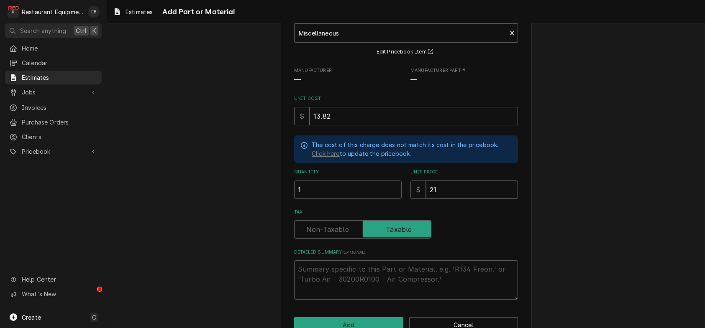
type textarea "x"
type input "21.1"
type textarea "x"
type input "21.13"
type textarea "x"
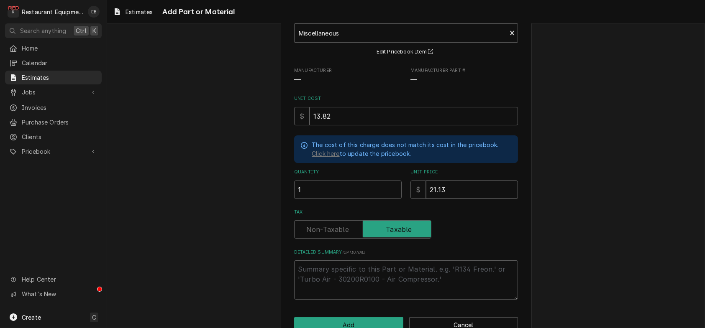
type input "21.13"
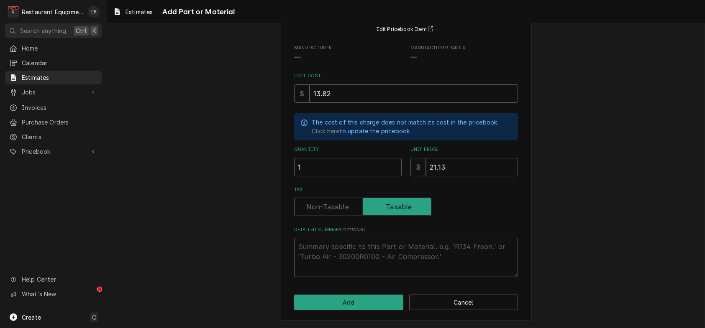
scroll to position [126, 0]
click at [355, 298] on button "Add" at bounding box center [348, 302] width 109 height 15
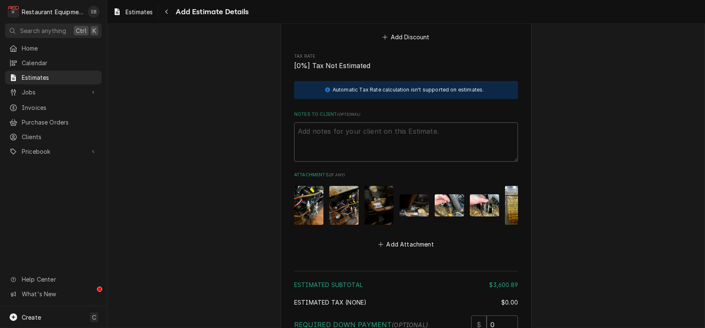
scroll to position [2327, 0]
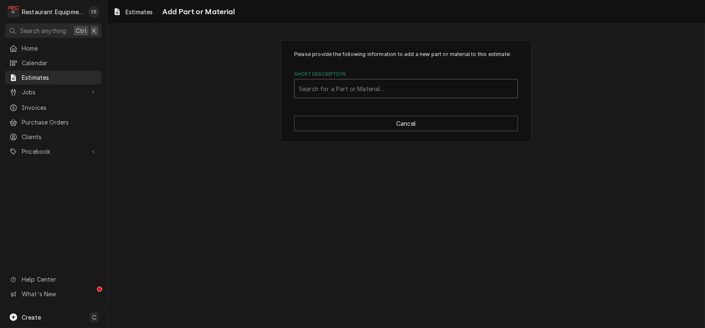
click at [397, 96] on div "Short Description" at bounding box center [406, 88] width 215 height 15
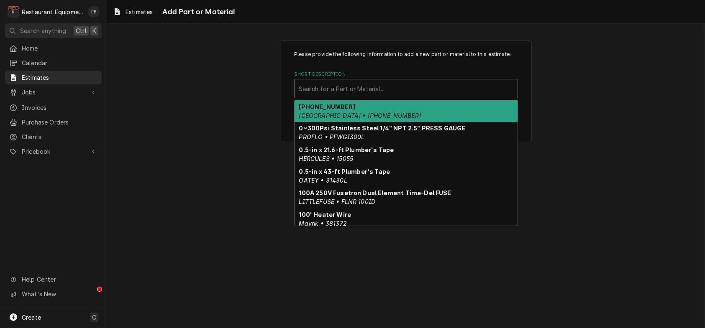
click at [630, 100] on div "Please provide the following information to add a new part or material to this …" at bounding box center [406, 91] width 598 height 117
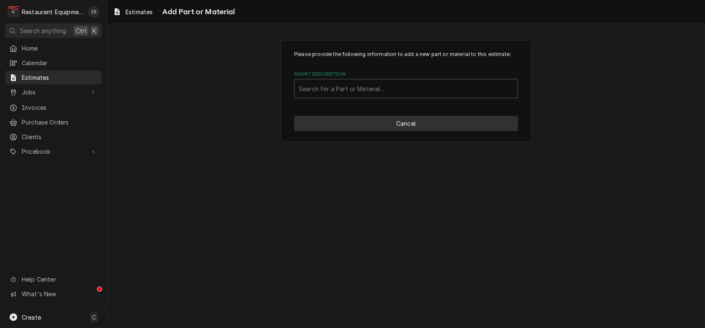
click at [429, 131] on button "Cancel" at bounding box center [406, 123] width 224 height 15
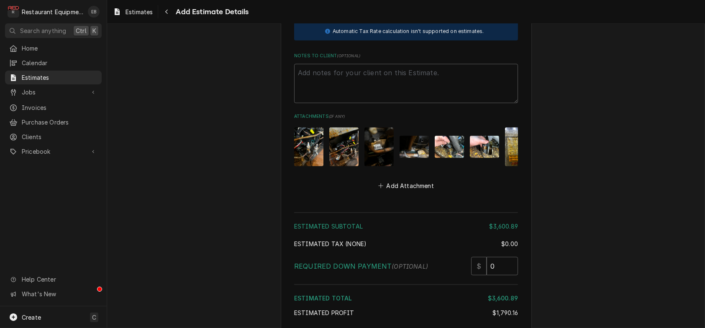
type textarea "x"
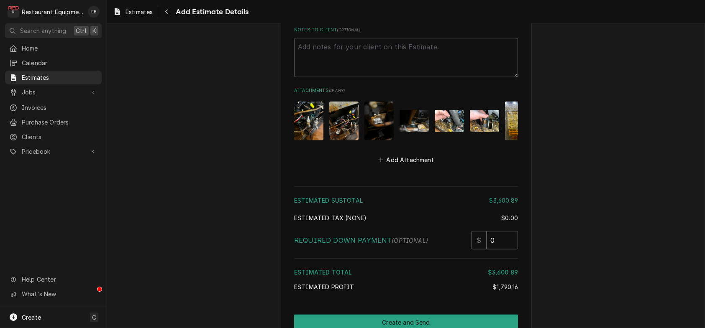
scroll to position [2401, 0]
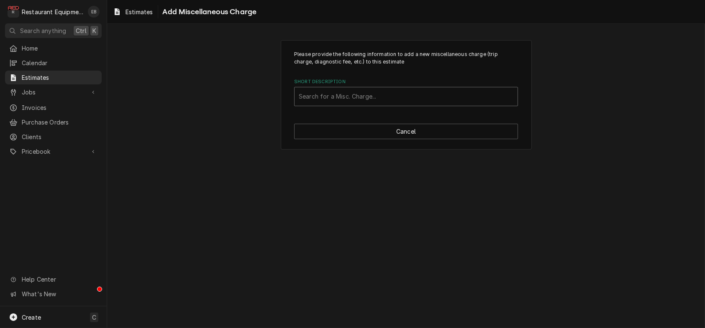
click at [378, 104] on div "Short Description" at bounding box center [406, 96] width 215 height 15
type input "shipping"
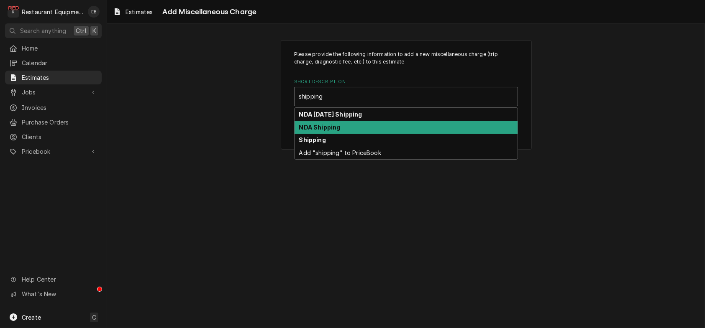
click at [373, 134] on div "NDA Shipping" at bounding box center [406, 127] width 223 height 13
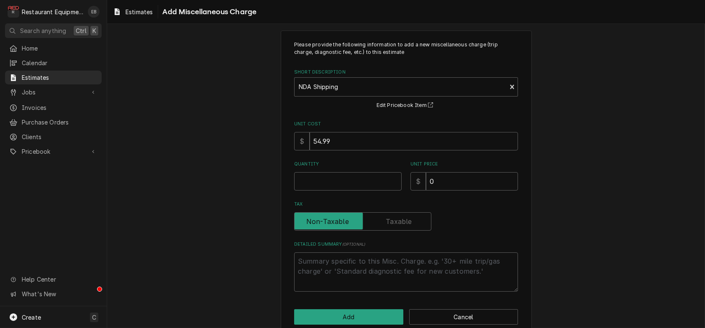
scroll to position [28, 0]
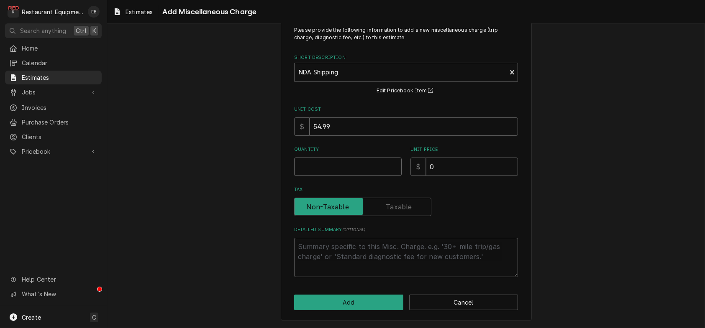
click at [362, 176] on input "Quantity" at bounding box center [348, 167] width 108 height 18
type textarea "x"
type input "1"
type textarea "x"
type input "1"
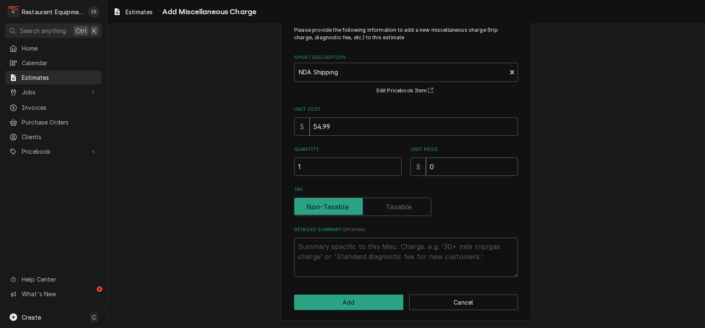
click at [472, 176] on input "0" at bounding box center [472, 167] width 92 height 18
type textarea "x"
type input "8"
type textarea "x"
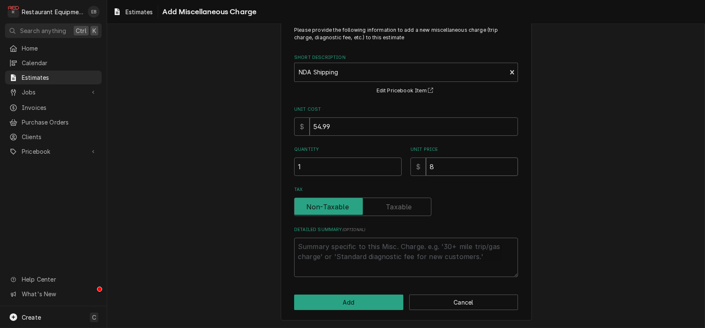
type input "84"
type textarea "x"
type input "84.0"
type textarea "x"
type input "84.08"
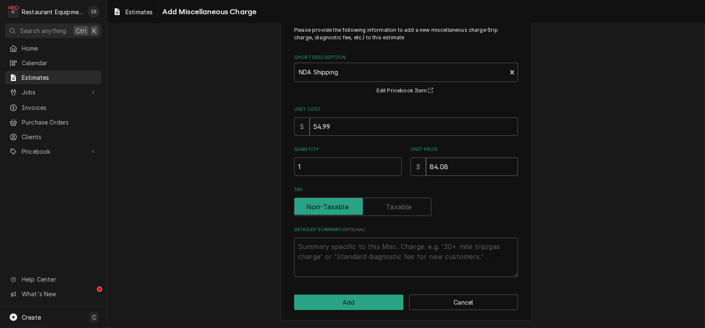
type textarea "x"
type input "84.08"
click at [357, 302] on button "Add" at bounding box center [348, 302] width 109 height 15
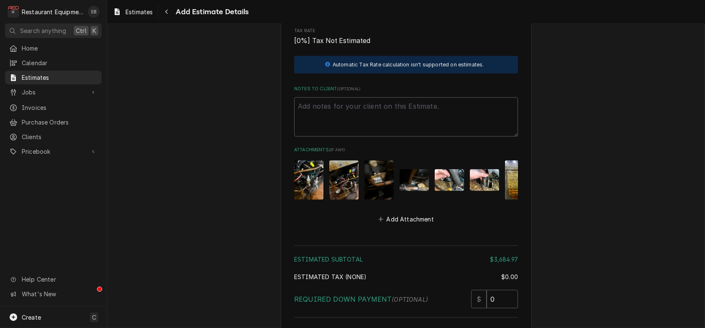
type textarea "x"
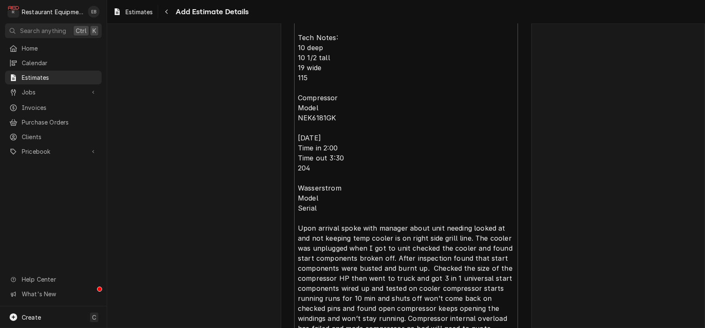
scroll to position [327, 0]
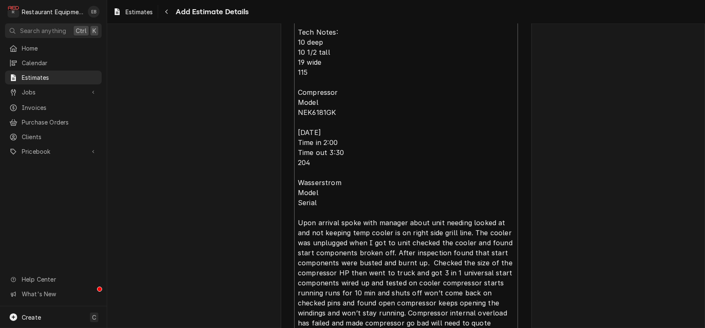
click at [505, 233] on textarea "Wasserstrom RIC not temping. Tech Notes: 10 deep 10 1/2 tall 19 wide 115 Compre…" at bounding box center [406, 188] width 224 height 371
click at [295, 45] on textarea "Wasserstrom RIC not temping. Tech Notes: 10 deep 10 1/2 tall 19 wide 115 Compre…" at bounding box center [406, 188] width 224 height 371
click at [294, 47] on textarea "Wasserstrom RIC not temping. Tech Notes: 10 deep 10 1/2 tall 19 wide 115 Compre…" at bounding box center [406, 188] width 224 height 371
type textarea "Wasserstrom RIC not temping. Tech Notes: 10 deep 10 1/2 tall 19 wide 115 Compre…"
type textarea "x"
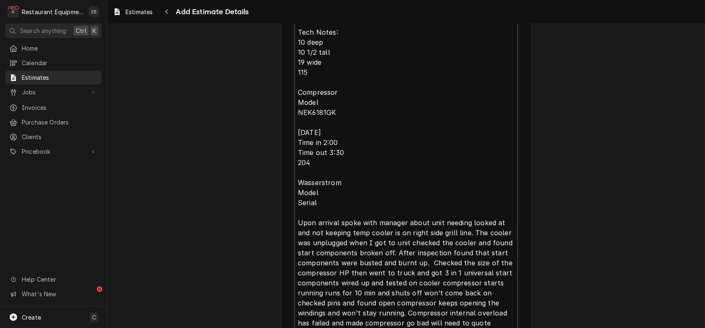
type textarea "R Wasserstrom RIC not temping. Tech Notes: 10 deep 10 1/2 tall 19 wide 115 Comp…"
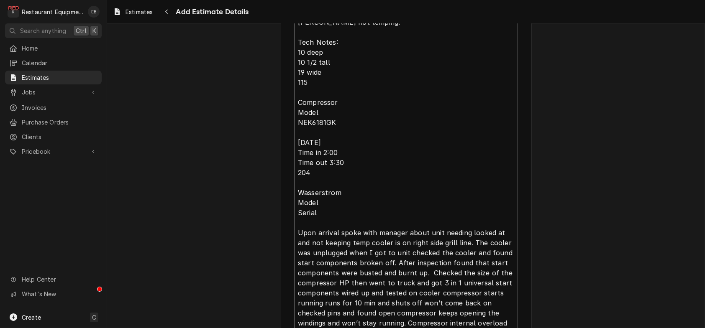
type textarea "x"
type textarea "Ro Wasserstrom RIC not temping. Tech Notes: 10 deep 10 1/2 tall 19 wide 115 Com…"
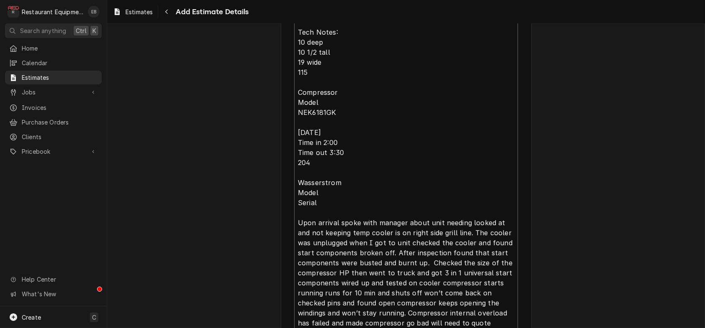
type textarea "x"
type textarea "Roo Wasserstrom RIC not temping. Tech Notes: 10 deep 10 1/2 tall 19 wide 115 Co…"
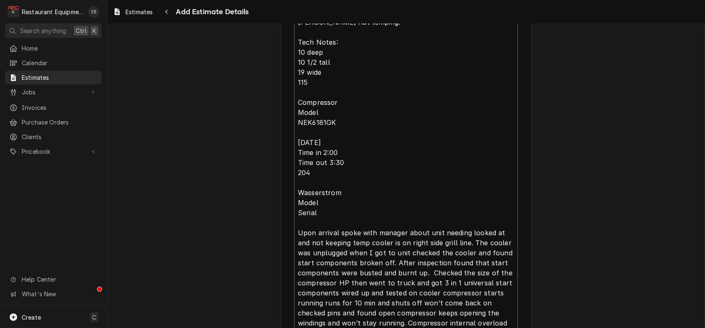
type textarea "x"
type textarea "Roo- Wasserstrom RIC not temping. Tech Notes: 10 deep 10 1/2 tall 19 wide 115 C…"
type textarea "x"
type textarea "Roo- Wasserstrom RIC not temping. Tech Notes: 10 deep 10 1/2 tall 19 wide 115 C…"
type textarea "x"
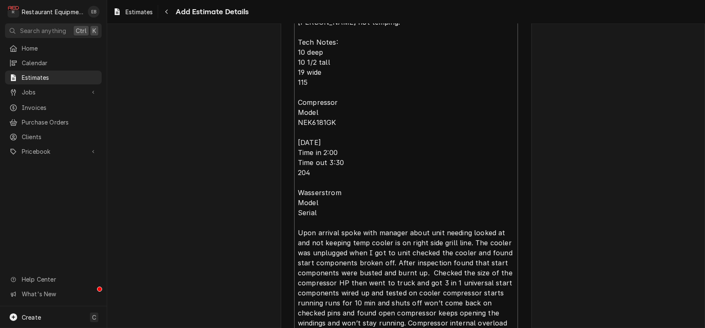
type textarea "Roo- 8 Wasserstrom RIC not temping. Tech Notes: 10 deep 10 1/2 tall 19 wide 115…"
type textarea "x"
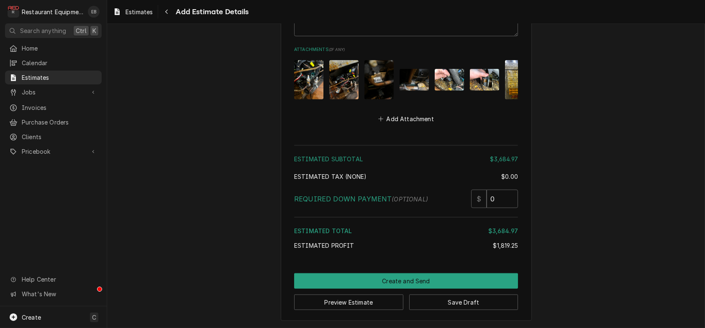
scroll to position [2797, 0]
click at [435, 297] on button "Save Draft" at bounding box center [463, 302] width 109 height 15
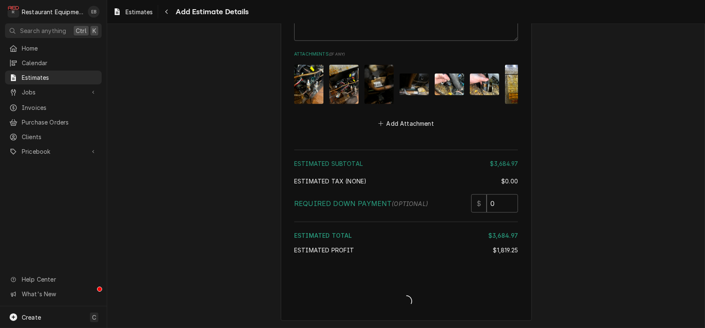
scroll to position [2793, 0]
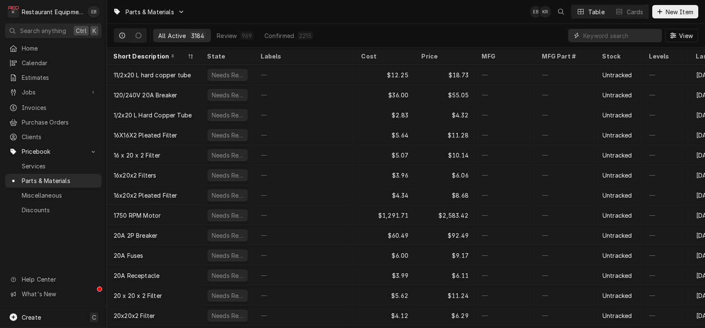
click at [626, 33] on input "Dynamic Content Wrapper" at bounding box center [620, 35] width 74 height 13
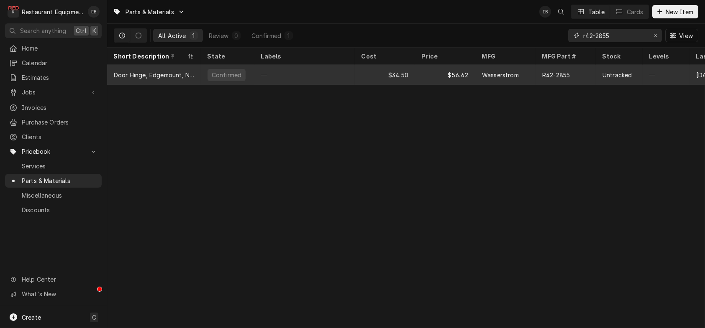
type input "r42-2855"
click at [424, 74] on div "$56.62" at bounding box center [445, 75] width 60 height 20
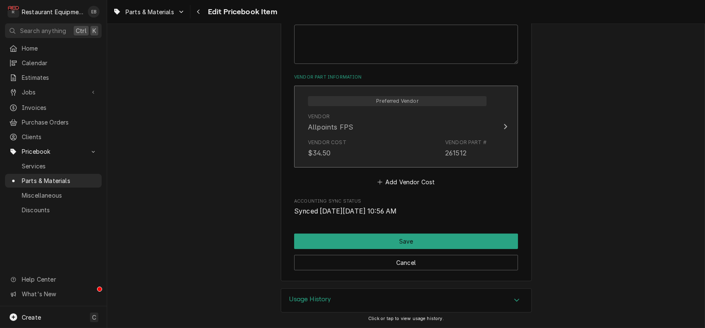
scroll to position [558, 0]
click at [485, 131] on div "Vendor Allpoints FPS" at bounding box center [397, 123] width 179 height 26
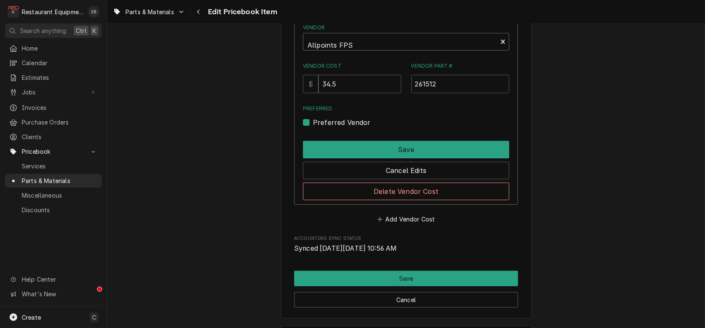
scroll to position [3, 0]
click at [384, 53] on div "Vendor" at bounding box center [400, 43] width 185 height 20
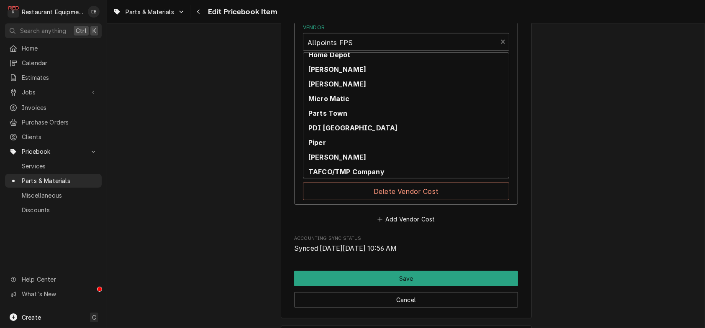
scroll to position [195, 0]
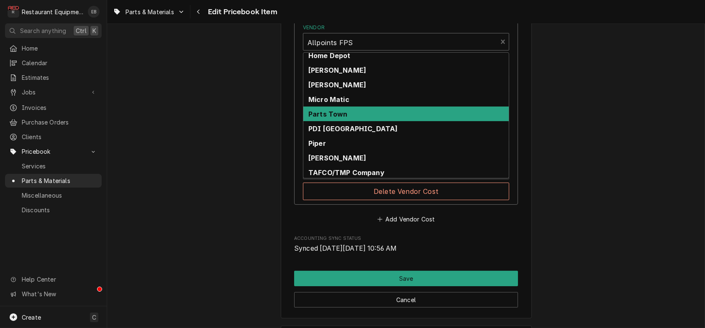
click at [358, 121] on div "Parts Town" at bounding box center [405, 114] width 205 height 15
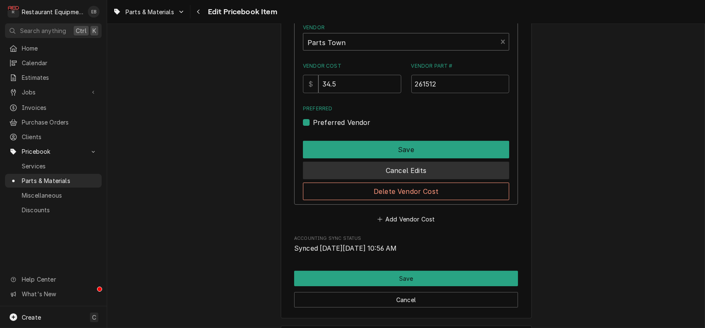
click at [450, 180] on button "Cancel Edits" at bounding box center [406, 171] width 206 height 18
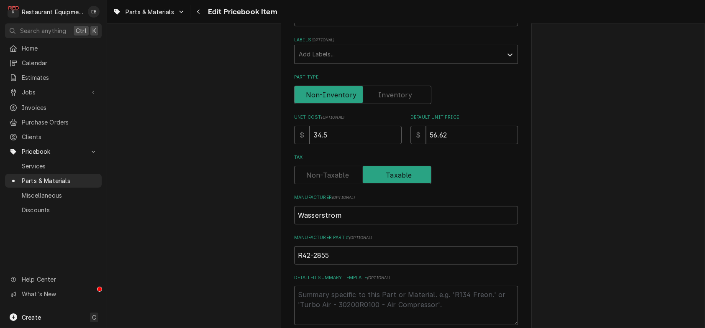
scroll to position [167, 0]
drag, startPoint x: 326, startPoint y: 172, endPoint x: 266, endPoint y: 188, distance: 61.9
click at [265, 189] on div "Use the fields below to edit this PriceBook item. Note that changes made here w…" at bounding box center [406, 238] width 598 height 747
type textarea "x"
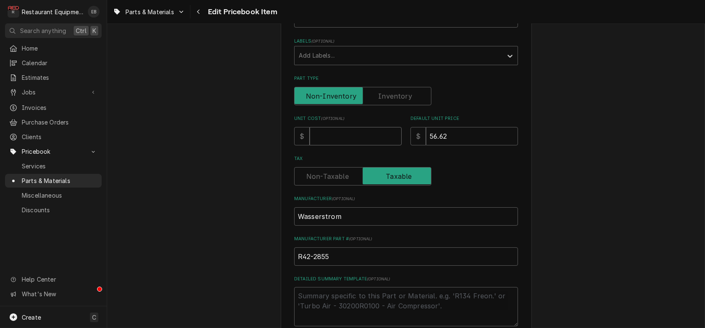
type input "5"
type textarea "x"
type input "56"
type textarea "x"
type input "56.6"
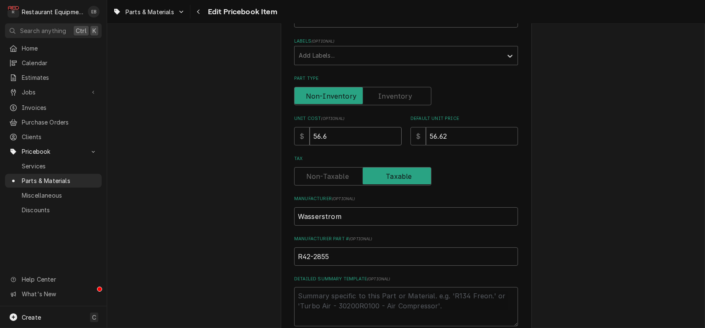
type textarea "x"
type input "56.62"
drag, startPoint x: 449, startPoint y: 173, endPoint x: 492, endPoint y: 180, distance: 43.6
click at [427, 146] on div "$ 56.62" at bounding box center [464, 136] width 108 height 18
type textarea "x"
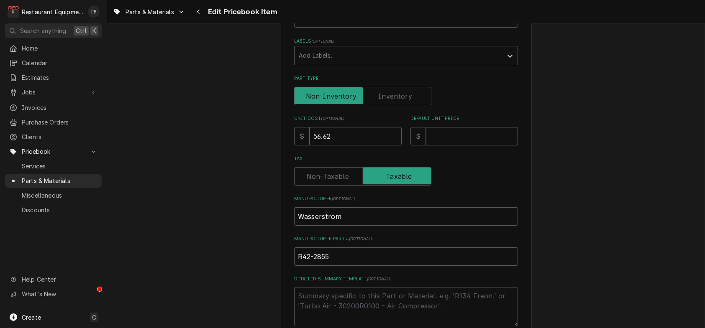
type textarea "x"
type input "8"
type textarea "x"
type input "86"
type textarea "x"
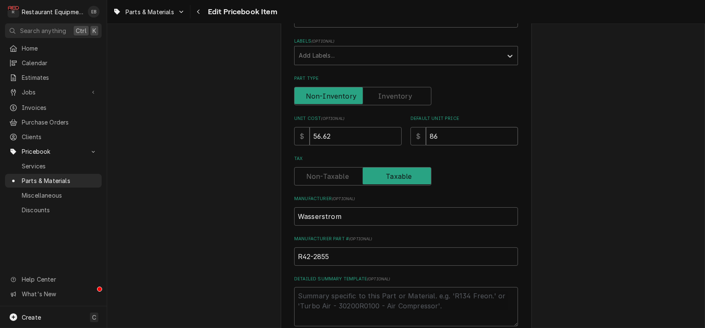
type input "86.5"
type textarea "x"
type input "86.57"
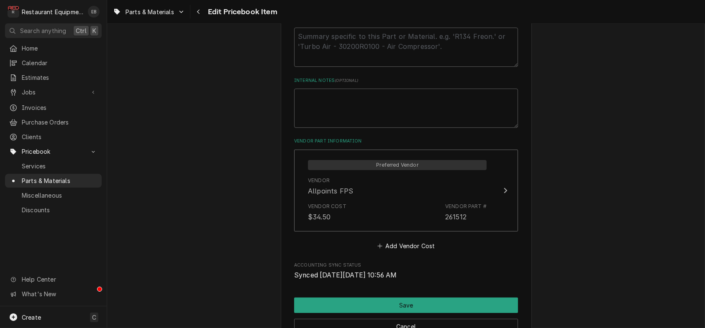
scroll to position [502, 0]
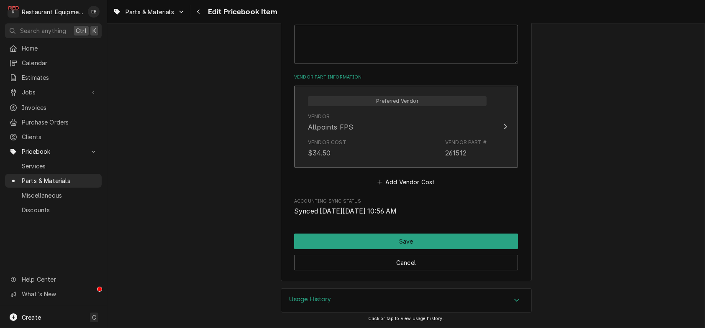
click at [487, 136] on div "Vendor Allpoints FPS" at bounding box center [397, 123] width 179 height 26
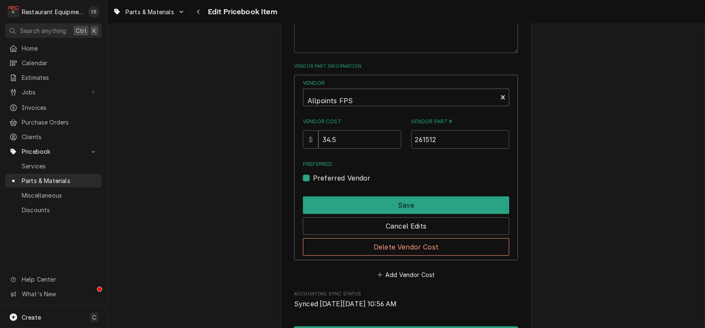
scroll to position [3, 0]
click at [384, 108] on div "Vendor" at bounding box center [400, 98] width 185 height 20
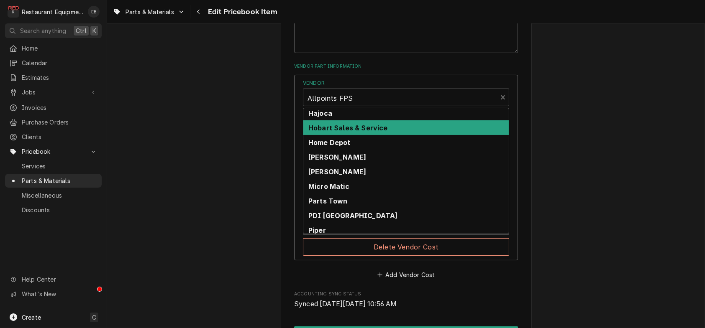
scroll to position [185, 0]
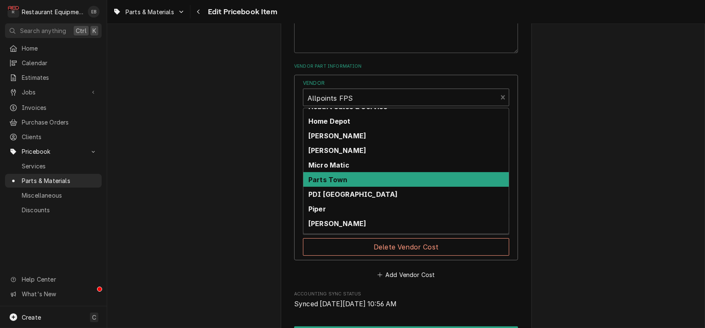
click at [365, 187] on div "Parts Town" at bounding box center [405, 179] width 205 height 15
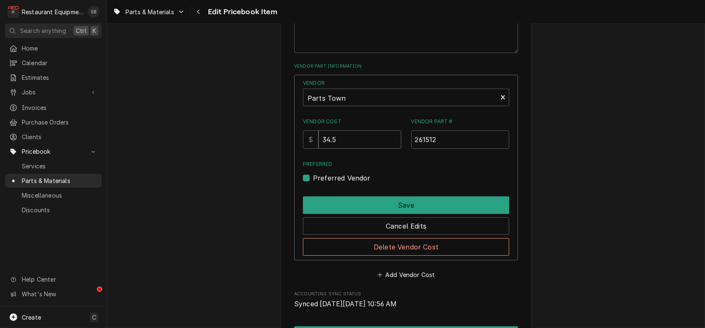
click at [354, 149] on input "34.5" at bounding box center [359, 140] width 82 height 18
drag, startPoint x: 334, startPoint y: 209, endPoint x: 320, endPoint y: 210, distance: 14.7
click at [320, 149] on input "34.5" at bounding box center [359, 140] width 82 height 18
type input "56.62"
drag, startPoint x: 459, startPoint y: 213, endPoint x: 395, endPoint y: 216, distance: 64.1
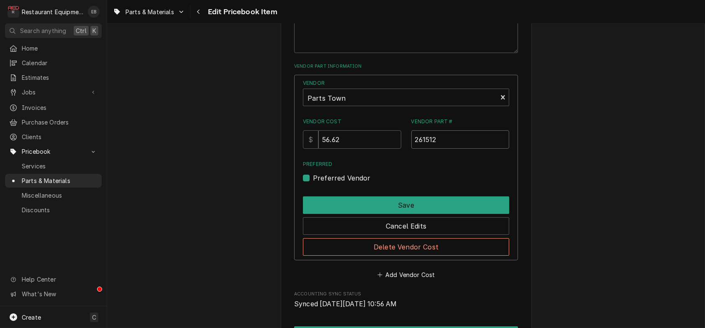
click at [385, 149] on div "Vendor Cost $ 56.62 Vendor Part # 261512" at bounding box center [406, 133] width 206 height 31
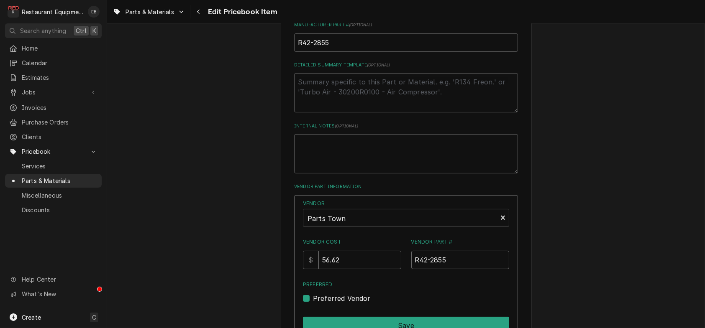
scroll to position [474, 0]
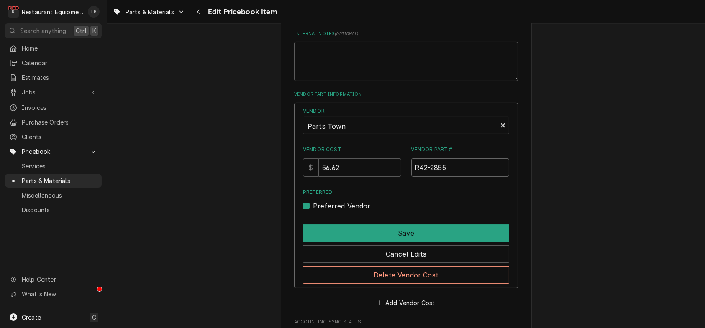
click at [418, 177] on input "R42-2855" at bounding box center [460, 168] width 98 height 18
click at [416, 177] on input "R42-2855" at bounding box center [460, 168] width 98 height 18
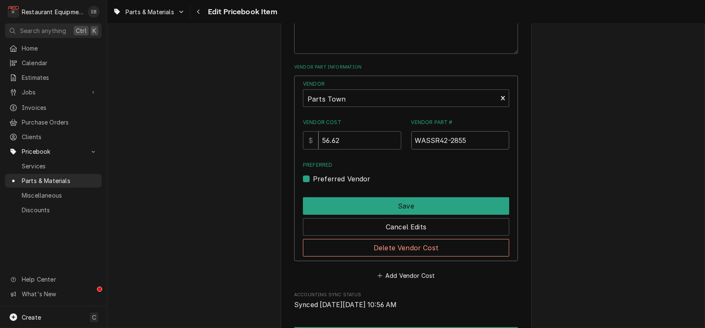
scroll to position [502, 0]
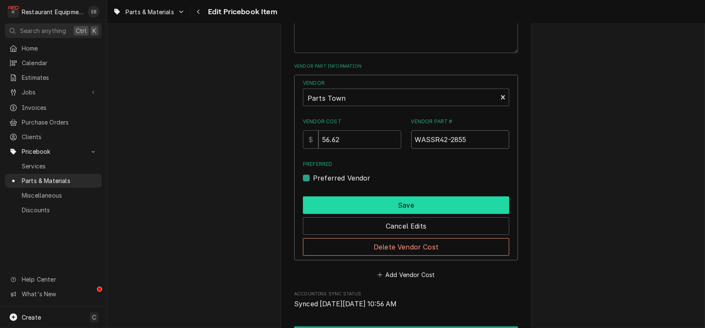
type input "WASSR42-2855"
click at [412, 214] on button "Save" at bounding box center [406, 206] width 206 height 18
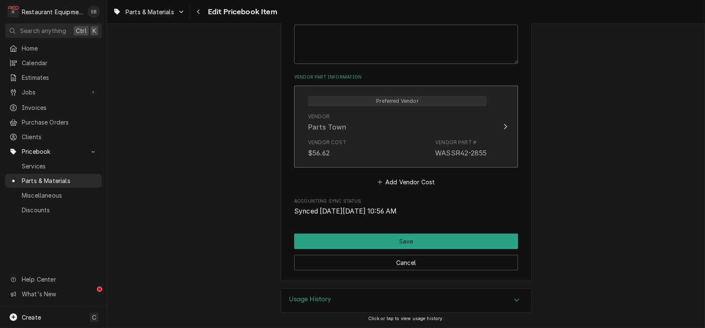
scroll to position [576, 0]
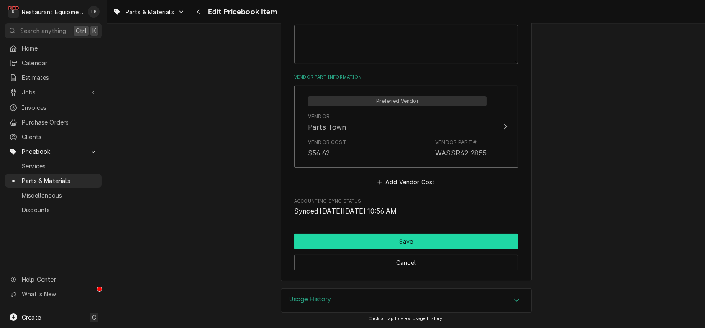
click at [416, 235] on button "Save" at bounding box center [406, 241] width 224 height 15
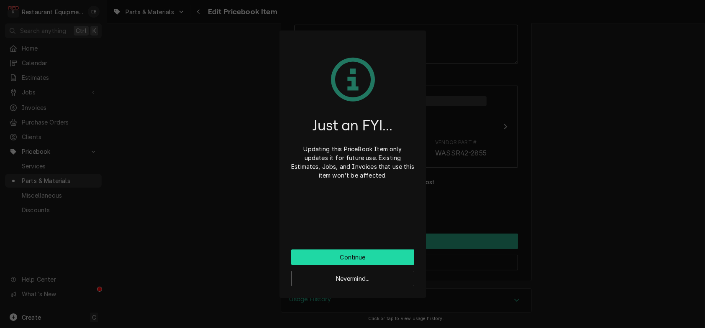
click at [397, 257] on button "Continue" at bounding box center [352, 257] width 123 height 15
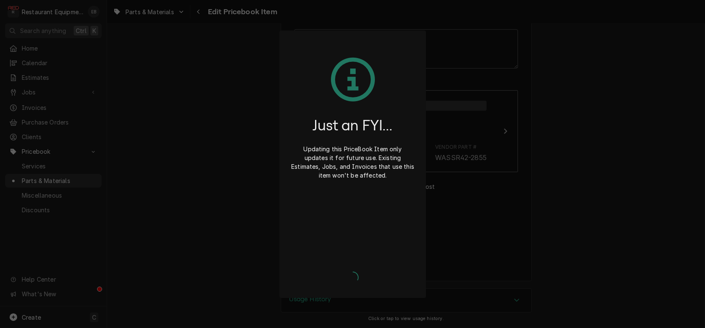
type textarea "x"
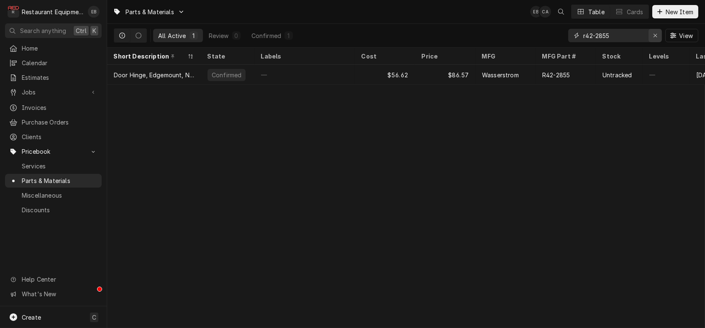
click at [654, 36] on icon "Erase input" at bounding box center [655, 36] width 5 height 6
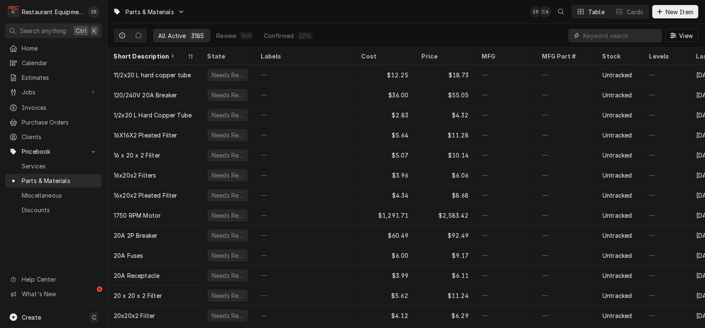
paste input "2GKT-19.125X25"
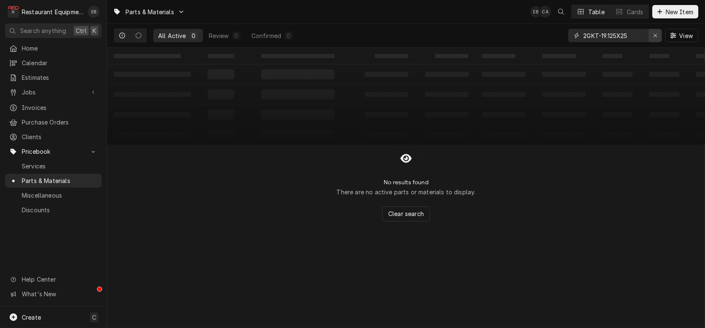
type input "2GKT-19.125X25"
click at [654, 34] on div "Erase input" at bounding box center [655, 35] width 8 height 8
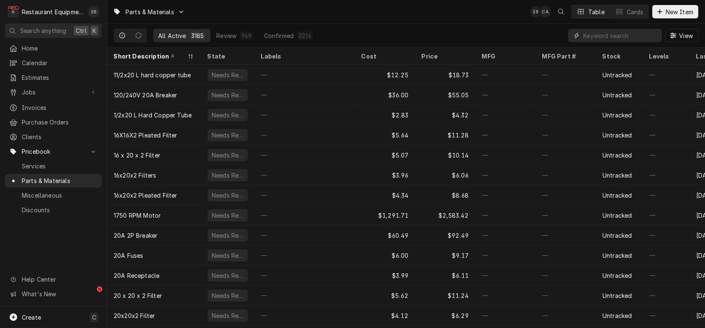
click at [624, 39] on input "Dynamic Content Wrapper" at bounding box center [620, 35] width 74 height 13
click at [677, 10] on span "New Item" at bounding box center [679, 12] width 31 height 9
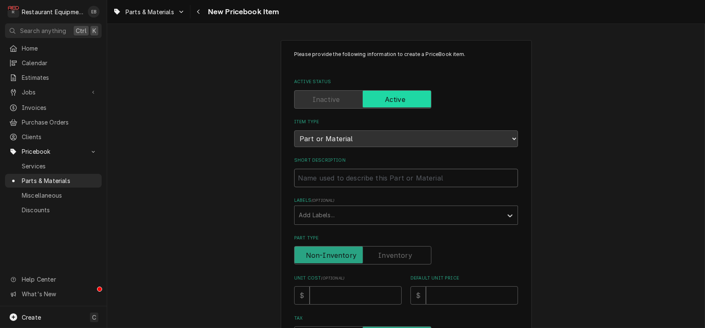
click at [364, 187] on input "Short Description" at bounding box center [406, 178] width 224 height 18
type textarea "x"
type input "W"
type textarea "x"
type input "Wa"
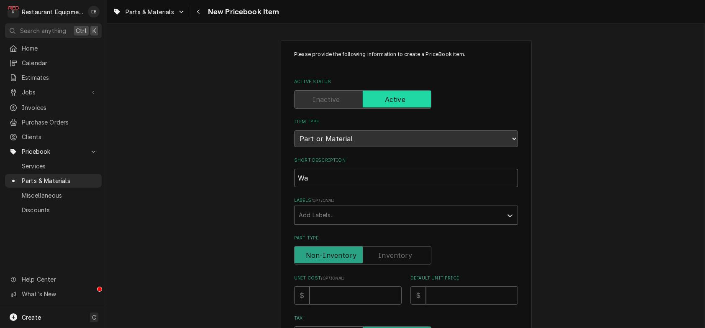
type textarea "x"
type input "Was"
type textarea "x"
type input "[PERSON_NAME]"
type textarea "x"
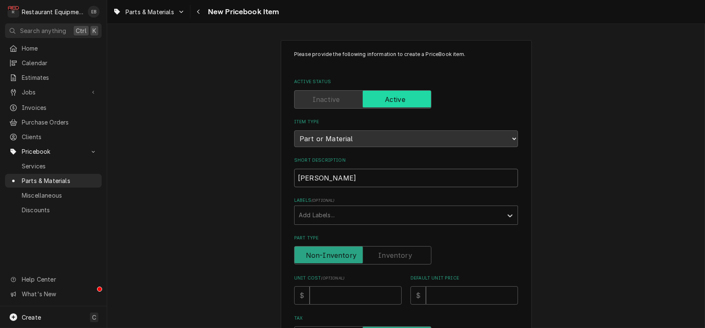
type input "Wasse"
type textarea "x"
type input "[PERSON_NAME]"
type textarea "x"
type input "Wassers"
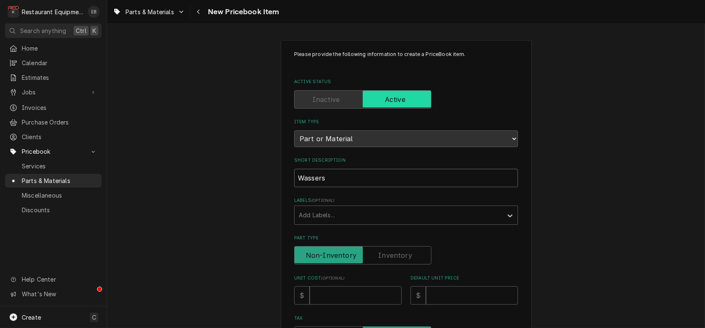
type textarea "x"
type input "Wasserst"
type textarea "x"
type input "Wasserstr"
type textarea "x"
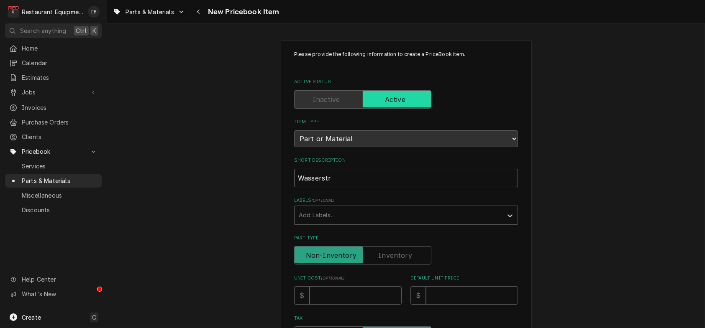
type input "Wasserstro"
type textarea "x"
type input "Wasserstrom"
type textarea "x"
type input "Wasserstrom"
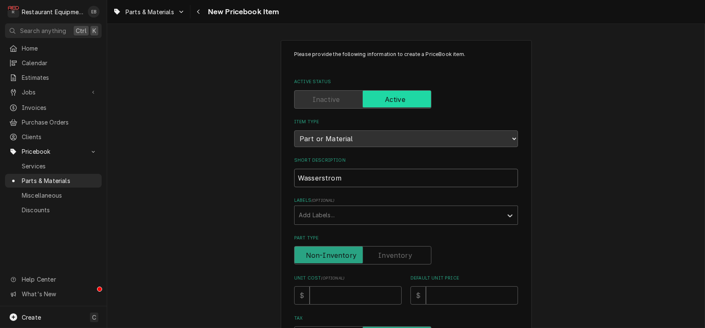
type textarea "x"
type input "Wasserstrom 1"
type textarea "x"
type input "Wasserstrom 12"
type textarea "x"
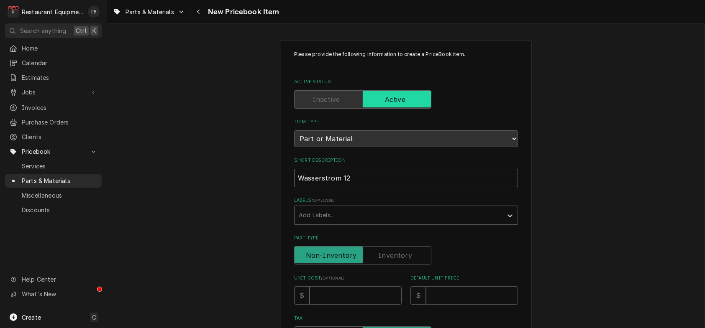
type input "Wasserstrom 125"
type textarea "x"
type input "Wasserstrom 125X"
type textarea "x"
type input "Wasserstrom 125X2"
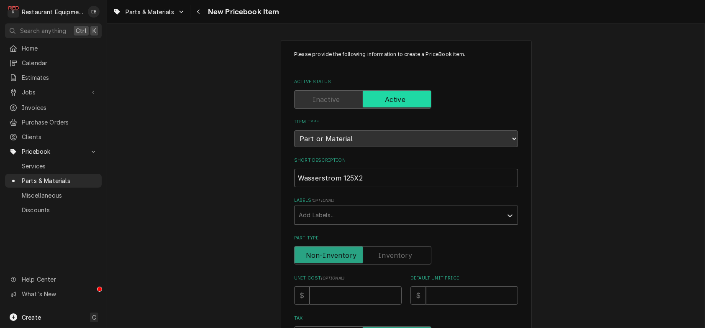
type textarea "x"
type input "Wasserstrom 125X25"
type textarea "x"
type input "Wasserstrom 125X25"
type textarea "x"
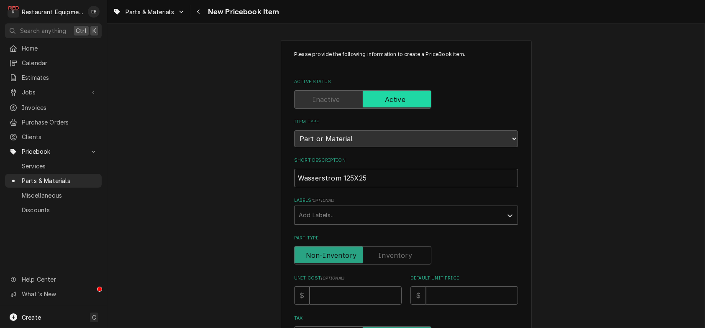
type input "Wasserstrom 125X25 G"
type textarea "x"
type input "Wasserstrom 125X25 Ga"
type textarea "x"
type input "Wasserstrom 125X25 Gas"
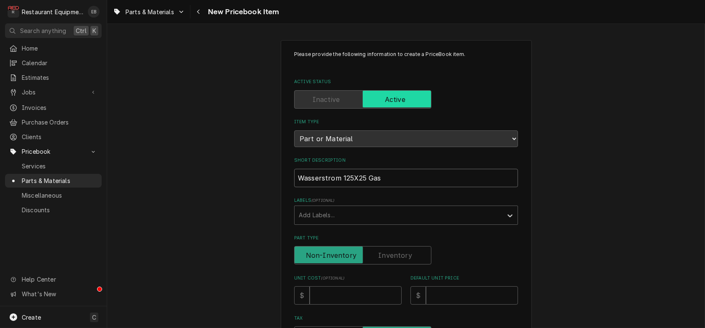
type textarea "x"
type input "Wasserstrom 125X25 Gask"
type textarea "x"
type input "Wasserstrom 125X25 [PERSON_NAME]"
type textarea "x"
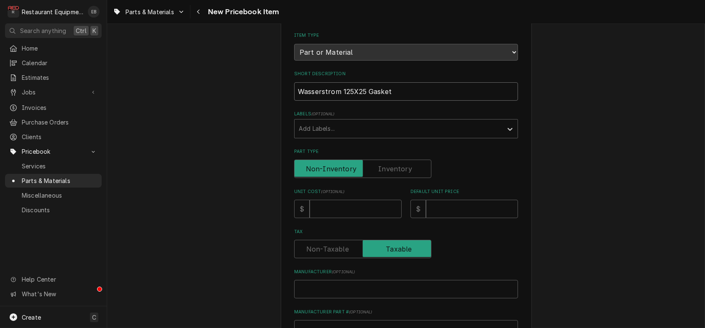
scroll to position [111, 0]
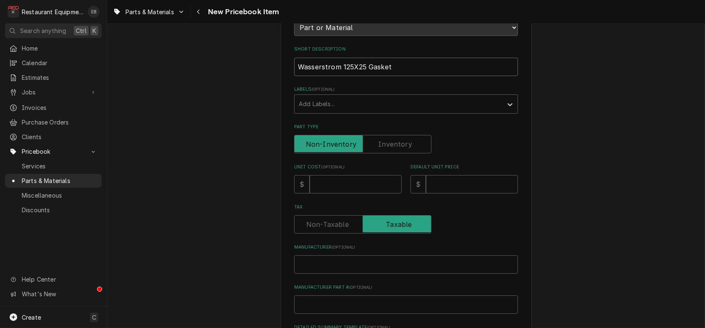
type input "Wasserstrom 125X25 Gasket"
click at [373, 194] on input "Unit Cost ( optional )" at bounding box center [356, 184] width 92 height 18
type textarea "x"
type input "1"
type textarea "x"
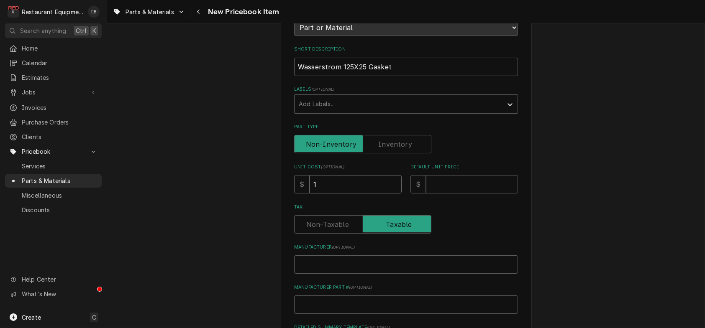
type input "13"
type textarea "x"
type input "131"
click at [433, 194] on input "Default Unit Price" at bounding box center [472, 184] width 92 height 18
type textarea "x"
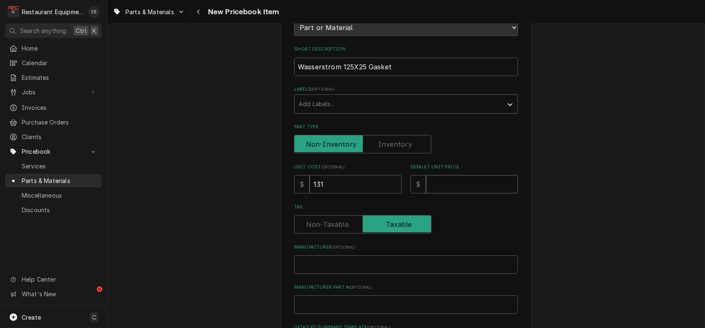
type input "2"
type textarea "x"
type input "20"
type textarea "x"
type input "200"
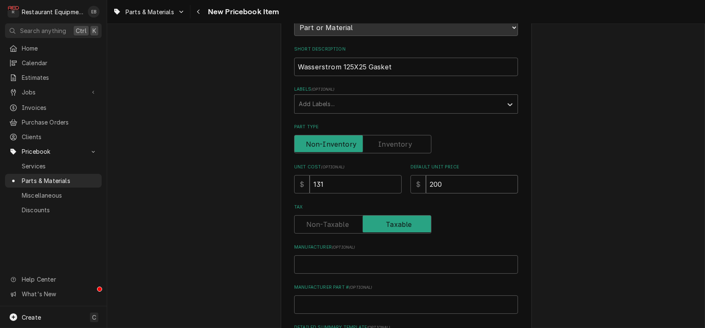
type textarea "x"
type input "200.3"
type textarea "x"
type input "200.31"
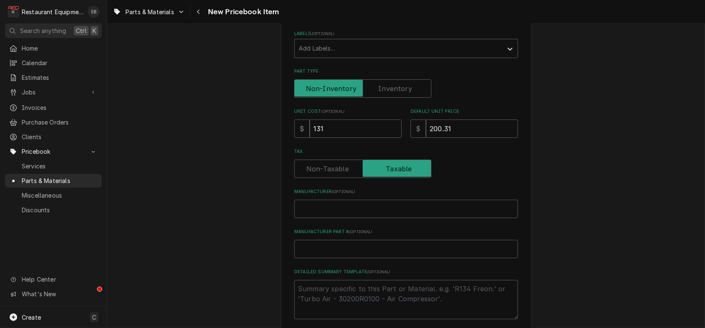
scroll to position [167, 0]
click at [401, 218] on input "Manufacturer ( optional )" at bounding box center [406, 209] width 224 height 18
type textarea "x"
type input "W"
type textarea "x"
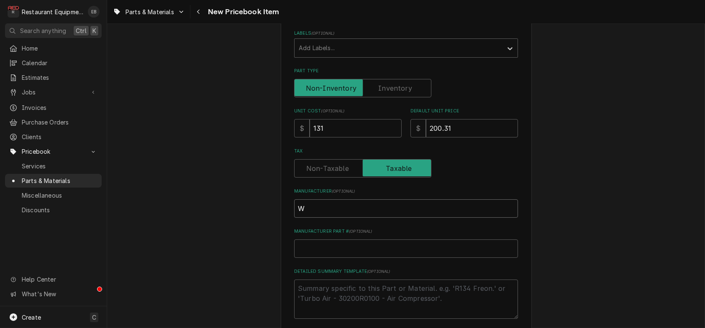
type input "Wa"
type textarea "x"
type input "Was"
type textarea "x"
type input "[PERSON_NAME]"
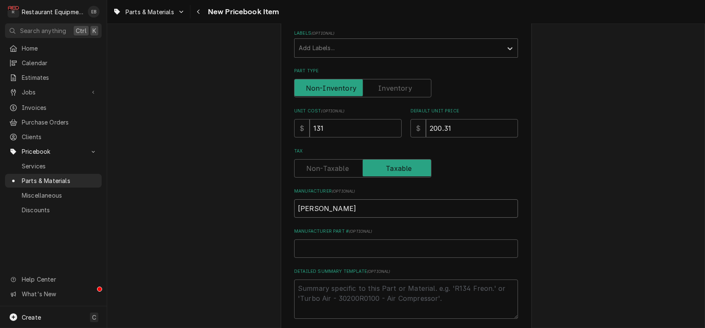
type textarea "x"
type input "Wasse"
type textarea "x"
type input "[PERSON_NAME]"
type textarea "x"
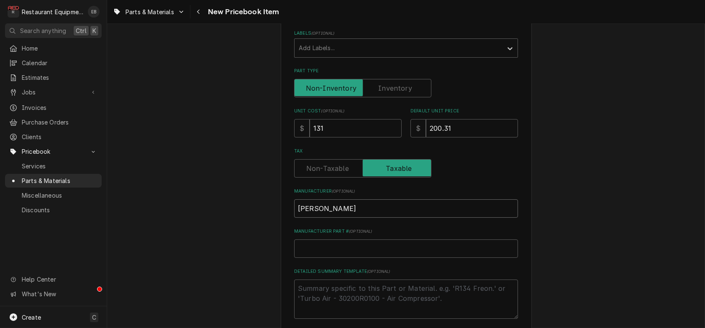
type input "Wassers"
type textarea "x"
type input "Wasserst"
type textarea "x"
type input "Wasserstr"
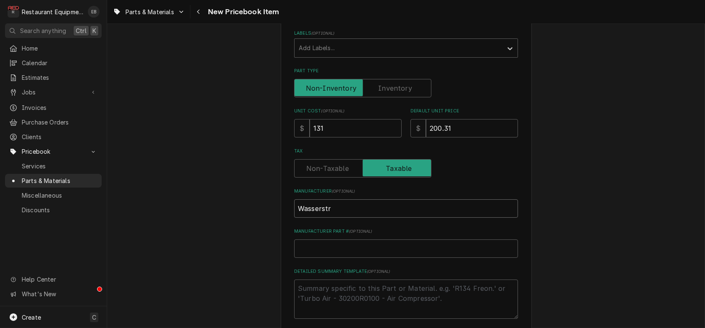
type textarea "x"
type input "Wasserstro"
type textarea "x"
type input "Wasserstrom"
click at [382, 258] on input "Manufacturer Part # ( optional )" at bounding box center [406, 249] width 224 height 18
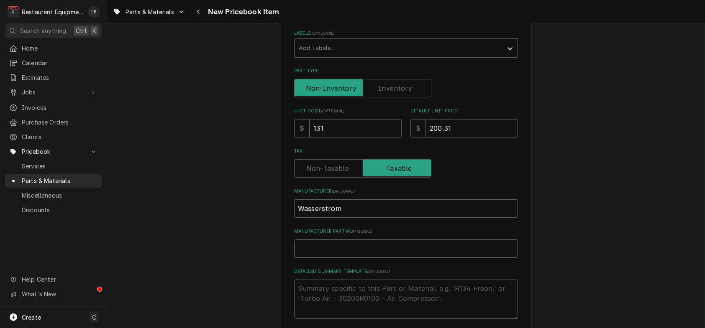
paste input "2GKT-19.125X25"
type textarea "x"
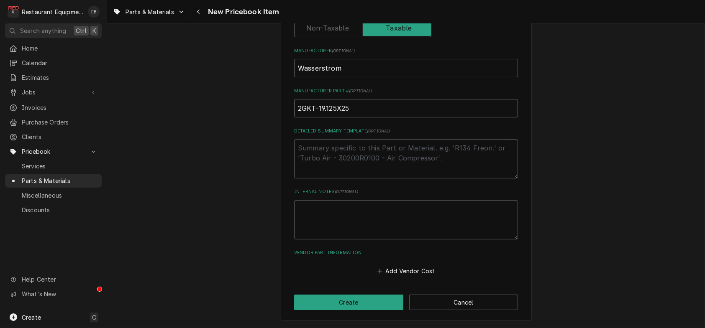
scroll to position [373, 0]
type input "2GKT-19.125X25"
click at [391, 266] on button "Add Vendor Cost" at bounding box center [406, 272] width 61 height 12
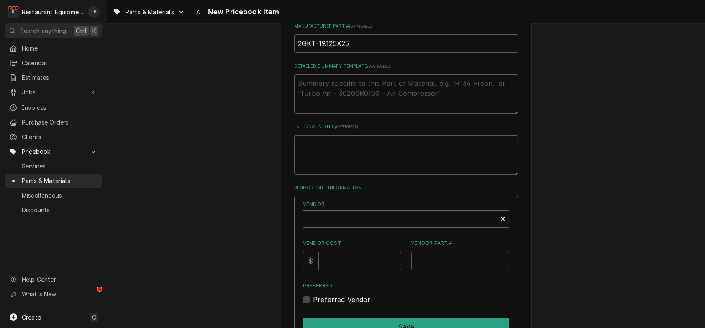
type textarea "x"
click at [391, 233] on div "Vendor" at bounding box center [400, 223] width 185 height 20
type input "parts town"
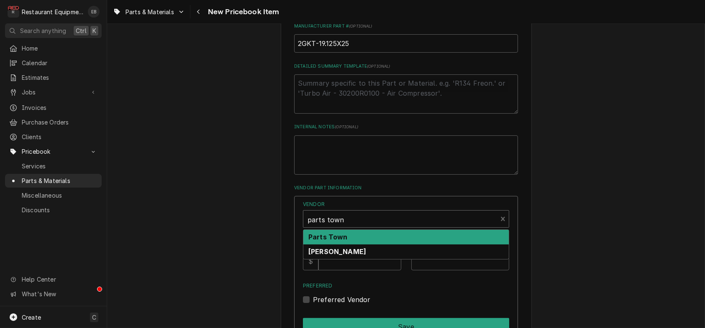
click at [384, 245] on div "Parts Town" at bounding box center [405, 237] width 205 height 15
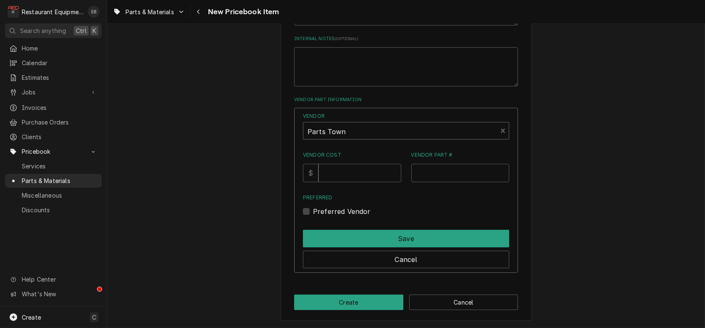
scroll to position [484, 0]
click at [355, 182] on input "Vendor Cost" at bounding box center [359, 173] width 82 height 18
type input "131"
click at [450, 182] on input "Vendor Part #" at bounding box center [460, 173] width 98 height 18
paste input "WASS2GKT-19.125X25"
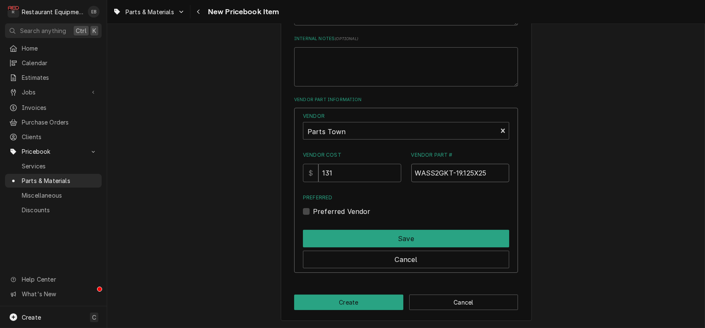
type input "WASS2GKT-19.125X25"
click at [313, 217] on label "Preferred Vendor" at bounding box center [342, 212] width 58 height 10
click at [313, 225] on input "Preferred" at bounding box center [416, 216] width 206 height 18
checkbox input "true"
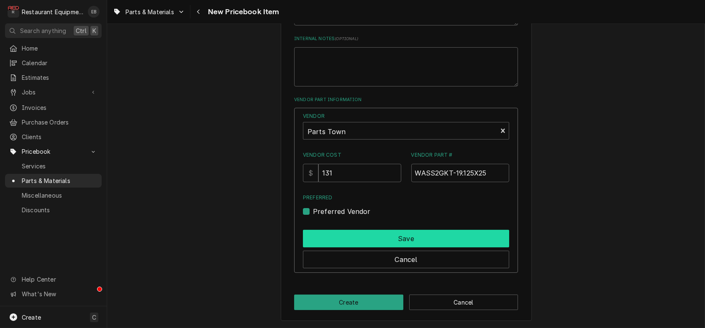
click at [331, 248] on button "Save" at bounding box center [406, 239] width 206 height 18
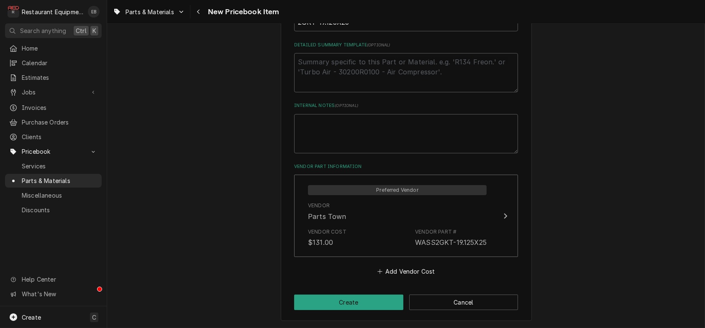
scroll to position [468, 0]
click at [359, 303] on button "Create" at bounding box center [348, 302] width 109 height 15
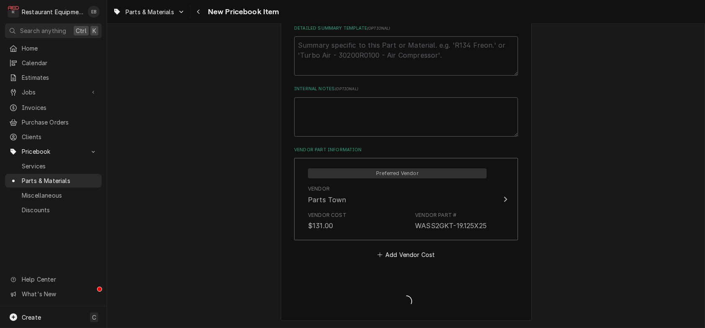
type textarea "x"
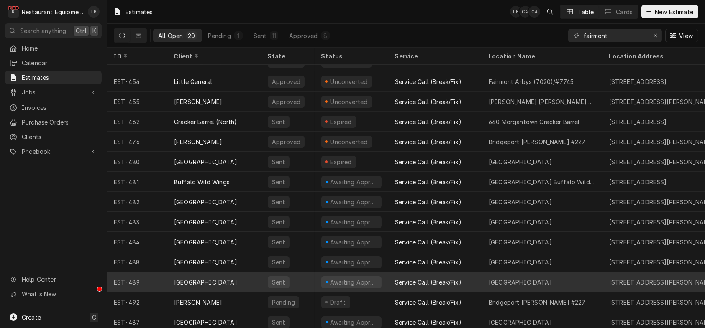
scroll to position [146, 0]
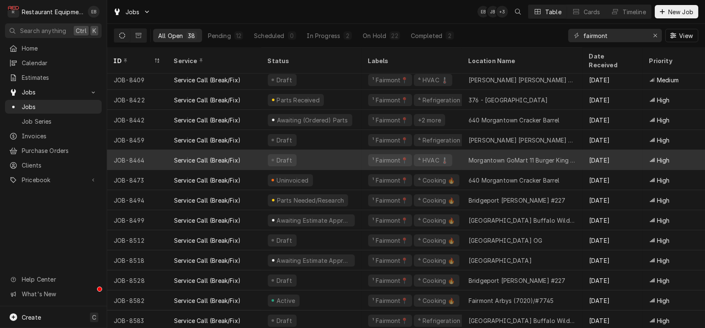
scroll to position [508, 0]
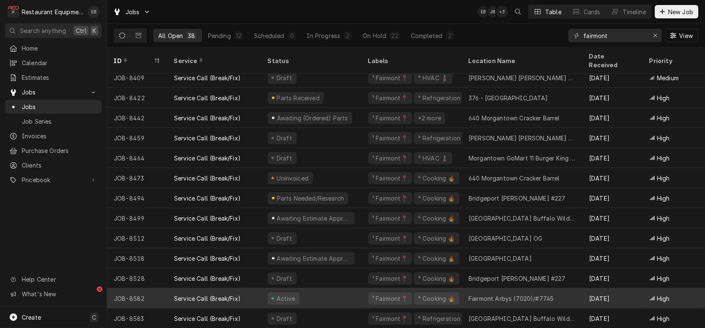
click at [354, 289] on div "Active" at bounding box center [311, 299] width 100 height 20
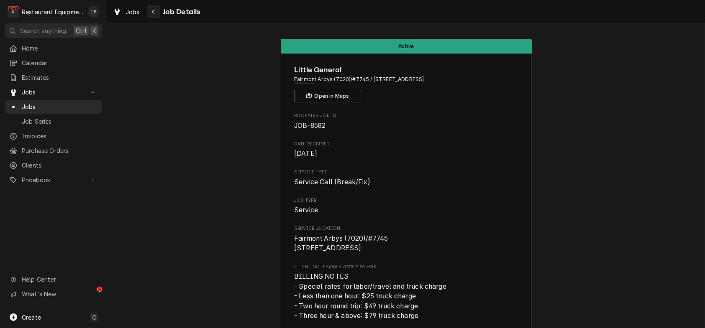
click at [158, 13] on div "Navigate back" at bounding box center [153, 12] width 8 height 8
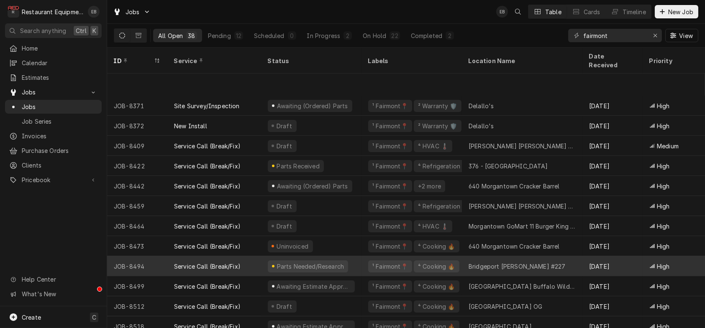
scroll to position [508, 0]
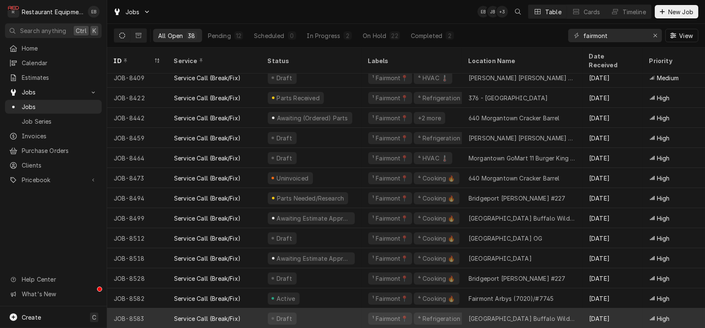
click at [349, 309] on div "Draft" at bounding box center [311, 319] width 100 height 20
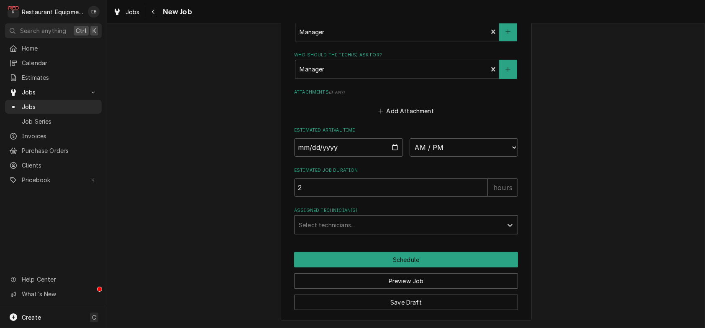
scroll to position [742, 0]
click at [394, 138] on input "Date" at bounding box center [348, 147] width 109 height 18
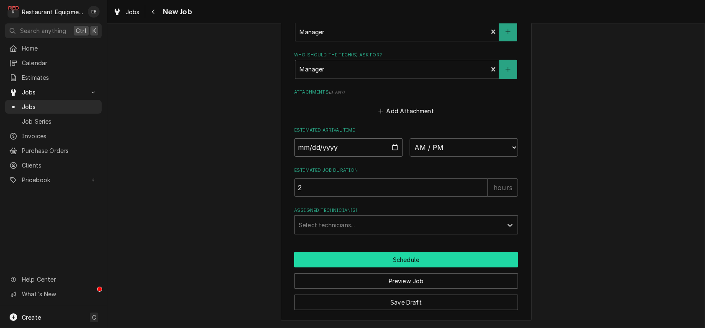
type textarea "x"
type input "[DATE]"
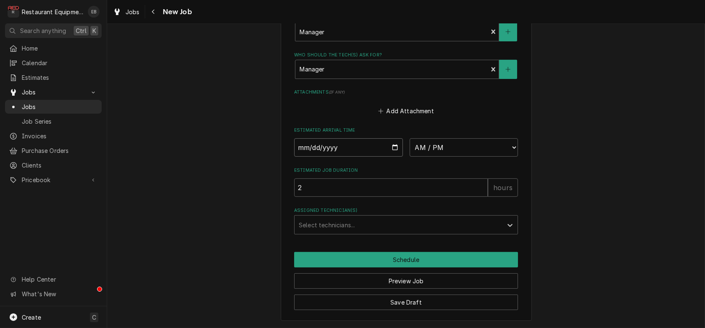
type textarea "x"
click at [484, 138] on select "AM / PM 6:00 AM 6:15 AM 6:30 AM 6:45 AM 7:00 AM 7:15 AM 7:30 AM 7:45 AM 8:00 AM…" at bounding box center [464, 147] width 109 height 18
select select "12:30:00"
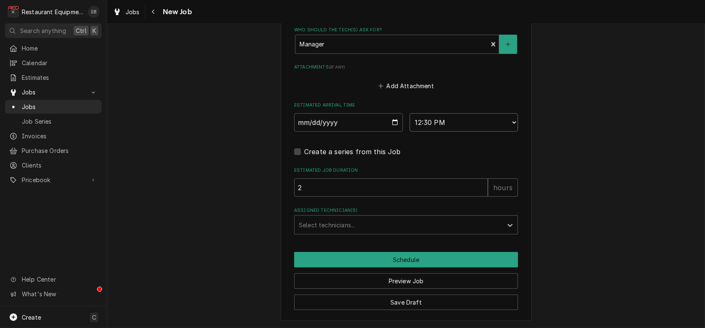
type textarea "x"
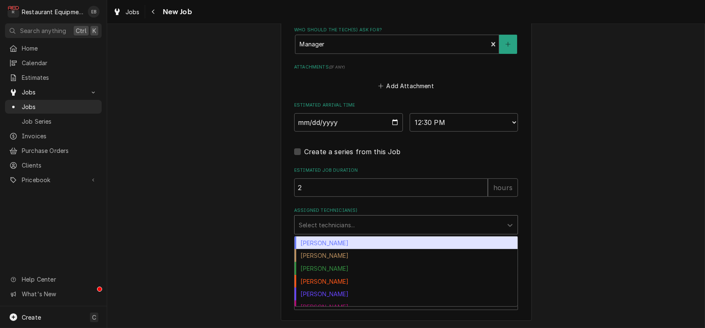
click at [338, 233] on div "Assigned Technician(s)" at bounding box center [399, 225] width 200 height 15
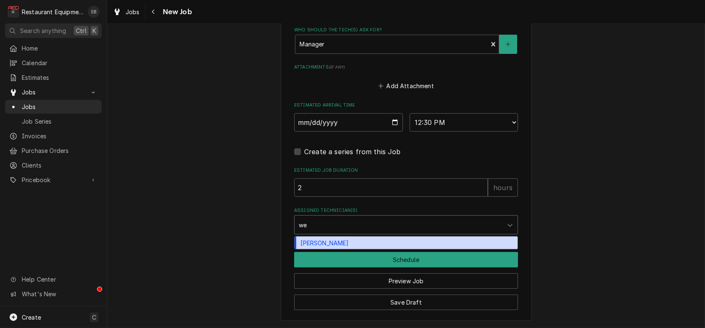
type input "[PERSON_NAME]"
click at [343, 250] on div "[PERSON_NAME]" at bounding box center [406, 243] width 223 height 13
type textarea "x"
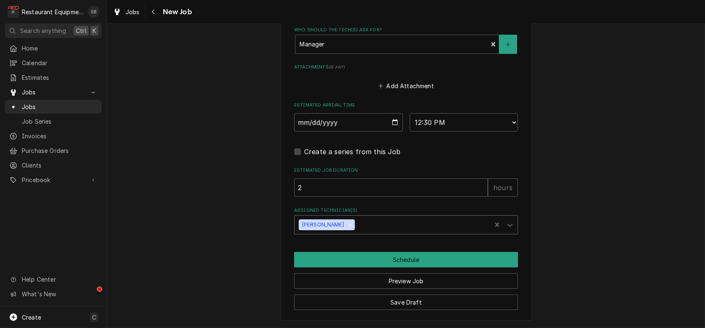
scroll to position [741, 0]
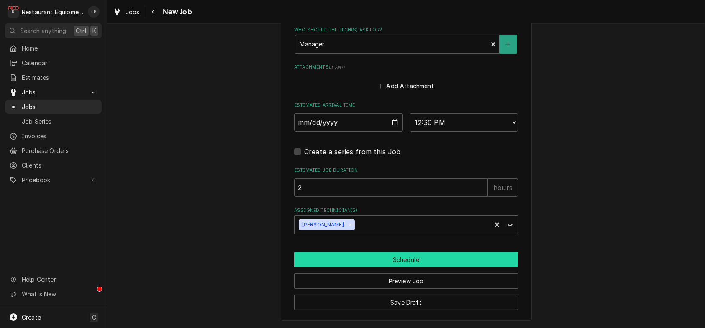
click at [405, 268] on button "Schedule" at bounding box center [406, 259] width 224 height 15
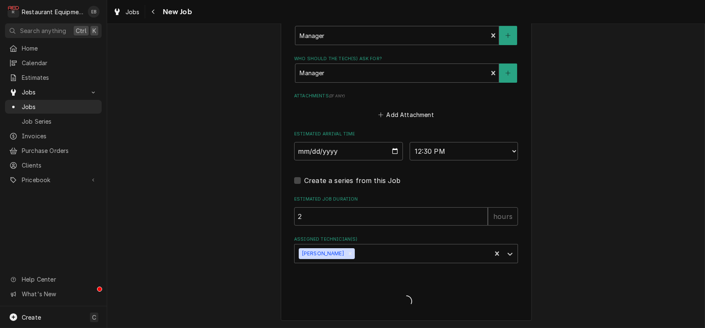
type textarea "x"
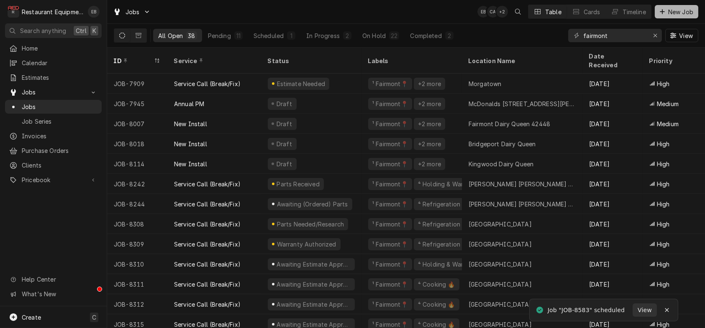
click at [674, 13] on span "New Job" at bounding box center [681, 12] width 28 height 9
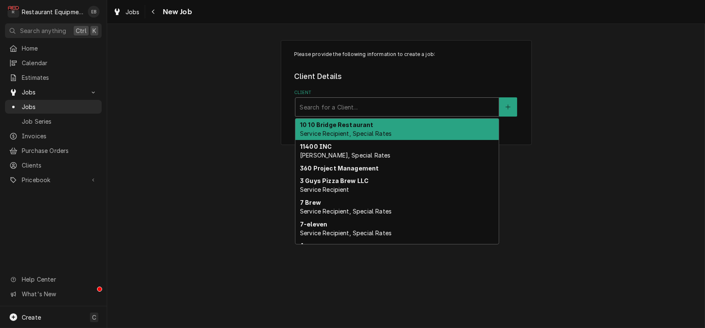
click at [338, 110] on div "Client" at bounding box center [397, 107] width 195 height 15
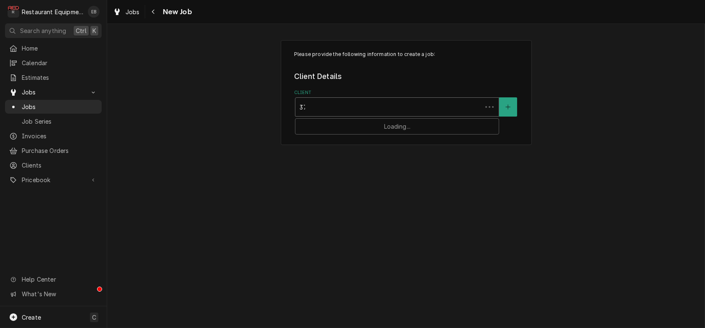
type input "376"
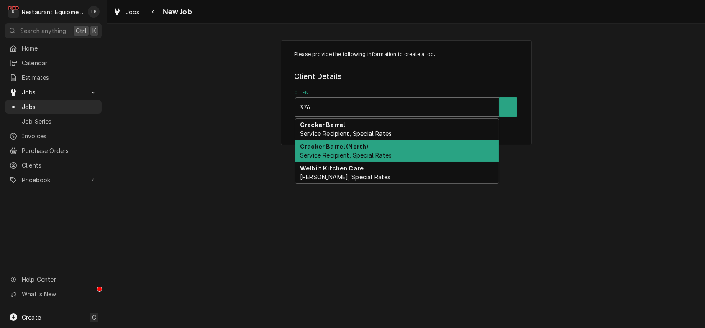
click at [364, 150] on strong "Cracker Barrel (North)" at bounding box center [334, 146] width 69 height 7
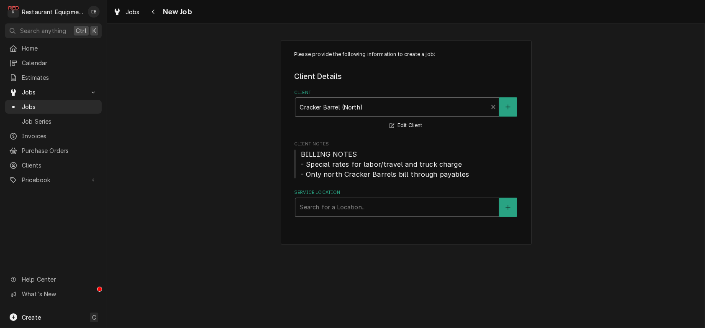
click at [338, 215] on div "Service Location" at bounding box center [397, 207] width 195 height 15
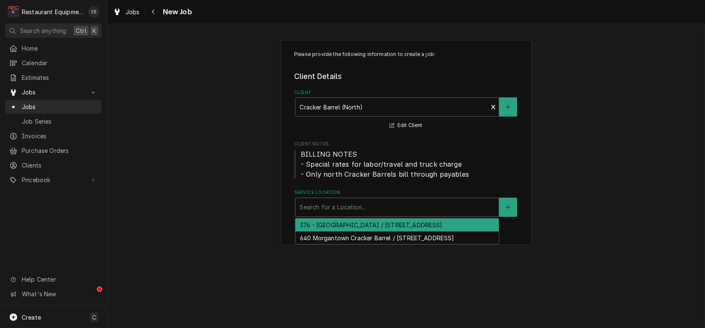
type input "3"
click at [341, 232] on div "376 - [GEOGRAPHIC_DATA] / [STREET_ADDRESS]" at bounding box center [396, 225] width 203 height 13
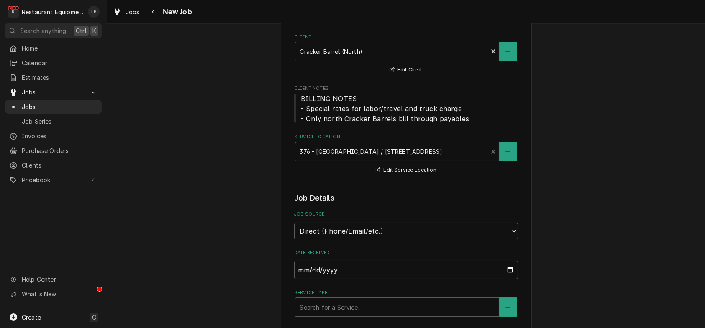
scroll to position [167, 0]
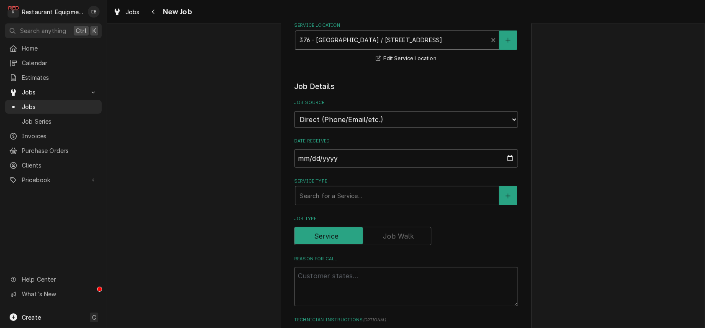
click at [346, 203] on div "Service Type" at bounding box center [397, 195] width 195 height 15
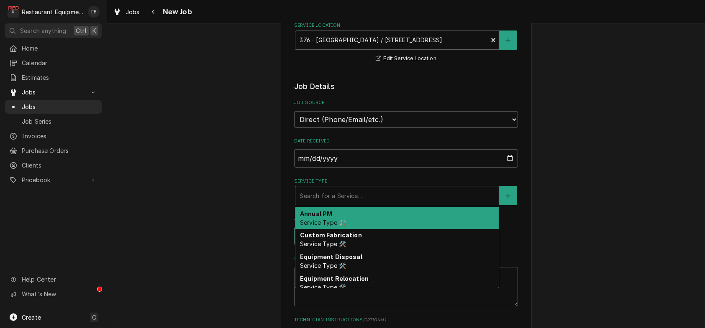
type textarea "x"
type input "b"
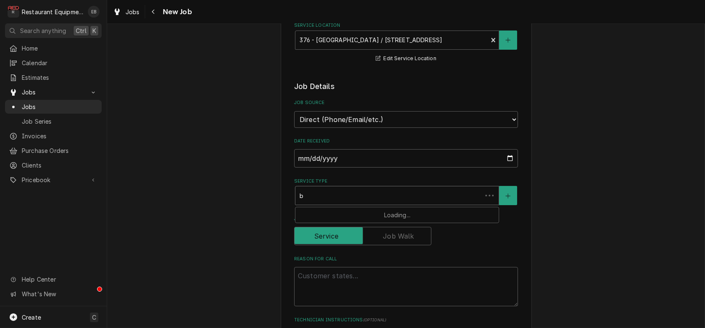
type textarea "x"
type input "br"
type textarea "x"
type input "bre"
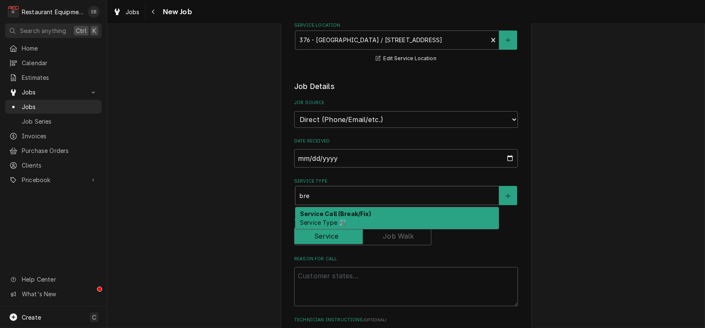
click at [364, 218] on strong "Service Call (Break/Fix)" at bounding box center [335, 213] width 71 height 7
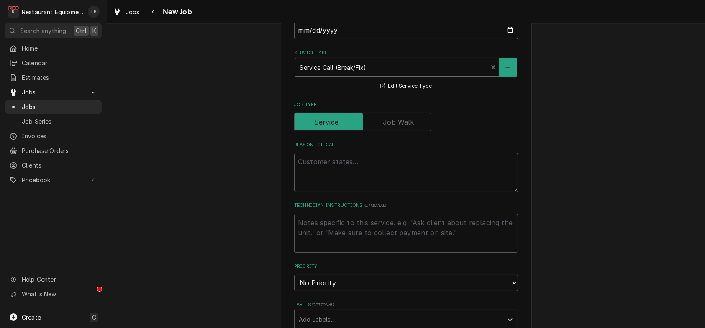
scroll to position [307, 0]
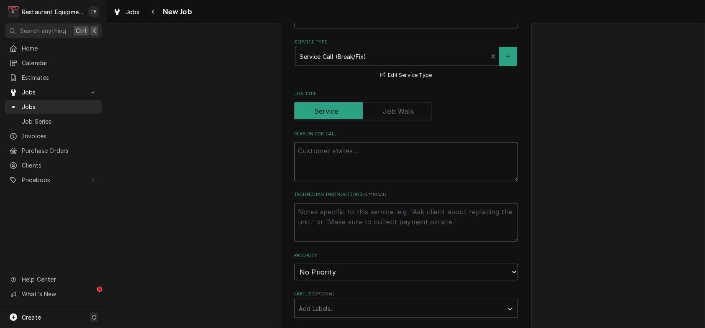
drag, startPoint x: 367, startPoint y: 206, endPoint x: 372, endPoint y: 207, distance: 5.0
click at [369, 182] on textarea "Reason For Call" at bounding box center [406, 161] width 224 height 39
paste textarea "KITCHEN / KITCHEN EQUIPMENT / HOT BOX/HOT HOLD (2DR) / NEEDS GENERAL REPAIR / E…"
type textarea "x"
type textarea "KITCHEN / KITCHEN EQUIPMENT / HOT BOX/HOT HOLD (2DR) / NEEDS GENERAL REPAIR / E…"
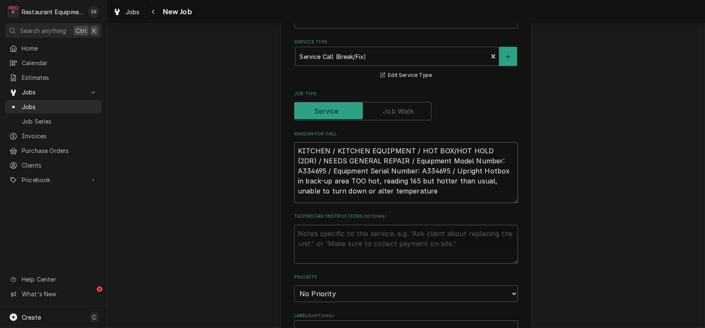
click at [294, 199] on textarea "KITCHEN / KITCHEN EQUIPMENT / HOT BOX/HOT HOLD (2DR) / NEEDS GENERAL REPAIR / E…" at bounding box center [406, 172] width 224 height 61
type textarea "x"
type textarea "KITCHEN / KITCHEN EQUIPMENT / HOT BOX/HOT HOLD (2DR) / NEEDS GENERAL REPAIR / E…"
type textarea "x"
type textarea "T KITCHEN / KITCHEN EQUIPMENT / HOT BOX/HOT HOLD (2DR) / NEEDS GENERAL REPAIR /…"
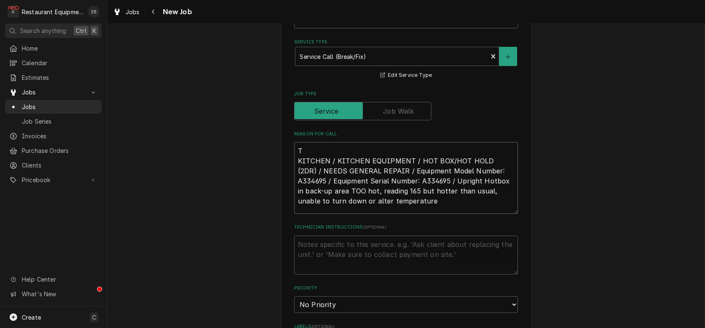
type textarea "x"
type textarea "Tr KITCHEN / KITCHEN EQUIPMENT / HOT BOX/HOT HOLD (2DR) / NEEDS GENERAL REPAIR …"
type textarea "x"
type textarea "Tra KITCHEN / KITCHEN EQUIPMENT / HOT BOX/HOT HOLD (2DR) / NEEDS GENERAL REPAIR…"
type textarea "x"
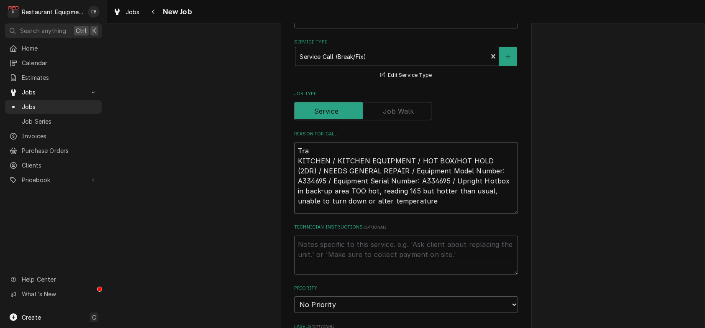
type textarea "Trac KITCHEN / KITCHEN EQUIPMENT / HOT BOX/HOT HOLD (2DR) / NEEDS GENERAL REPAI…"
type textarea "x"
type textarea "Track KITCHEN / KITCHEN EQUIPMENT / HOT BOX/HOT HOLD (2DR) / NEEDS GENERAL REPA…"
type textarea "x"
type textarea "Tracki KITCHEN / KITCHEN EQUIPMENT / HOT BOX/HOT HOLD (2DR) / NEEDS GENERAL REP…"
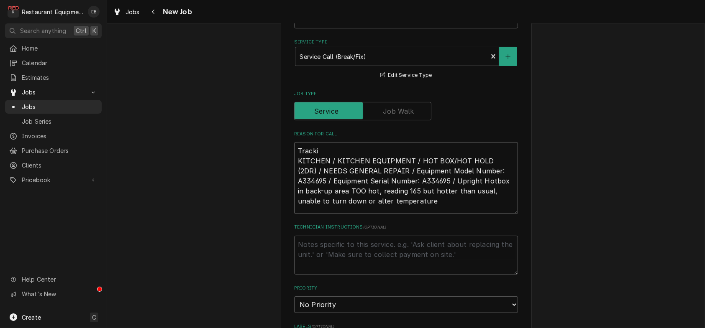
type textarea "x"
type textarea "Trackin KITCHEN / KITCHEN EQUIPMENT / HOT BOX/HOT HOLD (2DR) / NEEDS GENERAL RE…"
type textarea "x"
type textarea "Tracking KITCHEN / KITCHEN EQUIPMENT / HOT BOX/HOT HOLD (2DR) / NEEDS GENERAL R…"
type textarea "x"
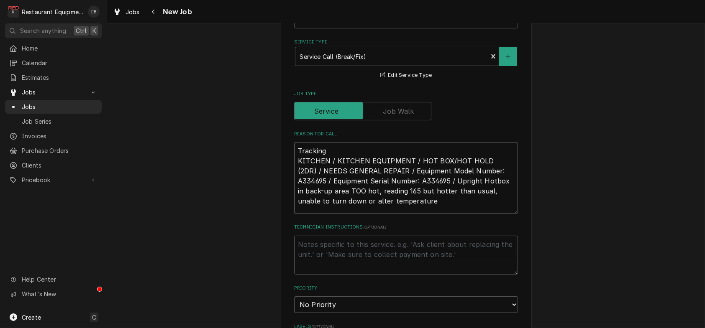
type textarea "Tracking KITCHEN / KITCHEN EQUIPMENT / HOT BOX/HOT HOLD (2DR) / NEEDS GENERAL R…"
type textarea "x"
type textarea "Tracking KITCHEN / KITCHEN EQUIPMENT / HOT BOX/HOT HOLD (2DR) / NEEDS GENERAL R…"
type textarea "x"
type textarea "Trackin KITCHEN / KITCHEN EQUIPMENT / HOT BOX/HOT HOLD (2DR) / NEEDS GENERAL RE…"
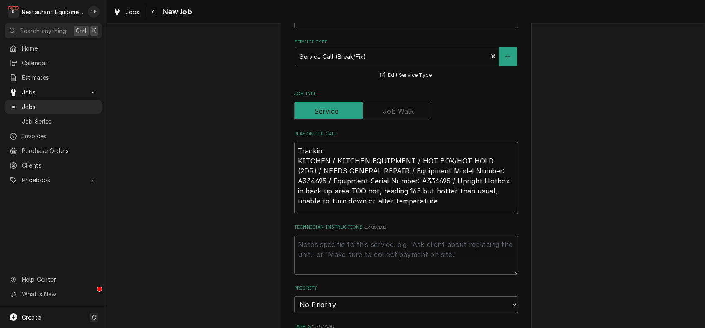
type textarea "x"
type textarea "Tracki KITCHEN / KITCHEN EQUIPMENT / HOT BOX/HOT HOLD (2DR) / NEEDS GENERAL REP…"
type textarea "x"
type textarea "Track KITCHEN / KITCHEN EQUIPMENT / HOT BOX/HOT HOLD (2DR) / NEEDS GENERAL REPA…"
type textarea "x"
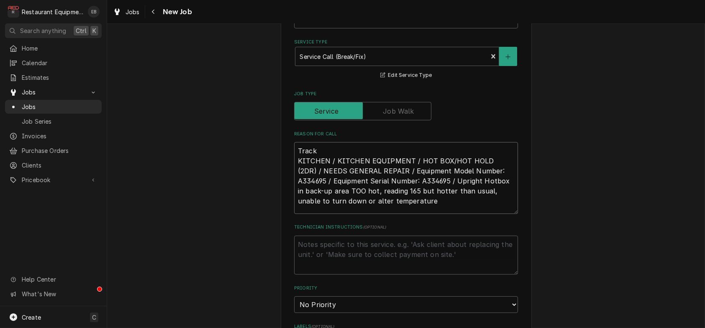
type textarea "Trac KITCHEN / KITCHEN EQUIPMENT / HOT BOX/HOT HOLD (2DR) / NEEDS GENERAL REPAI…"
type textarea "x"
type textarea "Tra KITCHEN / KITCHEN EQUIPMENT / HOT BOX/HOT HOLD (2DR) / NEEDS GENERAL REPAIR…"
type textarea "x"
type textarea "Tr KITCHEN / KITCHEN EQUIPMENT / HOT BOX/HOT HOLD (2DR) / NEEDS GENERAL REPAIR …"
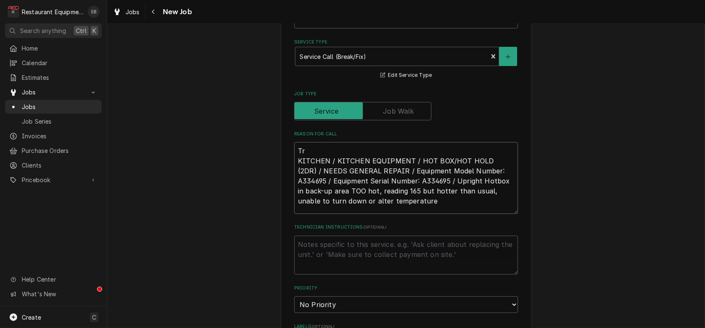
type textarea "x"
type textarea "T KITCHEN / KITCHEN EQUIPMENT / HOT BOX/HOT HOLD (2DR) / NEEDS GENERAL REPAIR /…"
type textarea "x"
type textarea "TN KITCHEN / KITCHEN EQUIPMENT / HOT BOX/HOT HOLD (2DR) / NEEDS GENERAL REPAIR …"
type textarea "x"
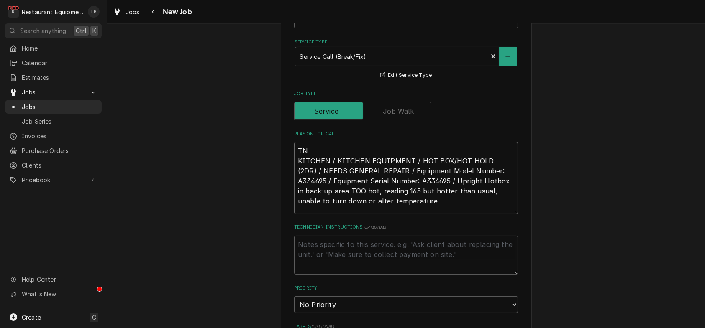
type textarea "TN# KITCHEN / KITCHEN EQUIPMENT / HOT BOX/HOT HOLD (2DR) / NEEDS GENERAL REPAIR…"
type textarea "x"
type textarea "TN# KITCHEN / KITCHEN EQUIPMENT / HOT BOX/HOT HOLD (2DR) / NEEDS GENERAL REPAIR…"
type textarea "x"
type textarea "TN# 3 KITCHEN / KITCHEN EQUIPMENT / HOT BOX/HOT HOLD (2DR) / NEEDS GENERAL REPA…"
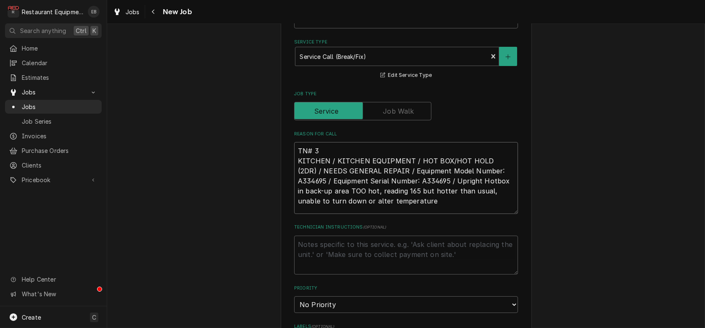
type textarea "x"
type textarea "TN# 32 KITCHEN / KITCHEN EQUIPMENT / HOT BOX/HOT HOLD (2DR) / NEEDS GENERAL REP…"
type textarea "x"
type textarea "TN# 322 KITCHEN / KITCHEN EQUIPMENT / HOT BOX/HOT HOLD (2DR) / NEEDS GENERAL RE…"
type textarea "x"
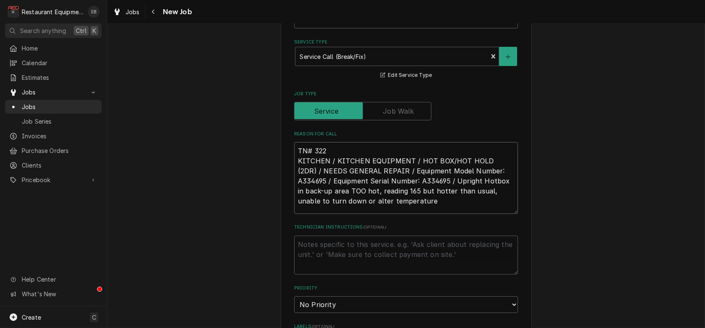
type textarea "TN# 3223 KITCHEN / KITCHEN EQUIPMENT / HOT BOX/HOT HOLD (2DR) / NEEDS GENERAL R…"
type textarea "x"
type textarea "TN# 32234 KITCHEN / KITCHEN EQUIPMENT / HOT BOX/HOT HOLD (2DR) / NEEDS GENERAL …"
type textarea "x"
type textarea "TN# 322341 KITCHEN / KITCHEN EQUIPMENT / HOT BOX/HOT HOLD (2DR) / NEEDS GENERAL…"
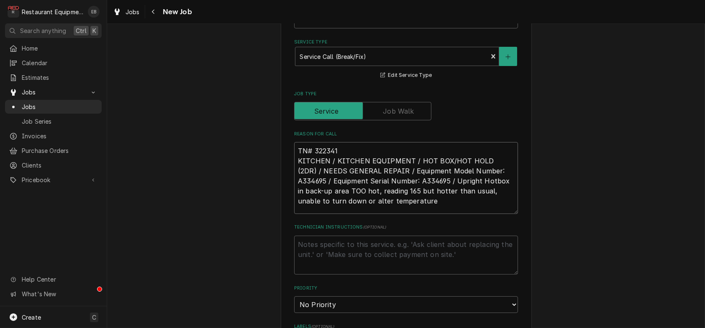
type textarea "x"
type textarea "TN# 3223416 KITCHEN / KITCHEN EQUIPMENT / HOT BOX/HOT HOLD (2DR) / NEEDS GENERA…"
type textarea "x"
type textarea "TN# 32234167 KITCHEN / KITCHEN EQUIPMENT / HOT BOX/HOT HOLD (2DR) / NEEDS GENER…"
type textarea "x"
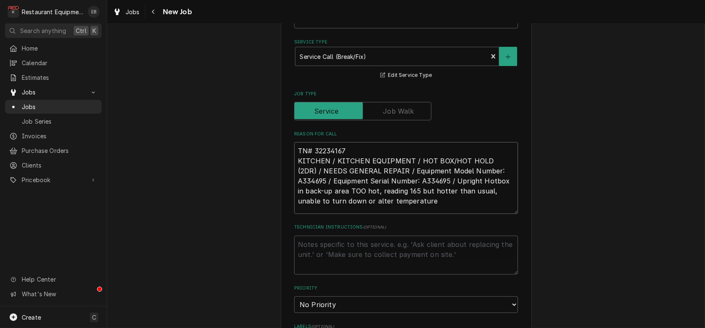
type textarea "TN# 322341675 KITCHEN / KITCHEN EQUIPMENT / HOT BOX/HOT HOLD (2DR) / NEEDS GENE…"
type textarea "x"
type textarea "TN# 322341675 KITCHEN / KITCHEN EQUIPMENT / HOT BOX/HOT HOLD (2DR) / NEEDS GENE…"
click at [530, 215] on div "Please provide the following information to create a job: Client Details Client…" at bounding box center [406, 244] width 251 height 1023
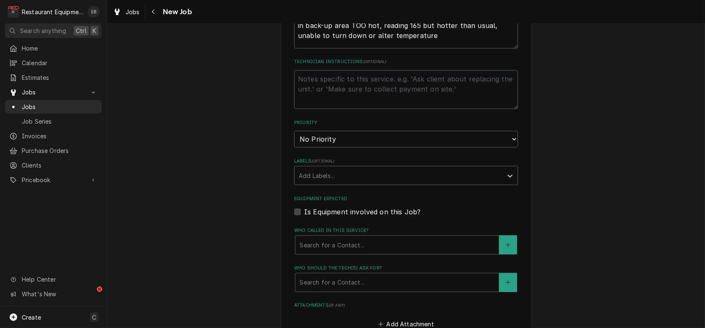
scroll to position [474, 0]
click at [498, 146] on select "No Priority Urgent High Medium Low" at bounding box center [406, 137] width 224 height 17
select select "2"
click at [294, 146] on select "No Priority Urgent High Medium Low" at bounding box center [406, 137] width 224 height 17
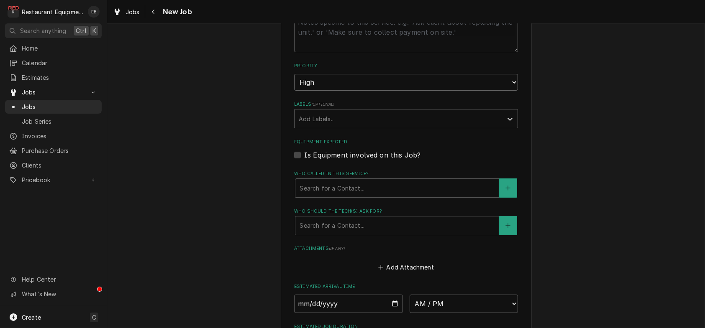
scroll to position [530, 0]
click at [379, 126] on div "Labels" at bounding box center [399, 118] width 200 height 15
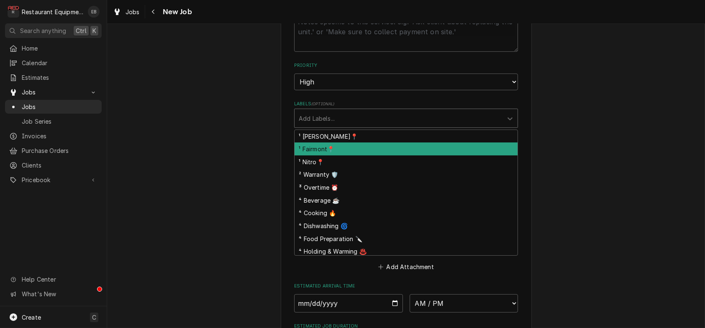
click at [342, 156] on div "¹ Fairmont📍" at bounding box center [406, 149] width 223 height 13
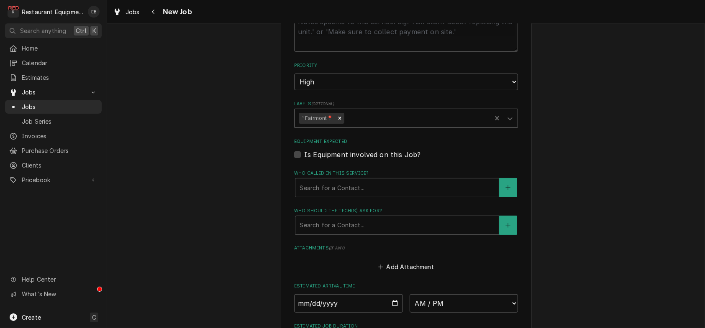
click at [364, 126] on div "Labels" at bounding box center [416, 118] width 141 height 15
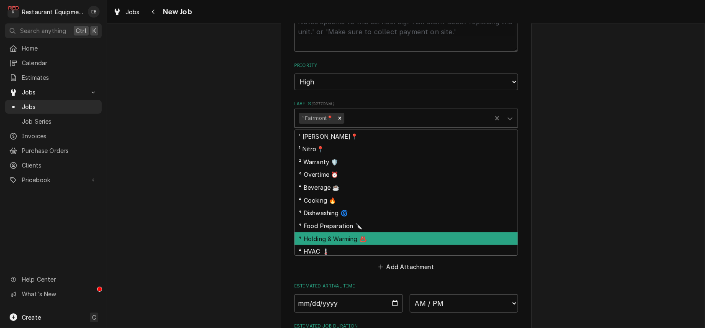
click at [343, 246] on div "⁴ Holding & Warming ♨️" at bounding box center [406, 239] width 223 height 13
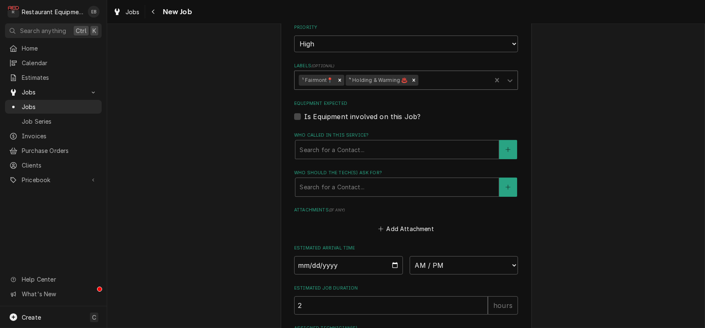
scroll to position [586, 0]
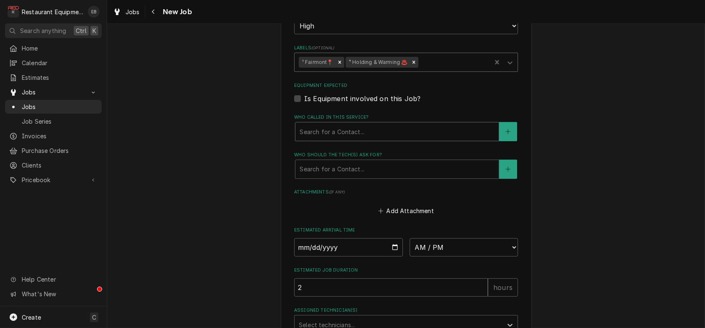
click at [428, 139] on div "Who called in this service?" at bounding box center [397, 131] width 195 height 15
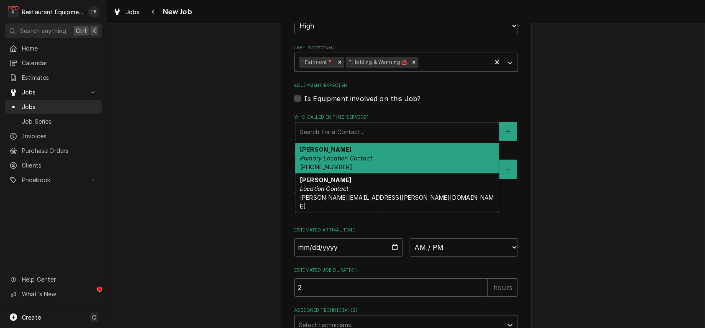
click at [318, 174] on div "Christy Primary Location Contact (304) 363-2884" at bounding box center [396, 159] width 203 height 31
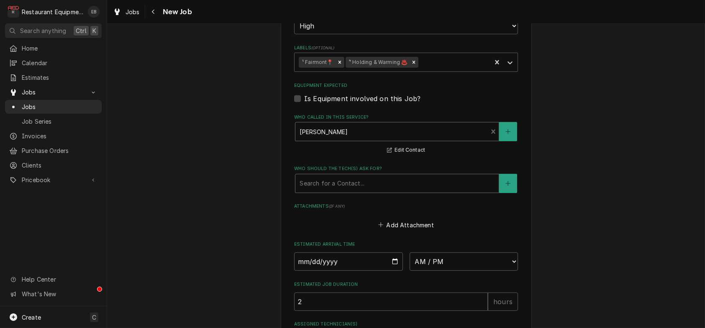
click at [341, 191] on div "Who should the tech(s) ask for?" at bounding box center [397, 183] width 195 height 15
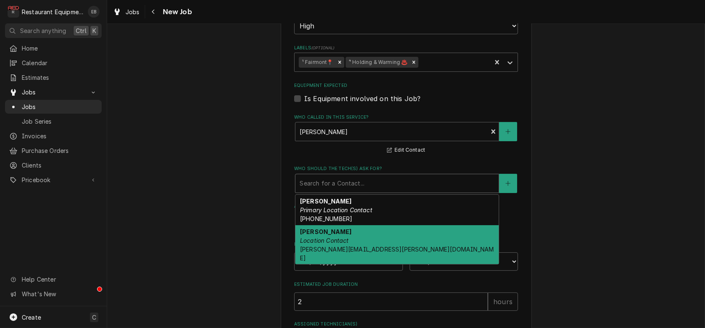
click at [340, 265] on div "Dan Lunger Location Contact dan.lunger@crackerbarrel.com" at bounding box center [396, 245] width 203 height 39
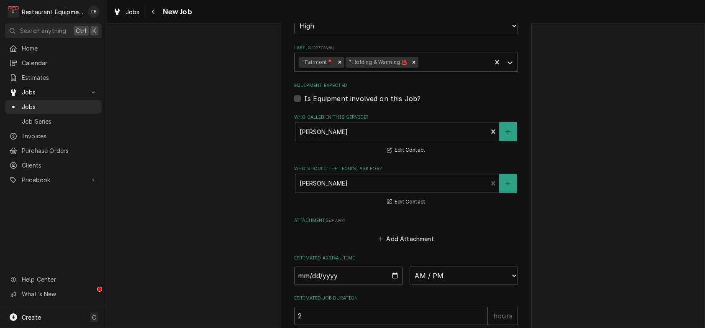
click at [344, 191] on div "Who should the tech(s) ask for?" at bounding box center [392, 183] width 184 height 15
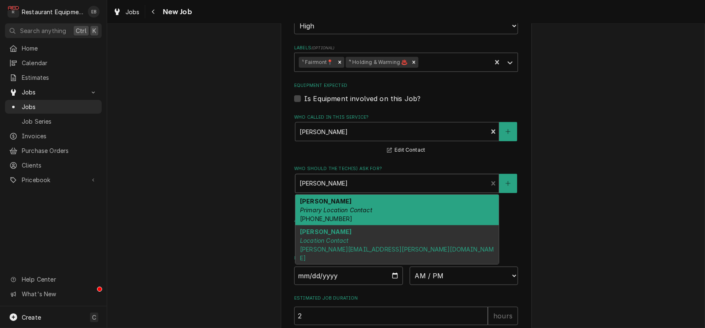
click at [338, 223] on span "(304) 363-2884" at bounding box center [326, 218] width 52 height 7
type textarea "x"
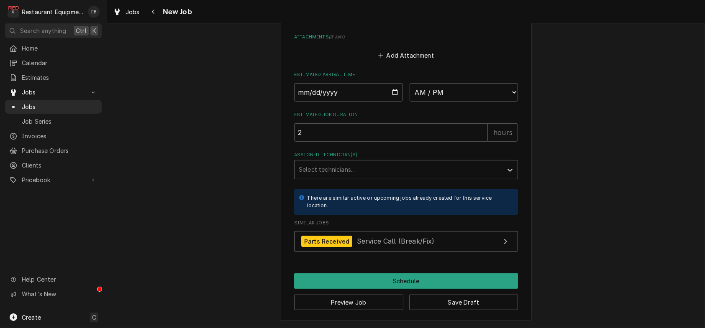
scroll to position [882, 0]
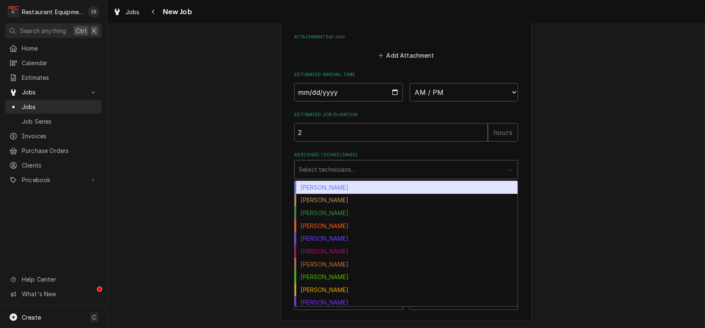
click at [512, 162] on div "Assigned Technician(s)" at bounding box center [510, 170] width 15 height 16
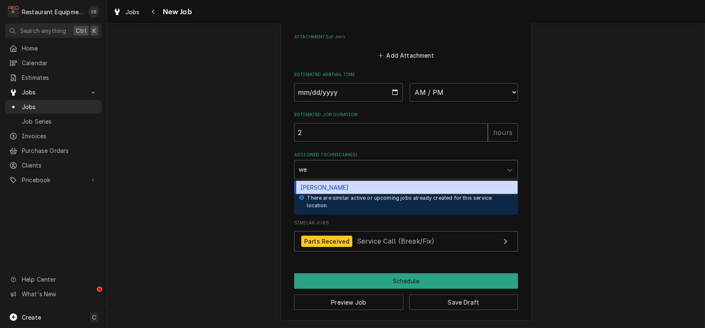
type input "wes"
click at [341, 181] on div "Wesley Fisher" at bounding box center [406, 187] width 223 height 13
type textarea "x"
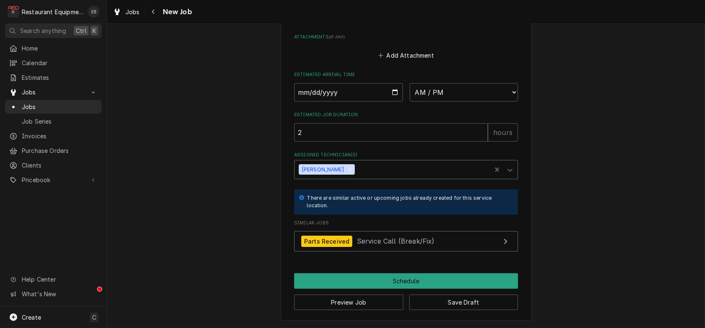
scroll to position [742, 0]
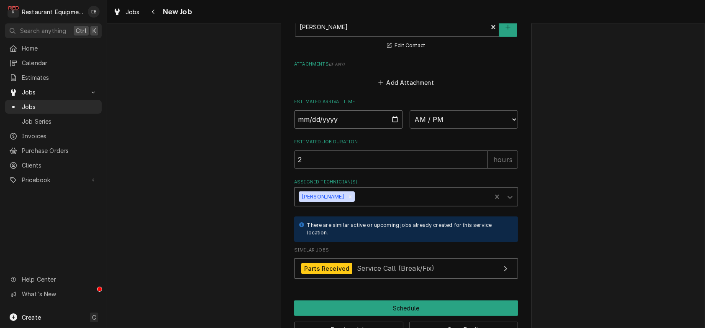
click at [395, 129] on input "Date" at bounding box center [348, 119] width 109 height 18
type textarea "x"
type input "2025-08-18"
click at [443, 129] on select "AM / PM 6:00 AM 6:15 AM 6:30 AM 6:45 AM 7:00 AM 7:15 AM 7:30 AM 7:45 AM 8:00 AM…" at bounding box center [464, 119] width 109 height 18
type textarea "x"
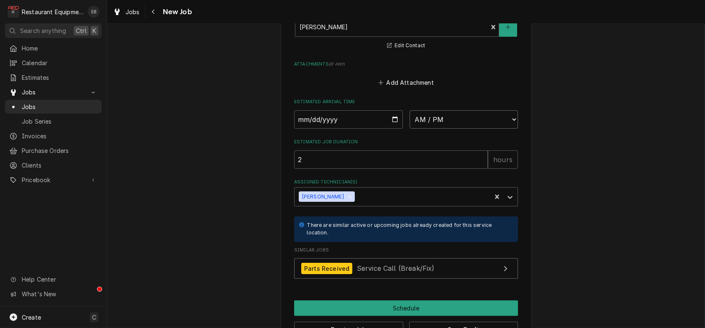
select select "12:30:00"
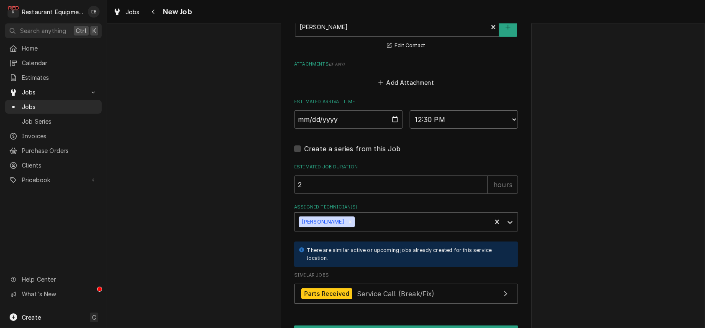
type textarea "x"
click at [474, 129] on select "AM / PM 6:00 AM 6:15 AM 6:30 AM 6:45 AM 7:00 AM 7:15 AM 7:30 AM 7:45 AM 8:00 AM…" at bounding box center [464, 119] width 109 height 18
select select "13:00:00"
click at [410, 129] on select "AM / PM 6:00 AM 6:15 AM 6:30 AM 6:45 AM 7:00 AM 7:15 AM 7:30 AM 7:45 AM 8:00 AM…" at bounding box center [464, 119] width 109 height 18
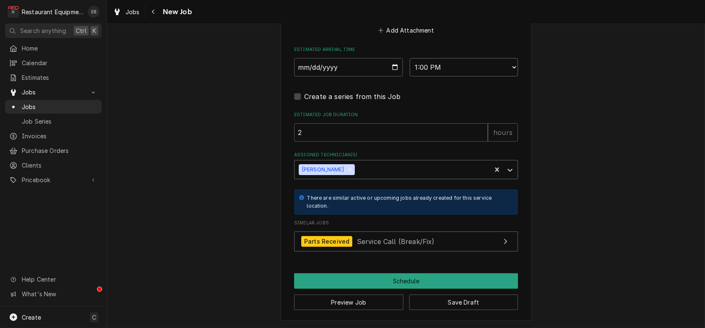
scroll to position [908, 0]
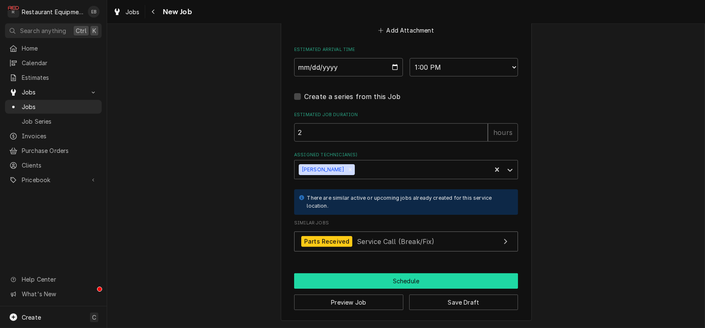
click at [389, 278] on button "Schedule" at bounding box center [406, 281] width 224 height 15
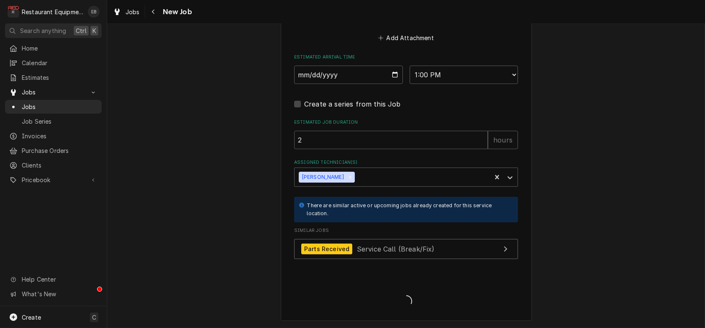
scroll to position [900, 0]
type textarea "x"
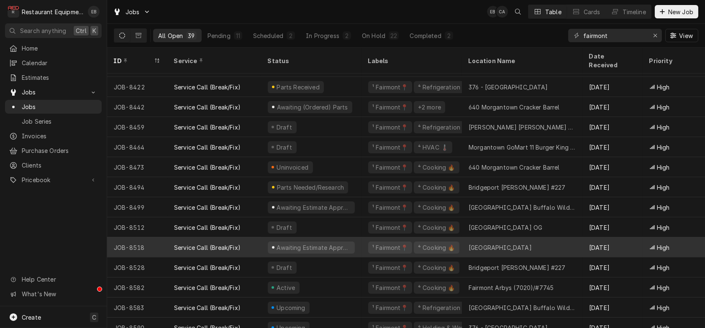
scroll to position [528, 0]
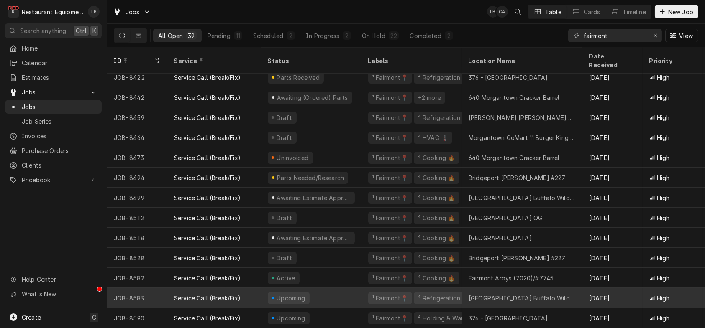
click at [362, 289] on div "Upcoming" at bounding box center [311, 298] width 100 height 20
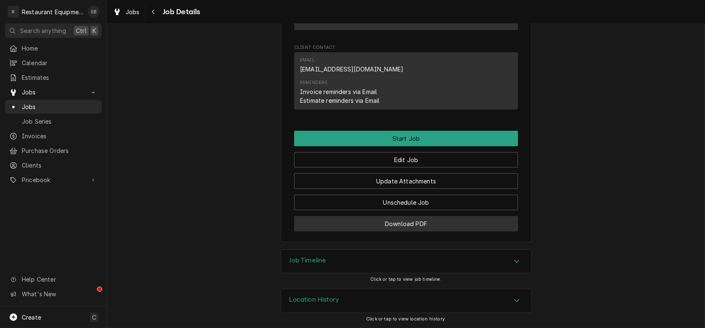
scroll to position [810, 0]
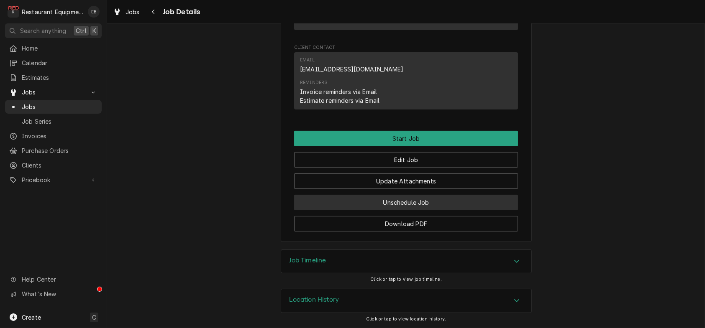
click at [417, 195] on button "Unschedule Job" at bounding box center [406, 202] width 224 height 15
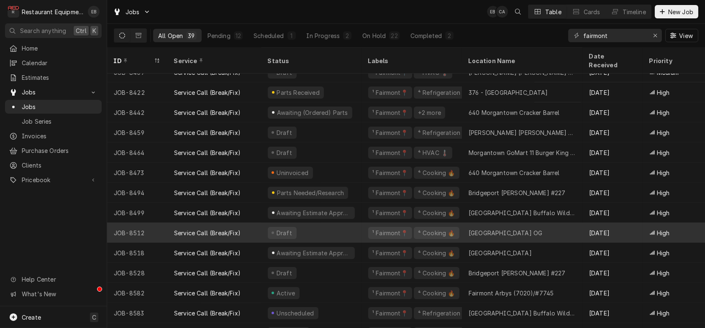
scroll to position [528, 0]
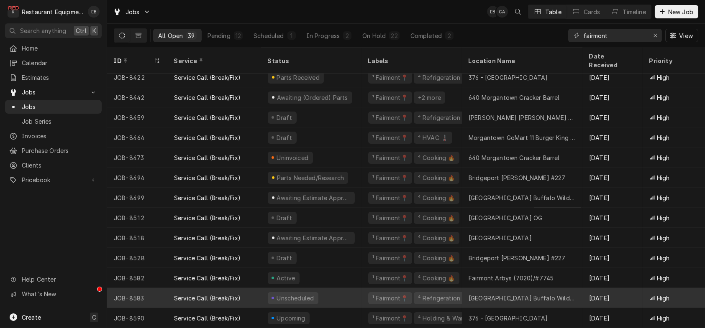
click at [349, 292] on div "Unscheduled" at bounding box center [311, 298] width 100 height 20
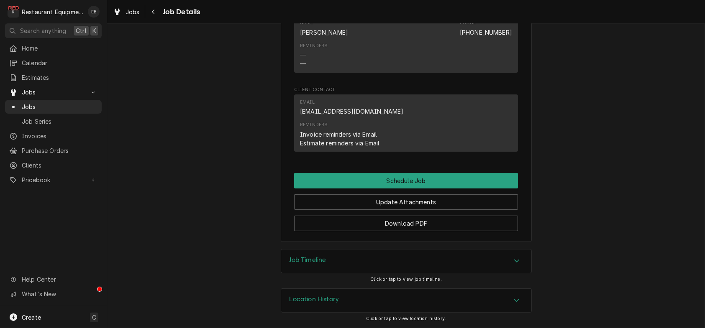
scroll to position [667, 0]
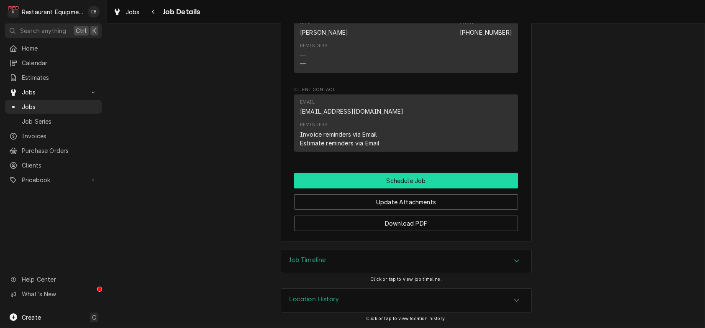
click at [426, 173] on button "Schedule Job" at bounding box center [406, 180] width 224 height 15
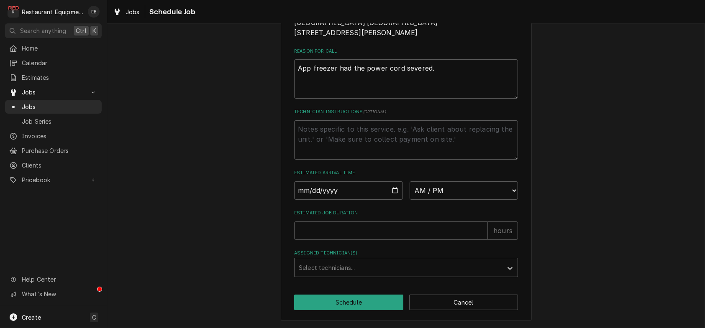
scroll to position [203, 0]
click at [395, 182] on input "Date" at bounding box center [348, 191] width 109 height 18
type textarea "x"
type input "2025-08-18"
click at [446, 182] on select "AM / PM 6:00 AM 6:15 AM 6:30 AM 6:45 AM 7:00 AM 7:15 AM 7:30 AM 7:45 AM 8:00 AM…" at bounding box center [464, 191] width 109 height 18
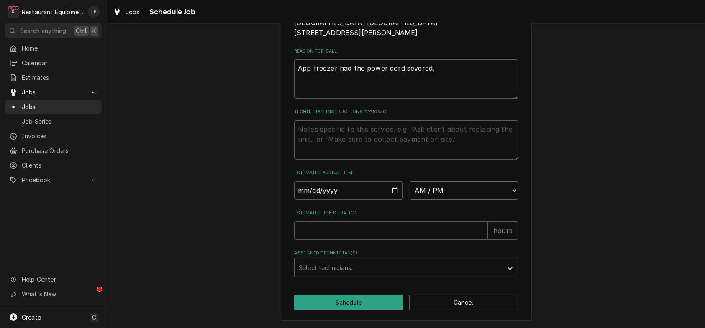
select select "13:30:00"
click at [410, 182] on select "AM / PM 6:00 AM 6:15 AM 6:30 AM 6:45 AM 7:00 AM 7:15 AM 7:30 AM 7:45 AM 8:00 AM…" at bounding box center [464, 191] width 109 height 18
click at [367, 223] on input "Estimated Job Duration" at bounding box center [391, 231] width 194 height 18
type textarea "x"
type input "2"
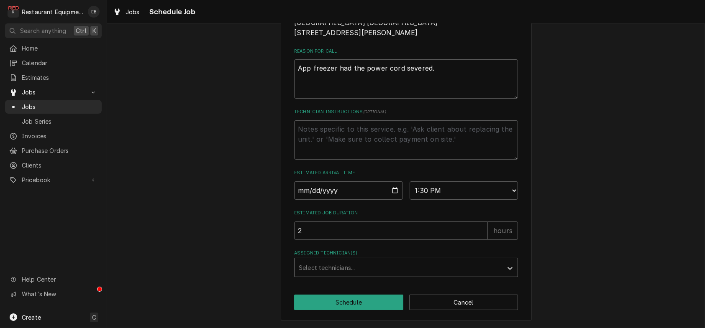
click at [357, 263] on div "Assigned Technician(s)" at bounding box center [399, 267] width 200 height 15
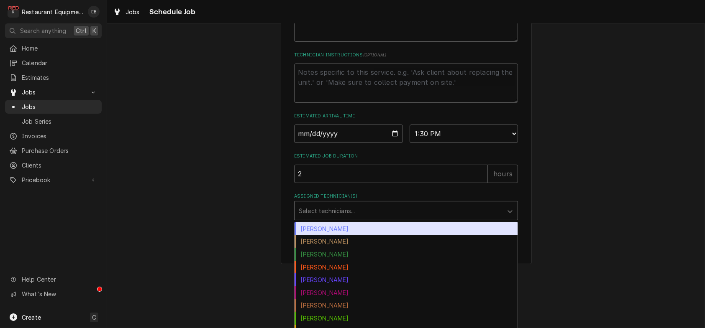
click at [340, 236] on div "Bryan Sanders" at bounding box center [406, 229] width 223 height 13
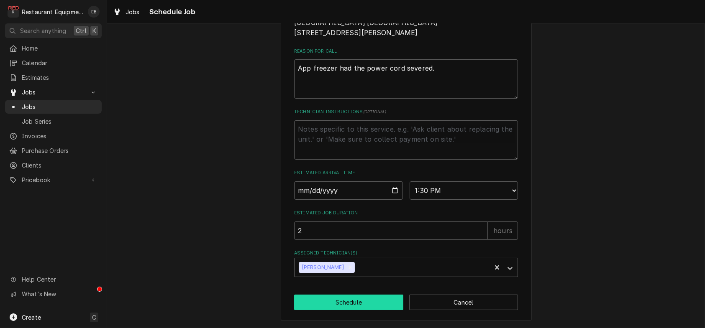
click at [356, 300] on button "Schedule" at bounding box center [348, 302] width 109 height 15
type textarea "x"
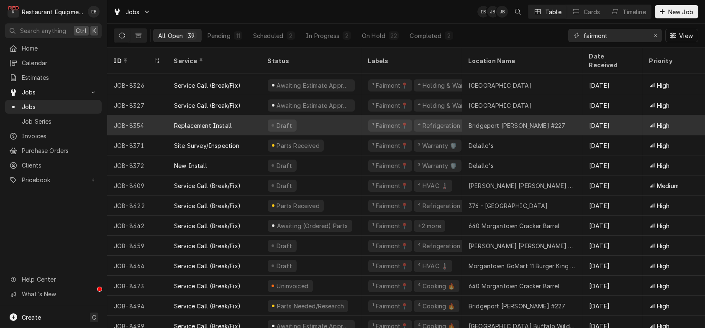
scroll to position [408, 0]
